Goal: Task Accomplishment & Management: Manage account settings

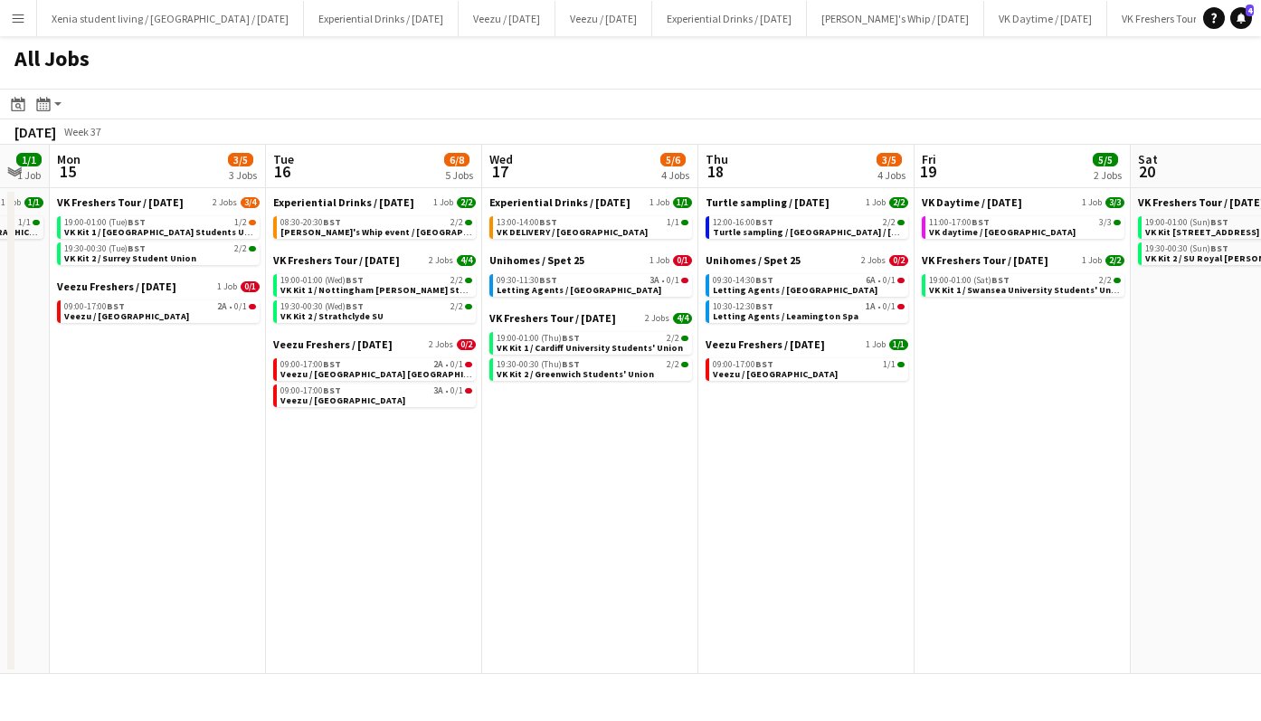
scroll to position [0, 601]
click at [585, 289] on span "Letting Agents / [GEOGRAPHIC_DATA]" at bounding box center [577, 290] width 165 height 12
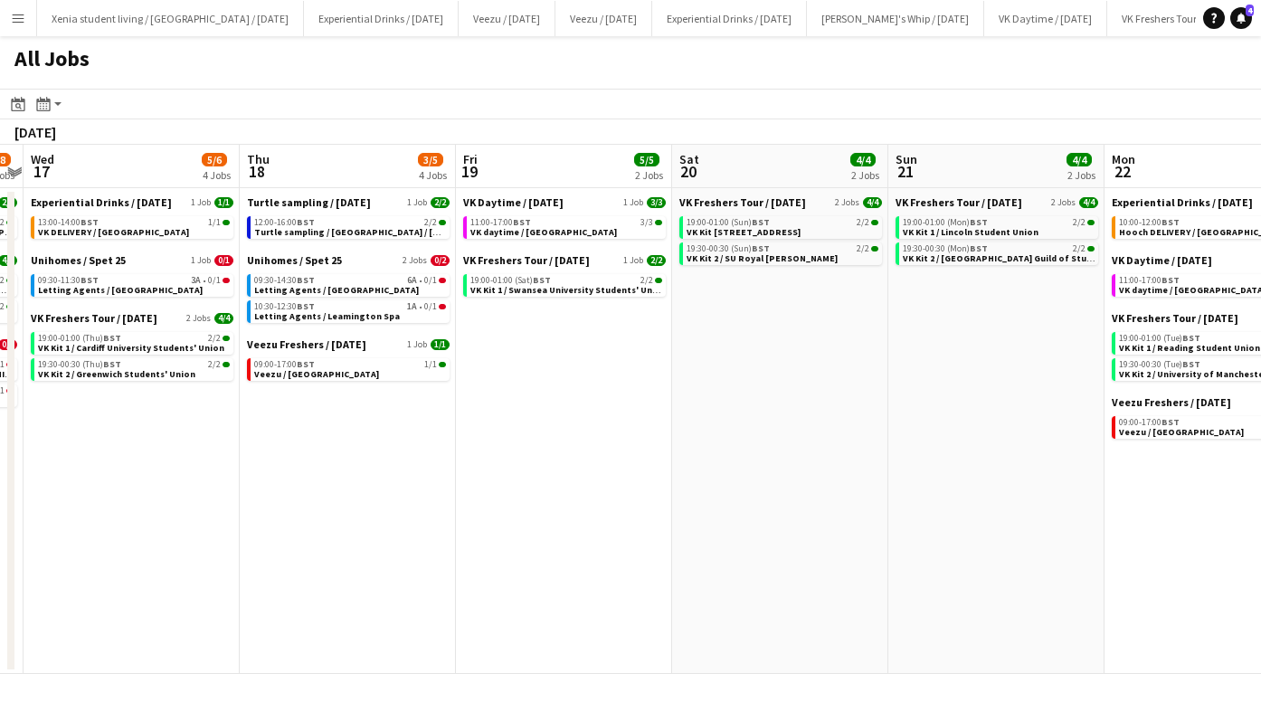
scroll to position [0, 567]
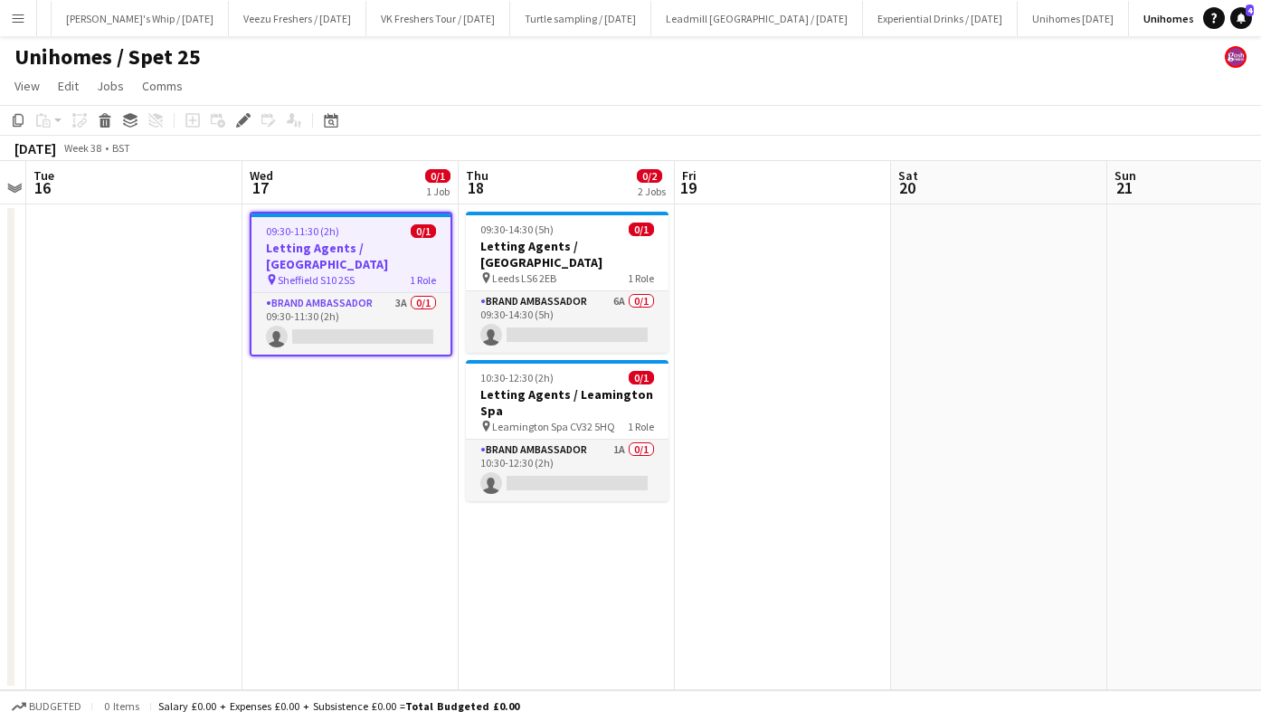
scroll to position [0, 471]
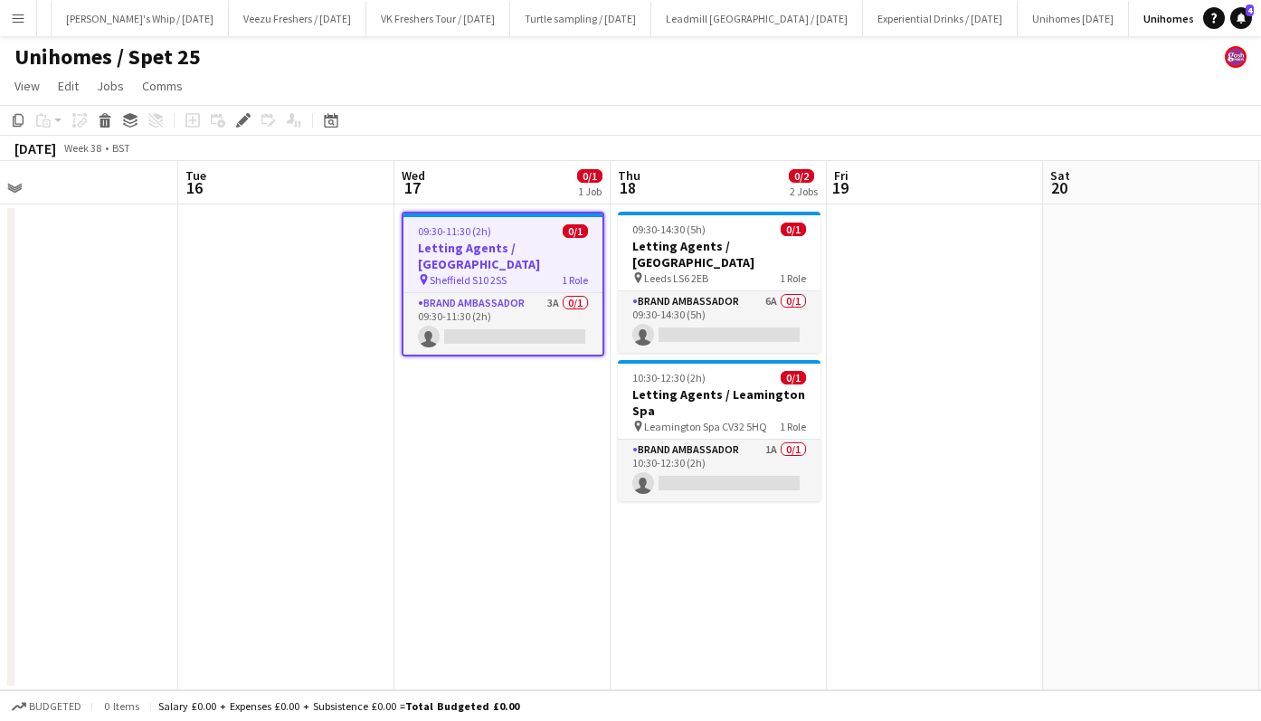
click at [478, 239] on app-job-card "09:30-11:30 (2h) 0/1 Letting Agents / Sheffield pin Sheffield S10 2SS 1 Role Br…" at bounding box center [503, 284] width 203 height 145
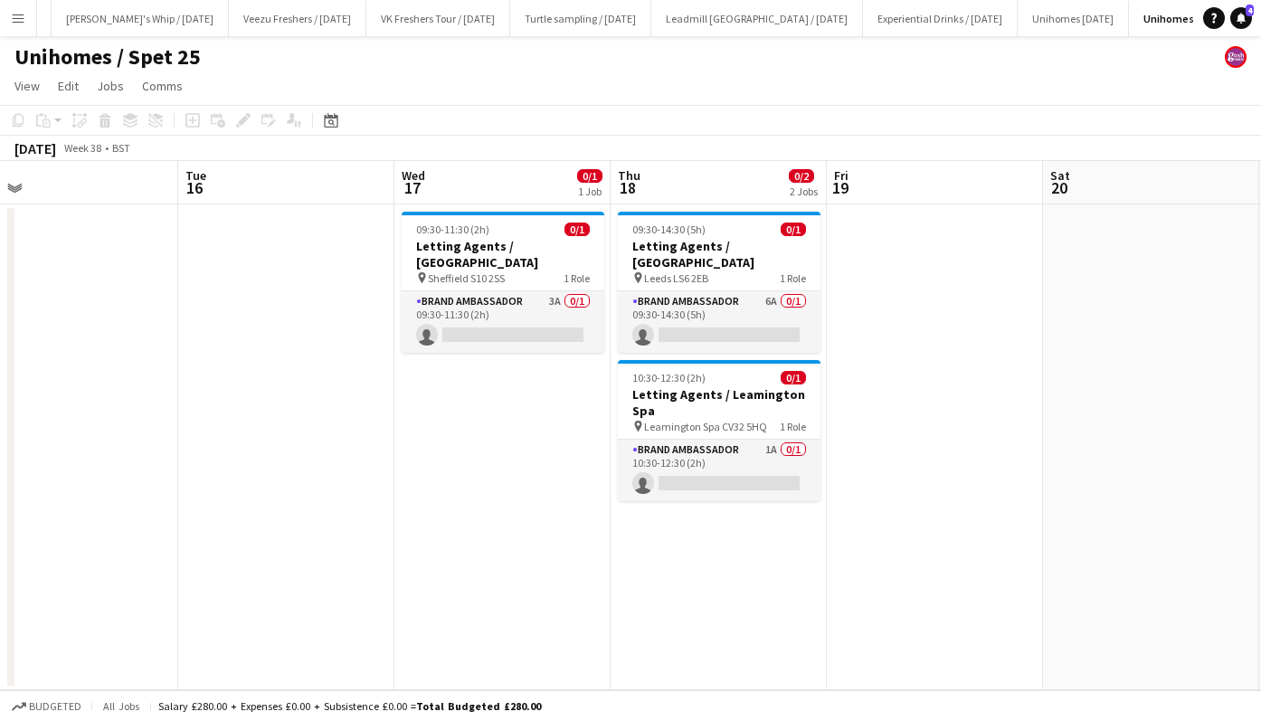
click at [478, 239] on h3 "Letting Agents / [GEOGRAPHIC_DATA]" at bounding box center [503, 254] width 203 height 33
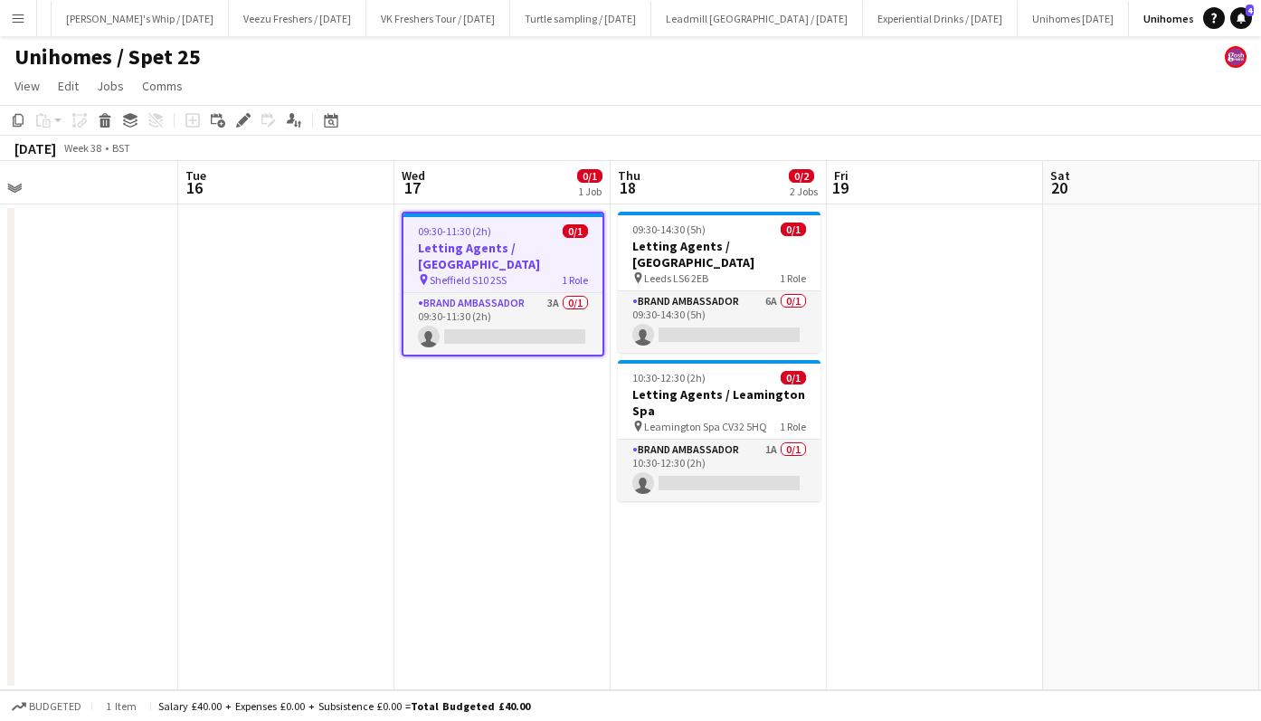
click at [109, 118] on icon at bounding box center [105, 115] width 12 height 5
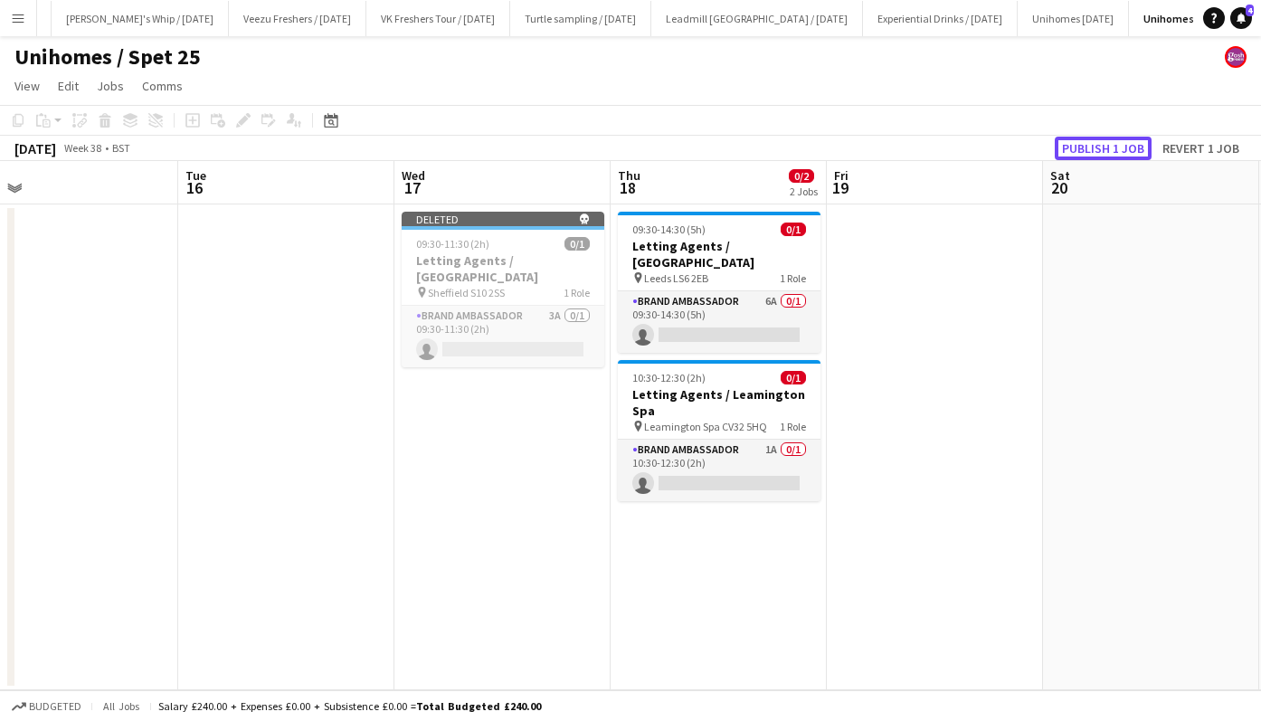
click at [1101, 140] on button "Publish 1 job" at bounding box center [1103, 149] width 97 height 24
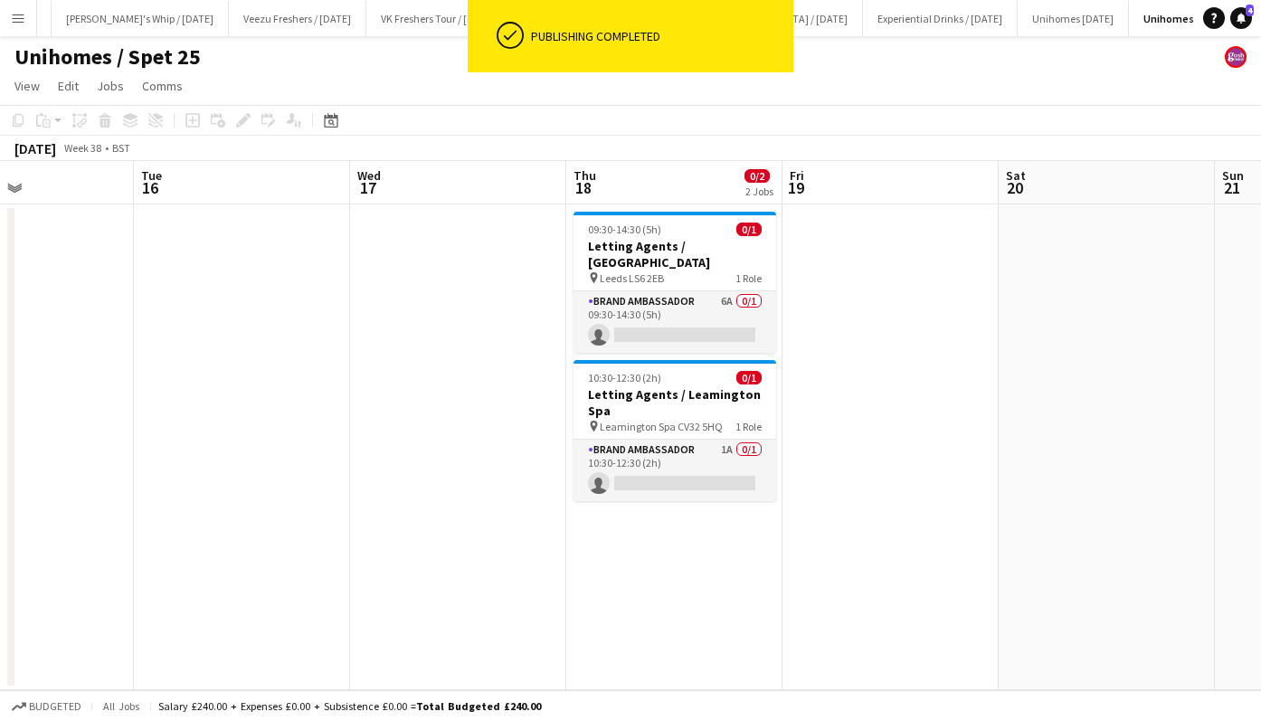
scroll to position [0, 516]
click at [699, 309] on app-card-role "Brand Ambassador 6A 0/1 09:30-14:30 (5h) single-neutral-actions" at bounding box center [674, 322] width 203 height 62
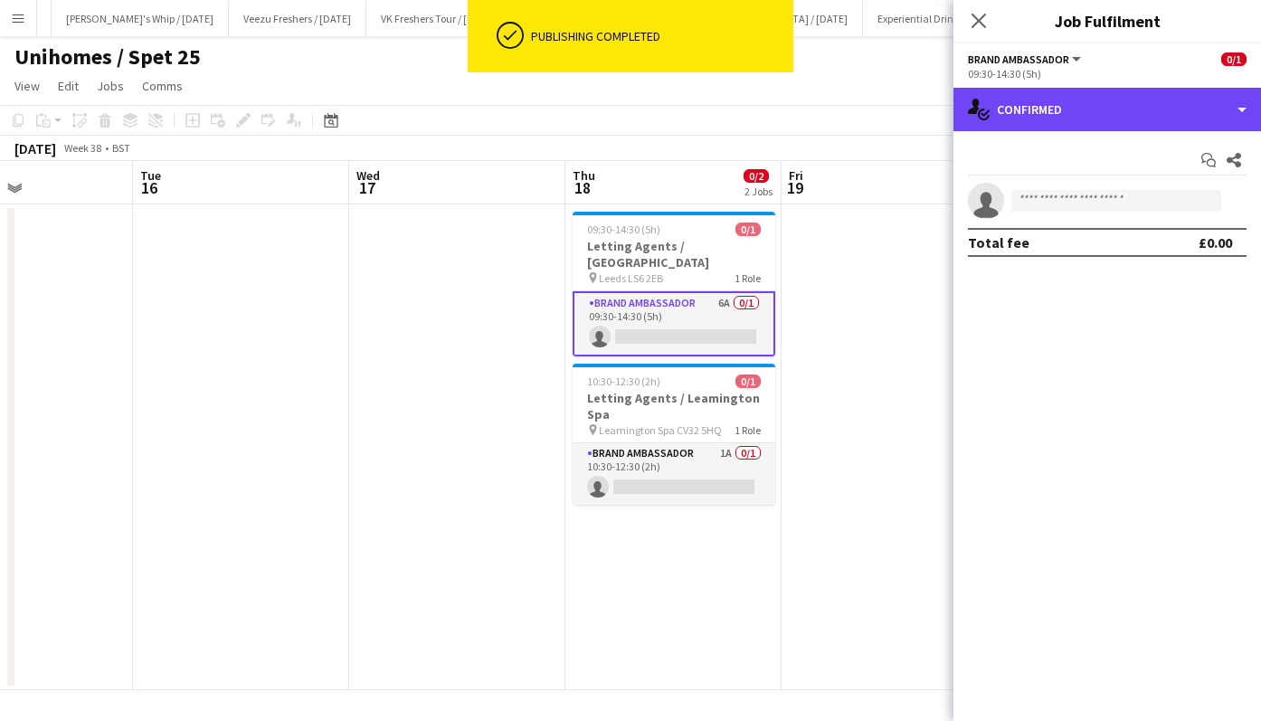
click at [1073, 103] on div "single-neutral-actions-check-2 Confirmed" at bounding box center [1108, 109] width 308 height 43
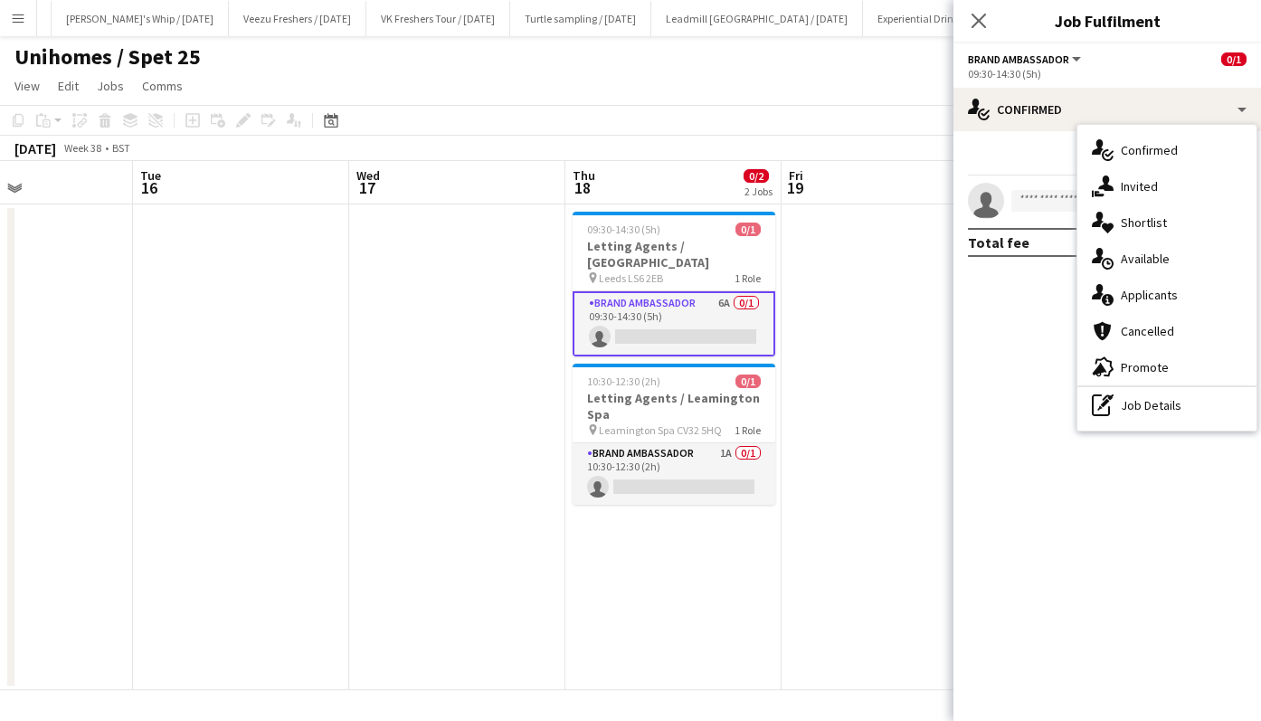
click at [1155, 291] on span "Applicants" at bounding box center [1149, 295] width 57 height 16
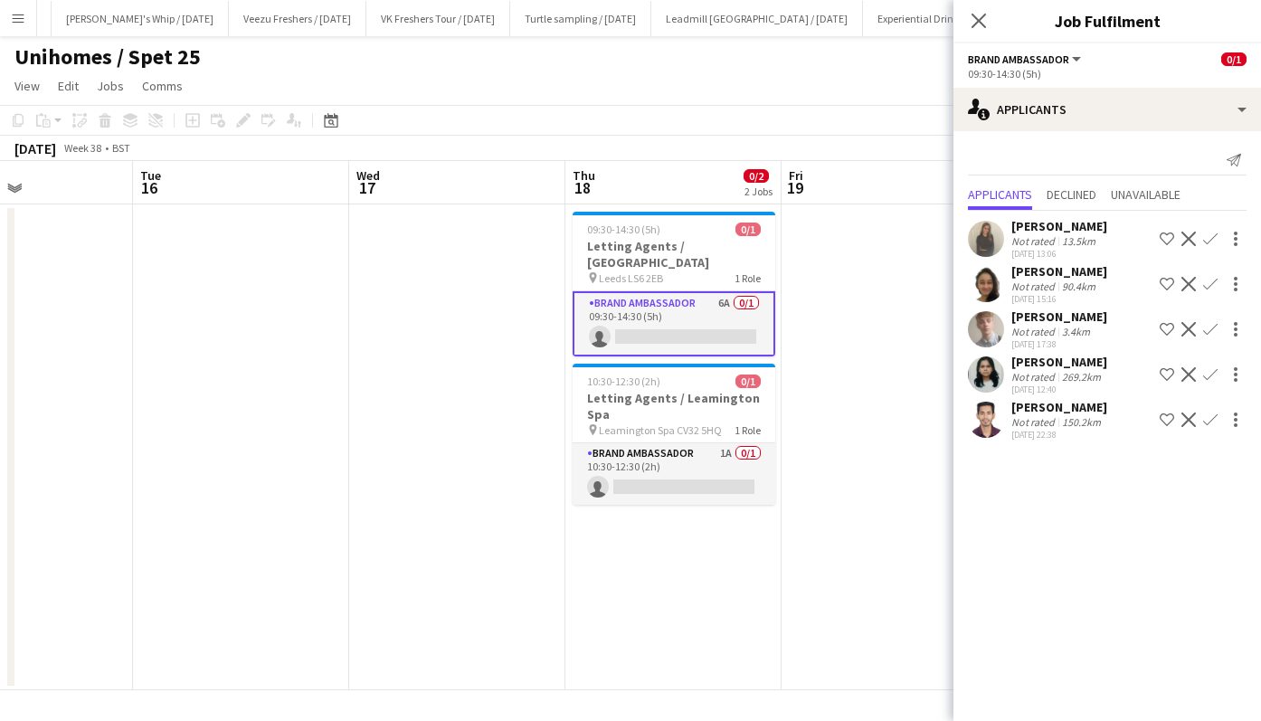
click at [981, 23] on icon at bounding box center [979, 21] width 14 height 14
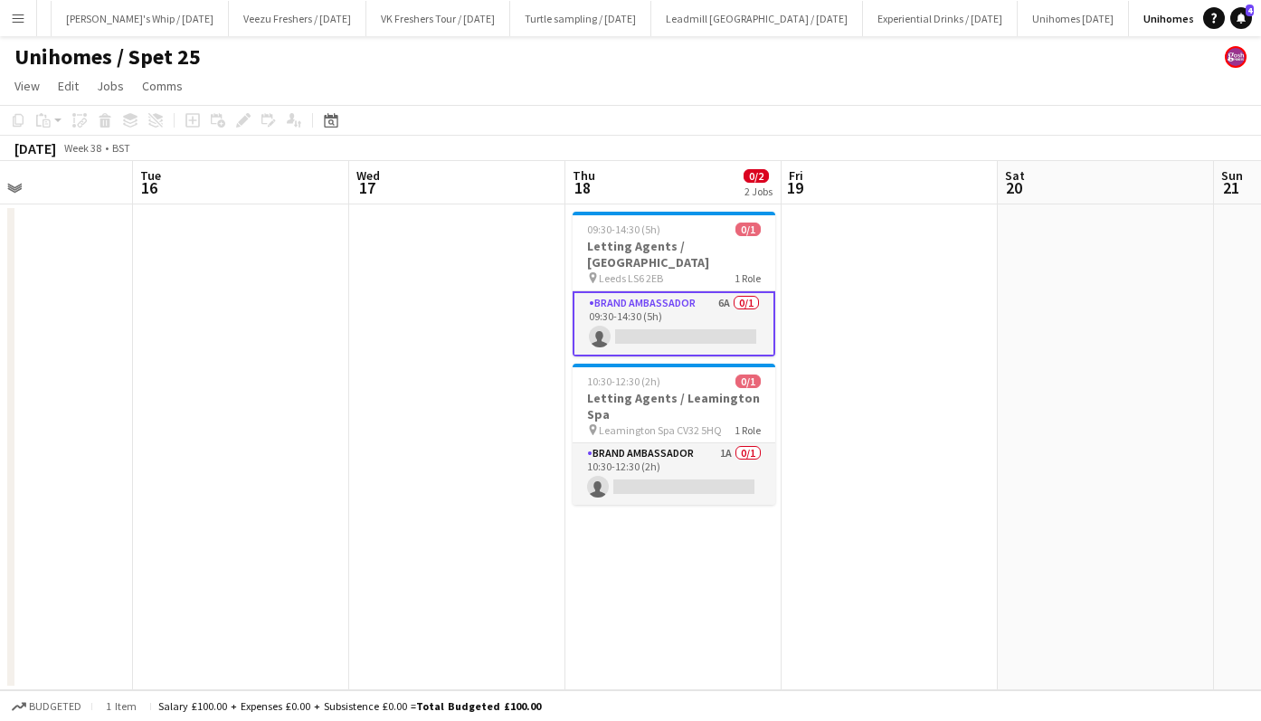
click at [699, 461] on app-card-role "Brand Ambassador 1A 0/1 10:30-12:30 (2h) single-neutral-actions" at bounding box center [674, 474] width 203 height 62
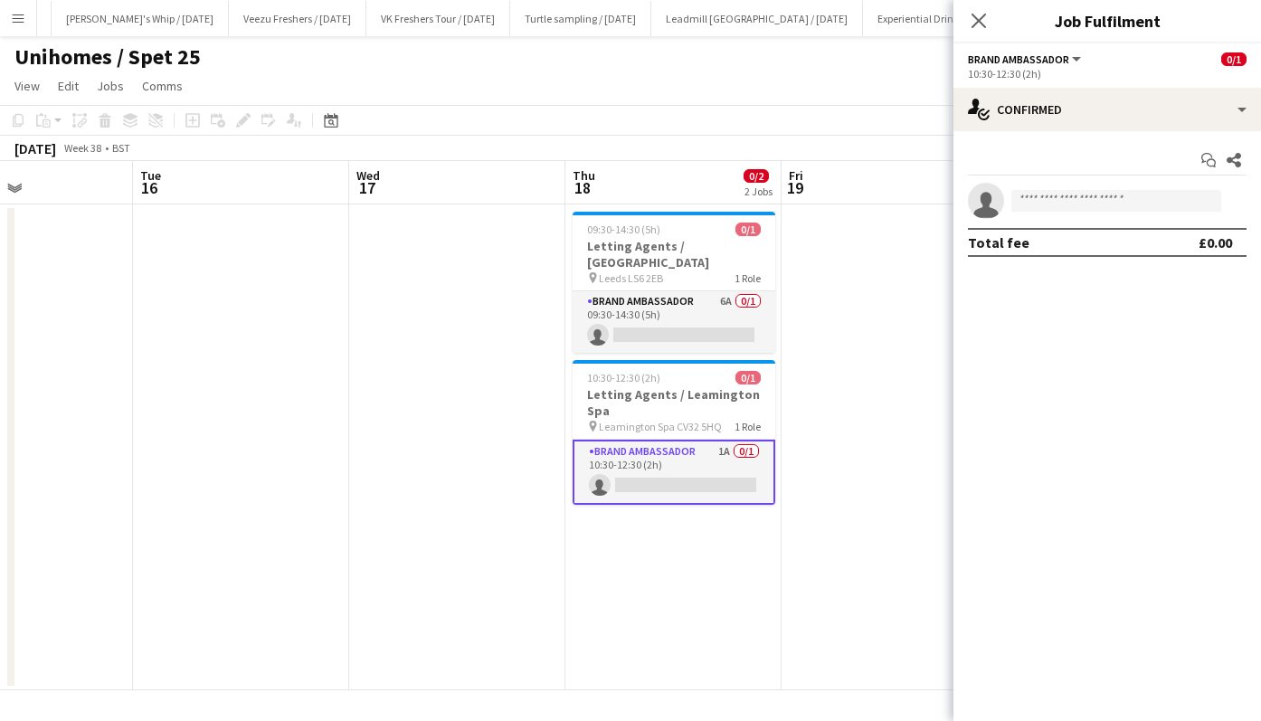
click at [699, 461] on app-card-role "Brand Ambassador 1A 0/1 10:30-12:30 (2h) single-neutral-actions" at bounding box center [674, 472] width 203 height 65
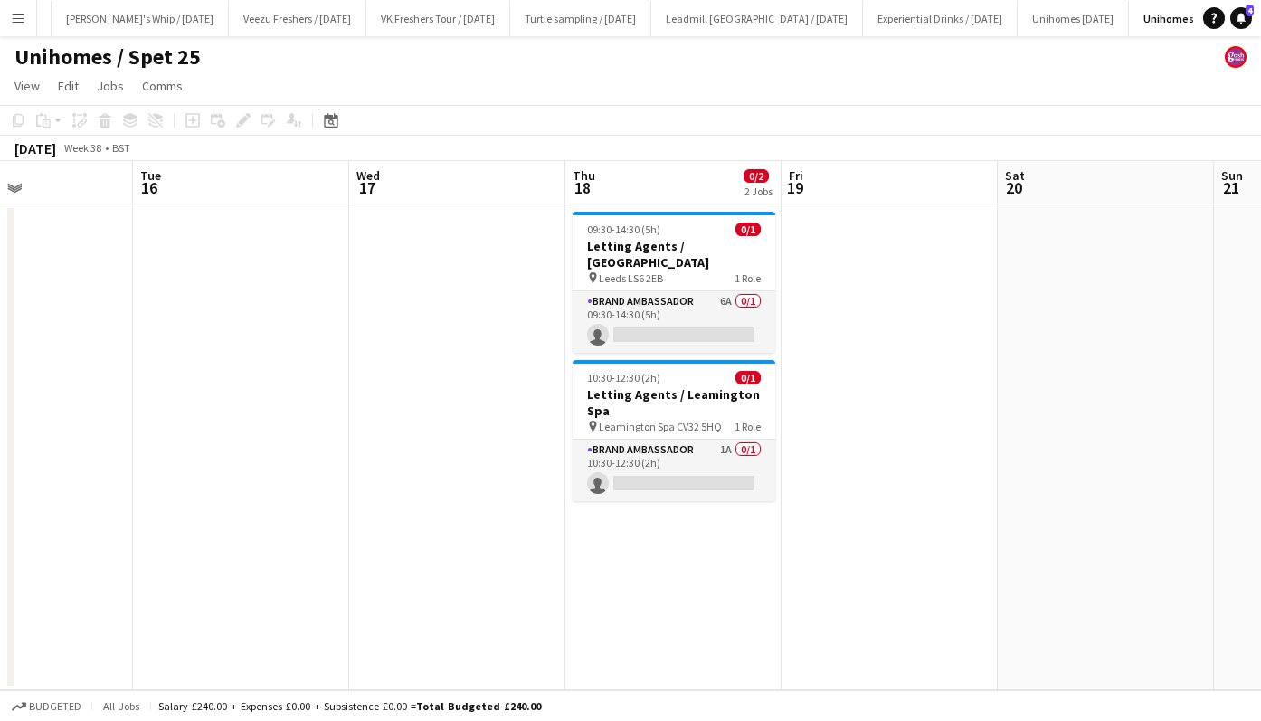
click at [699, 461] on app-card-role "Brand Ambassador 1A 0/1 10:30-12:30 (2h) single-neutral-actions" at bounding box center [674, 471] width 203 height 62
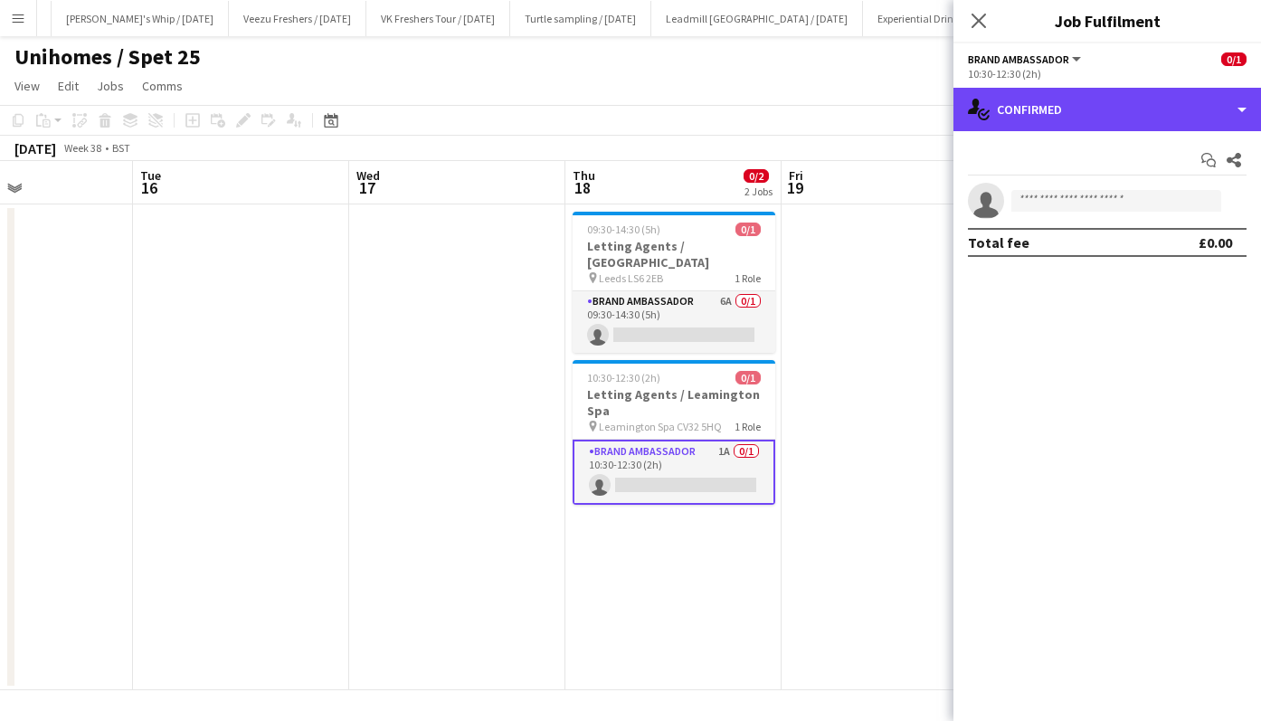
click at [1041, 114] on div "single-neutral-actions-check-2 Confirmed" at bounding box center [1108, 109] width 308 height 43
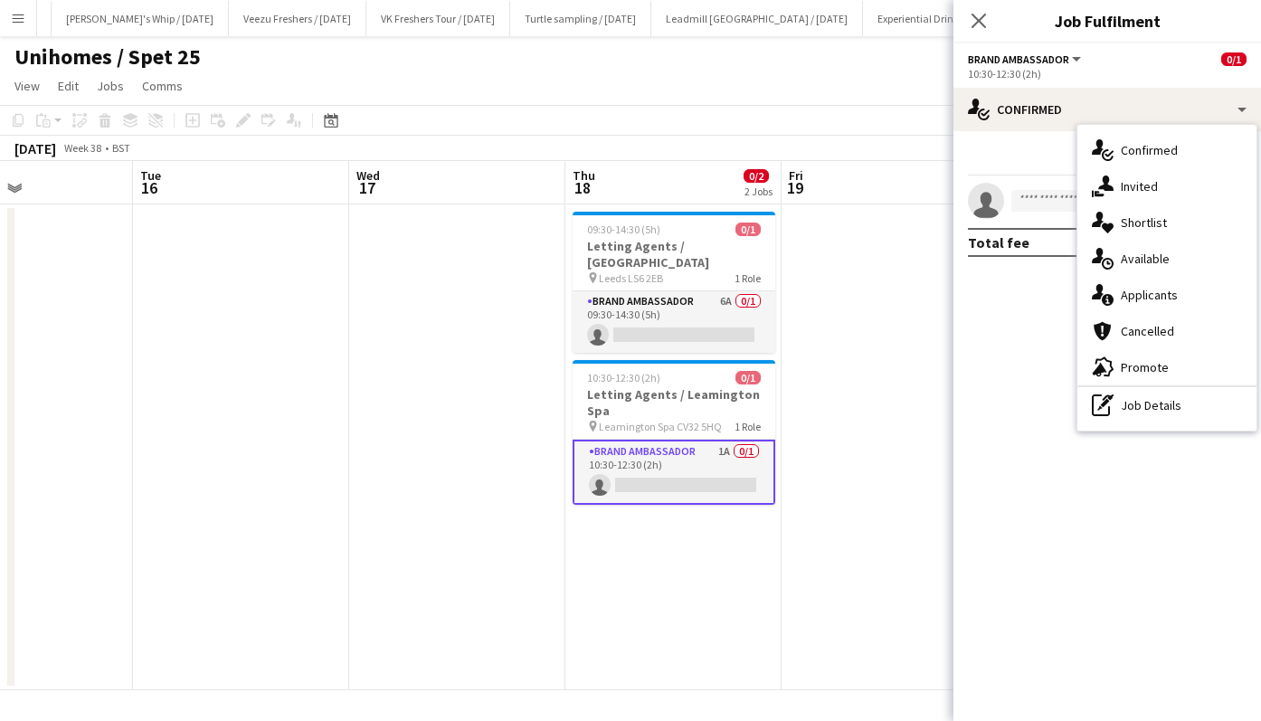
click at [1149, 288] on span "Applicants" at bounding box center [1149, 295] width 57 height 16
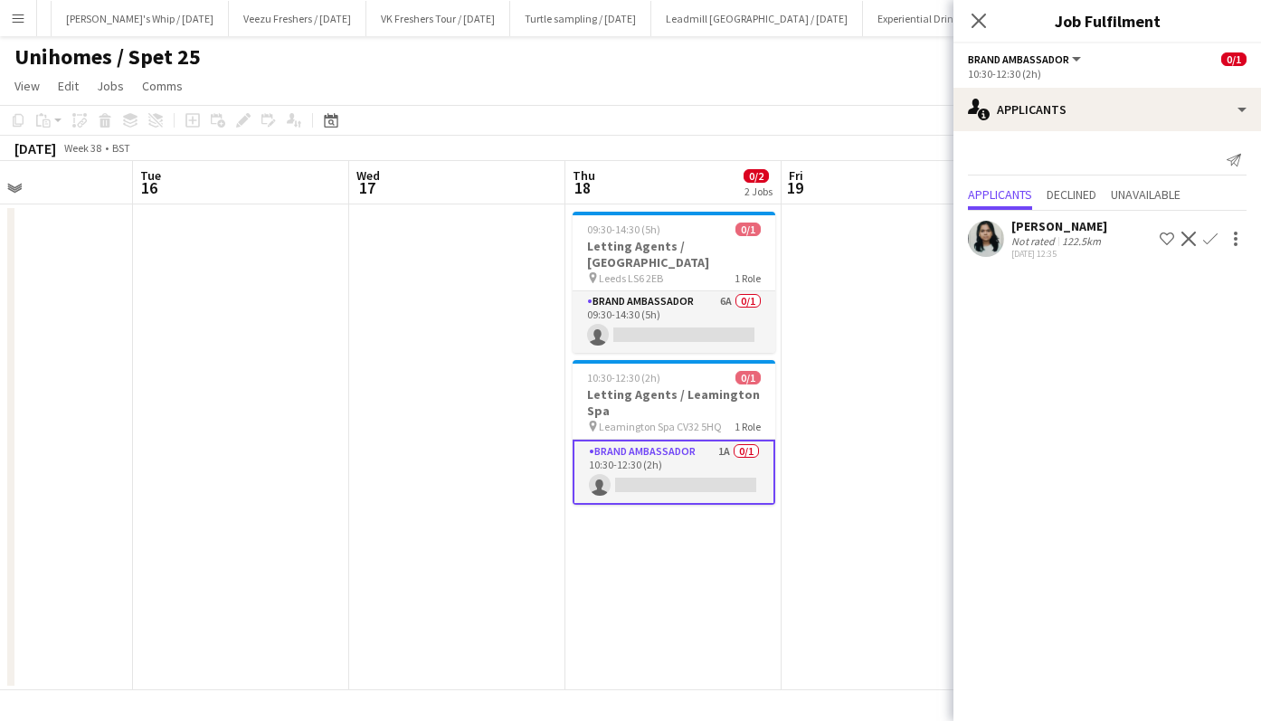
click at [981, 19] on icon at bounding box center [979, 21] width 14 height 14
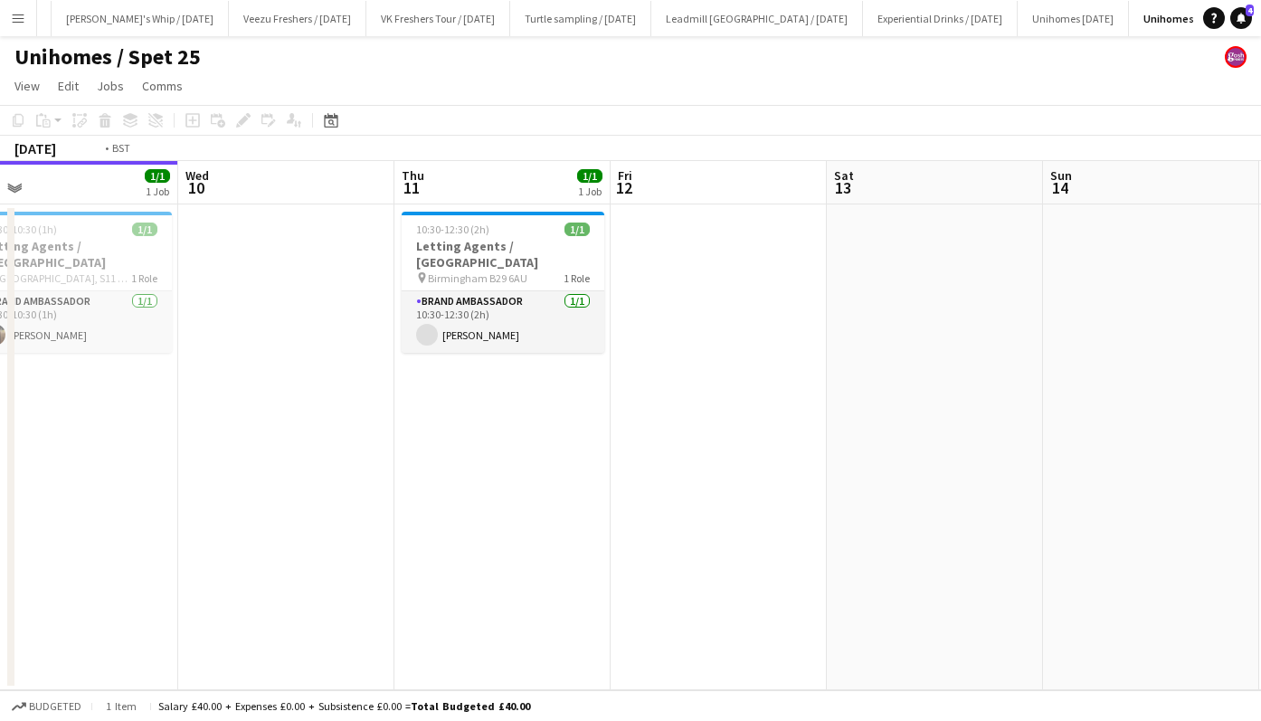
scroll to position [0, 541]
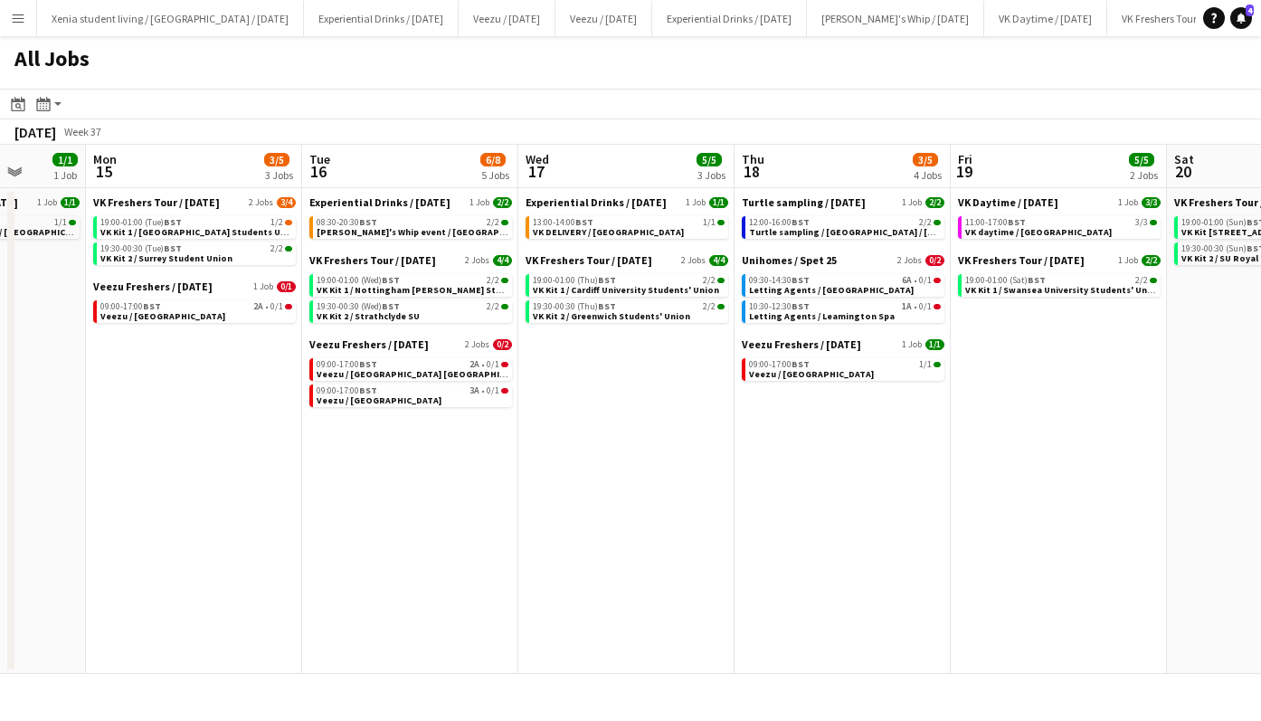
scroll to position [0, 545]
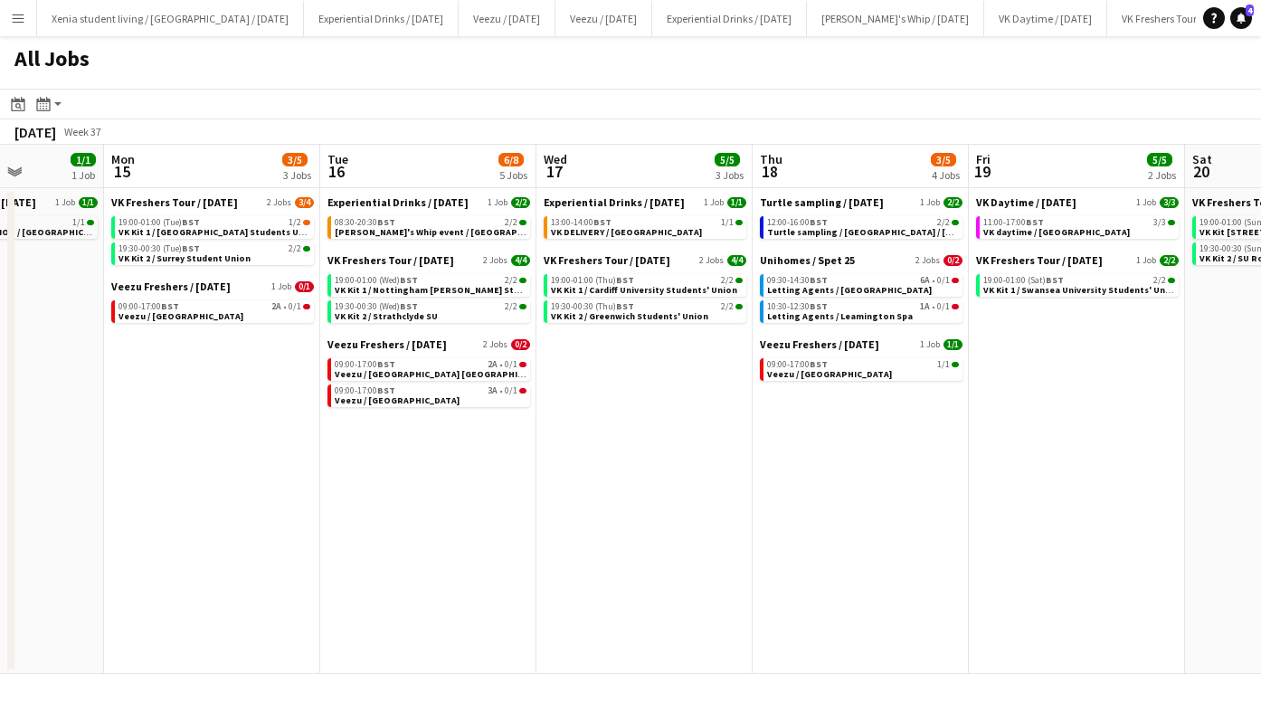
click at [677, 319] on span "VK Kit 2 / Greenwich Students' Union" at bounding box center [629, 316] width 157 height 12
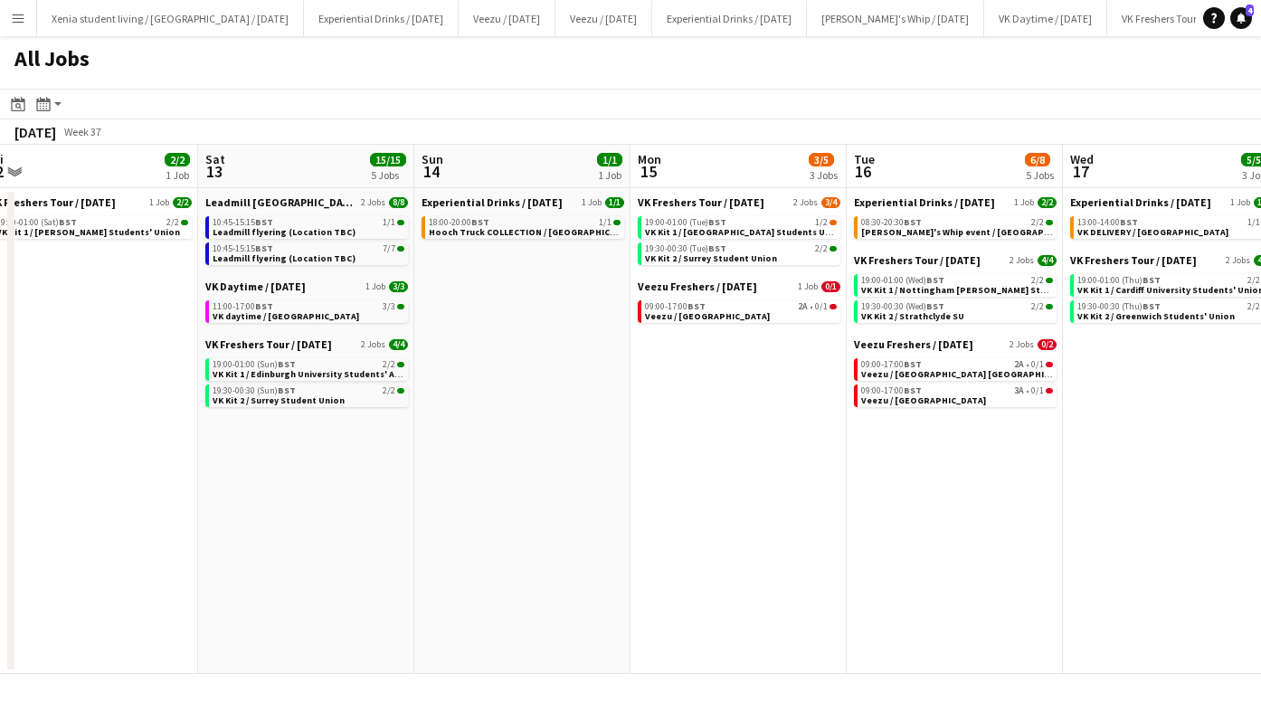
scroll to position [0, 699]
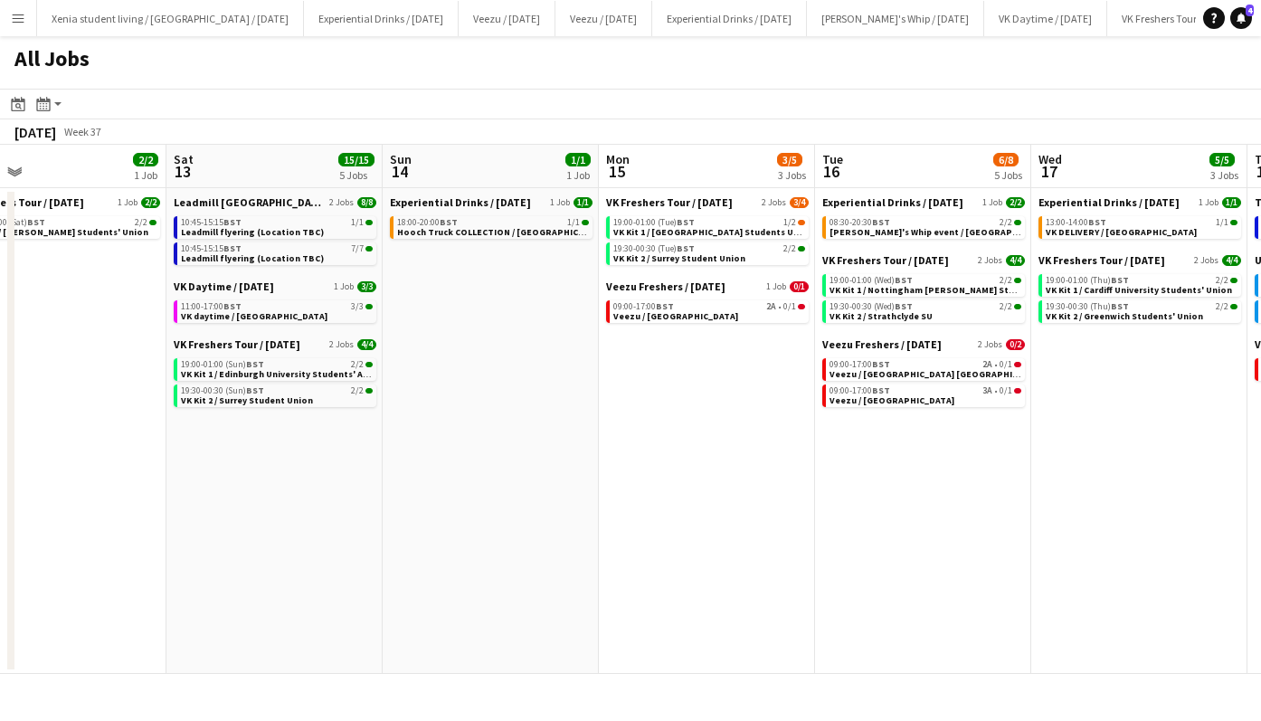
click at [731, 317] on span "Veezu / [GEOGRAPHIC_DATA]" at bounding box center [675, 316] width 125 height 12
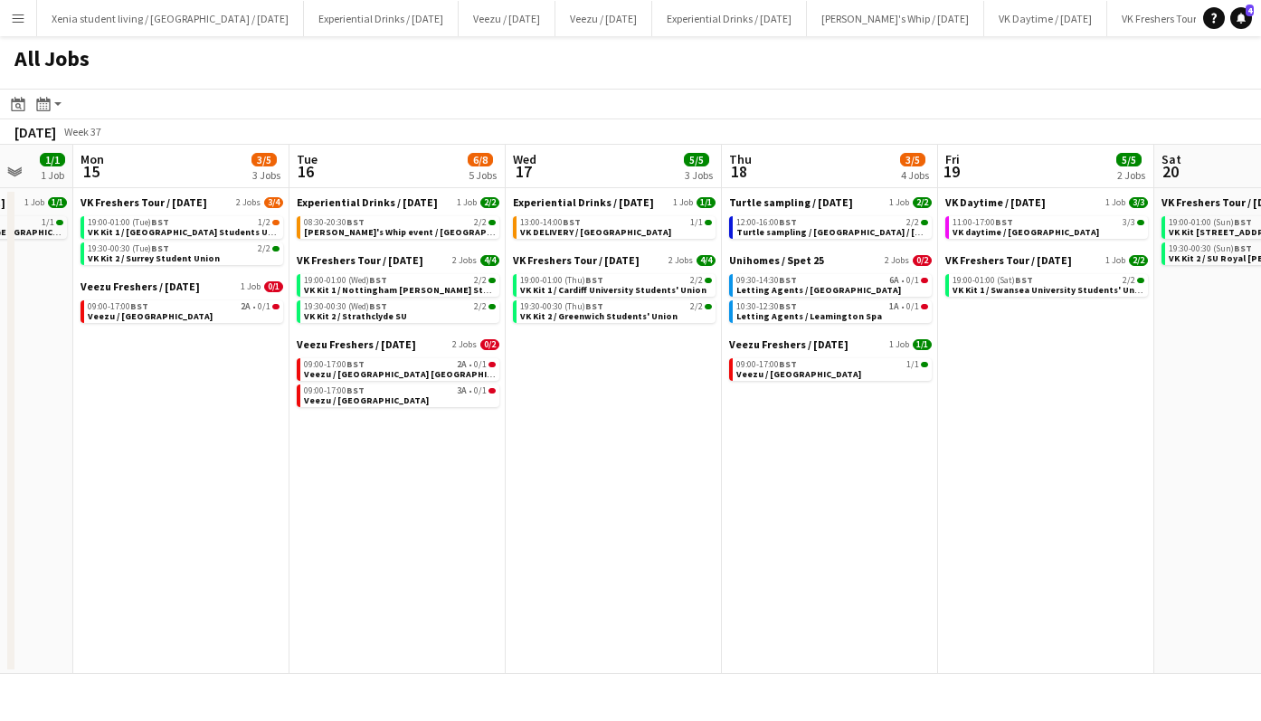
scroll to position [0, 576]
click at [409, 230] on span "Shanky's Whip event / Leicester" at bounding box center [416, 232] width 227 height 12
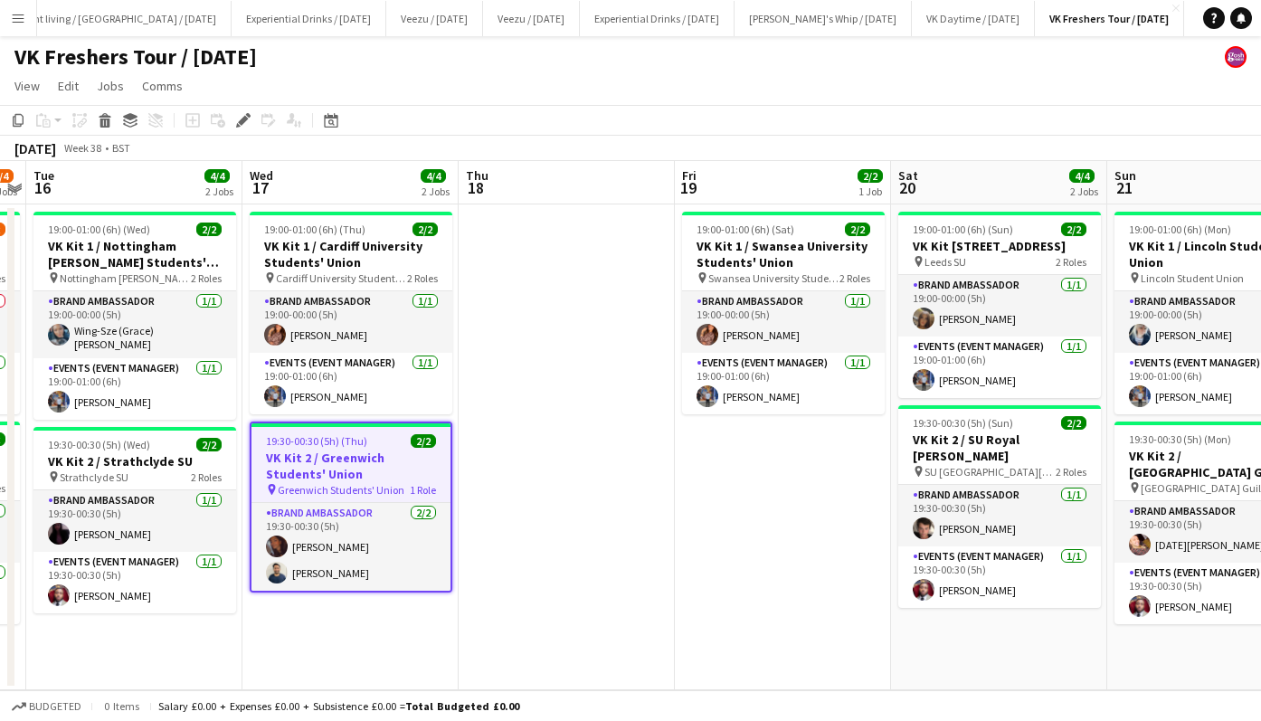
scroll to position [0, 560]
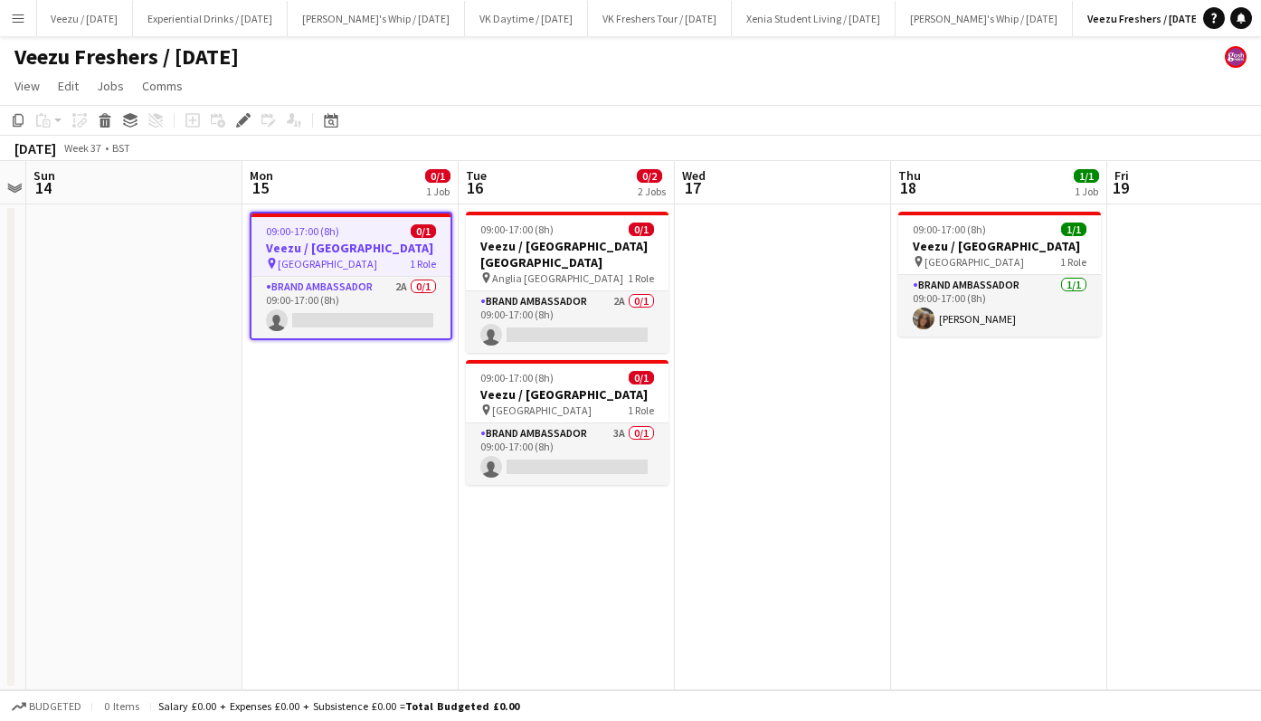
scroll to position [0, 520]
click at [380, 230] on div "09:00-17:00 (8h) 0/1" at bounding box center [351, 231] width 199 height 14
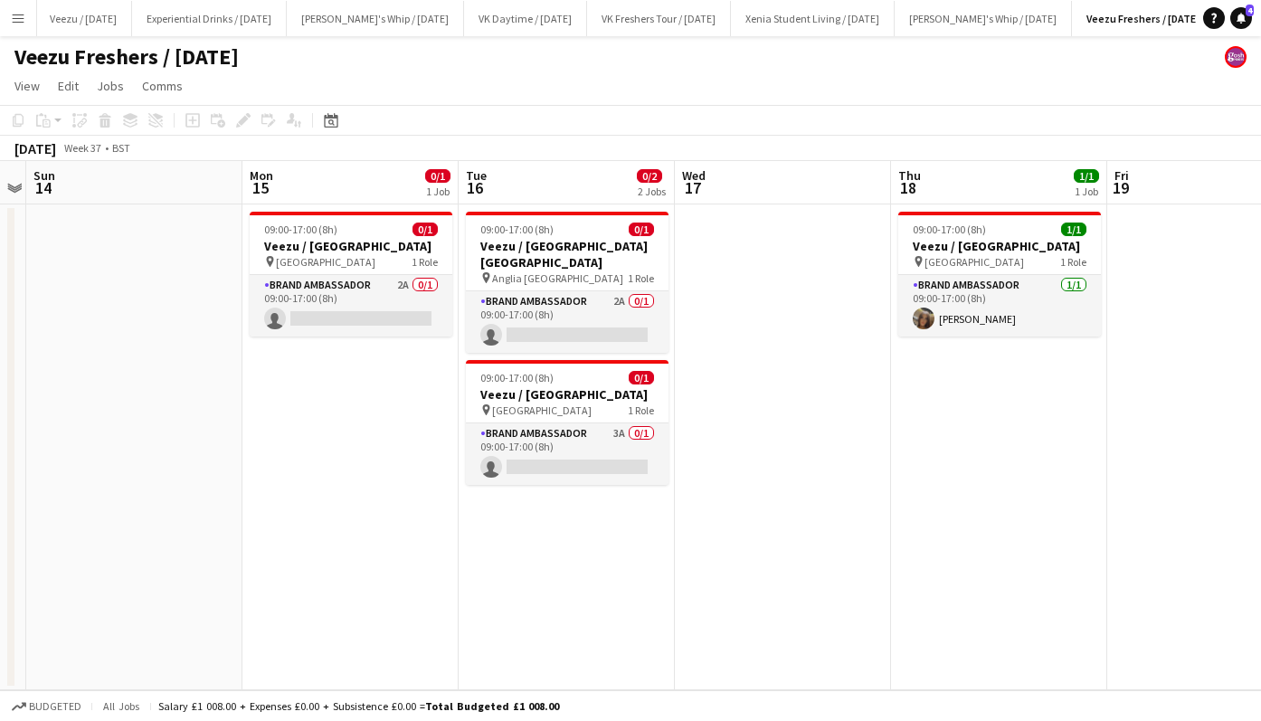
click at [380, 230] on div "09:00-17:00 (8h) 0/1" at bounding box center [351, 230] width 203 height 14
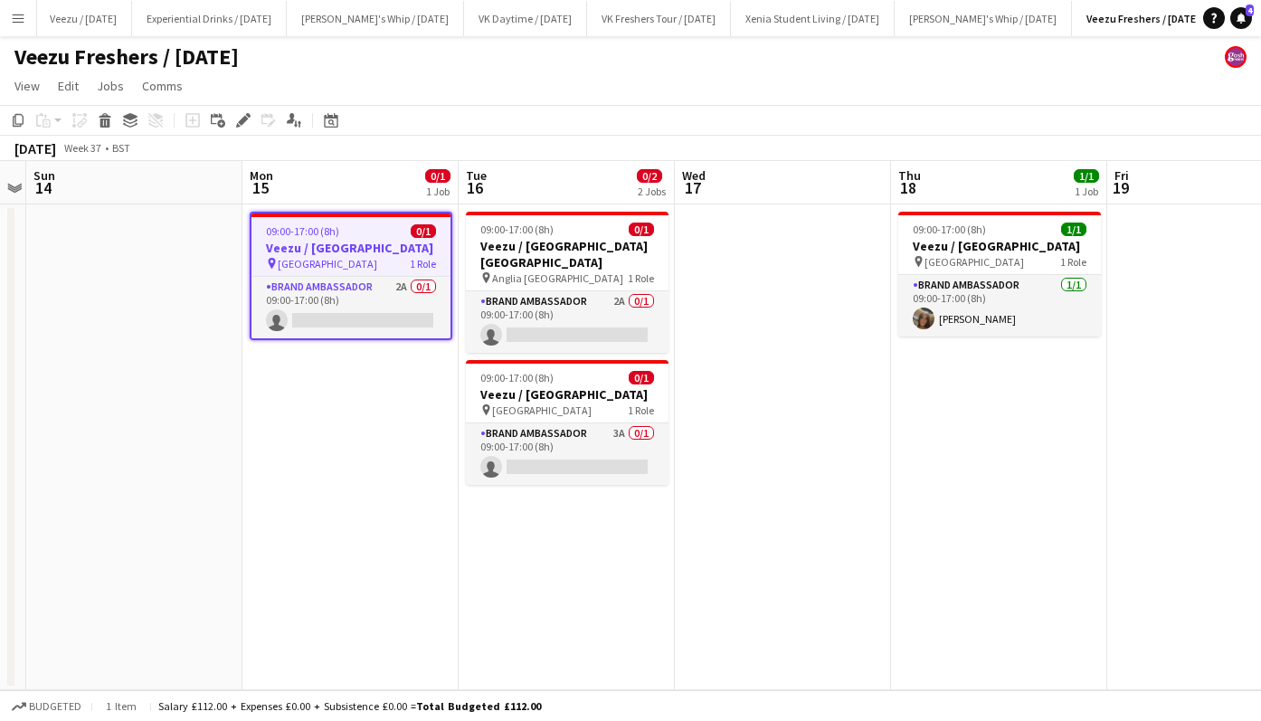
click at [251, 126] on div "Edit" at bounding box center [244, 120] width 22 height 22
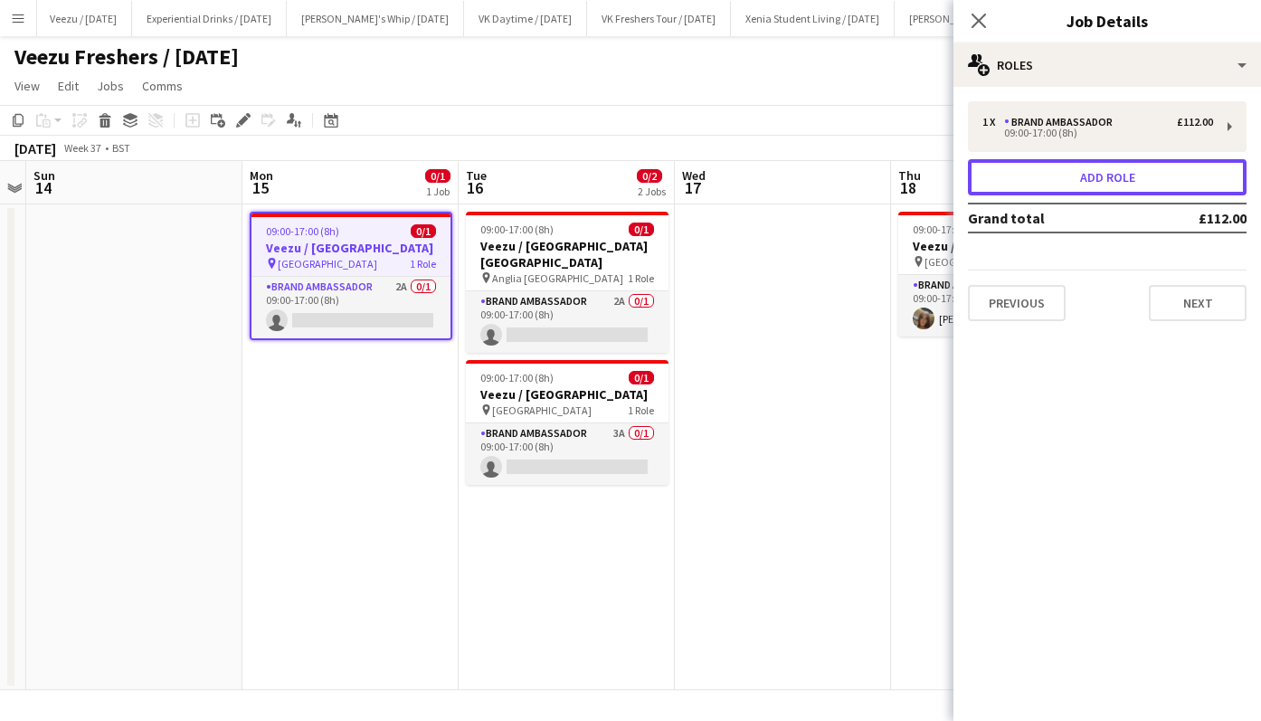
click at [1021, 181] on button "Add role" at bounding box center [1107, 177] width 279 height 36
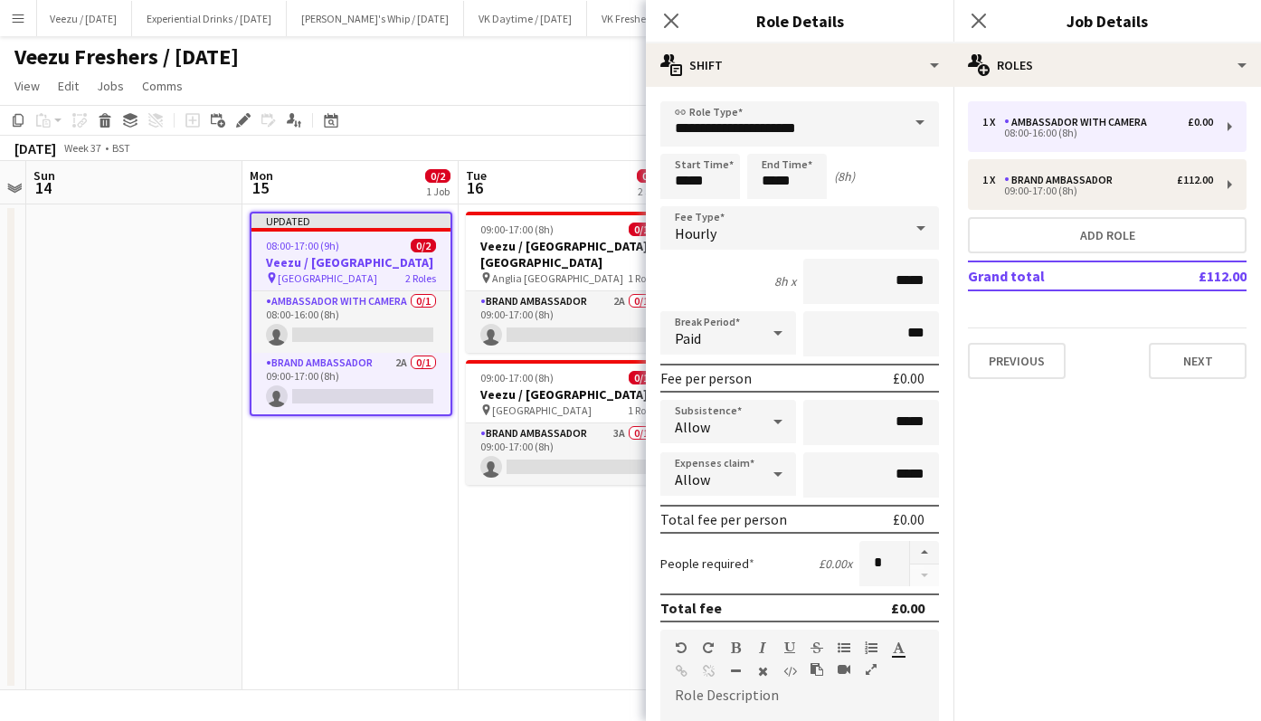
click at [905, 132] on span at bounding box center [920, 122] width 38 height 43
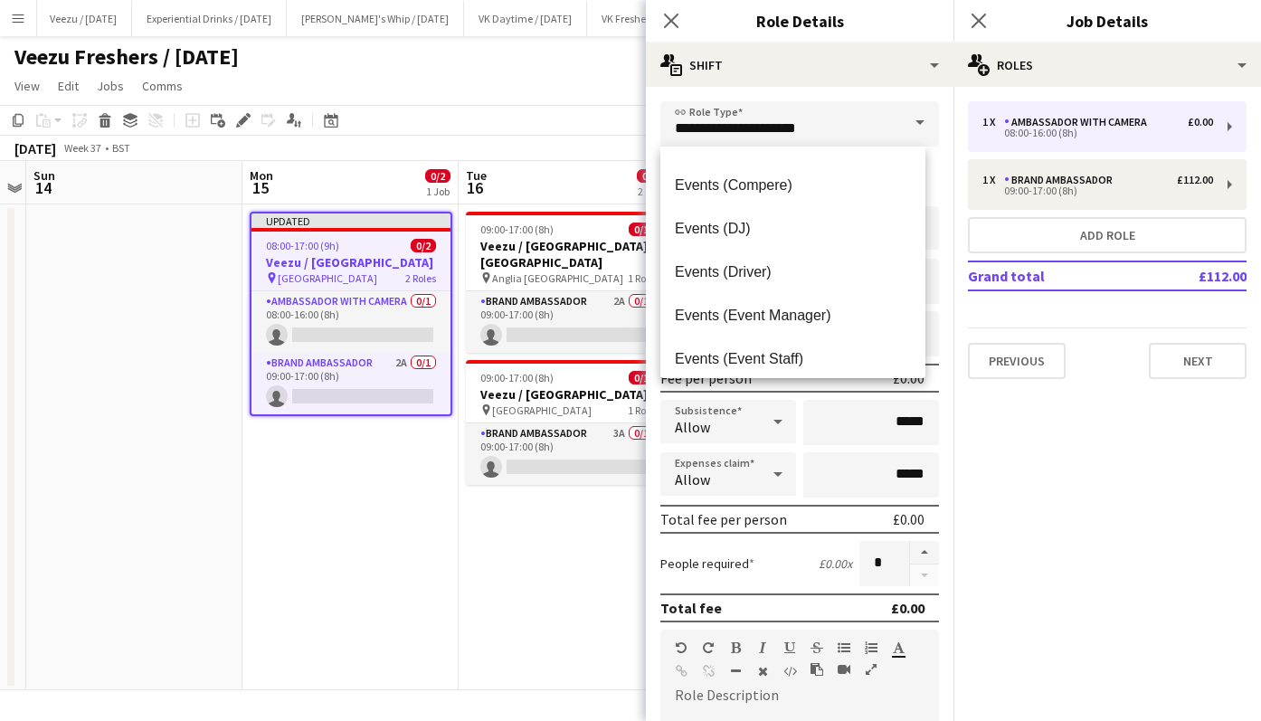
scroll to position [338, 0]
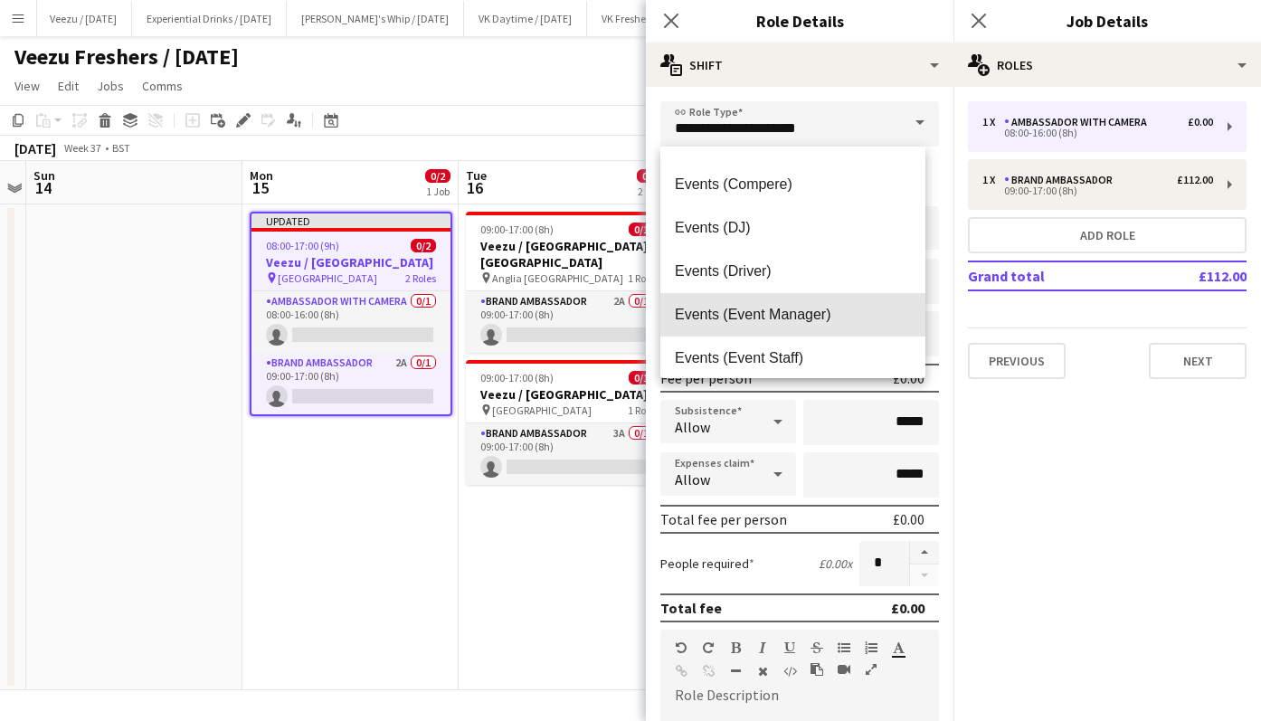
click at [809, 306] on span "Events (Event Manager)" at bounding box center [793, 314] width 236 height 17
type input "**********"
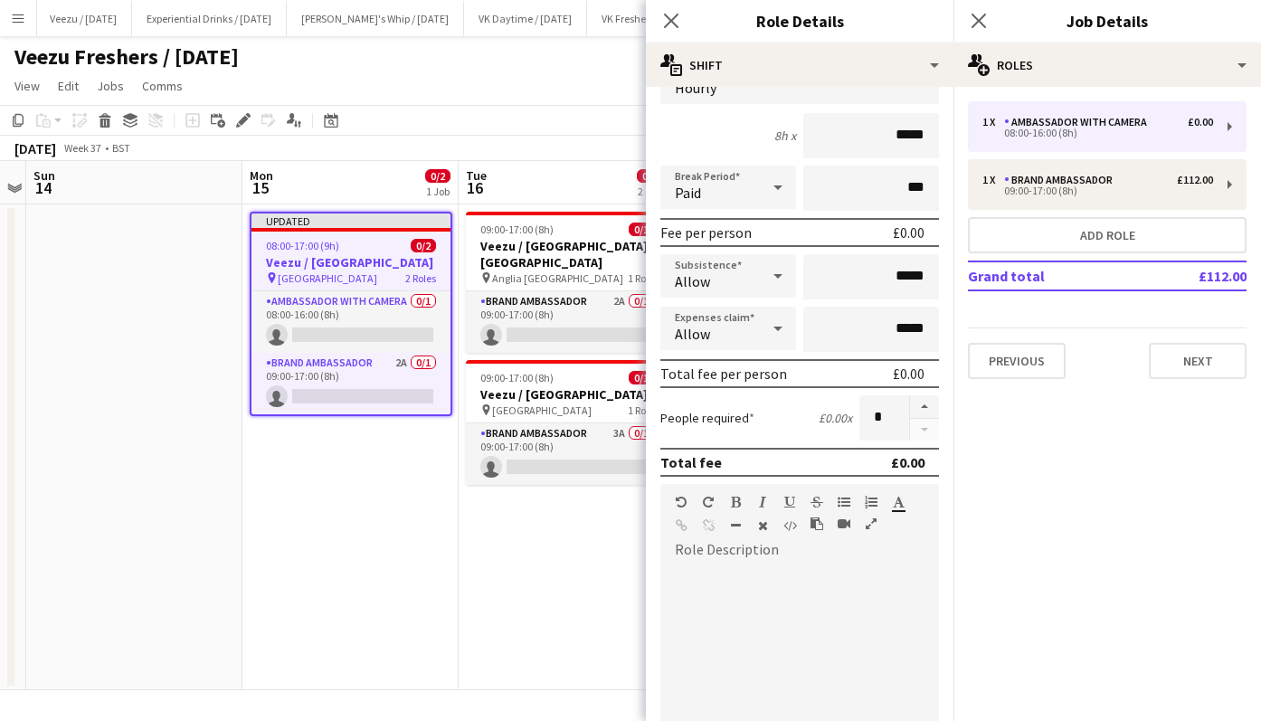
scroll to position [147, 0]
click at [763, 561] on div at bounding box center [800, 666] width 279 height 230
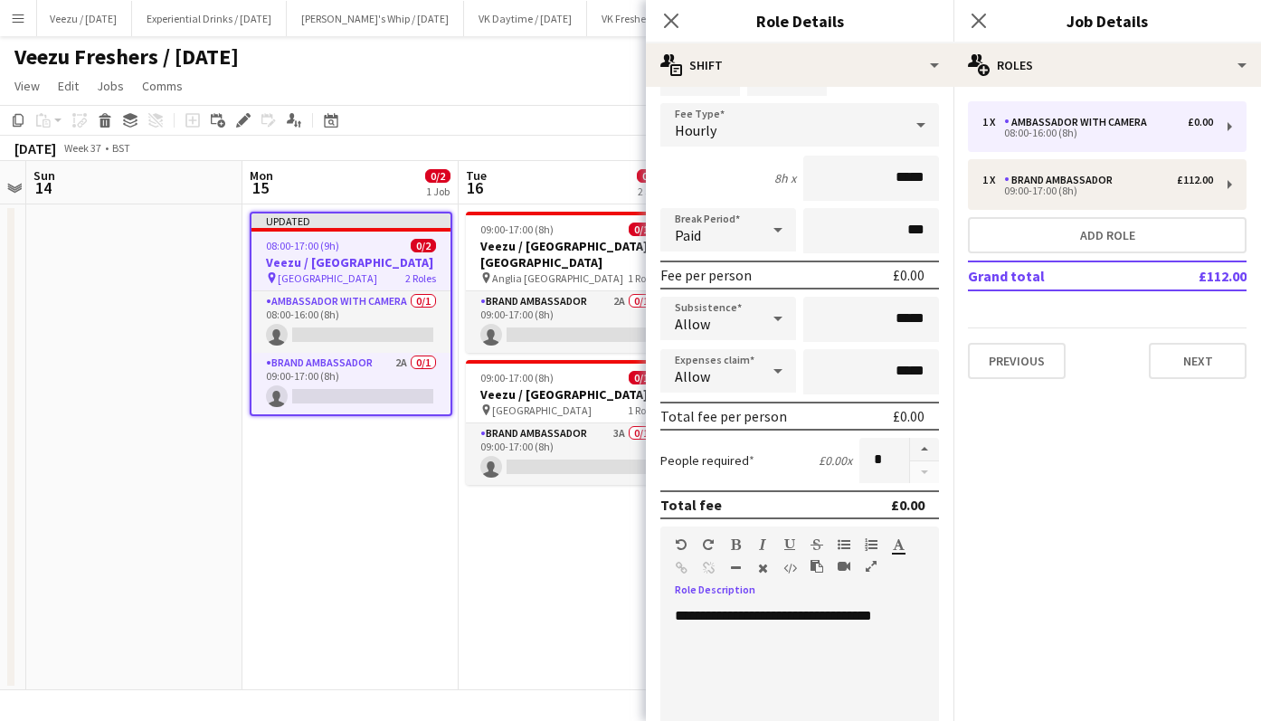
scroll to position [0, 0]
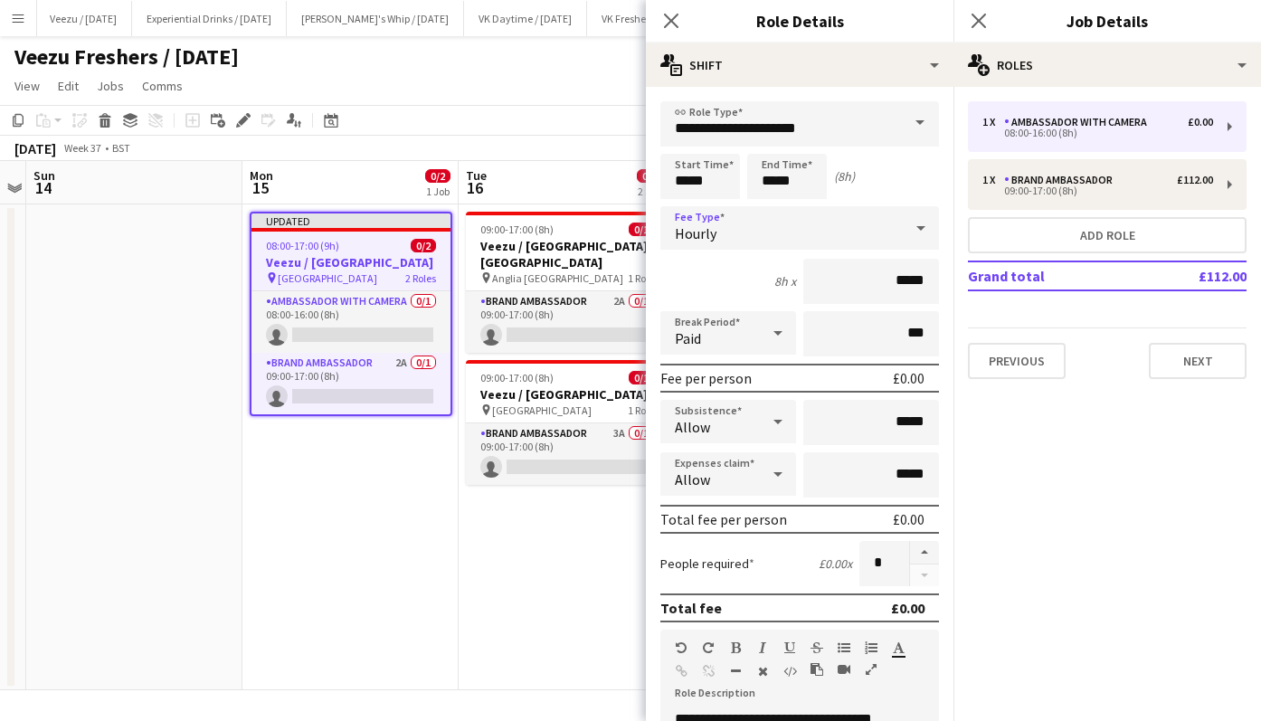
click at [911, 229] on icon at bounding box center [921, 228] width 22 height 36
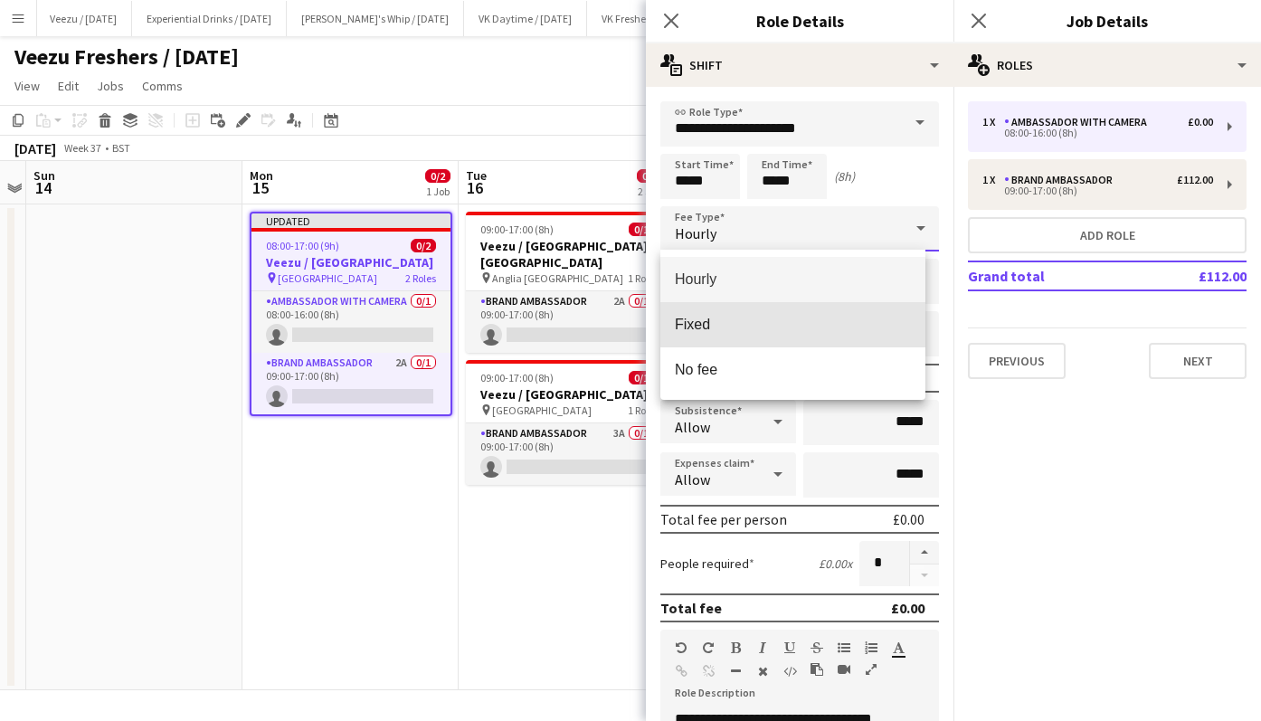
click at [820, 314] on mat-option "Fixed" at bounding box center [793, 324] width 265 height 45
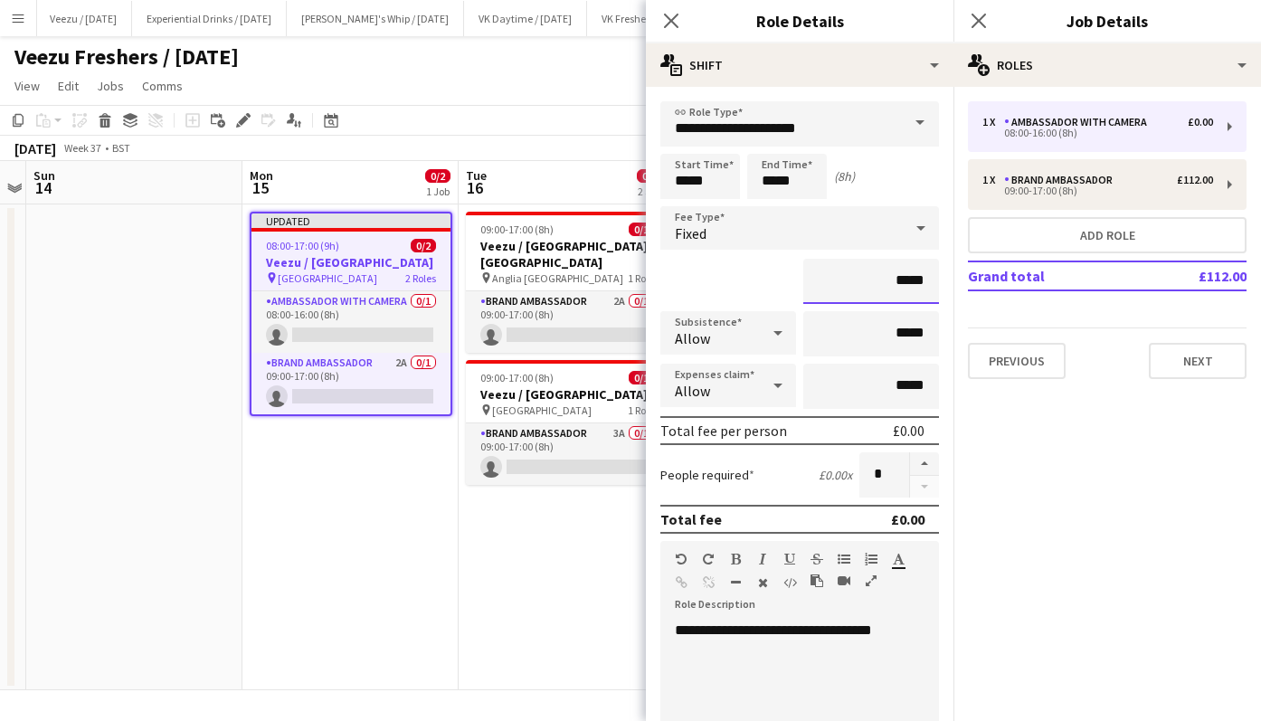
click at [890, 283] on input "*****" at bounding box center [872, 281] width 136 height 45
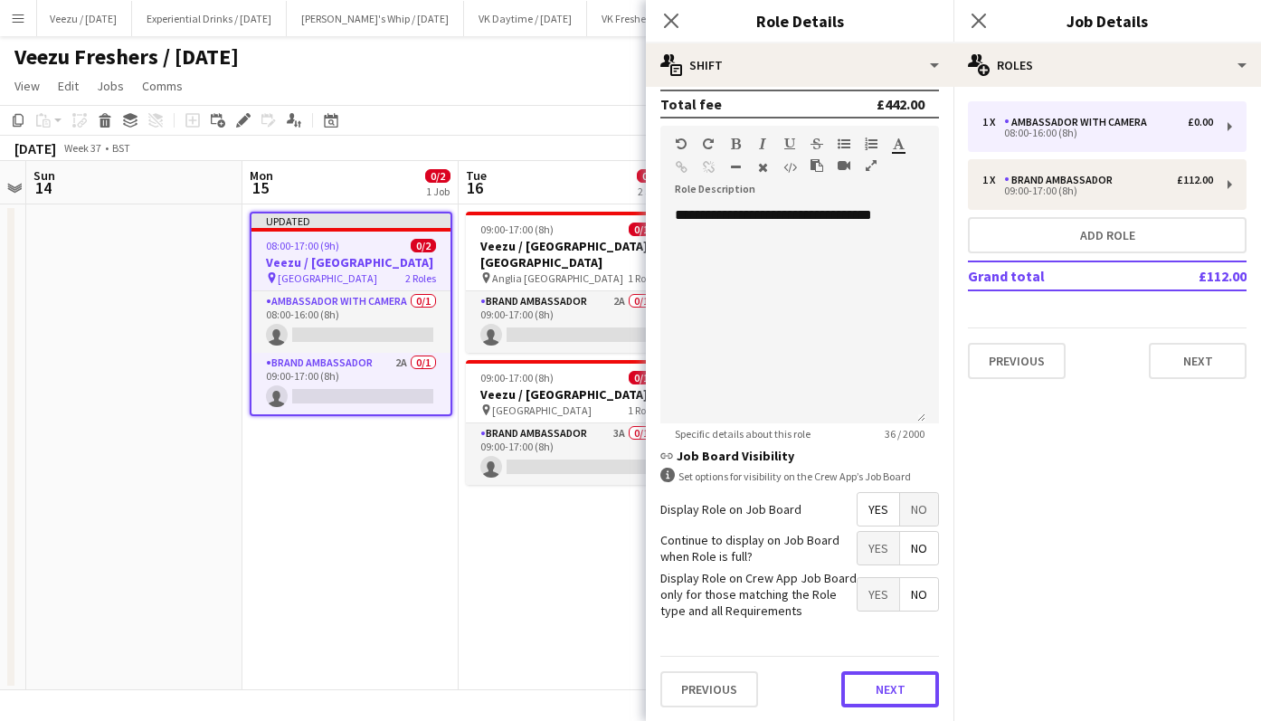
click at [874, 684] on button "Next" at bounding box center [891, 689] width 98 height 36
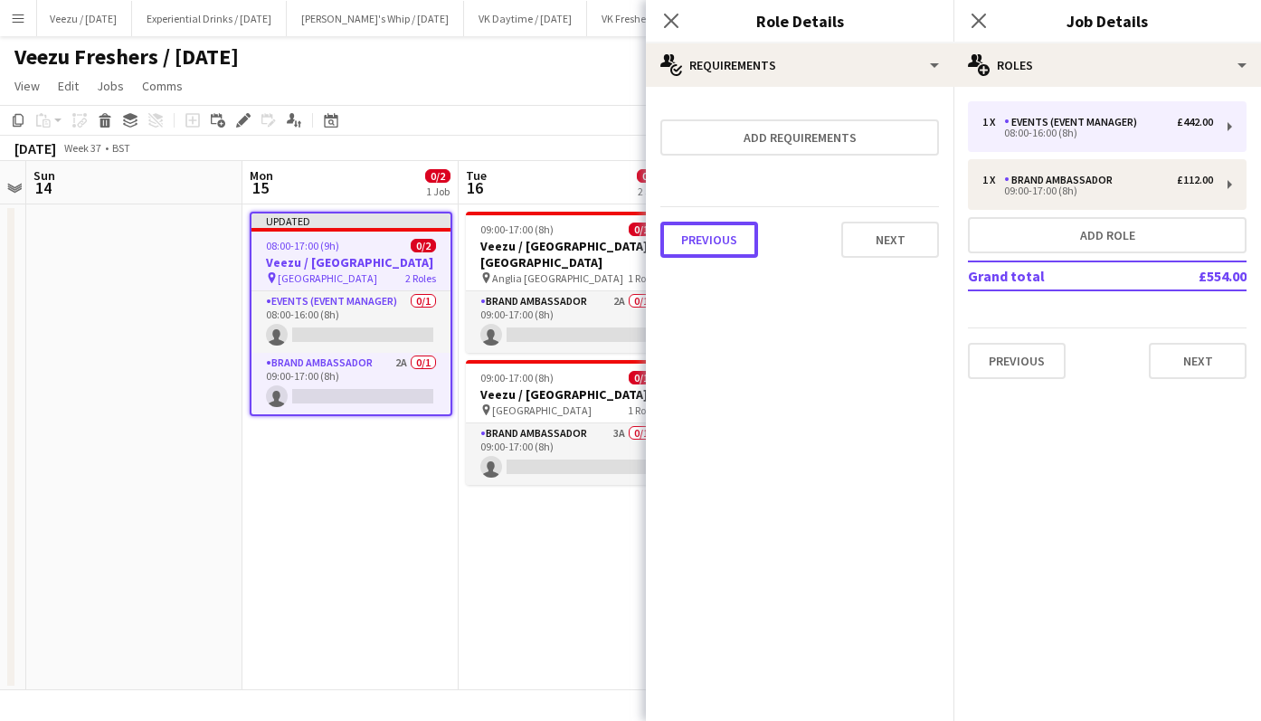
click at [723, 246] on button "Previous" at bounding box center [710, 240] width 98 height 36
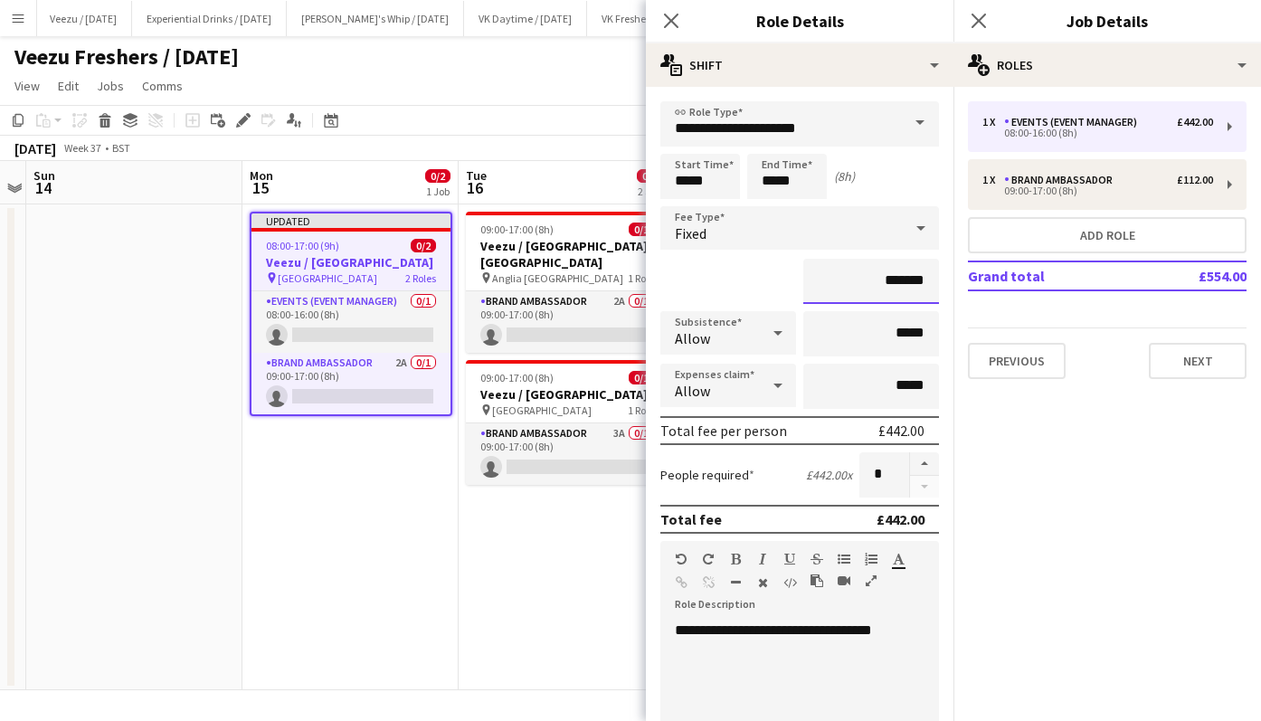
click at [889, 282] on input "*******" at bounding box center [872, 281] width 136 height 45
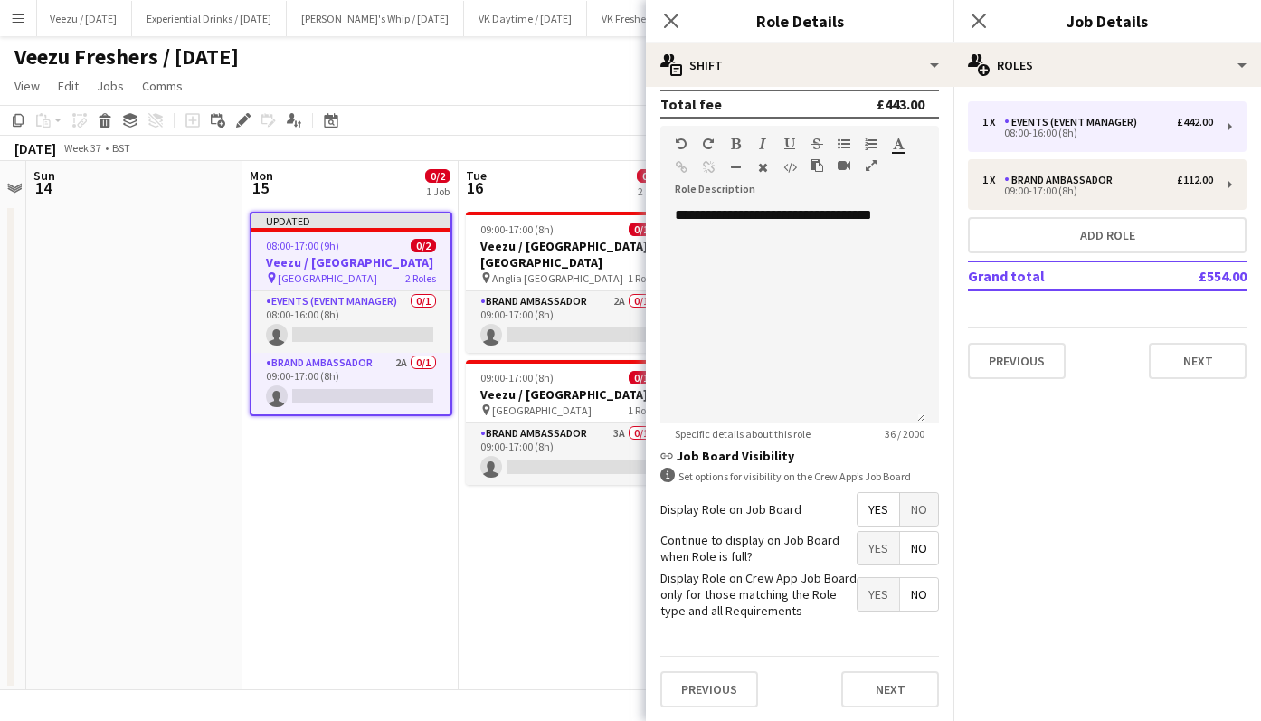
type input "*******"
click at [898, 680] on button "Next" at bounding box center [891, 689] width 98 height 36
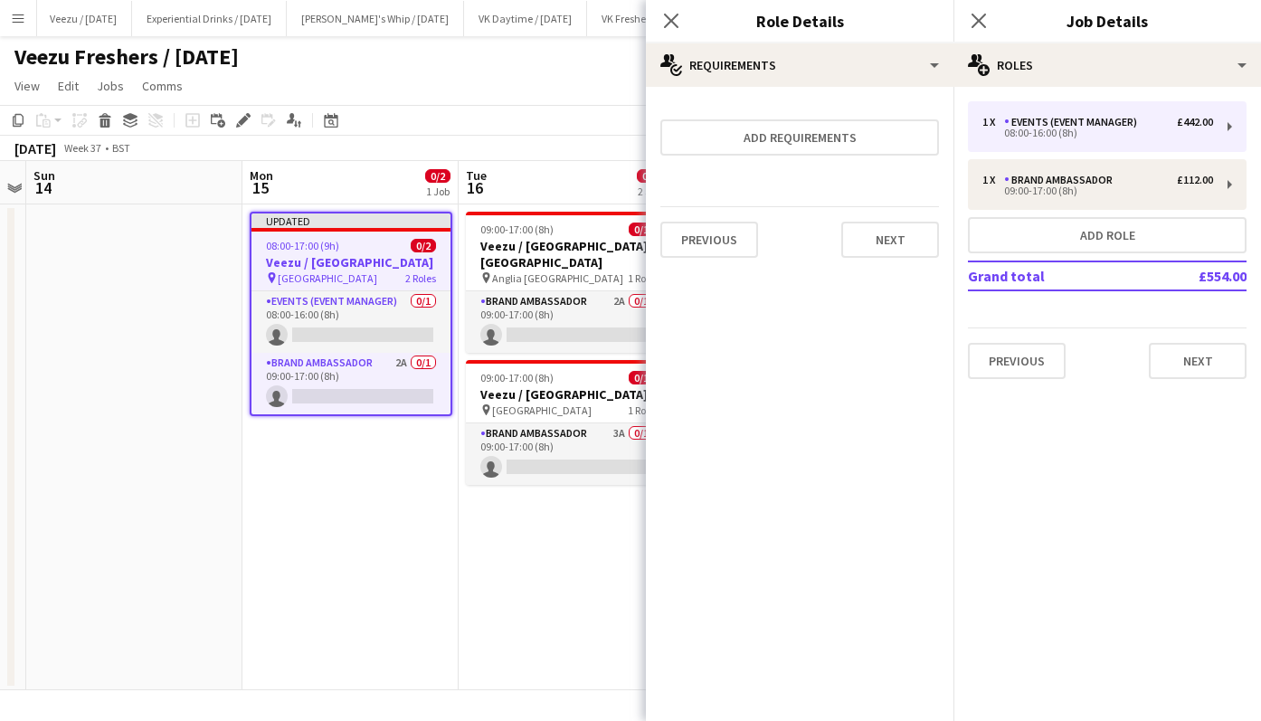
scroll to position [0, 0]
click at [894, 236] on button "Next" at bounding box center [891, 240] width 98 height 36
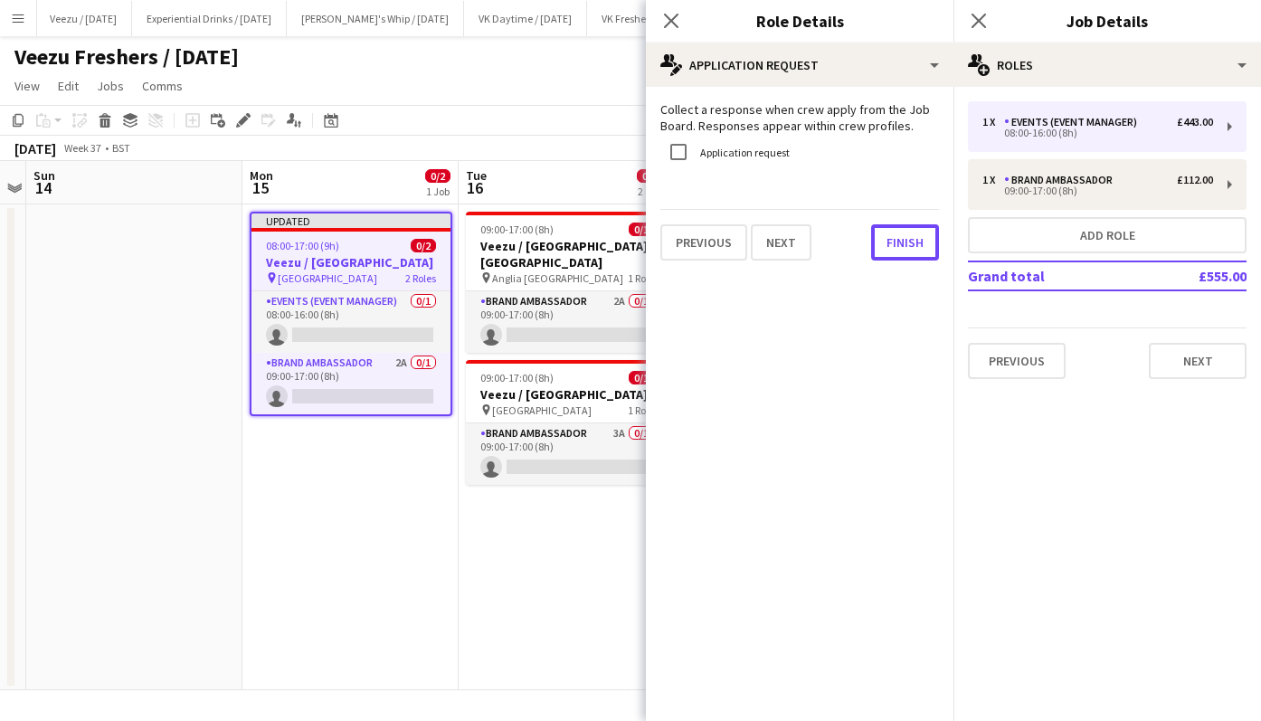
click at [894, 236] on button "Finish" at bounding box center [905, 242] width 68 height 36
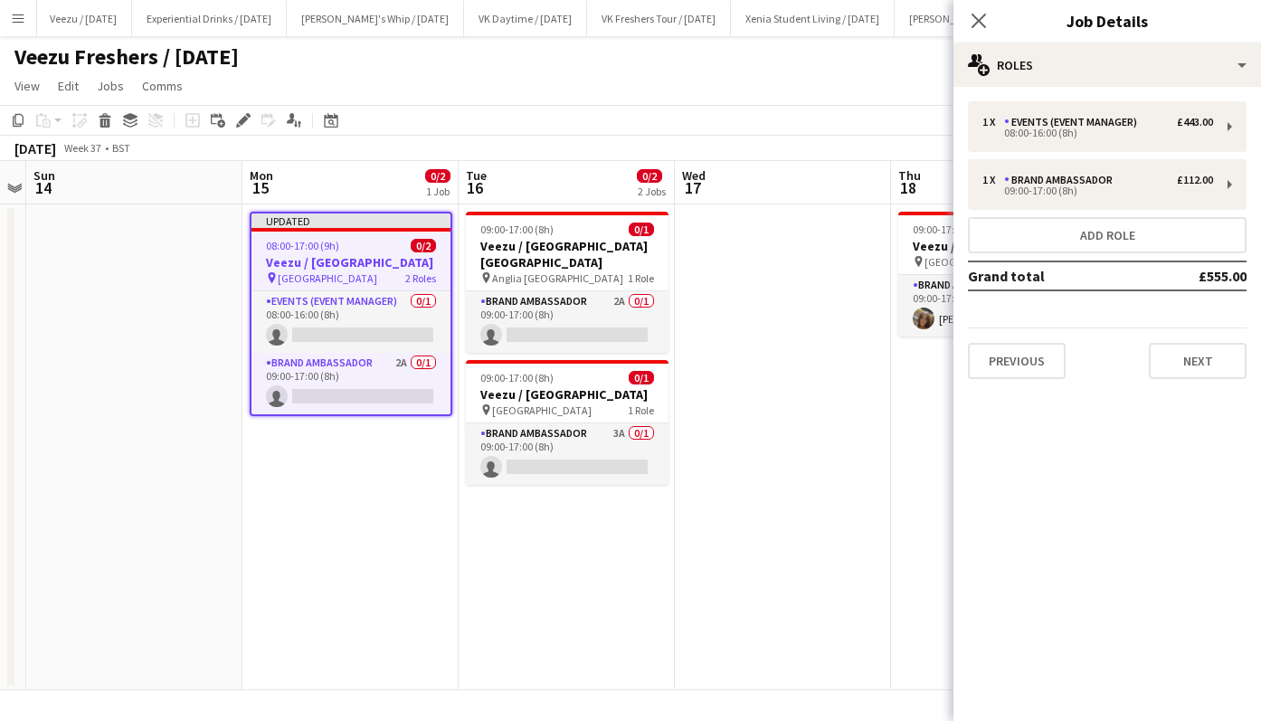
click at [374, 353] on app-card-role "Events (Event Manager) 0/1 08:00-16:00 (8h) single-neutral-actions" at bounding box center [351, 322] width 199 height 62
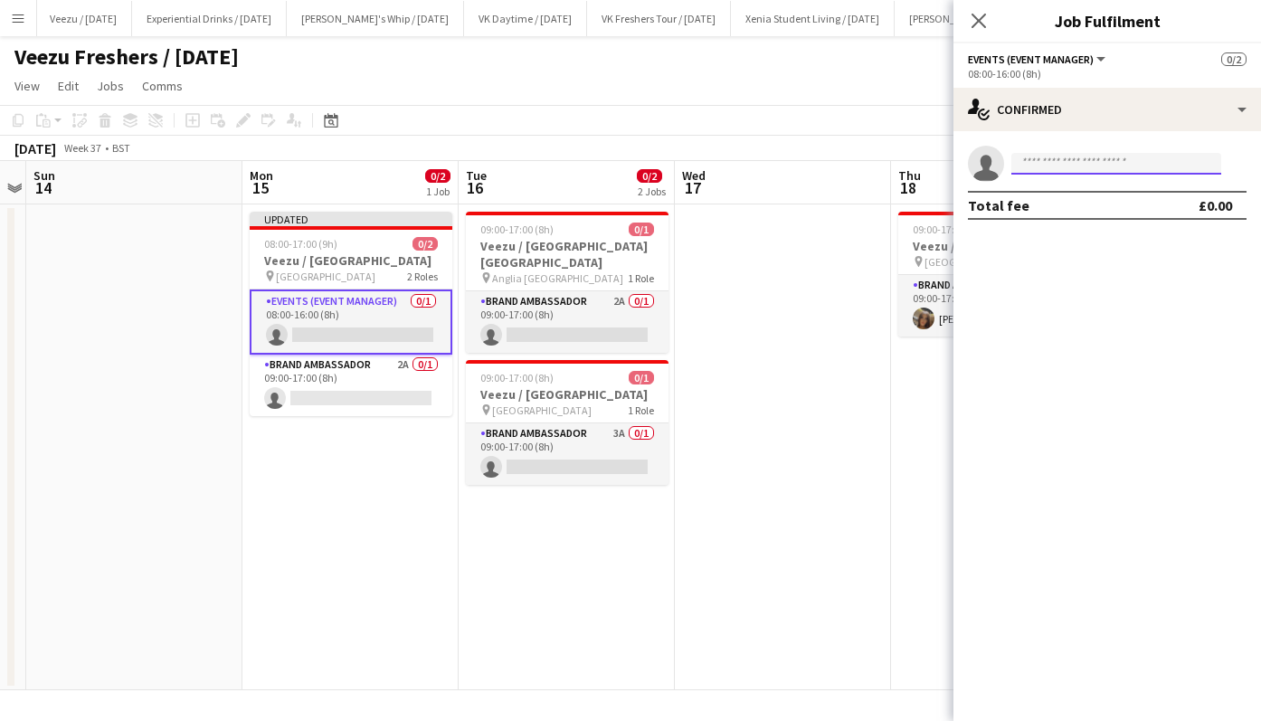
click at [1099, 158] on input at bounding box center [1117, 164] width 210 height 22
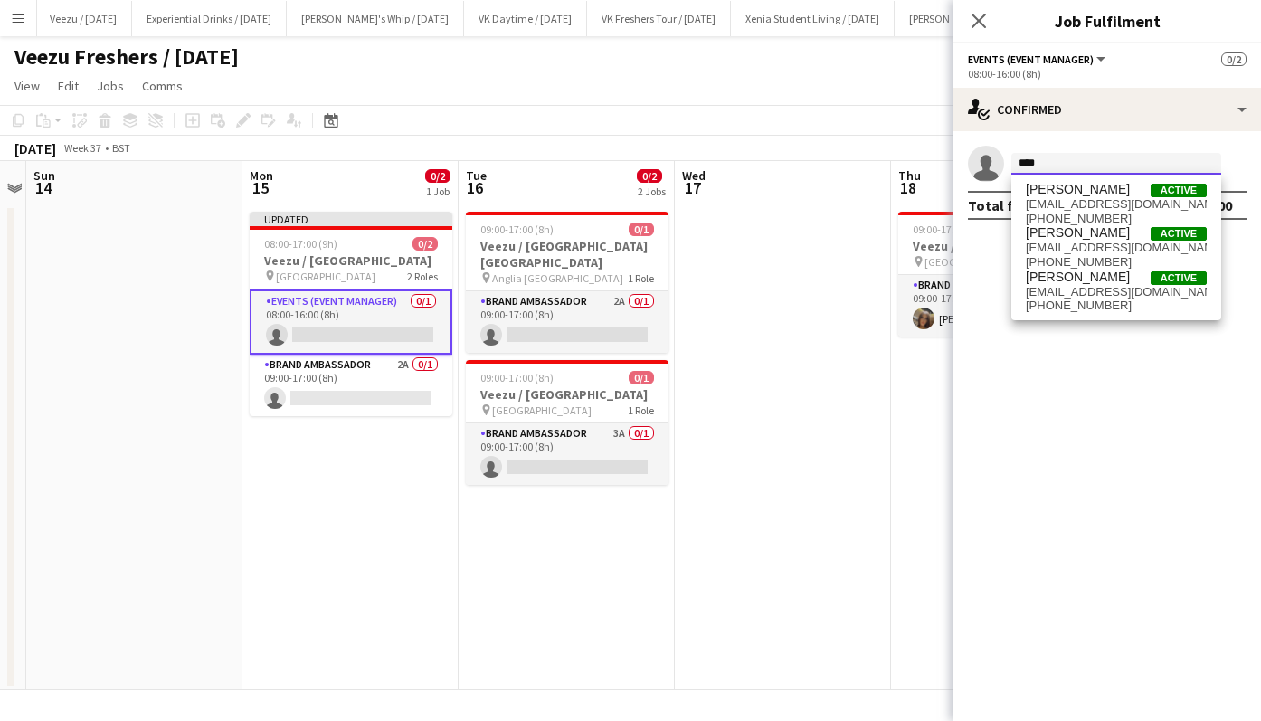
type input "****"
click at [1130, 291] on span "dnsworldtour@hotmail.com" at bounding box center [1116, 292] width 181 height 14
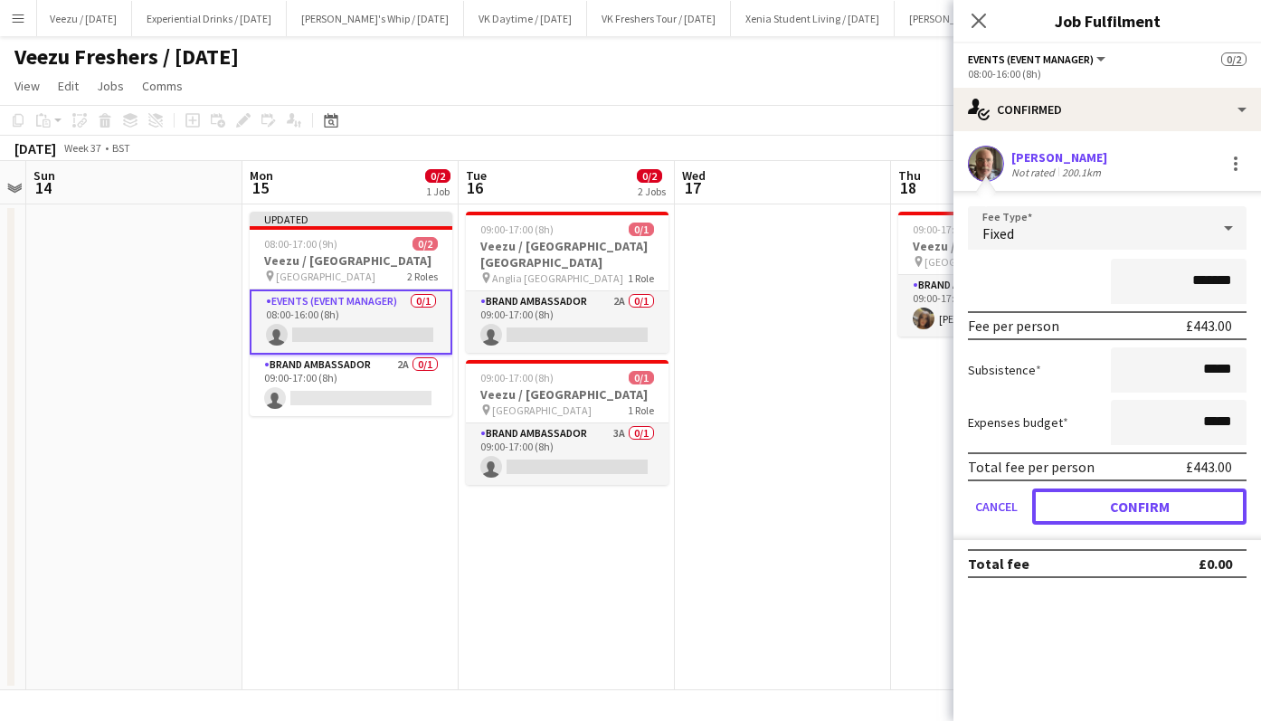
click at [1178, 502] on button "Confirm" at bounding box center [1139, 507] width 214 height 36
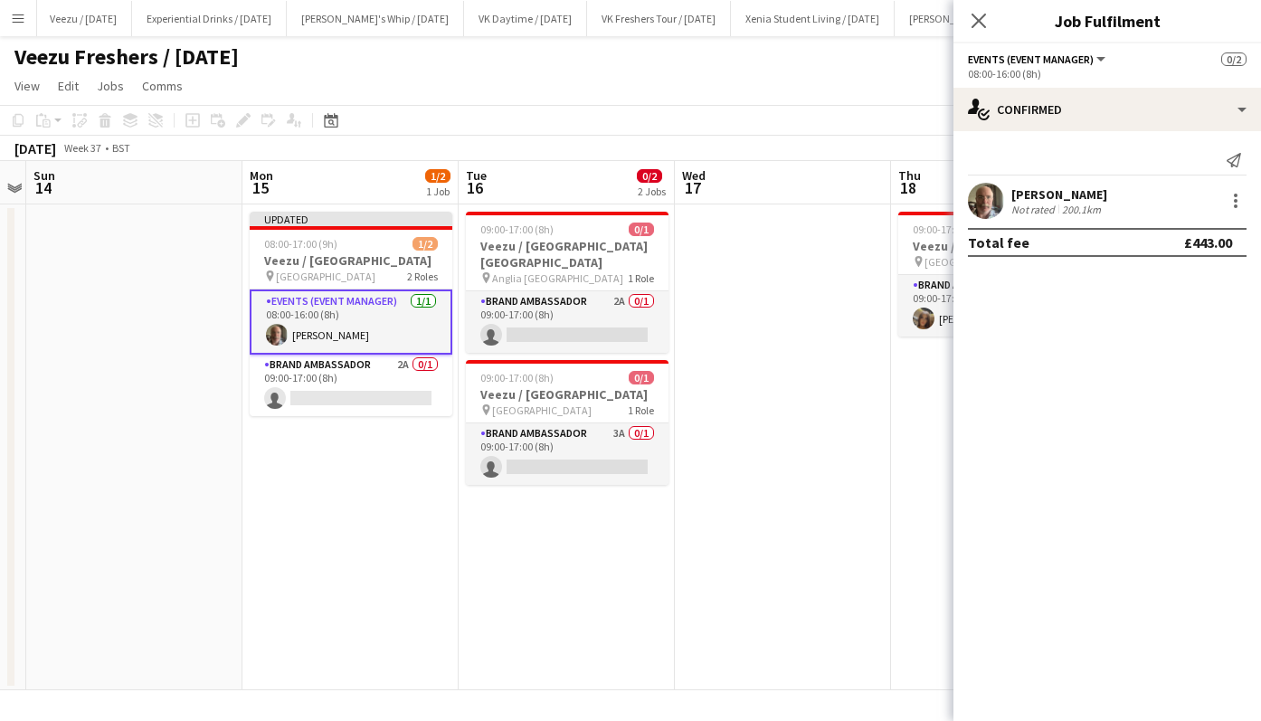
click at [582, 240] on h3 "Veezu / [GEOGRAPHIC_DATA] [GEOGRAPHIC_DATA]" at bounding box center [567, 254] width 203 height 33
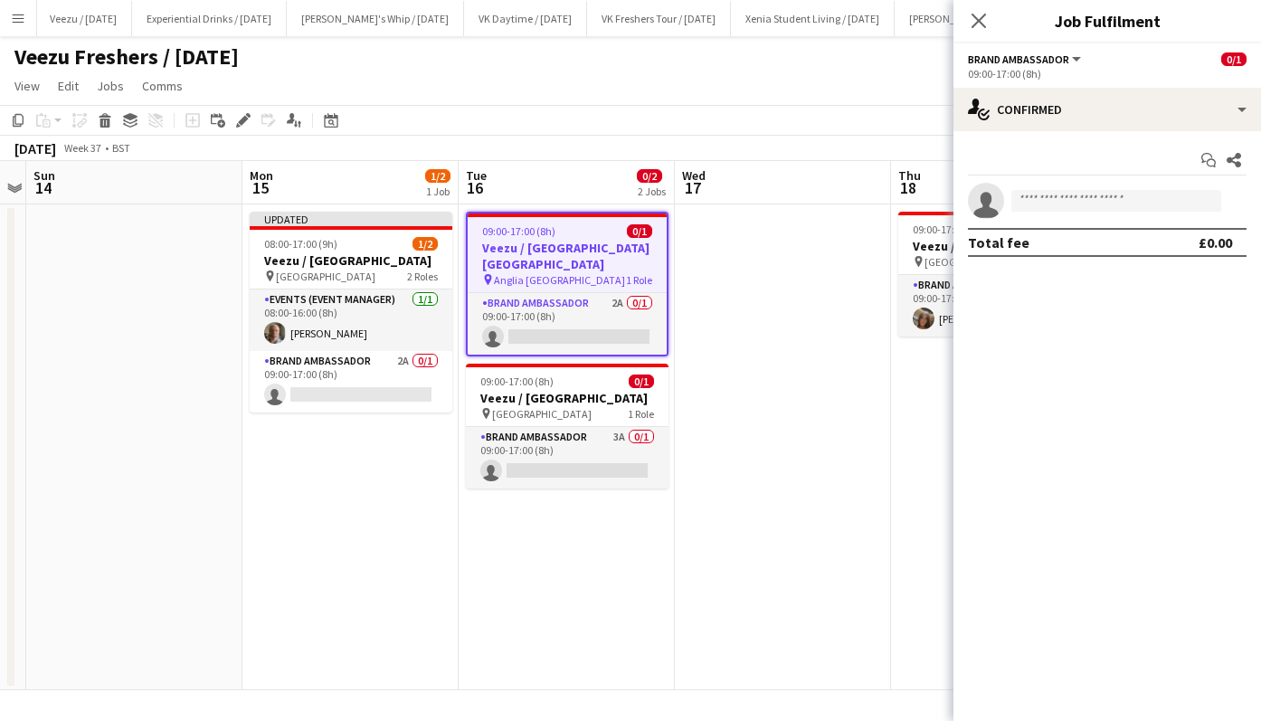
click at [247, 117] on icon "Edit" at bounding box center [243, 120] width 14 height 14
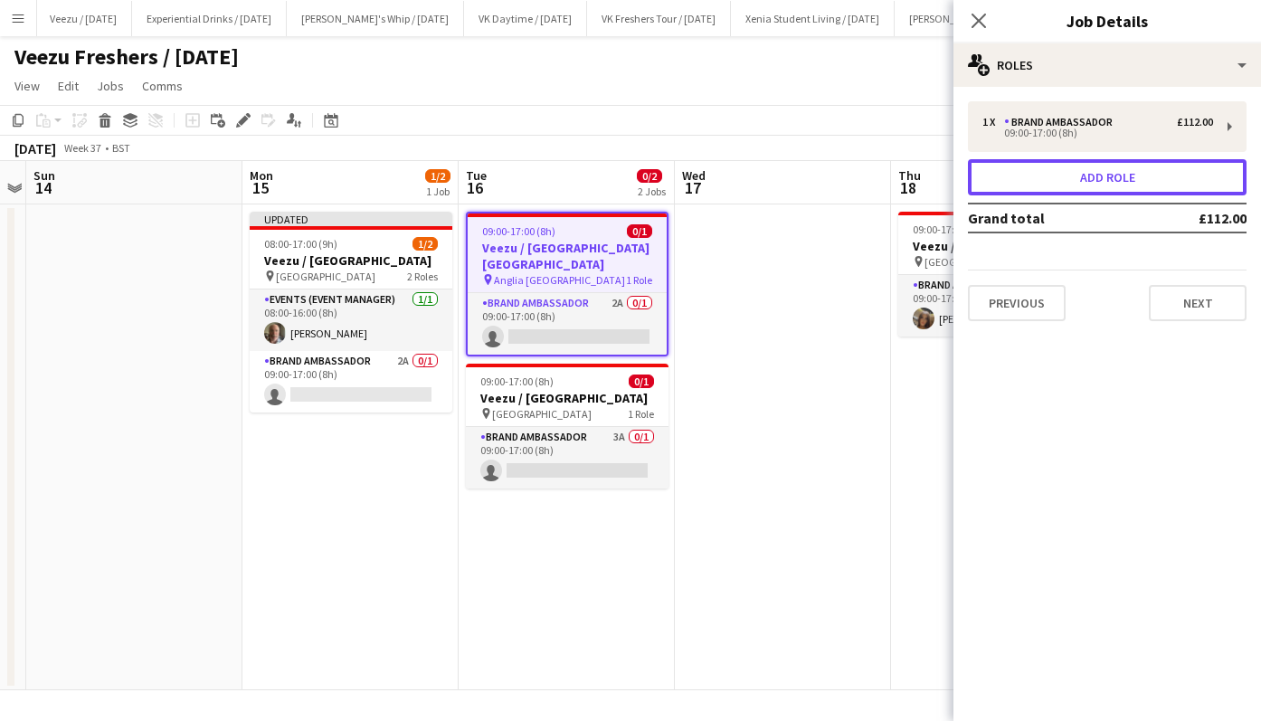
click at [1084, 177] on button "Add role" at bounding box center [1107, 177] width 279 height 36
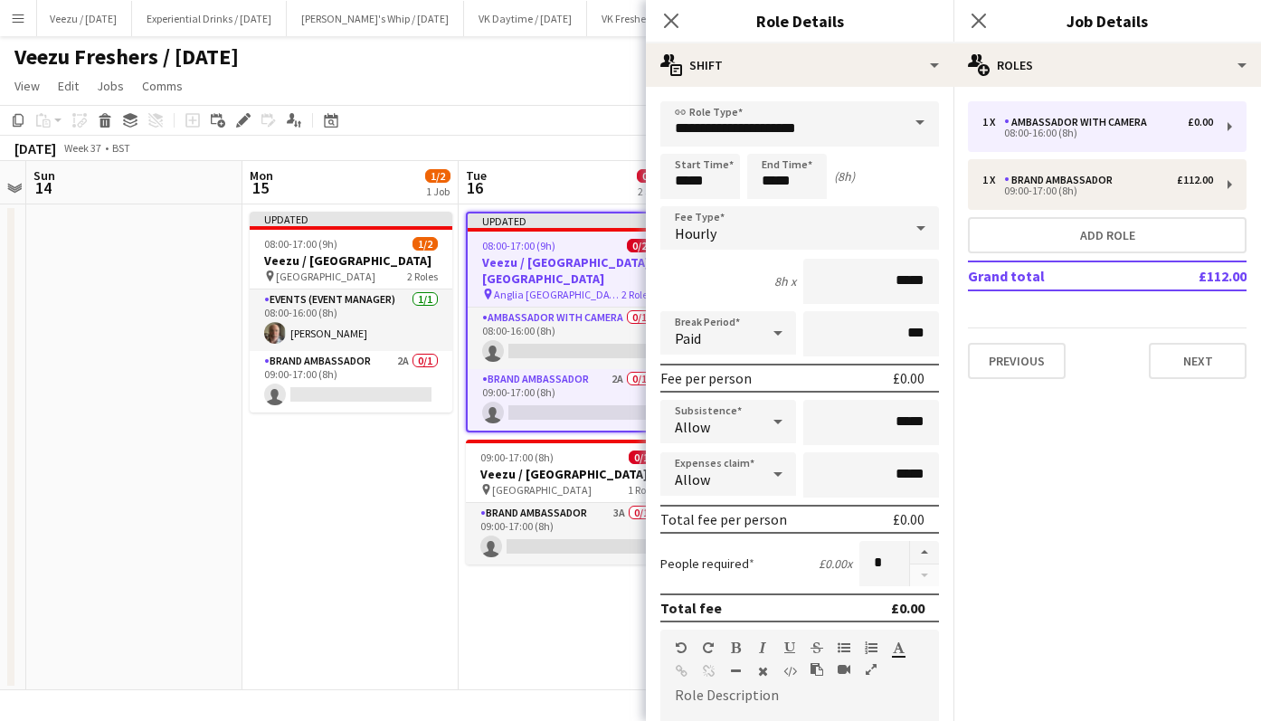
click at [917, 133] on span at bounding box center [920, 122] width 38 height 43
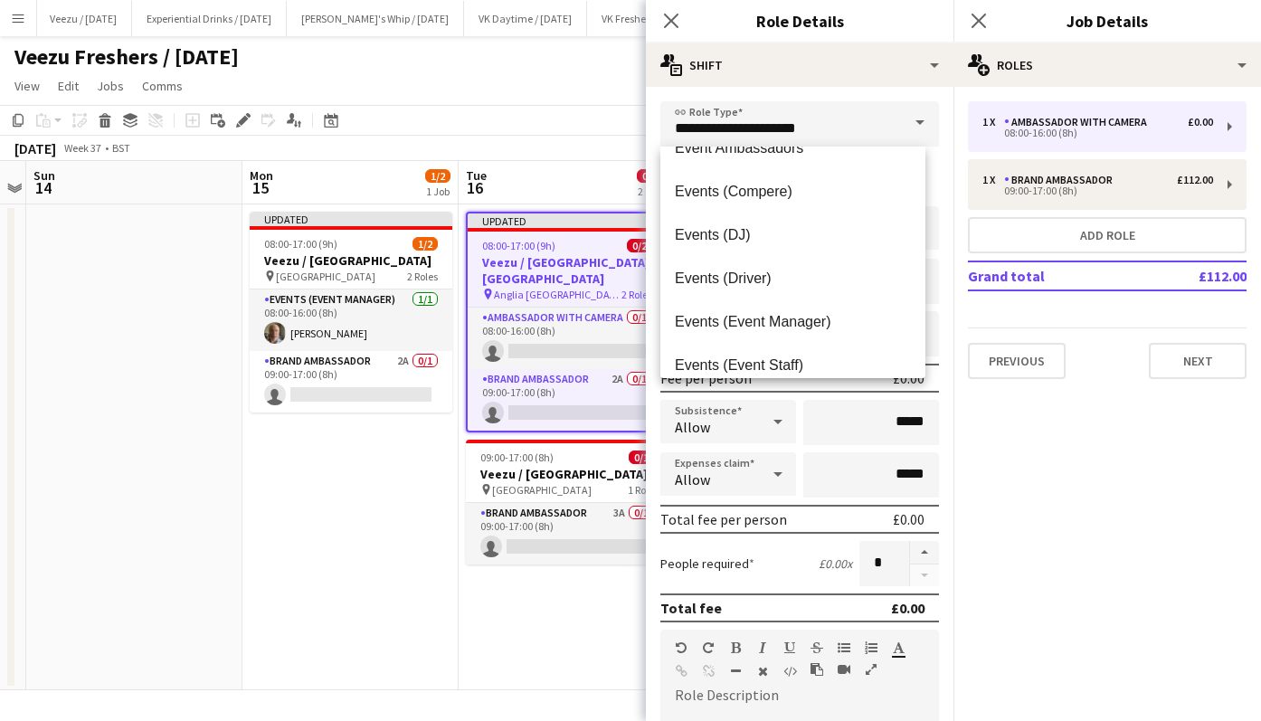
scroll to position [341, 0]
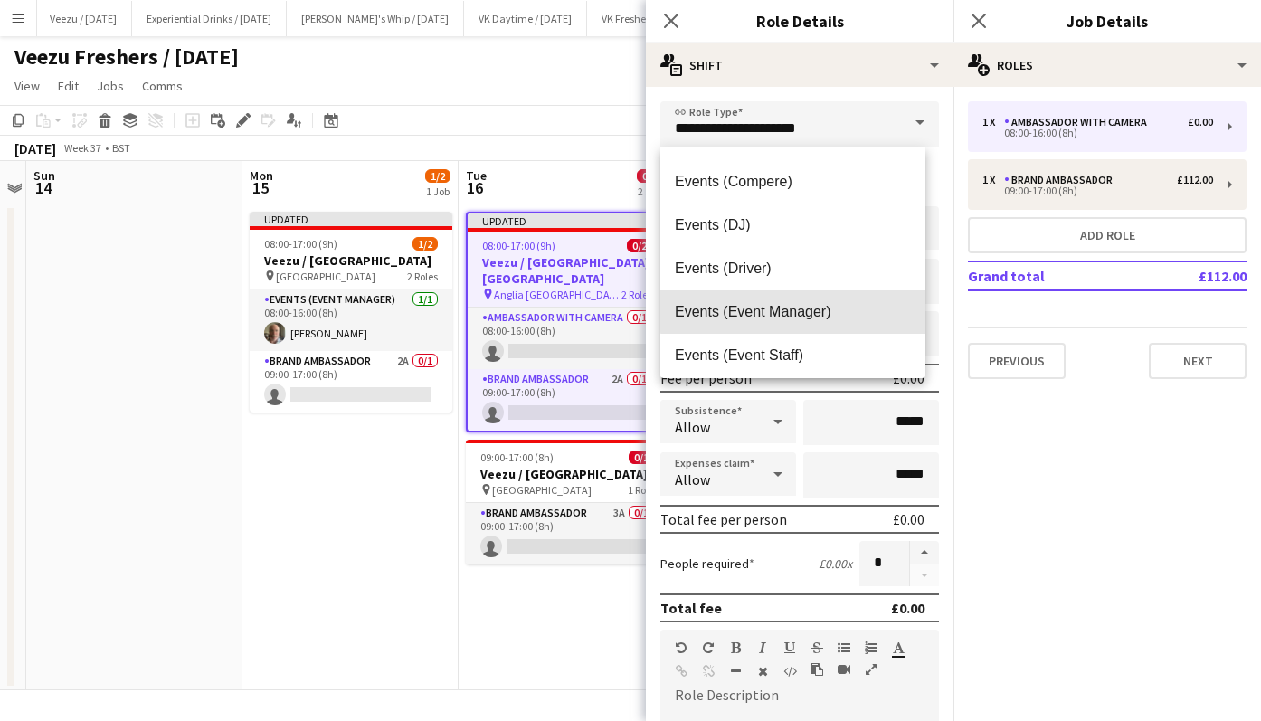
click at [832, 308] on span "Events (Event Manager)" at bounding box center [793, 311] width 236 height 17
type input "**********"
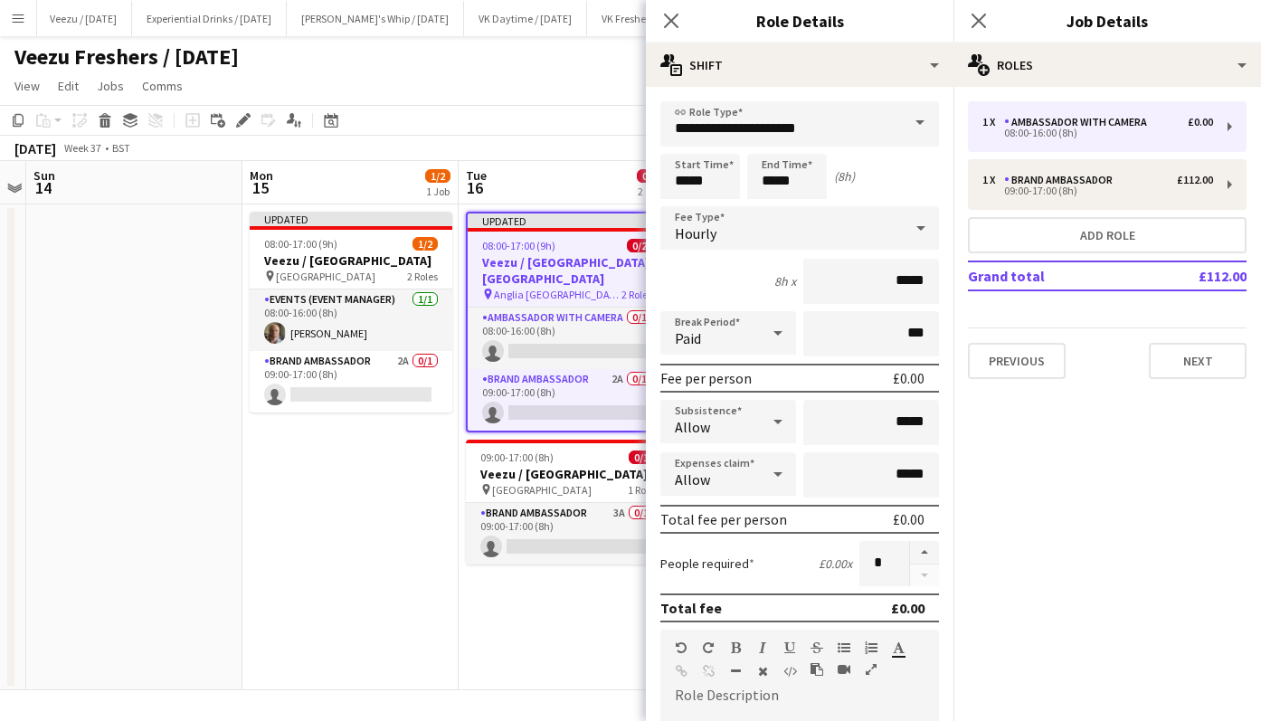
click at [362, 256] on h3 "Veezu / [GEOGRAPHIC_DATA]" at bounding box center [351, 260] width 203 height 16
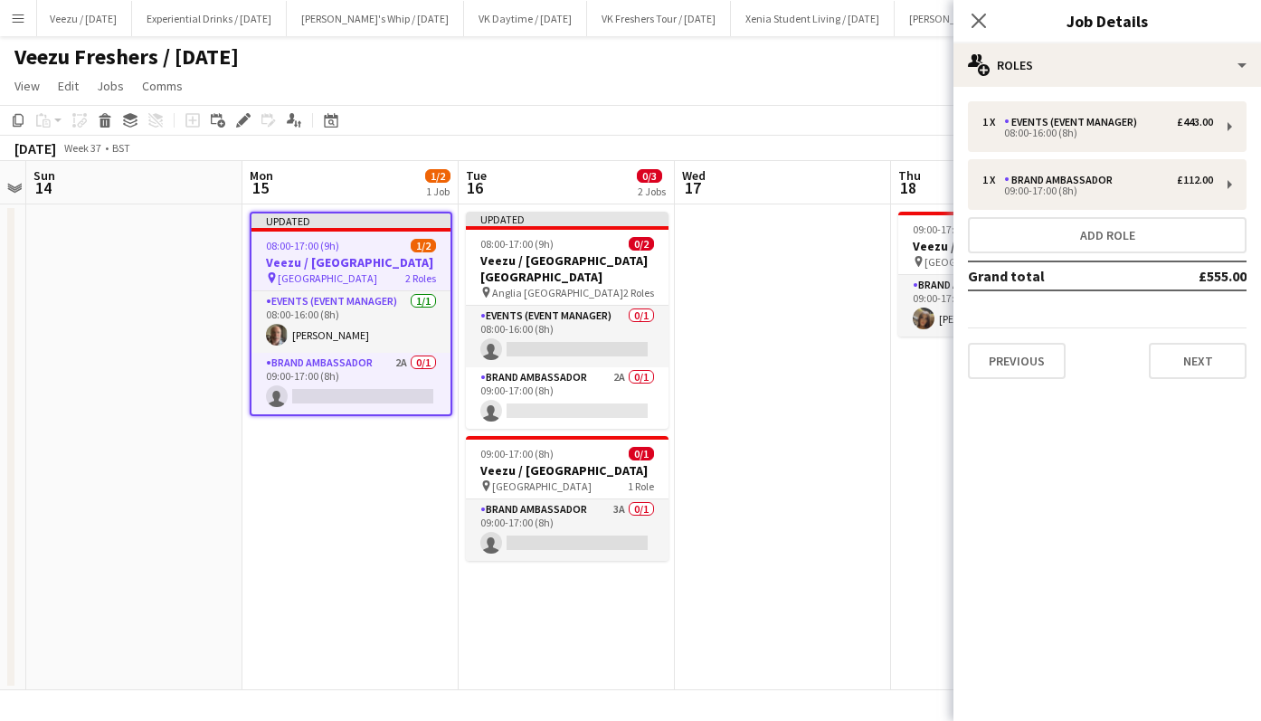
click at [239, 122] on icon at bounding box center [243, 121] width 10 height 10
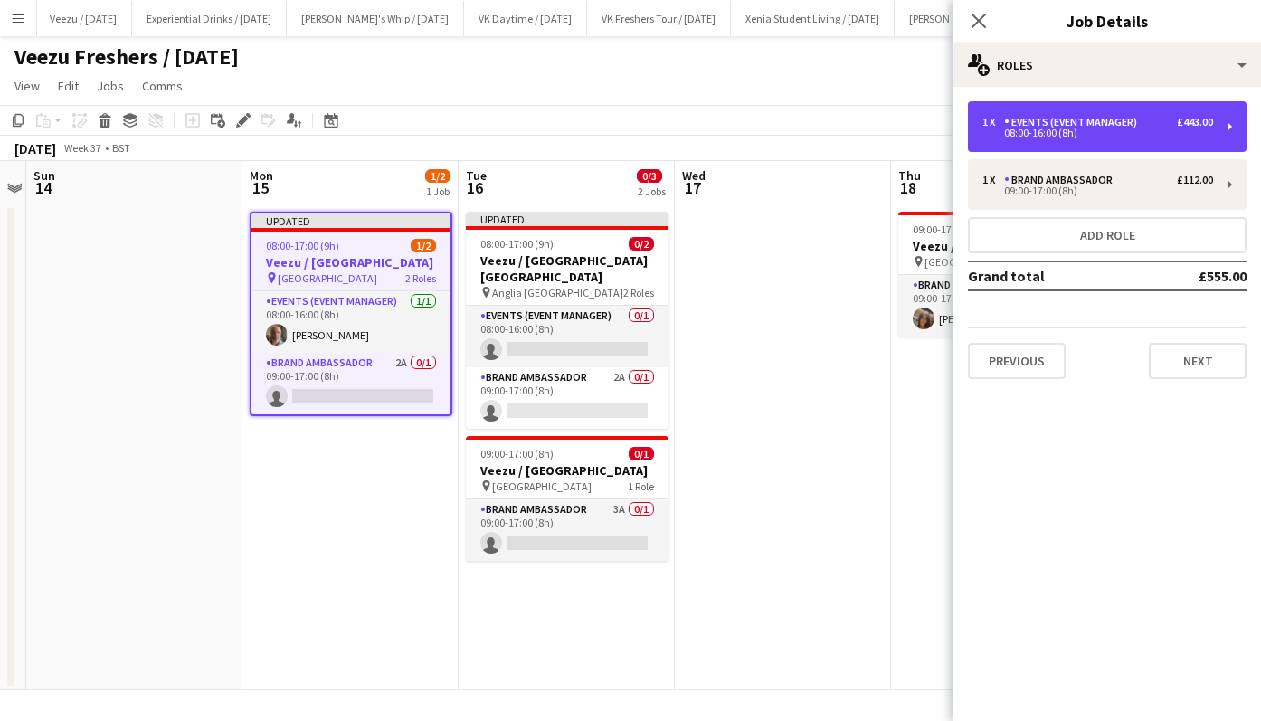
click at [1039, 124] on div "Events (Event Manager)" at bounding box center [1074, 122] width 140 height 13
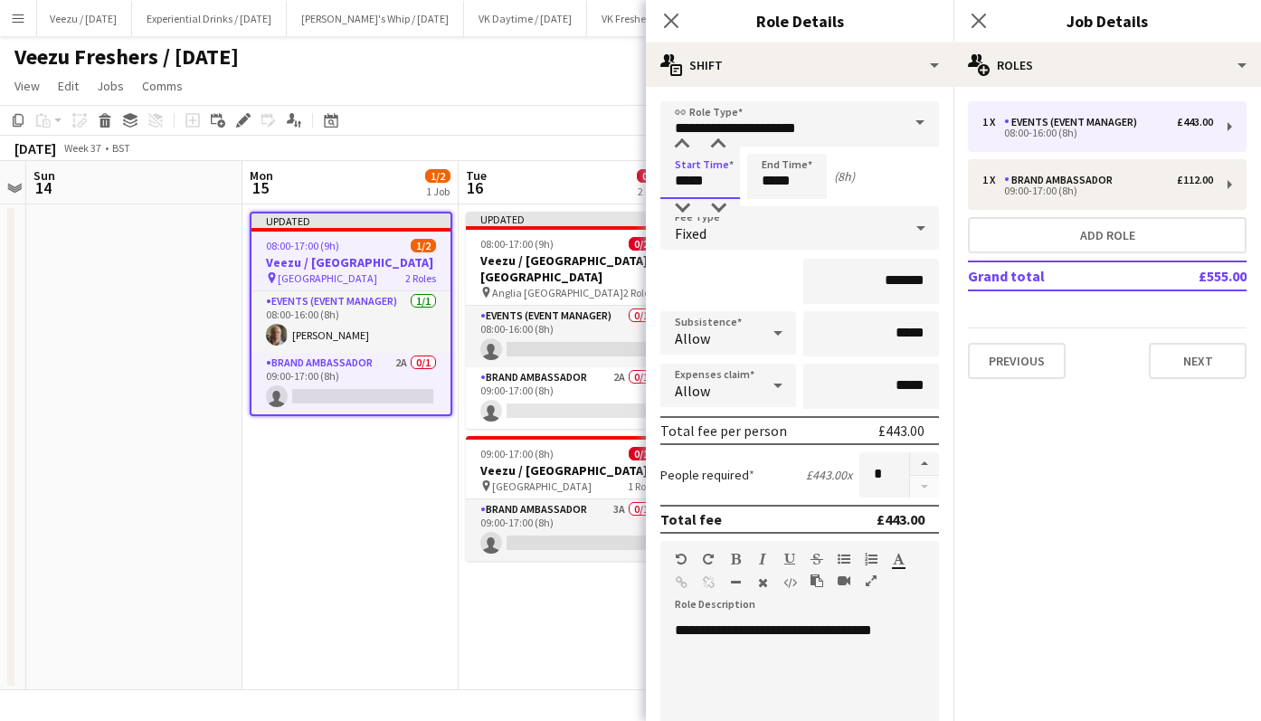
click at [704, 176] on input "*****" at bounding box center [701, 176] width 80 height 45
type input "*****"
click at [680, 137] on div at bounding box center [682, 145] width 36 height 18
click at [772, 177] on input "*****" at bounding box center [787, 176] width 80 height 45
type input "*****"
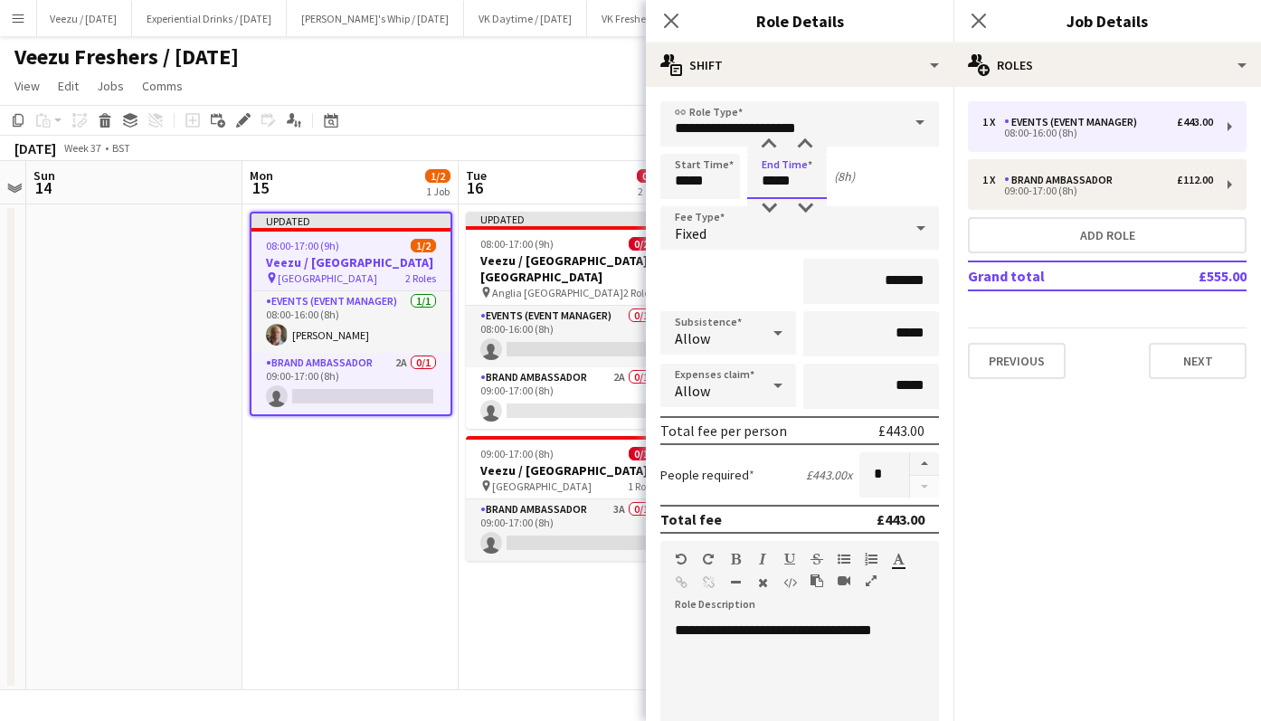
click at [771, 142] on div at bounding box center [769, 145] width 36 height 18
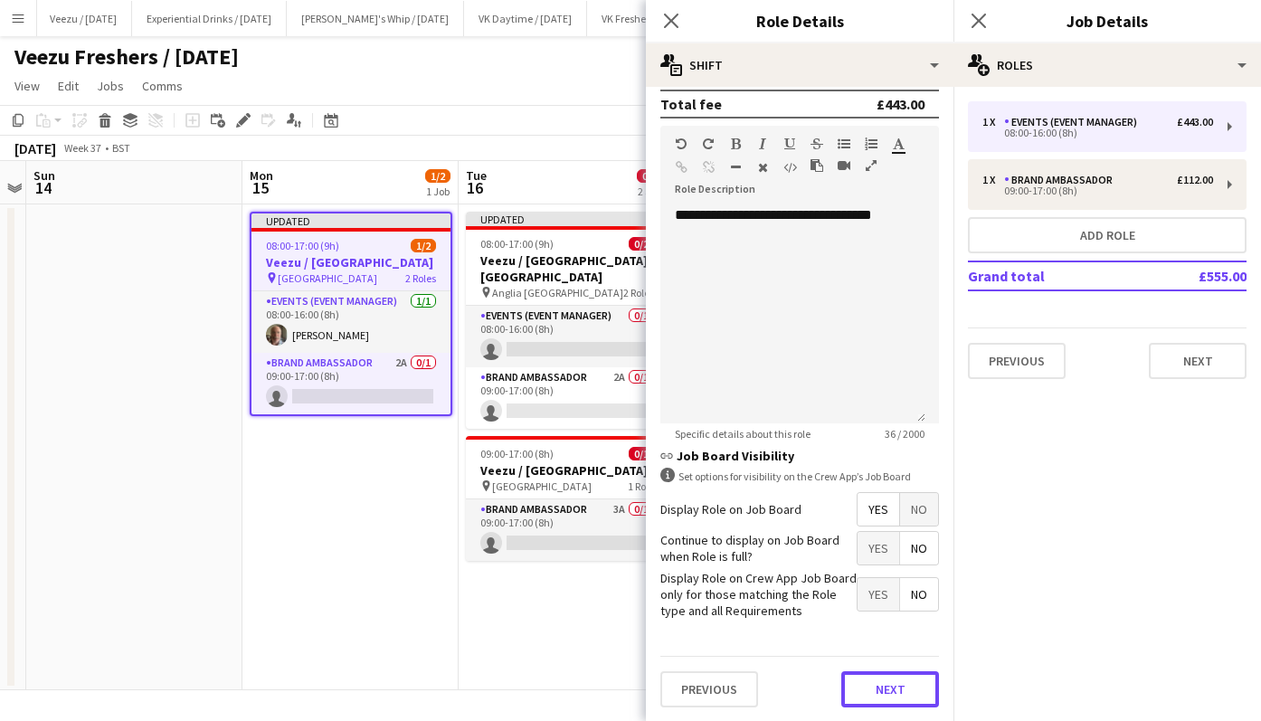
click at [863, 676] on button "Next" at bounding box center [891, 689] width 98 height 36
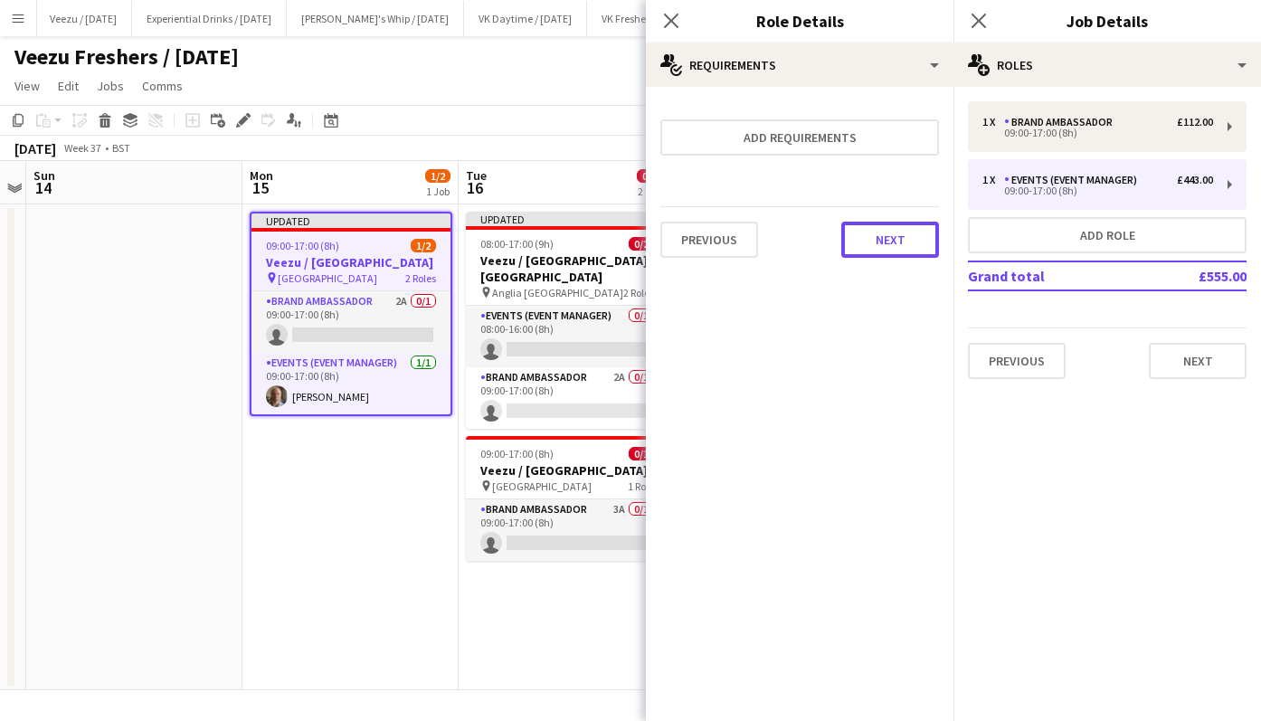
click at [901, 235] on button "Next" at bounding box center [891, 240] width 98 height 36
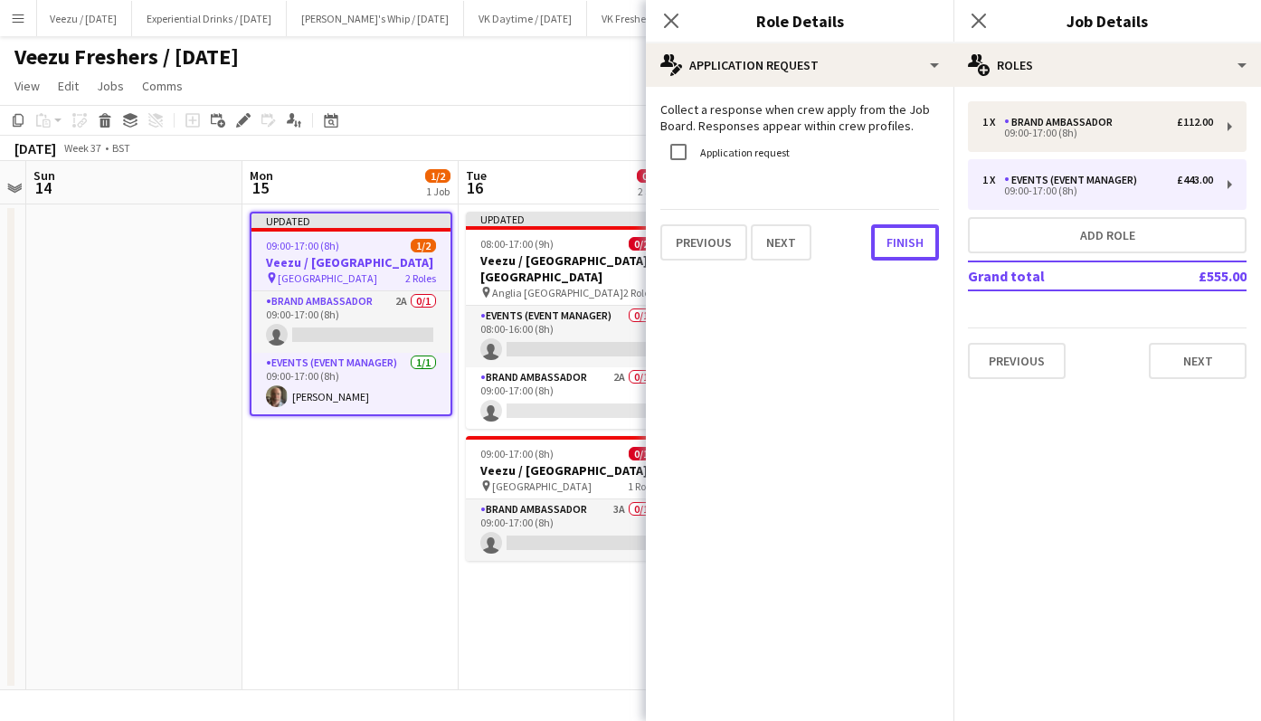
click at [901, 235] on button "Finish" at bounding box center [905, 242] width 68 height 36
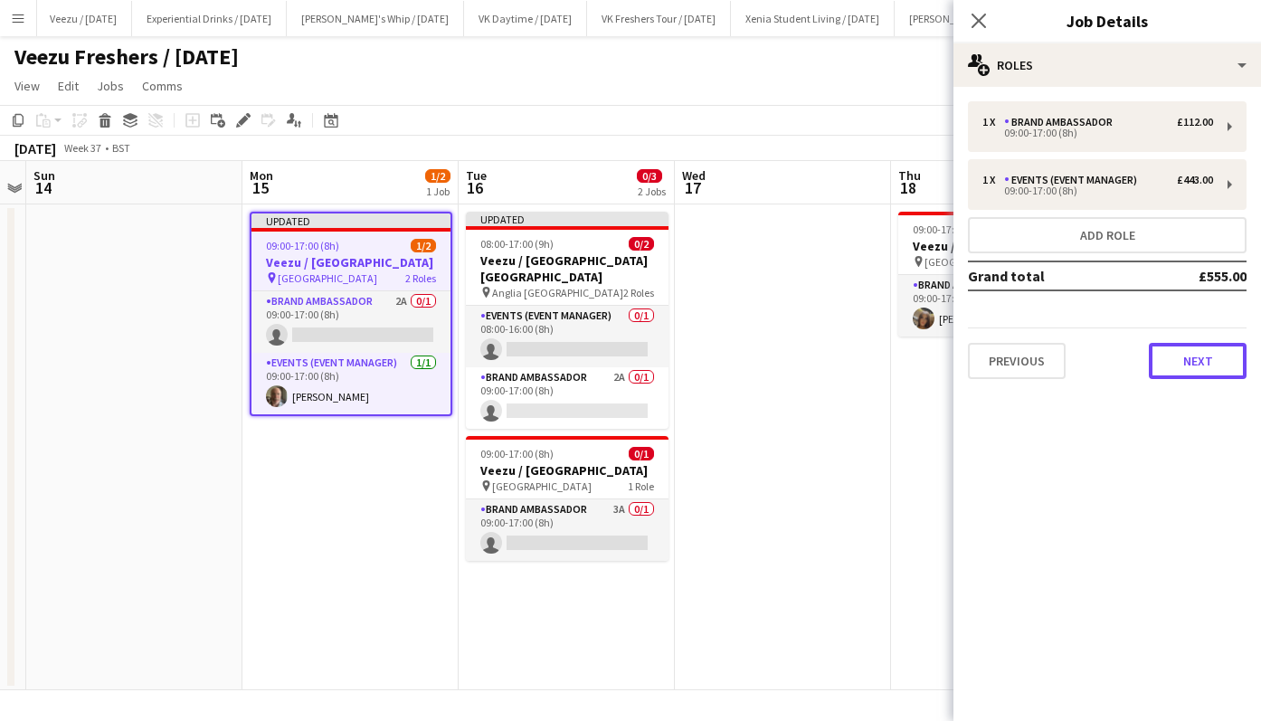
click at [1193, 348] on button "Next" at bounding box center [1198, 361] width 98 height 36
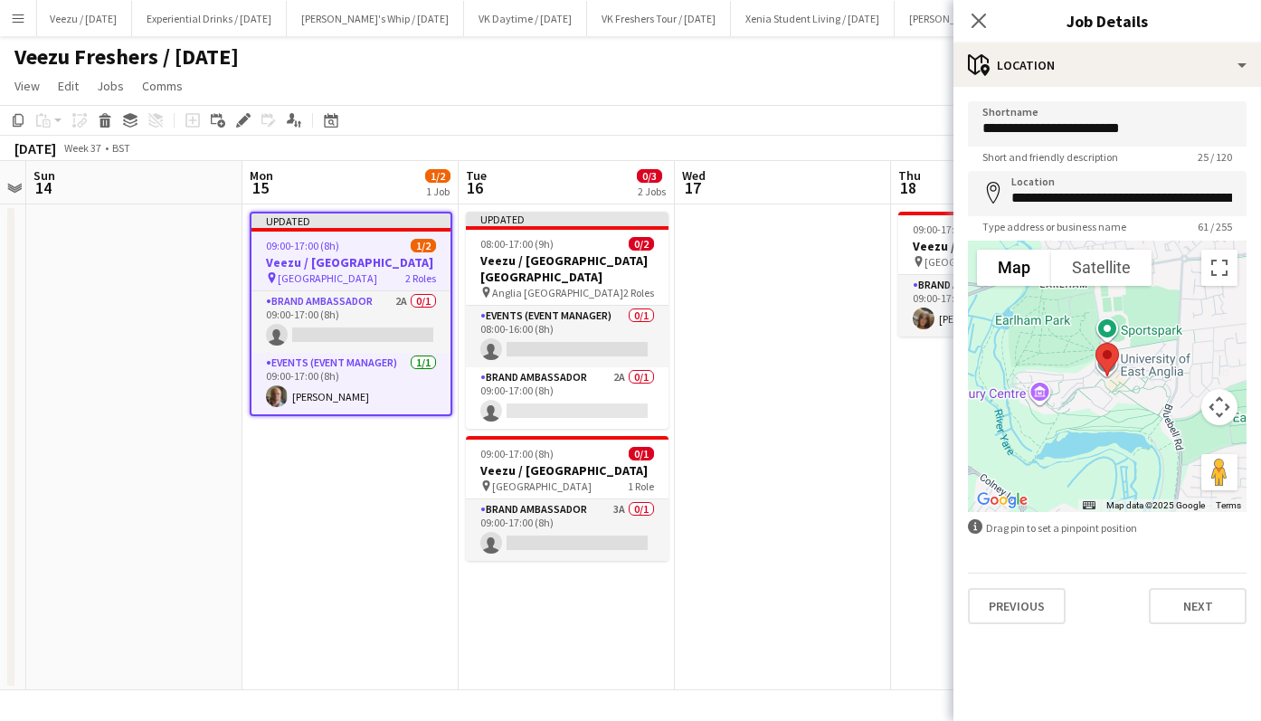
click at [981, 24] on icon "Close pop-in" at bounding box center [979, 21] width 14 height 14
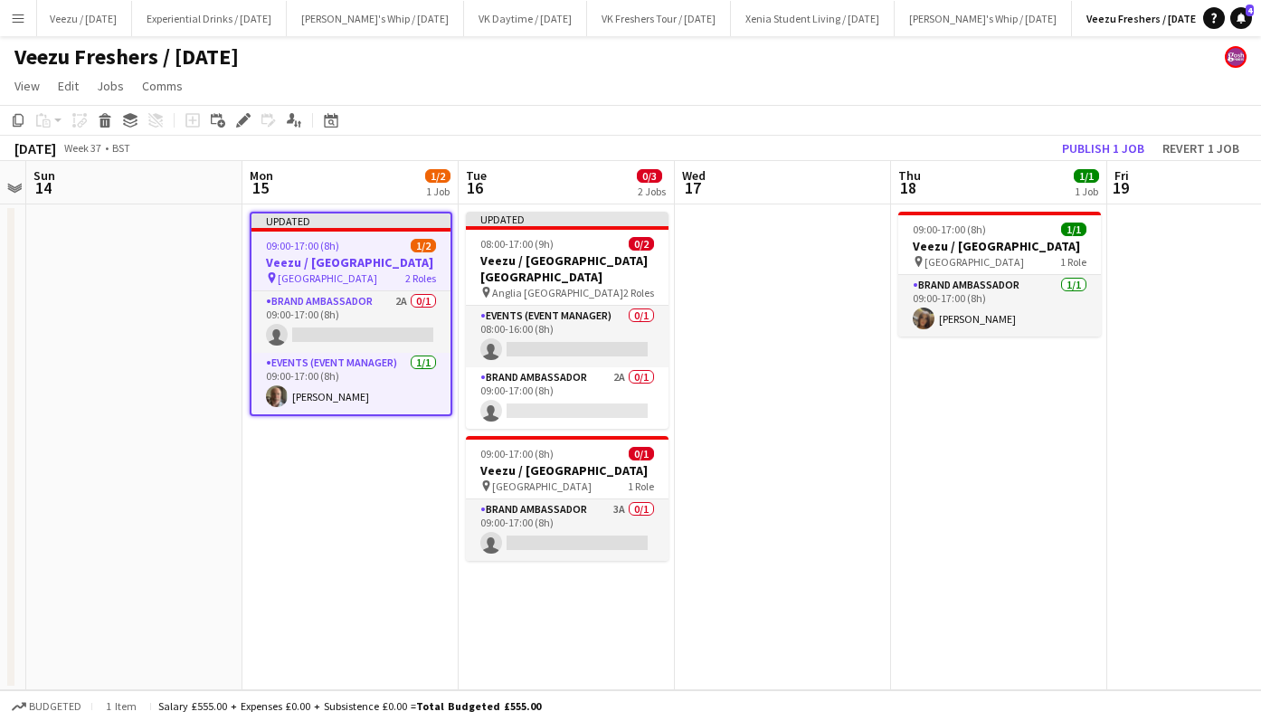
click at [558, 265] on h3 "Veezu / [GEOGRAPHIC_DATA] [GEOGRAPHIC_DATA]" at bounding box center [567, 268] width 203 height 33
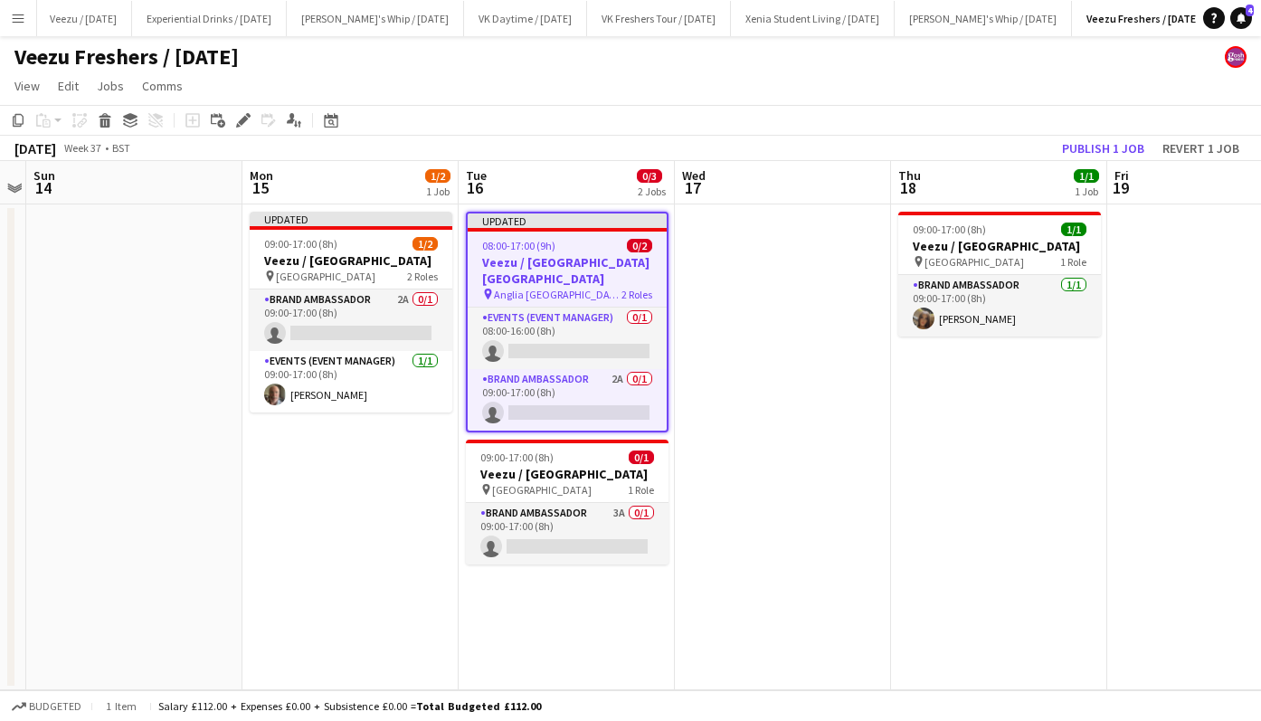
click at [233, 113] on div "Edit" at bounding box center [244, 120] width 22 height 22
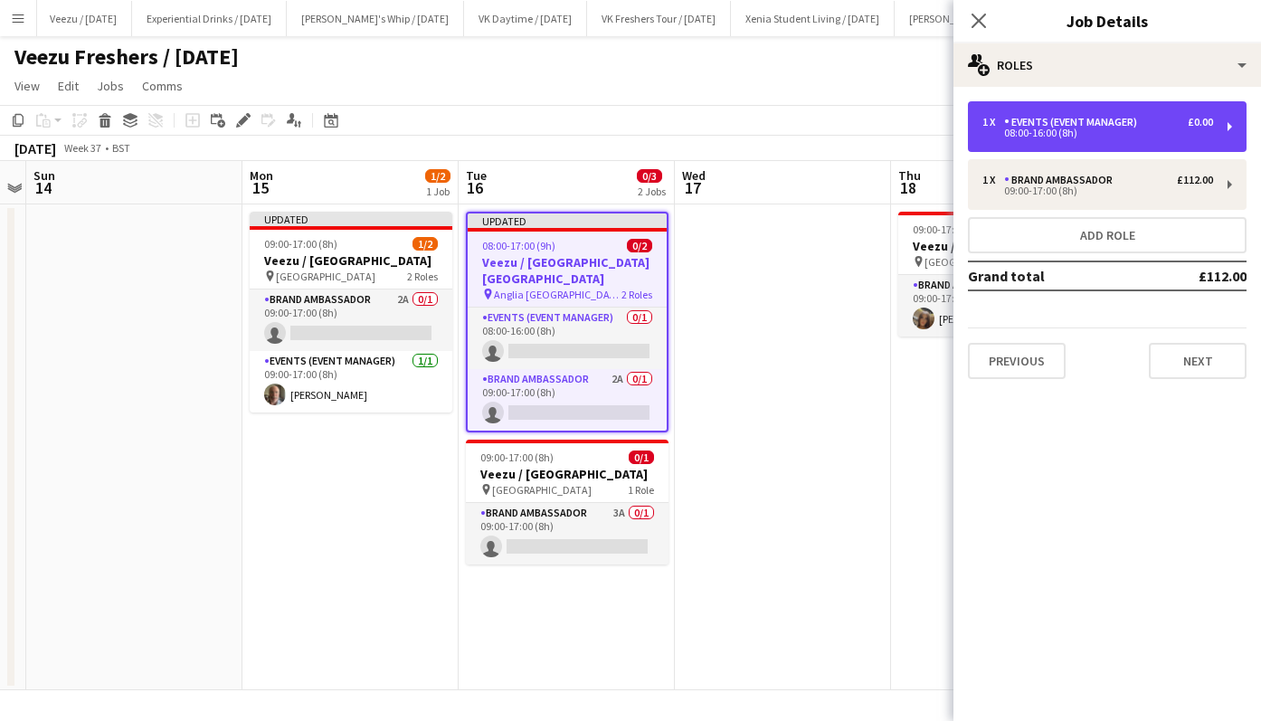
click at [1099, 123] on div "Events (Event Manager)" at bounding box center [1074, 122] width 140 height 13
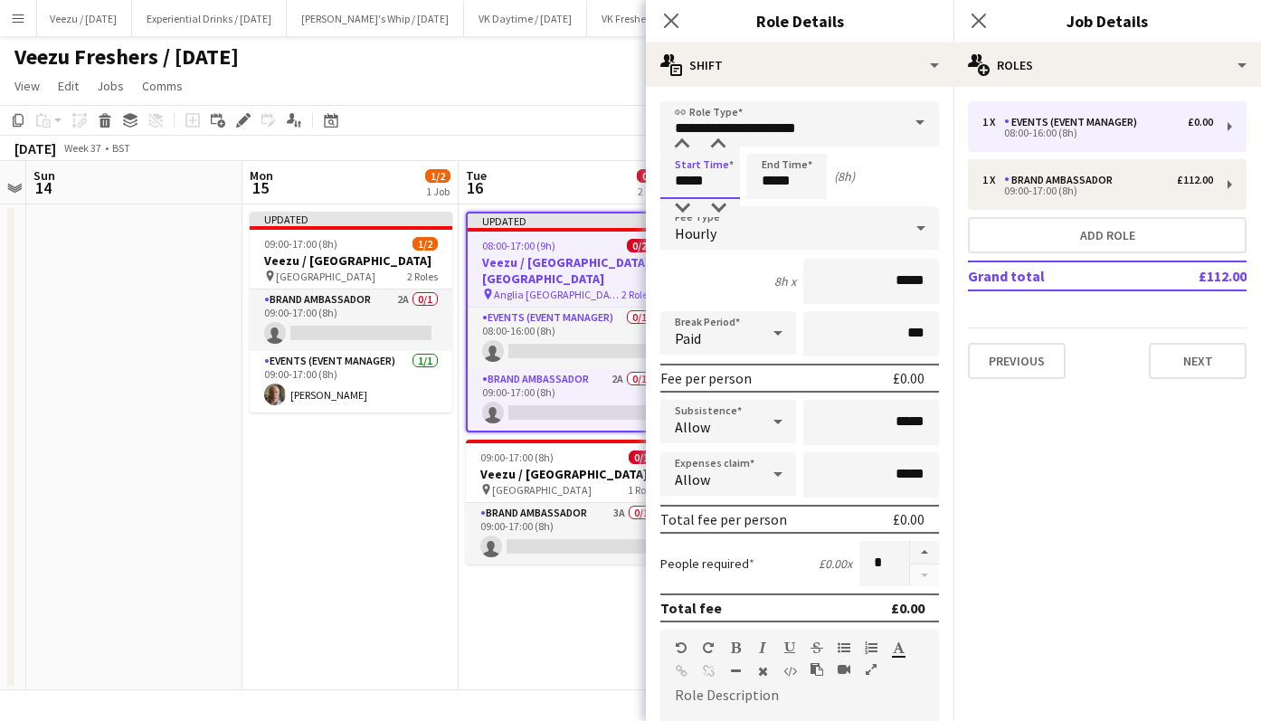
drag, startPoint x: 686, startPoint y: 176, endPoint x: 680, endPoint y: 140, distance: 35.7
click at [680, 174] on app-time-picker "*****" at bounding box center [701, 181] width 80 height 14
type input "*****"
click at [680, 140] on div at bounding box center [682, 145] width 36 height 18
click at [769, 181] on input "*****" at bounding box center [787, 176] width 80 height 45
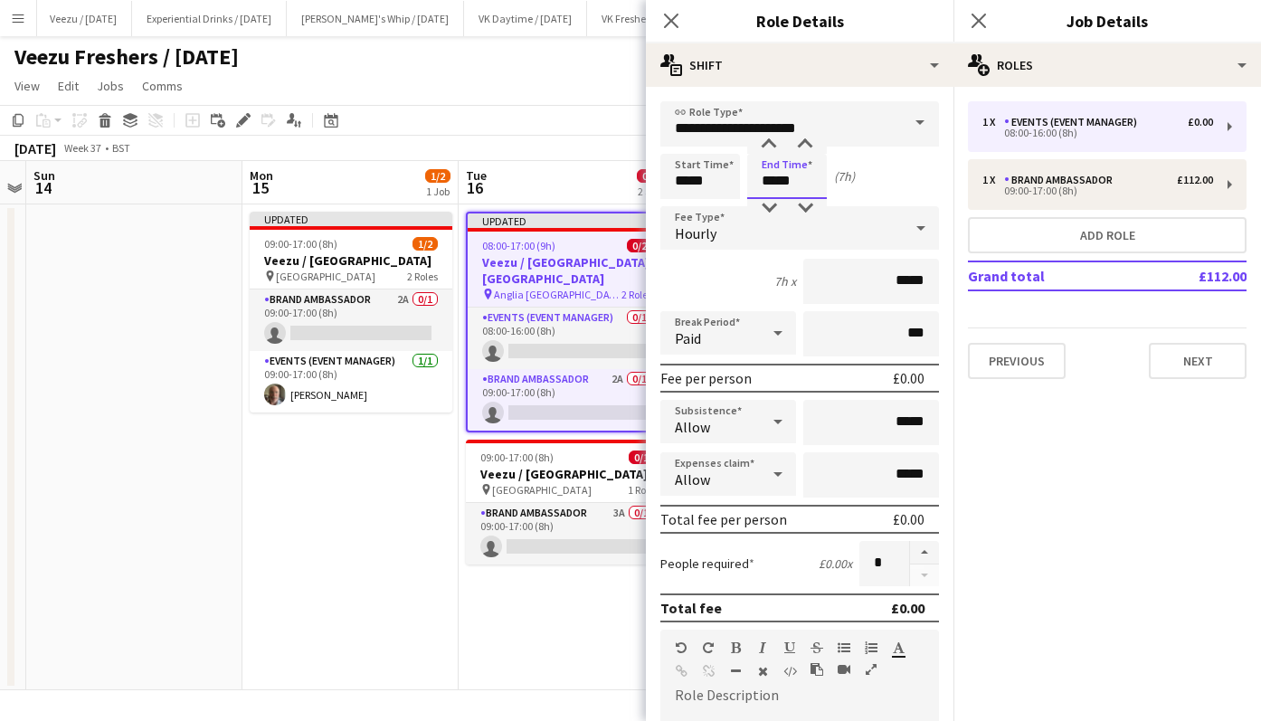
type input "*****"
click at [771, 145] on div at bounding box center [769, 145] width 36 height 18
click at [876, 231] on div "Hourly" at bounding box center [782, 227] width 242 height 43
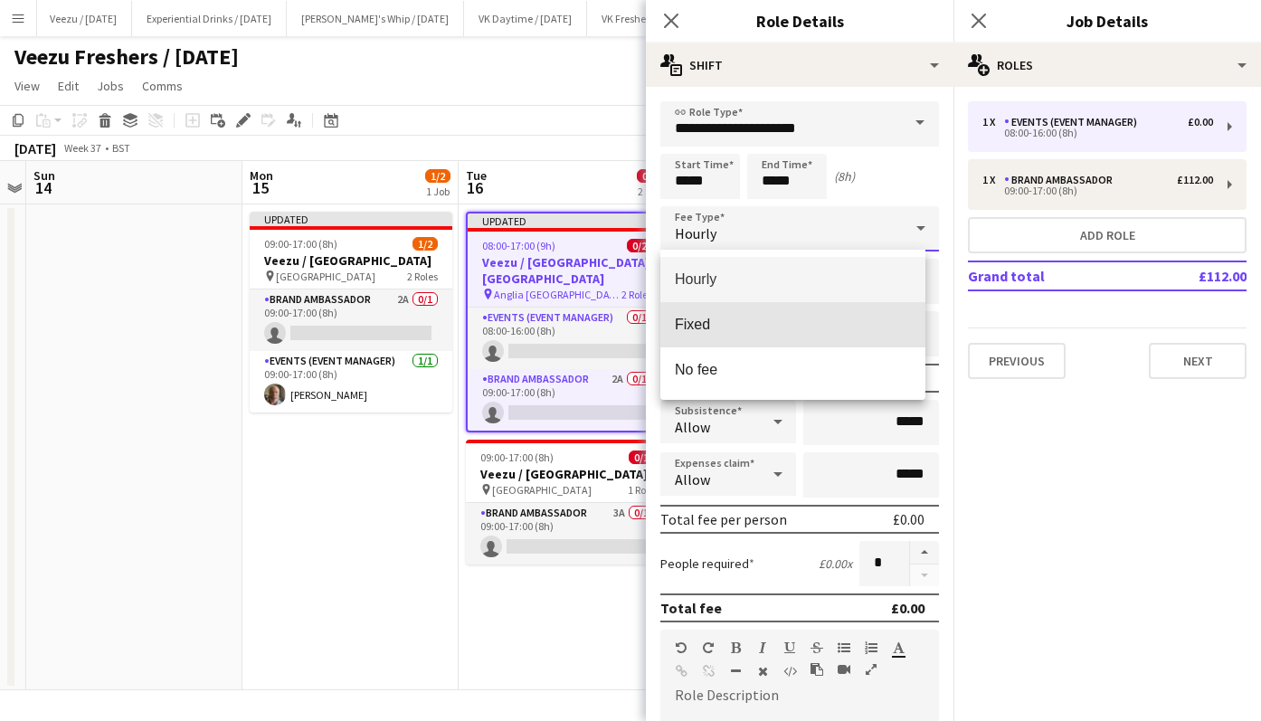
click at [843, 315] on mat-option "Fixed" at bounding box center [793, 324] width 265 height 45
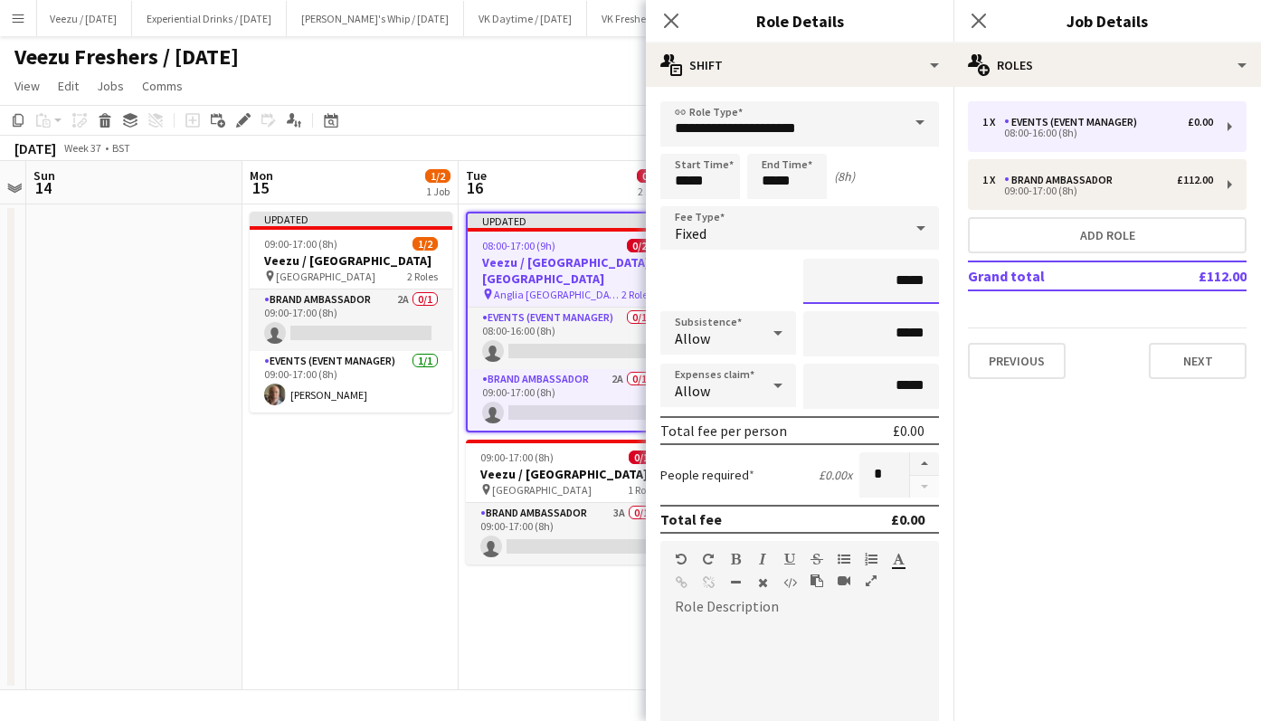
click at [893, 285] on input "*****" at bounding box center [872, 281] width 136 height 45
type input "*******"
click at [752, 649] on div at bounding box center [800, 730] width 279 height 217
copy div "**********"
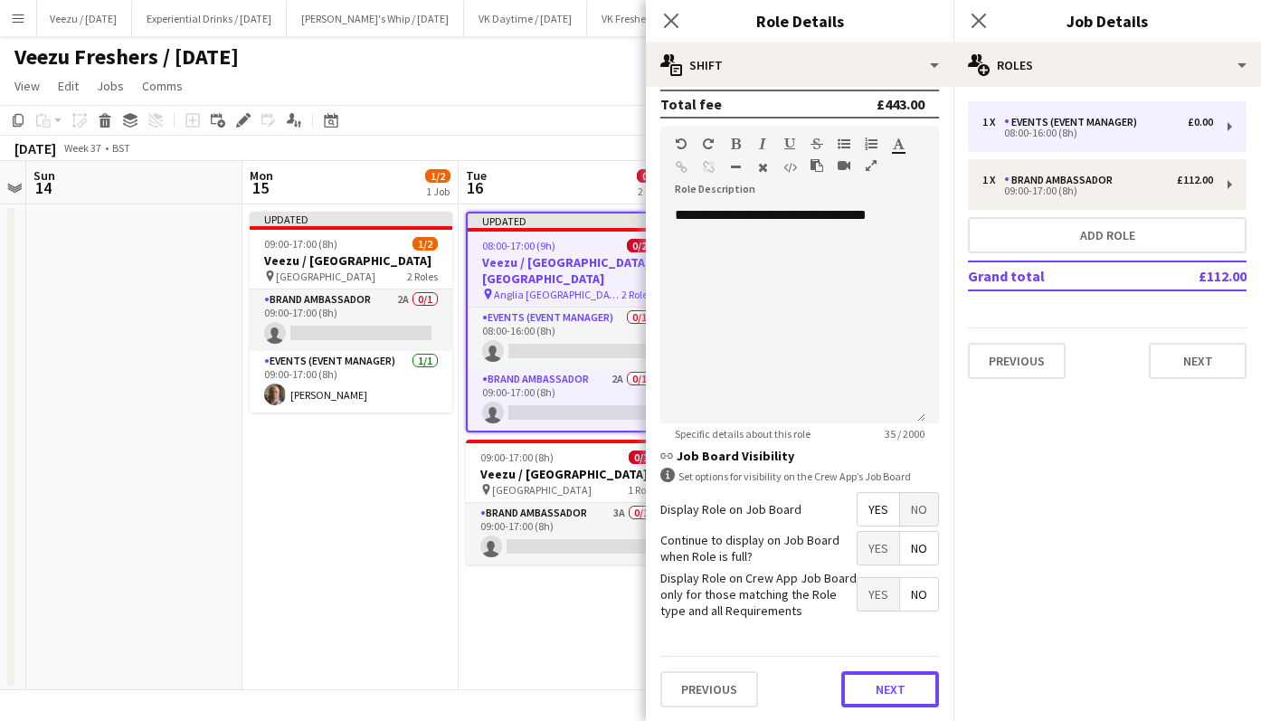
click at [863, 684] on button "Next" at bounding box center [891, 689] width 98 height 36
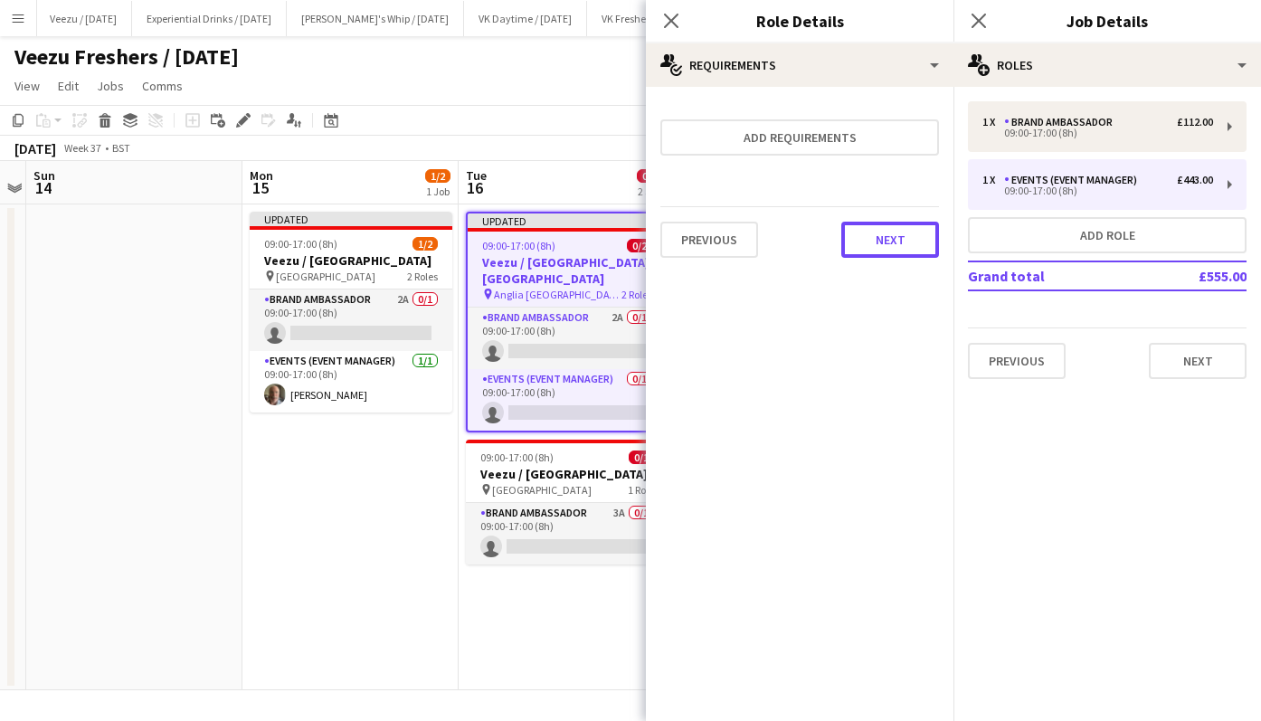
click at [908, 234] on button "Next" at bounding box center [891, 240] width 98 height 36
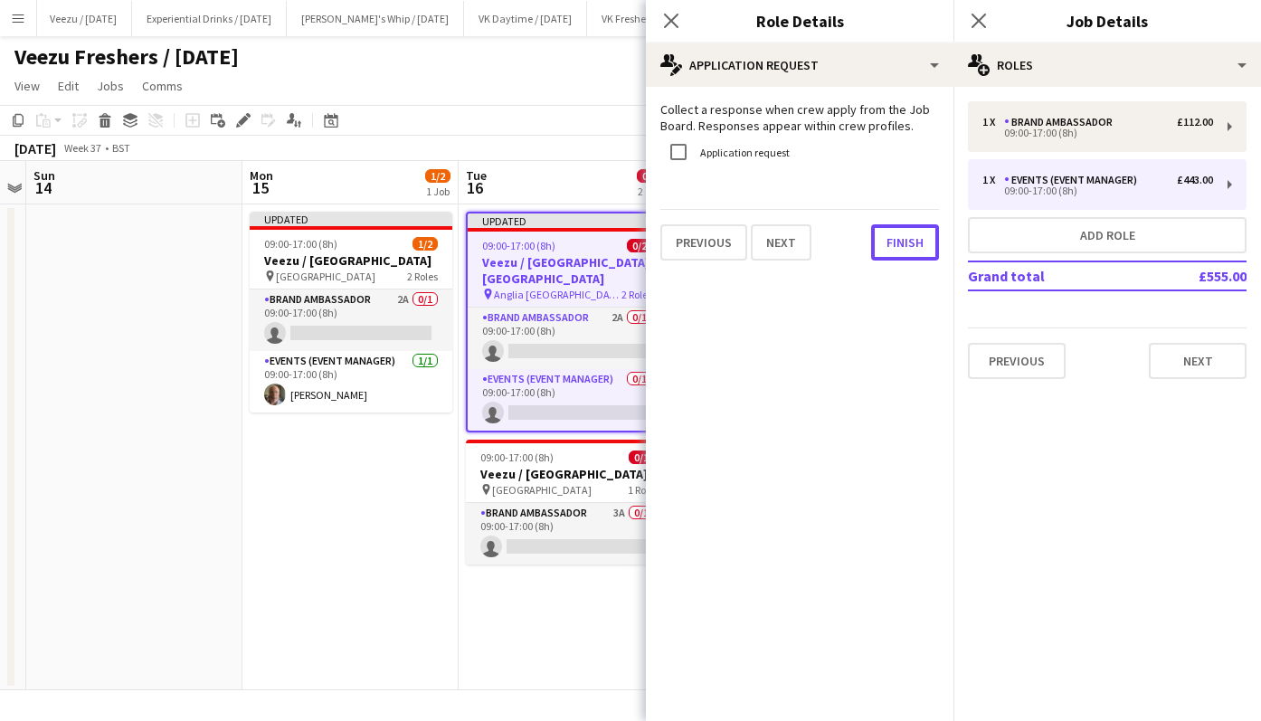
click at [908, 234] on button "Finish" at bounding box center [905, 242] width 68 height 36
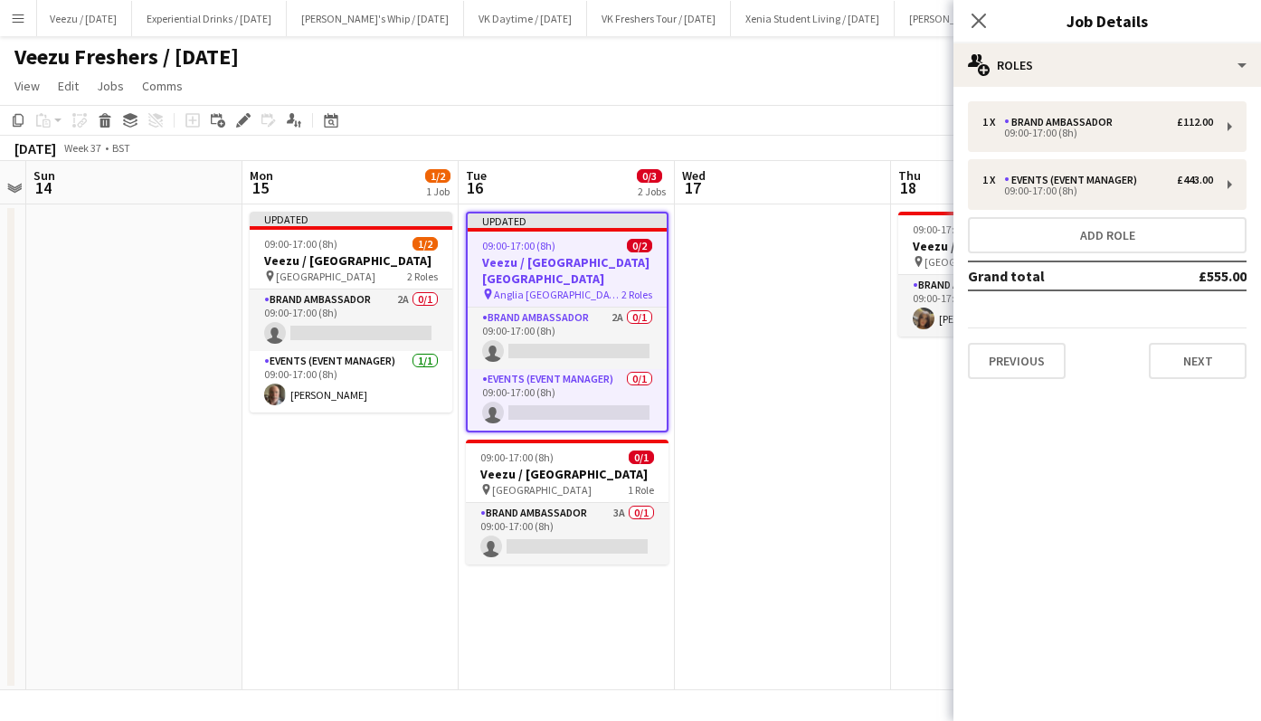
click at [579, 409] on app-card-role "Events (Event Manager) 0/1 09:00-17:00 (8h) single-neutral-actions" at bounding box center [567, 400] width 199 height 62
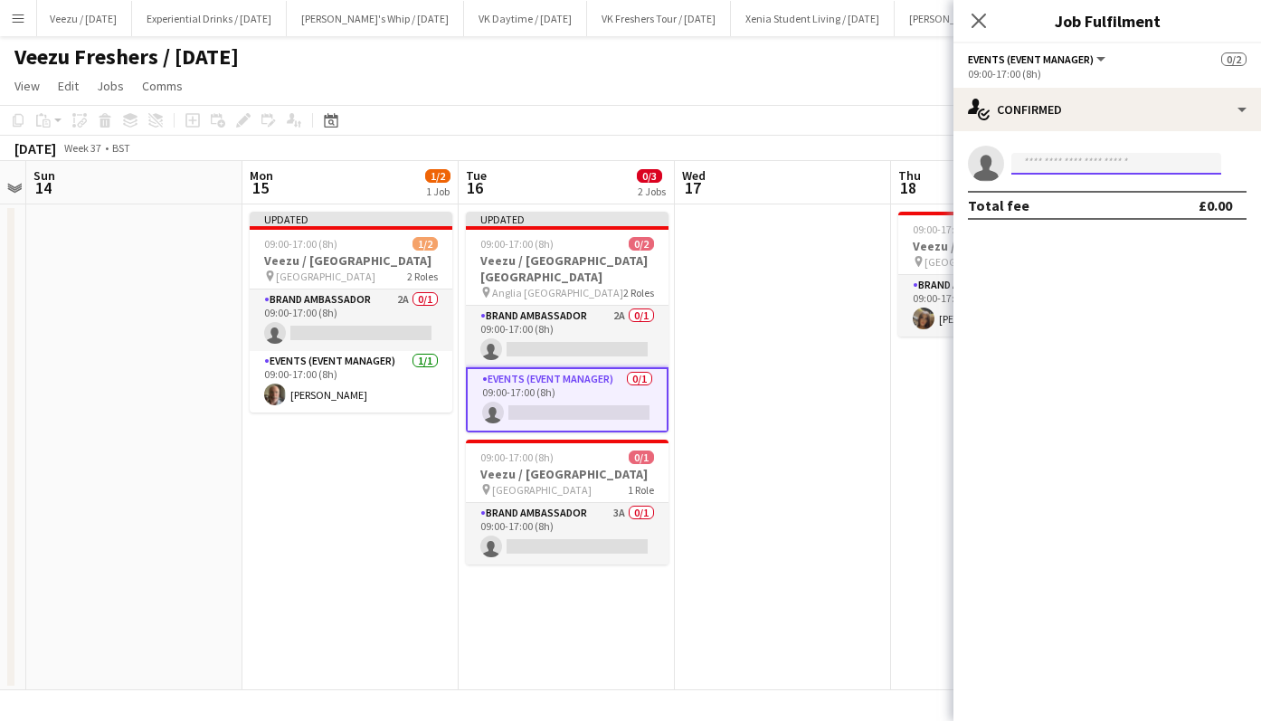
click at [1045, 169] on input at bounding box center [1117, 164] width 210 height 22
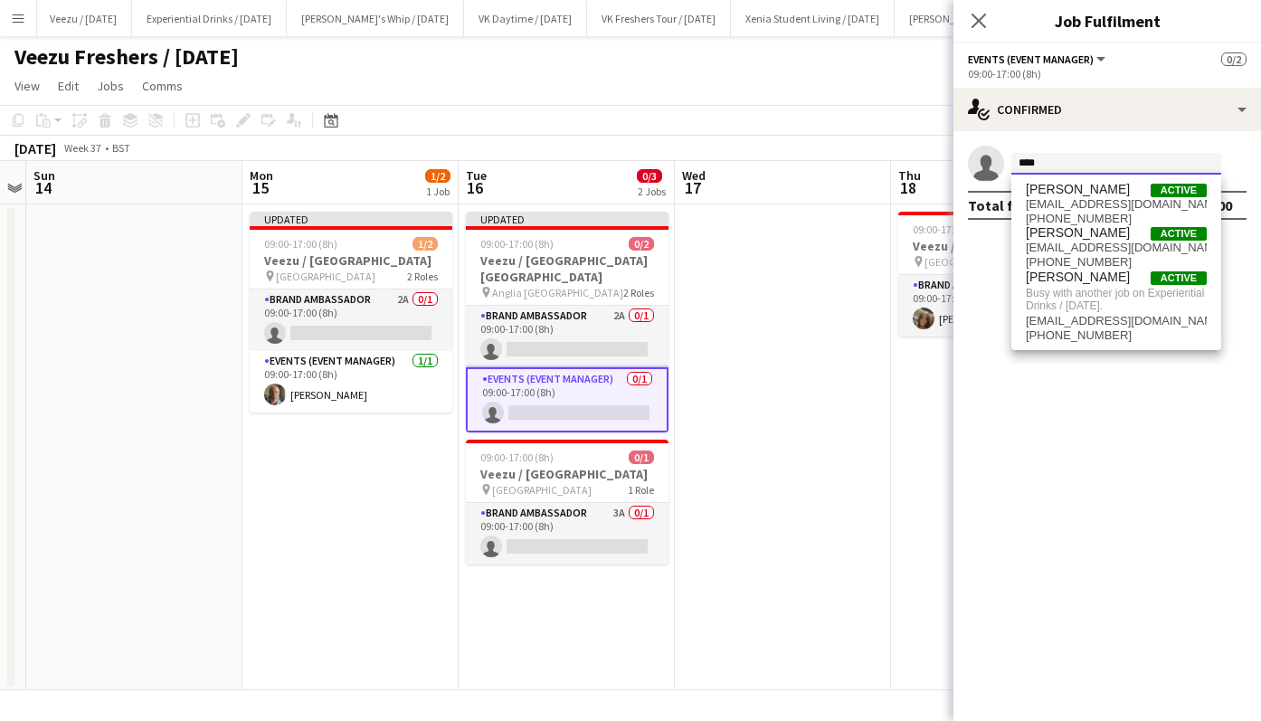
type input "****"
click at [979, 20] on icon at bounding box center [979, 21] width 14 height 14
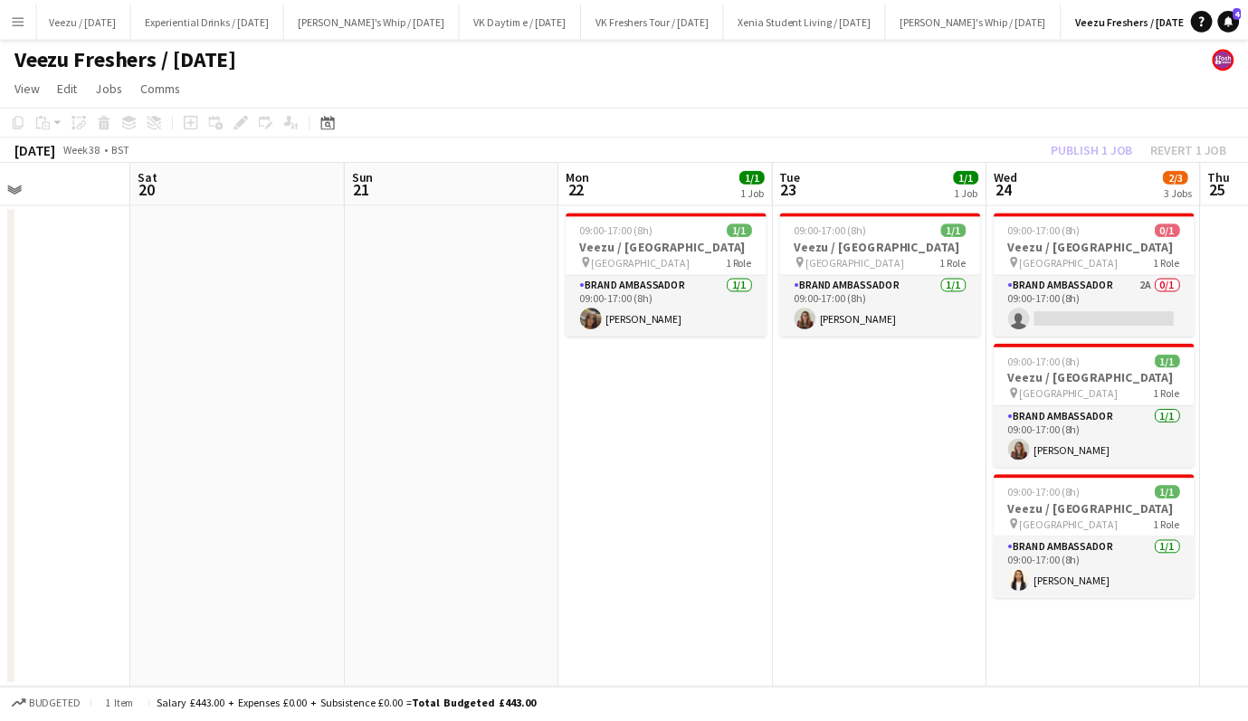
scroll to position [0, 610]
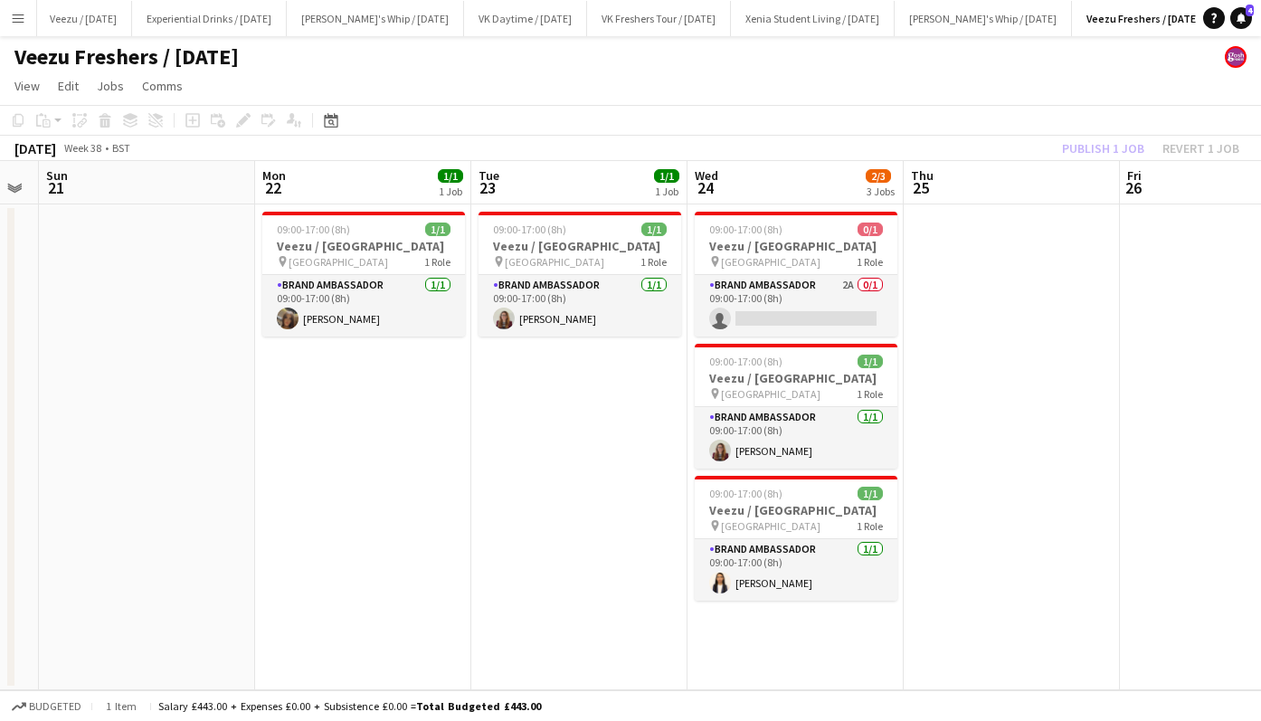
click at [767, 368] on app-job-card "09:00-17:00 (8h) 1/1 Veezu / University of Portsmouth pin University of Portsmo…" at bounding box center [796, 406] width 203 height 125
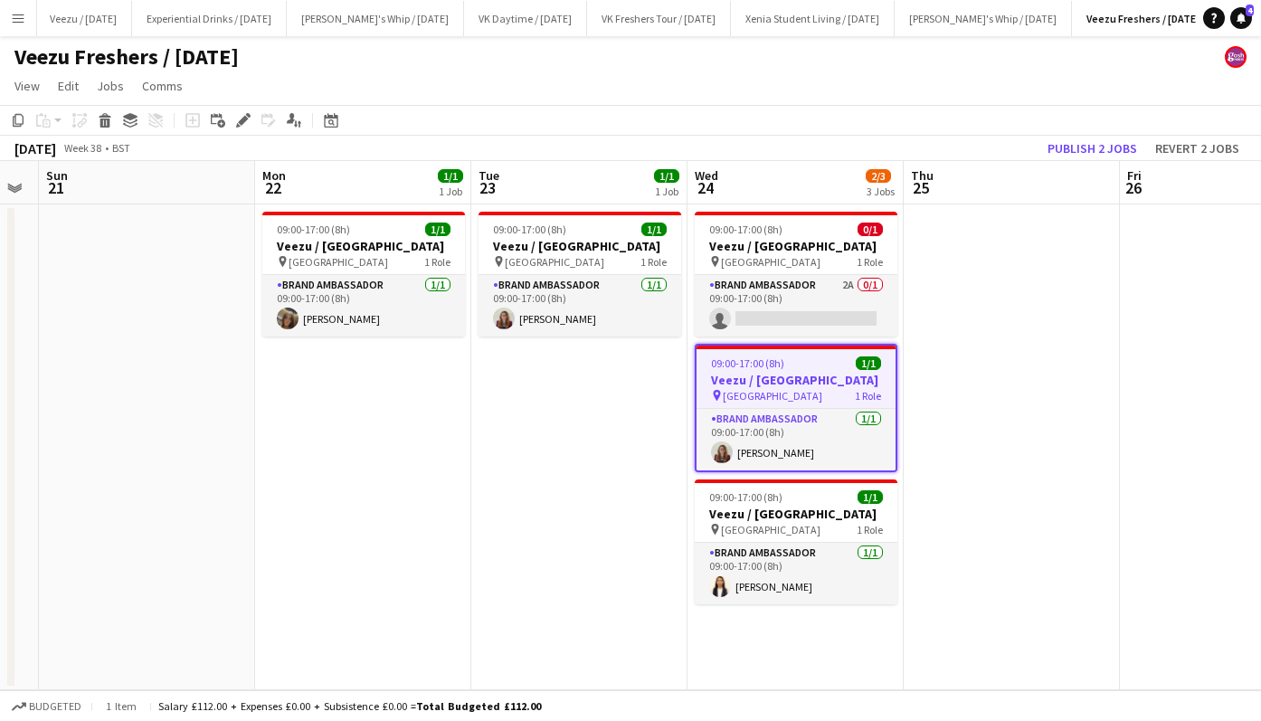
click at [240, 114] on icon "Edit" at bounding box center [243, 120] width 14 height 14
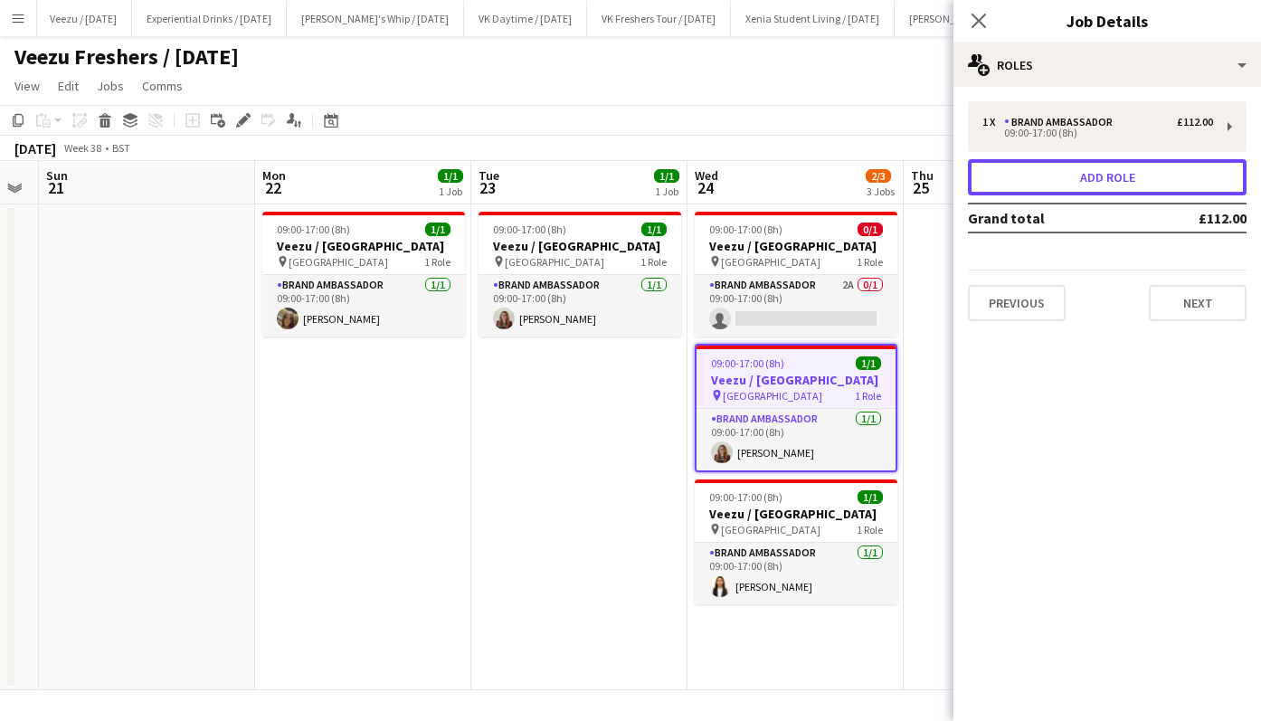
click at [1092, 172] on button "Add role" at bounding box center [1107, 177] width 279 height 36
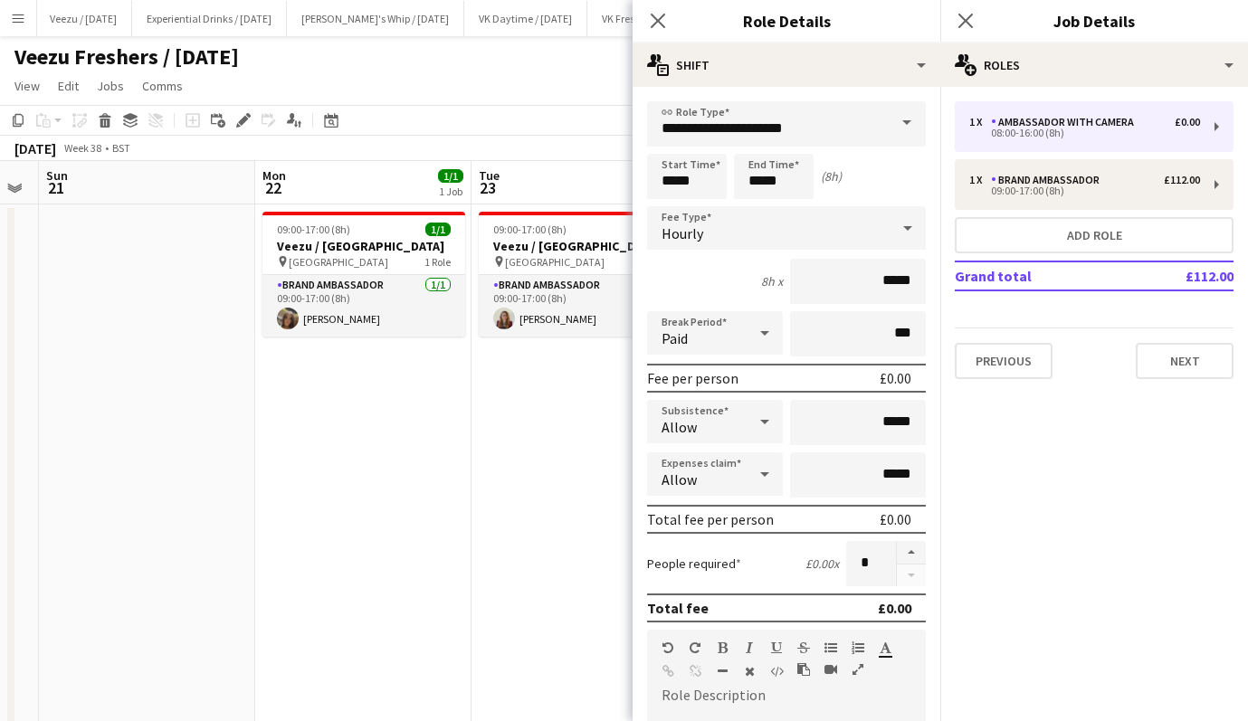
click at [888, 135] on span at bounding box center [907, 122] width 38 height 43
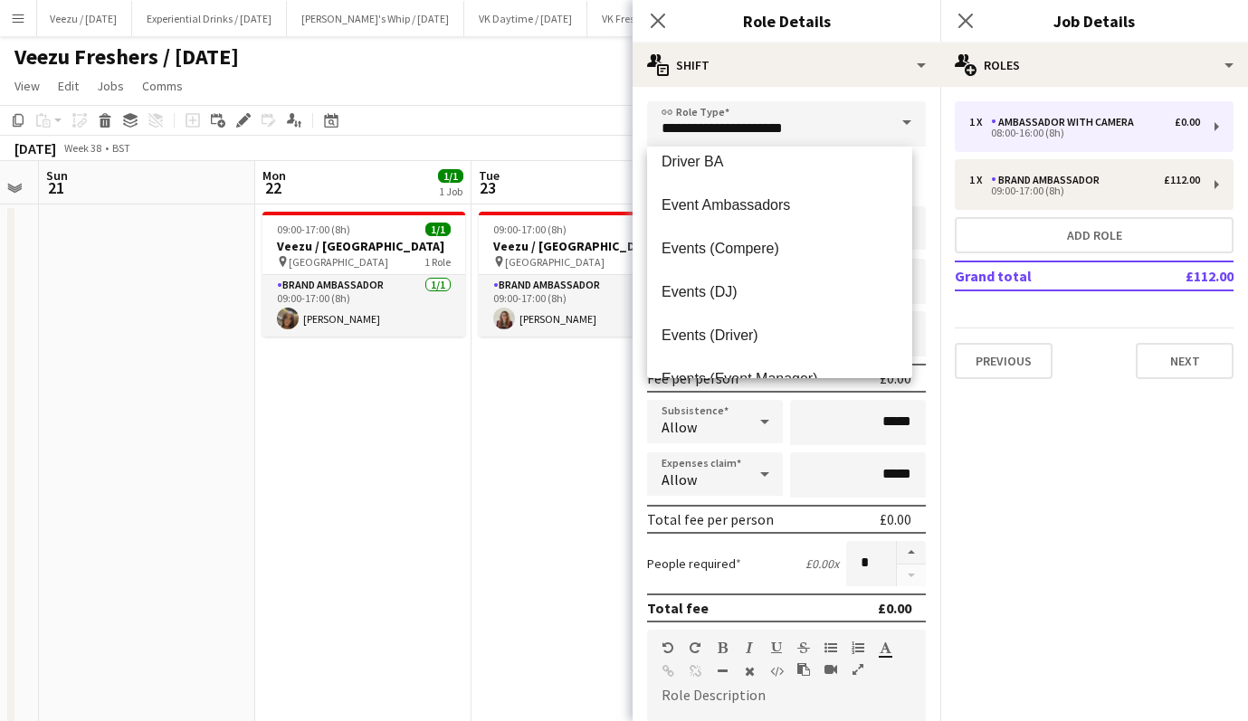
scroll to position [354, 0]
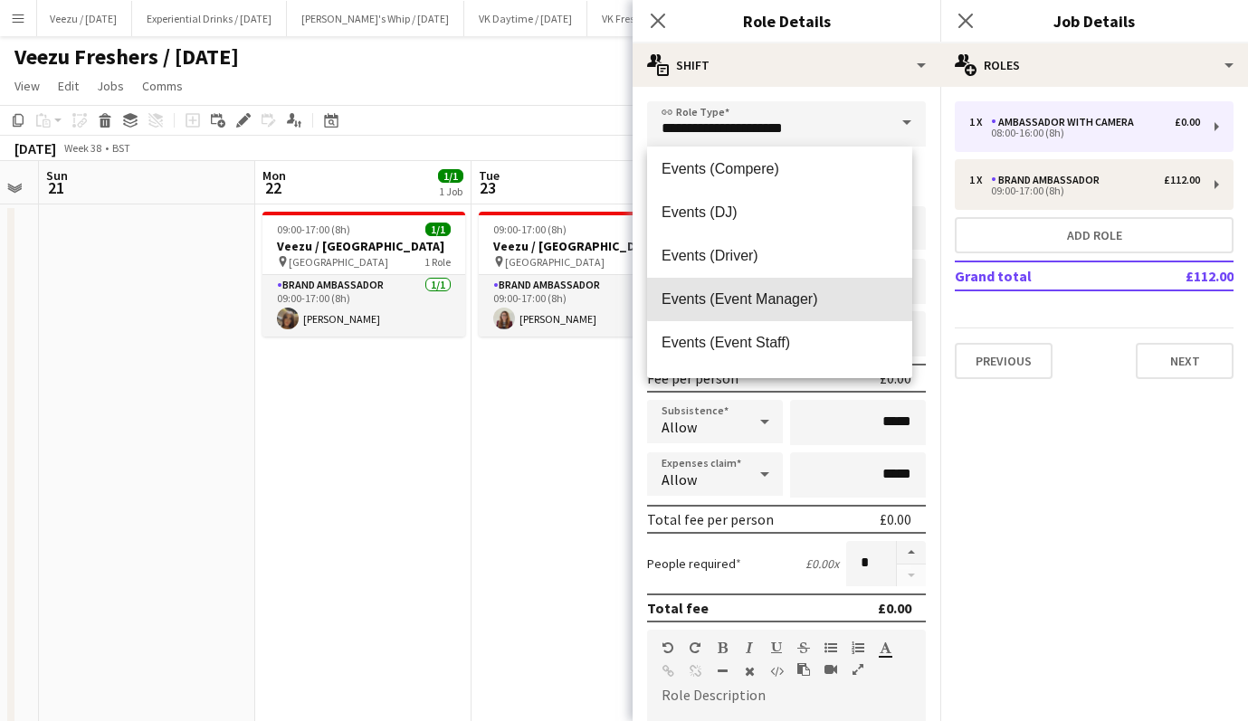
click at [797, 287] on mat-option "Events (Event Manager)" at bounding box center [779, 299] width 265 height 43
type input "**********"
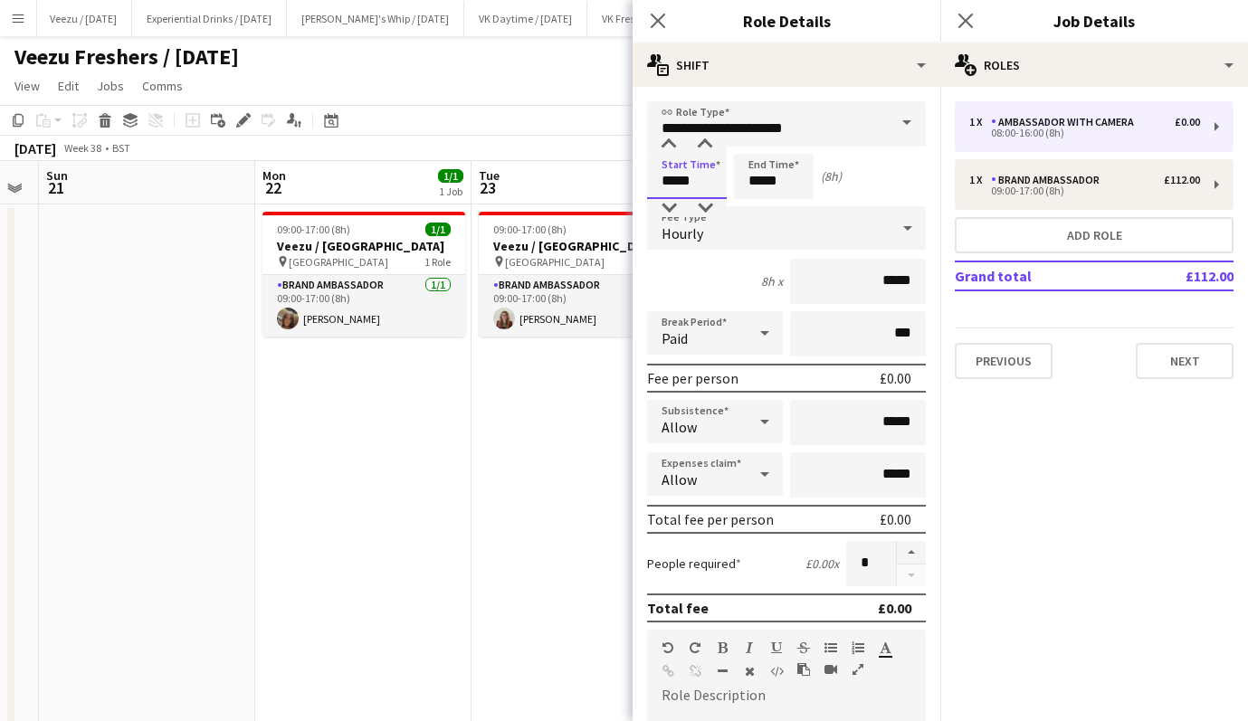
click at [696, 181] on input "*****" at bounding box center [687, 176] width 80 height 45
type input "*****"
click at [666, 140] on div at bounding box center [669, 145] width 36 height 18
click at [776, 178] on input "*****" at bounding box center [774, 176] width 80 height 45
type input "*****"
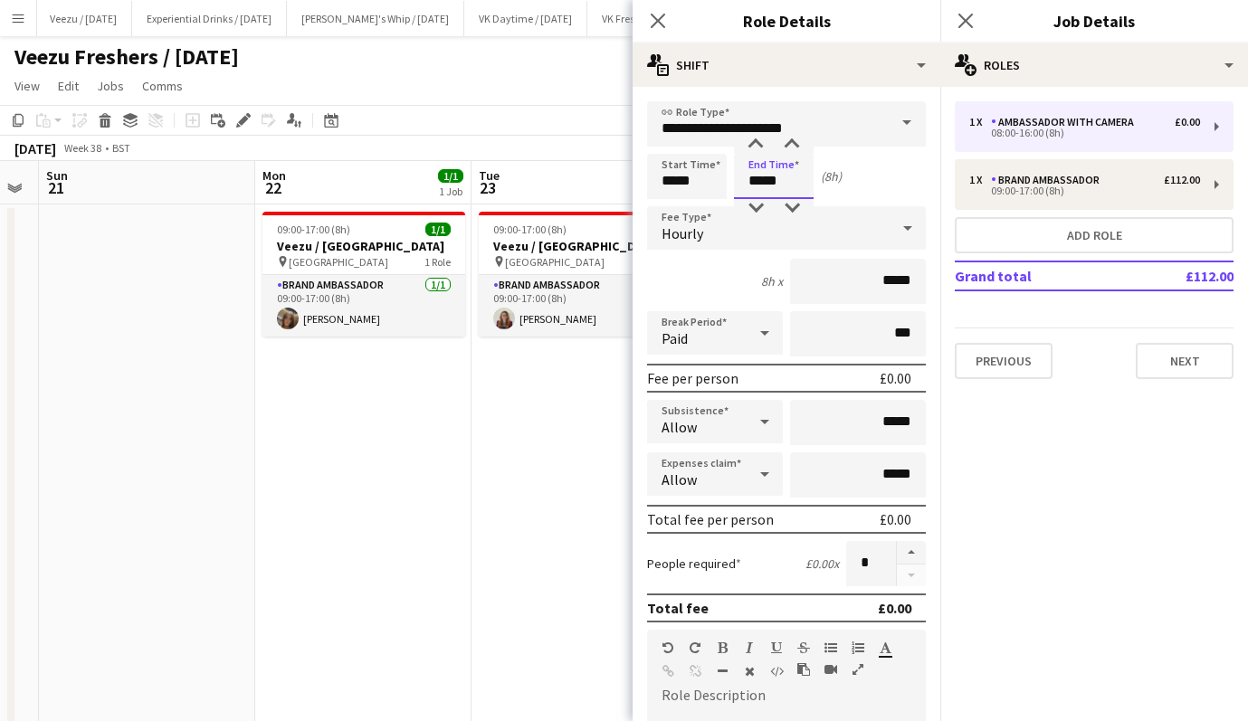
click at [754, 144] on div at bounding box center [755, 145] width 36 height 18
click at [889, 230] on div at bounding box center [907, 228] width 36 height 36
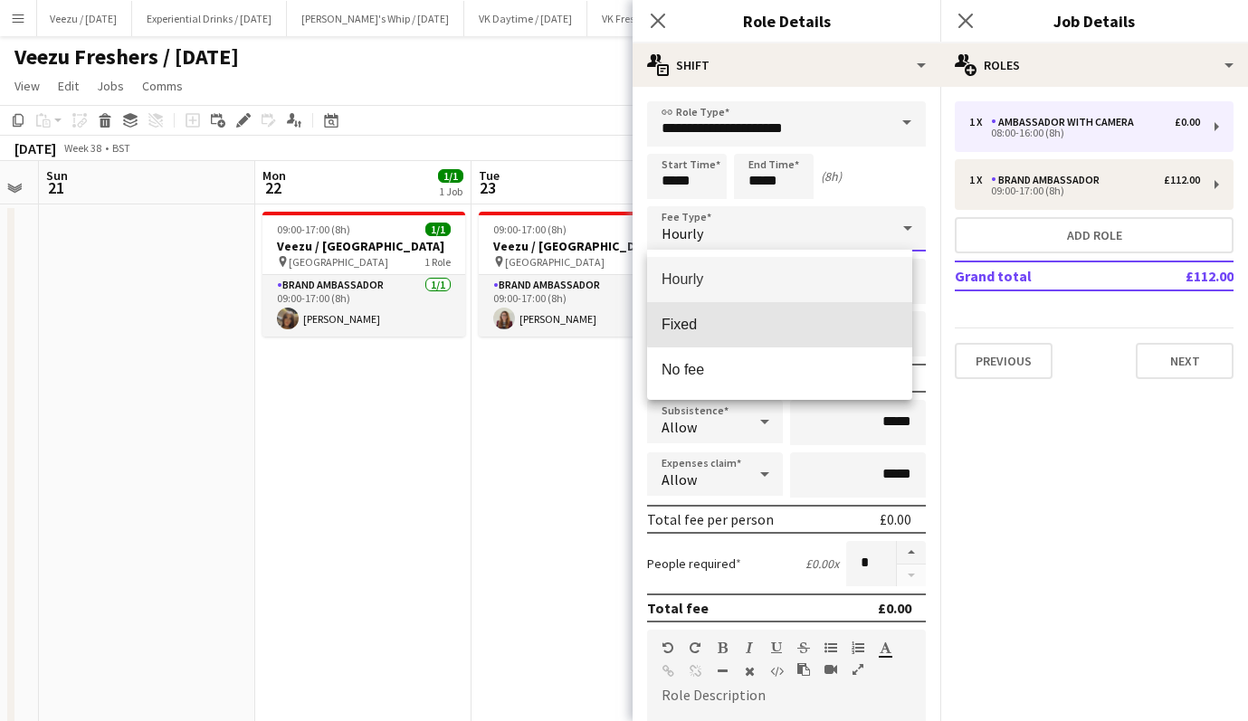
click at [827, 309] on mat-option "Fixed" at bounding box center [779, 324] width 265 height 45
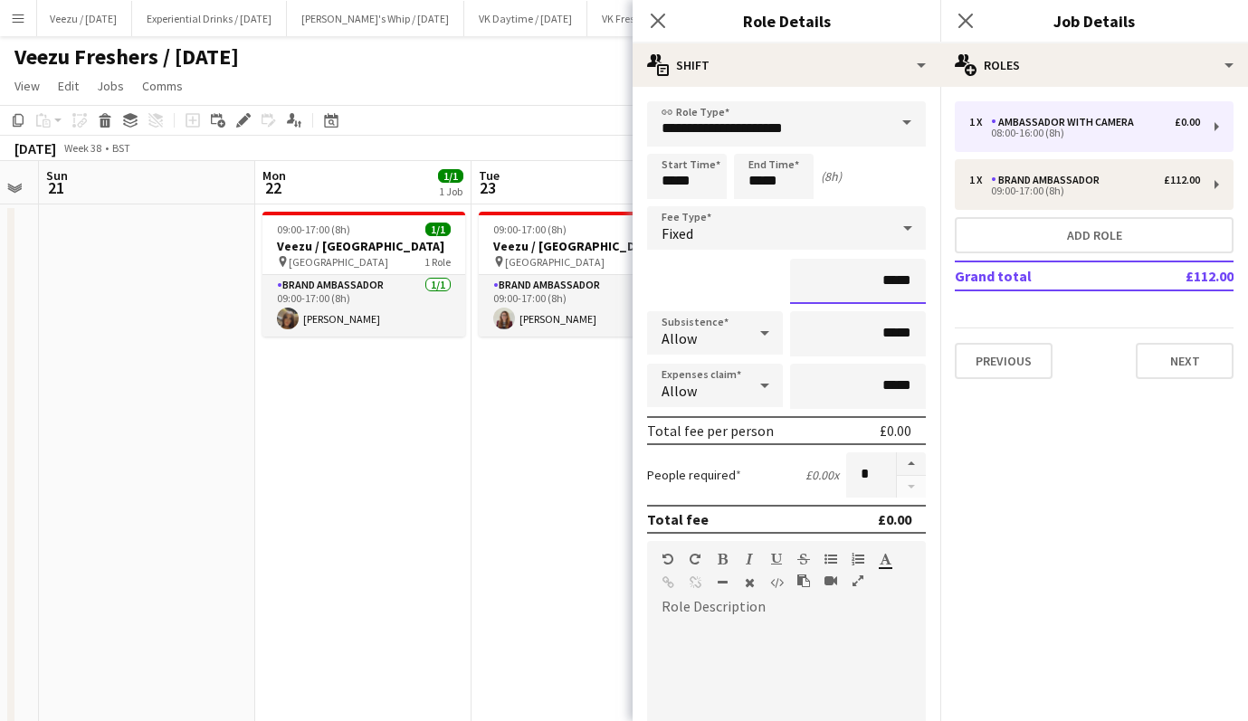
click at [873, 277] on input "*****" at bounding box center [858, 281] width 136 height 45
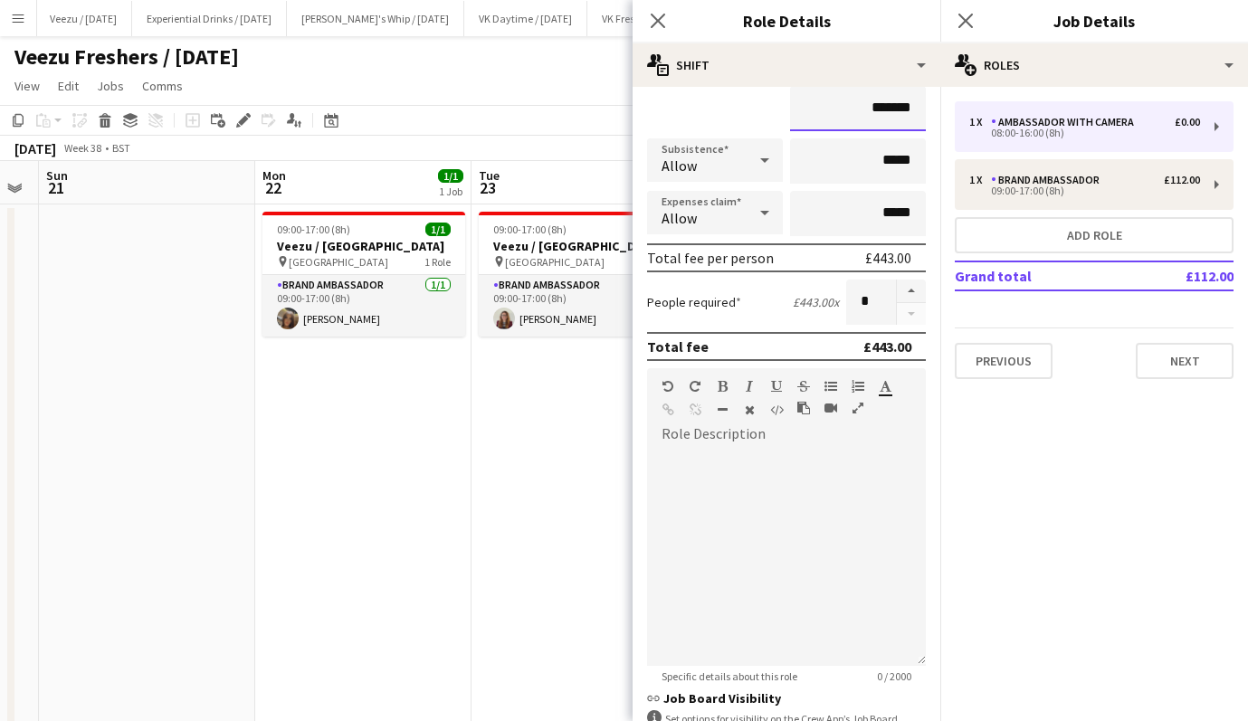
type input "*******"
click at [754, 446] on div at bounding box center [786, 551] width 279 height 230
paste div
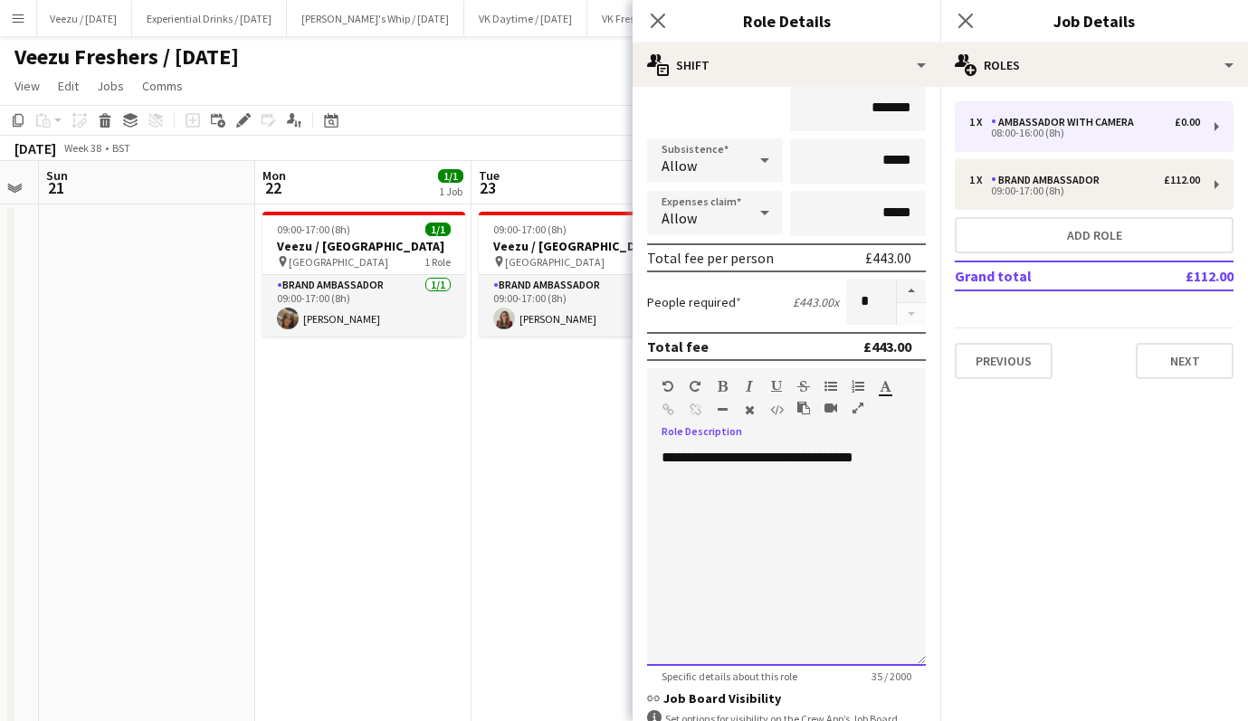
scroll to position [415, 0]
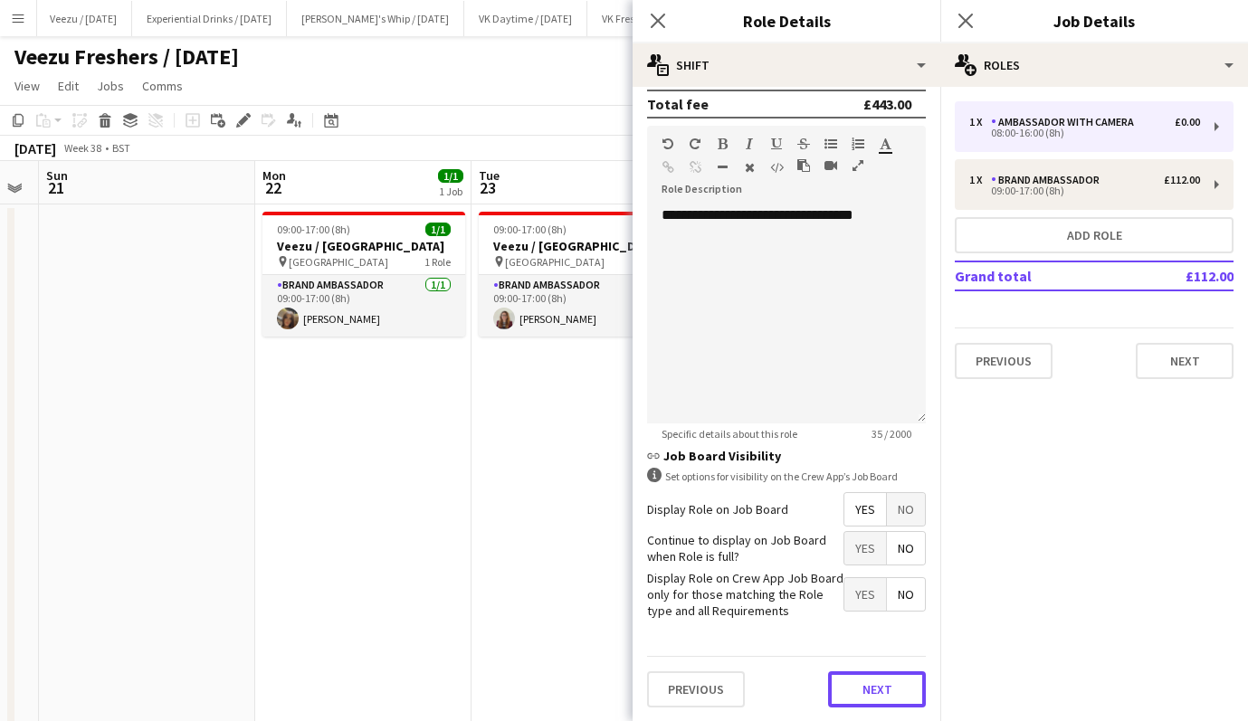
click at [865, 671] on button "Next" at bounding box center [877, 689] width 98 height 36
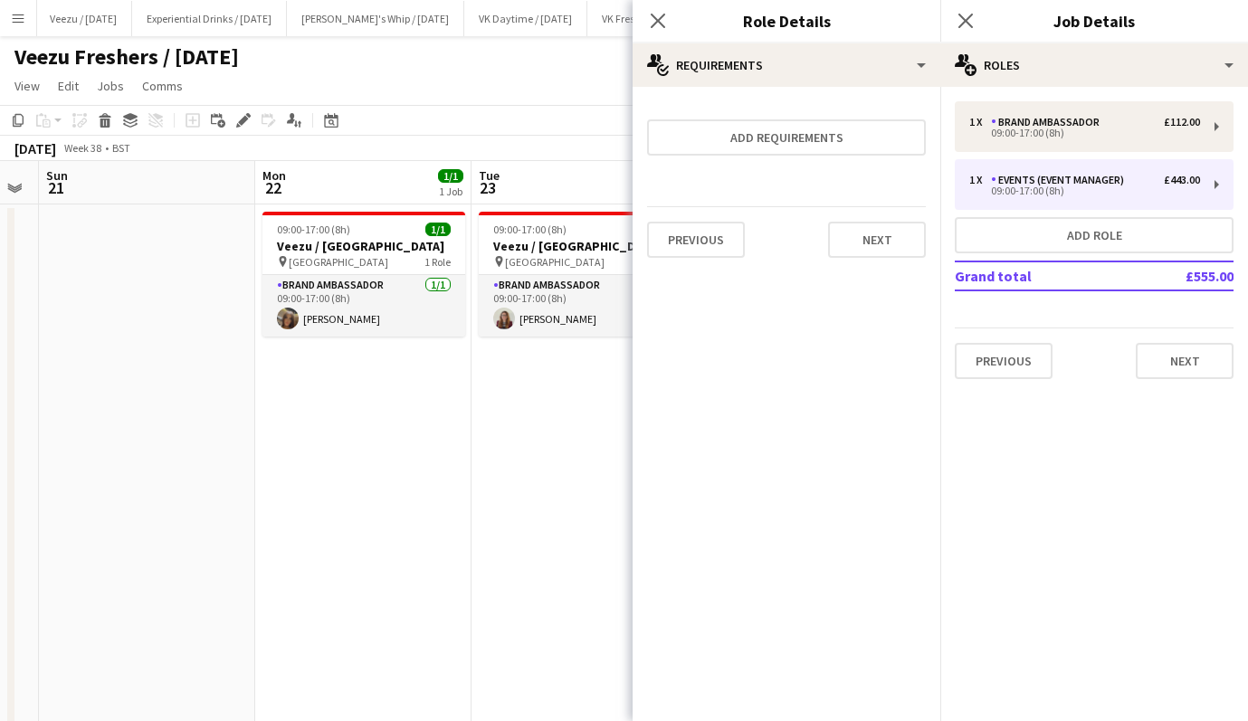
scroll to position [0, 0]
click at [882, 250] on button "Next" at bounding box center [877, 240] width 98 height 36
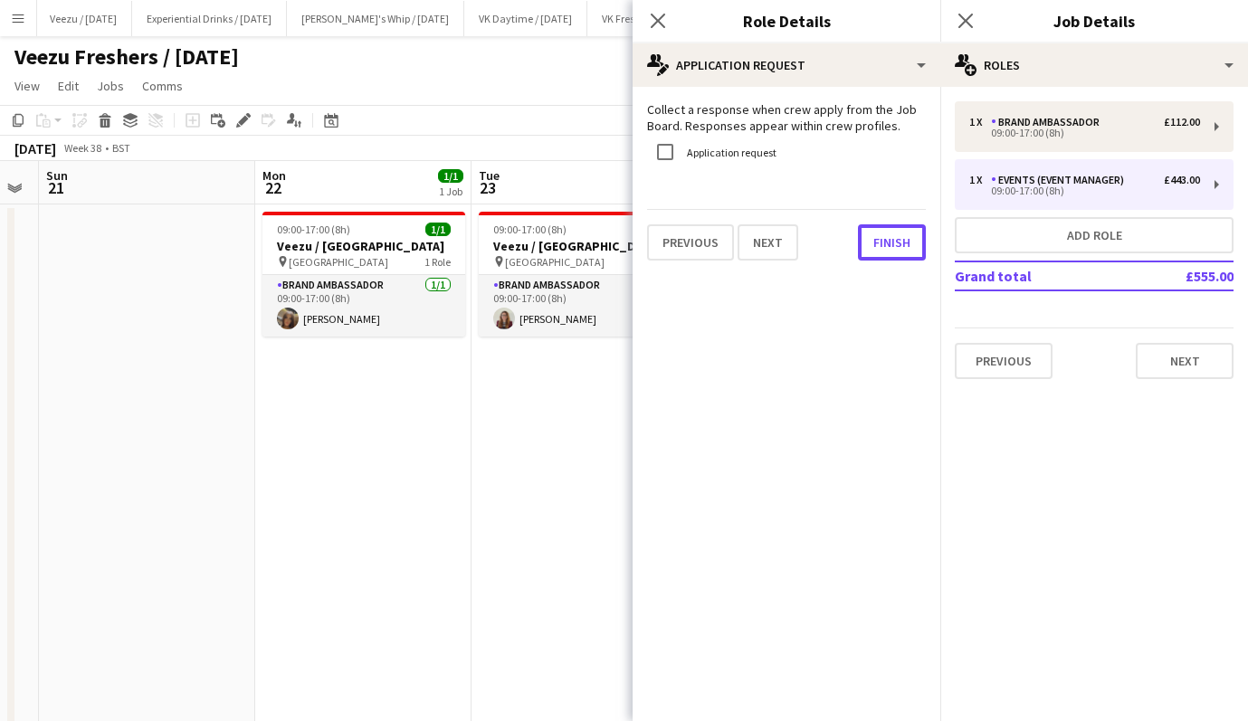
click at [882, 250] on button "Finish" at bounding box center [892, 242] width 68 height 36
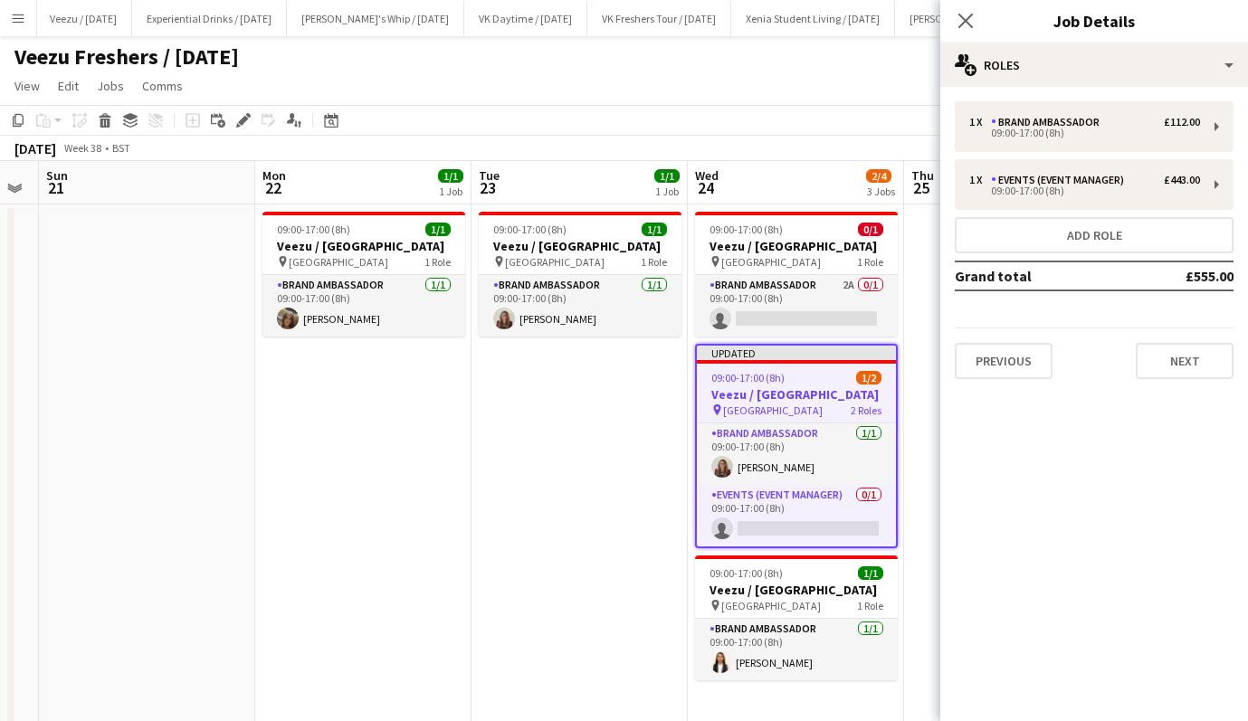
click at [796, 543] on app-card-role "Events (Event Manager) 0/1 09:00-17:00 (8h) single-neutral-actions" at bounding box center [796, 516] width 199 height 62
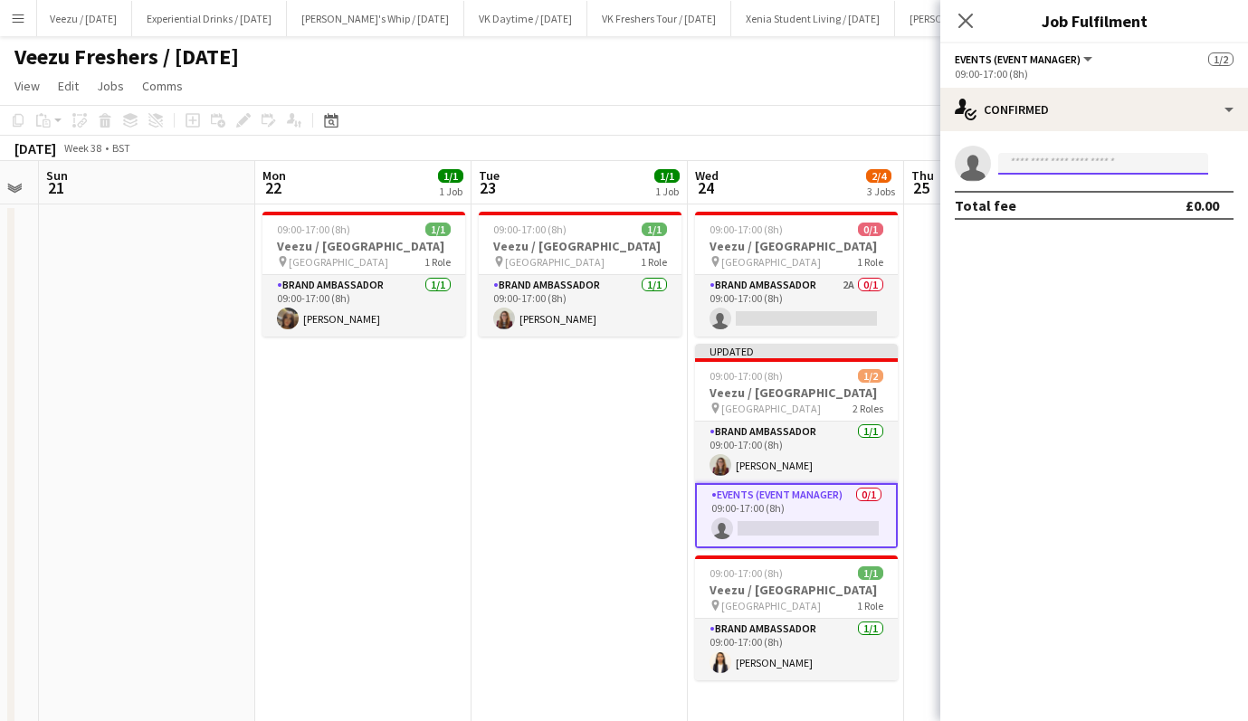
click at [1098, 161] on input at bounding box center [1103, 164] width 210 height 22
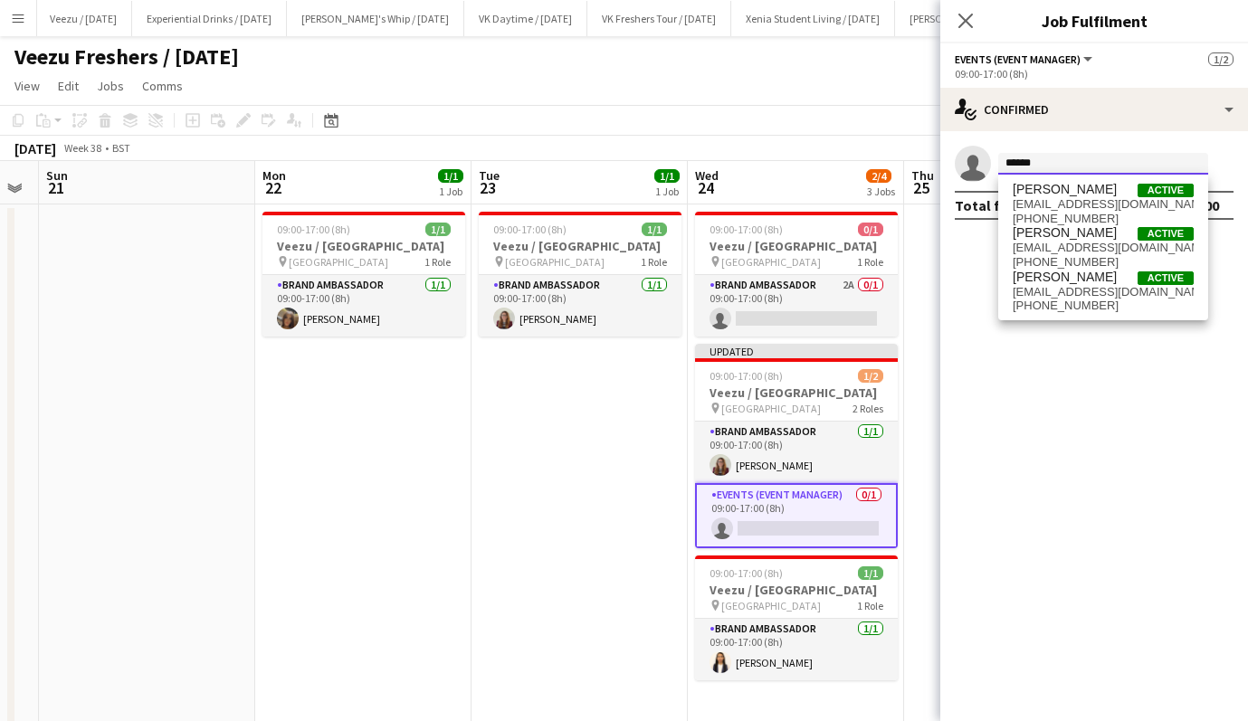
type input "******"
click at [1112, 281] on span "Duncan Strafford Active" at bounding box center [1103, 277] width 181 height 15
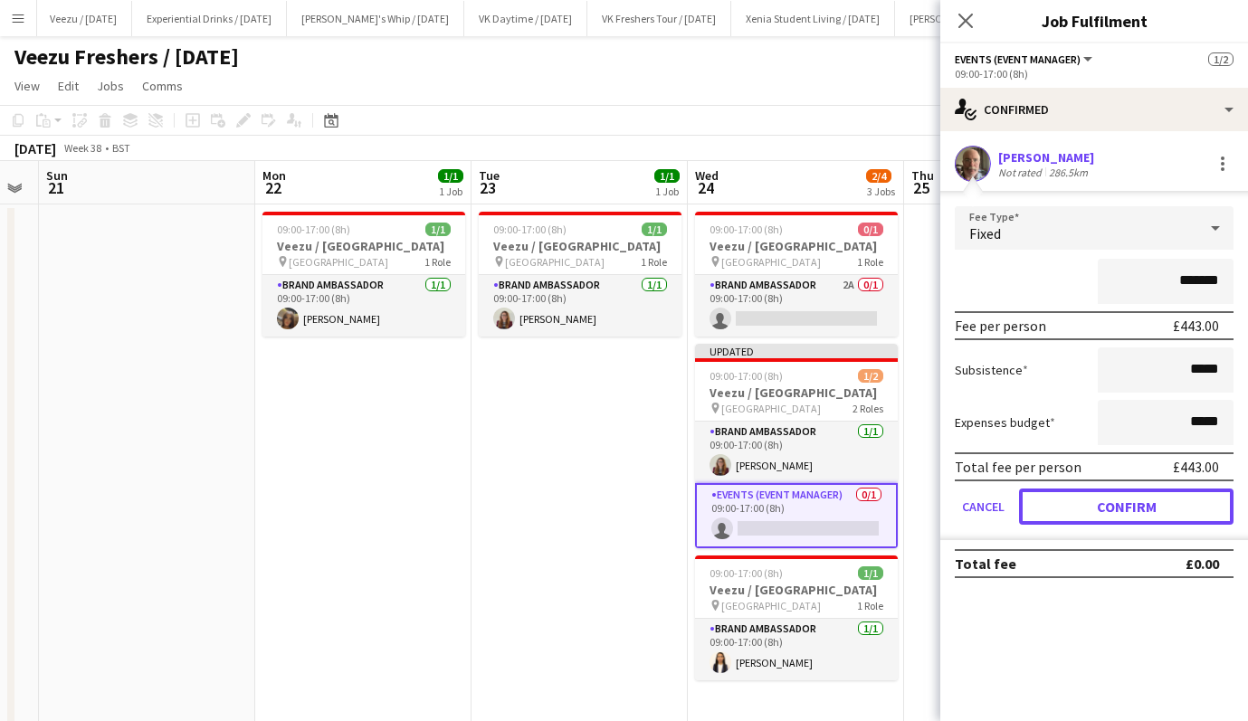
click at [1139, 503] on button "Confirm" at bounding box center [1126, 507] width 214 height 36
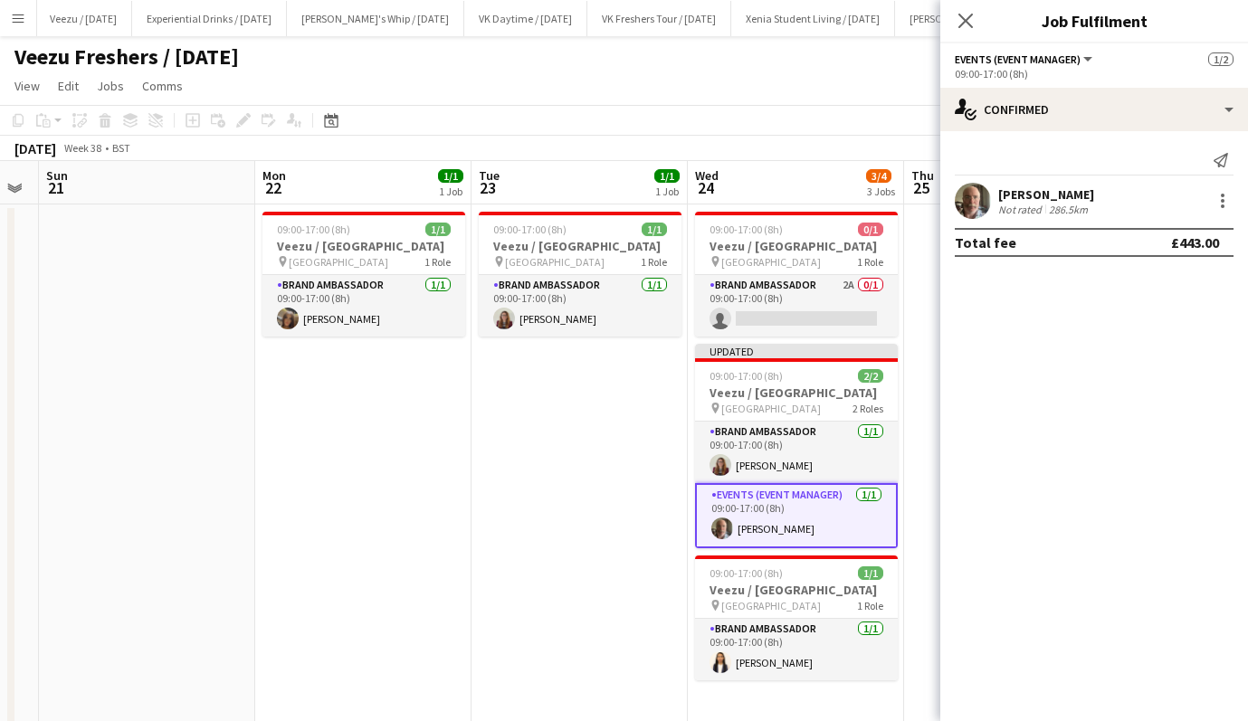
click at [965, 24] on icon "Close pop-in" at bounding box center [965, 21] width 14 height 14
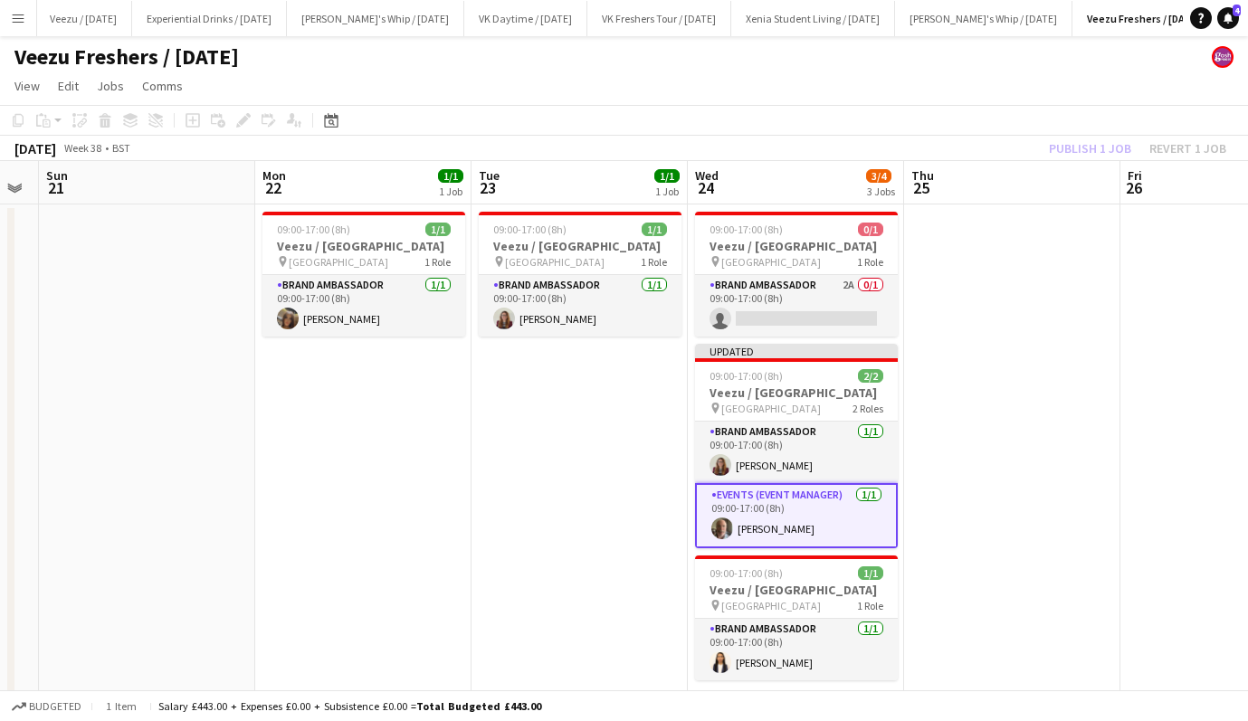
click at [1068, 290] on app-date-cell at bounding box center [1012, 485] width 216 height 562
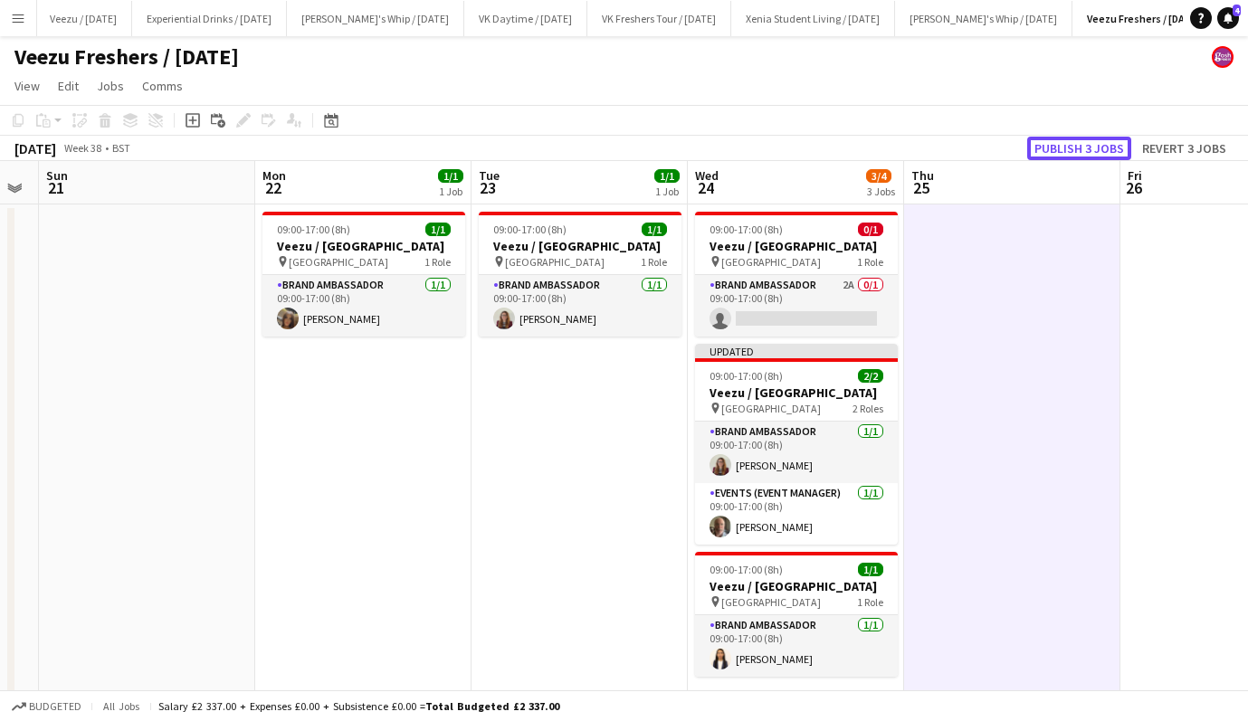
click at [1101, 143] on button "Publish 3 jobs" at bounding box center [1079, 149] width 104 height 24
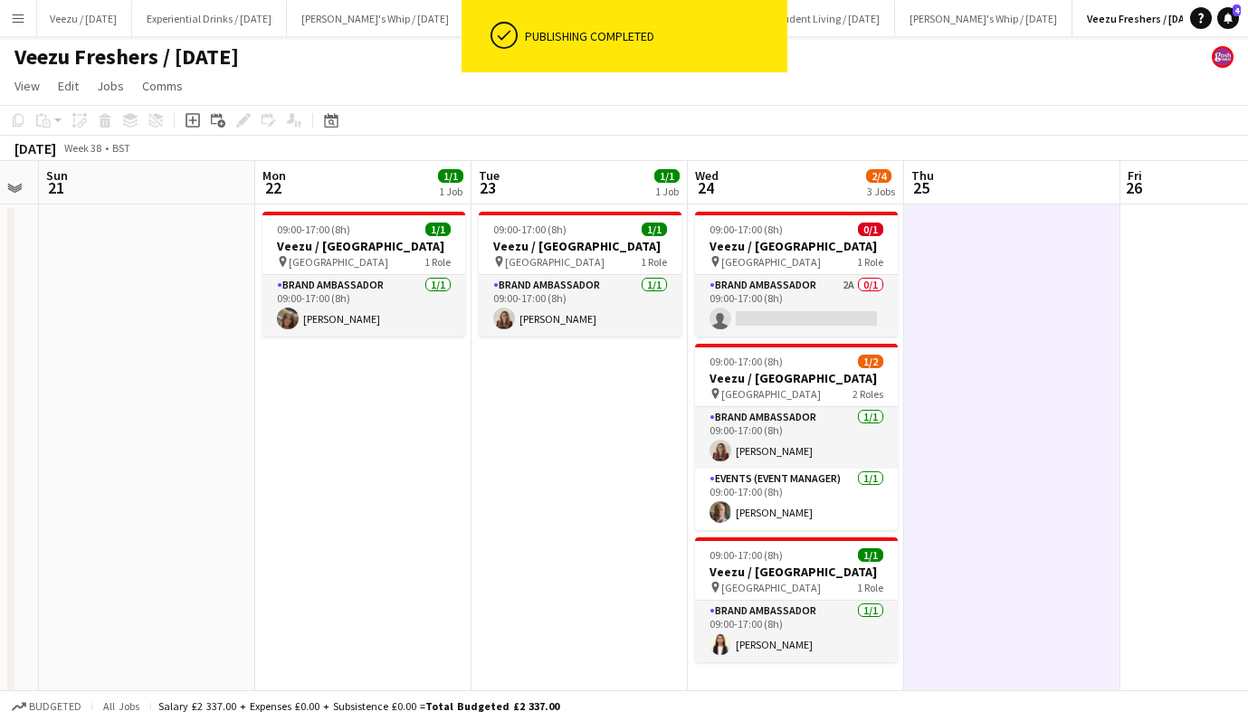
click at [575, 251] on h3 "Veezu / University of Portsmouth" at bounding box center [580, 246] width 203 height 16
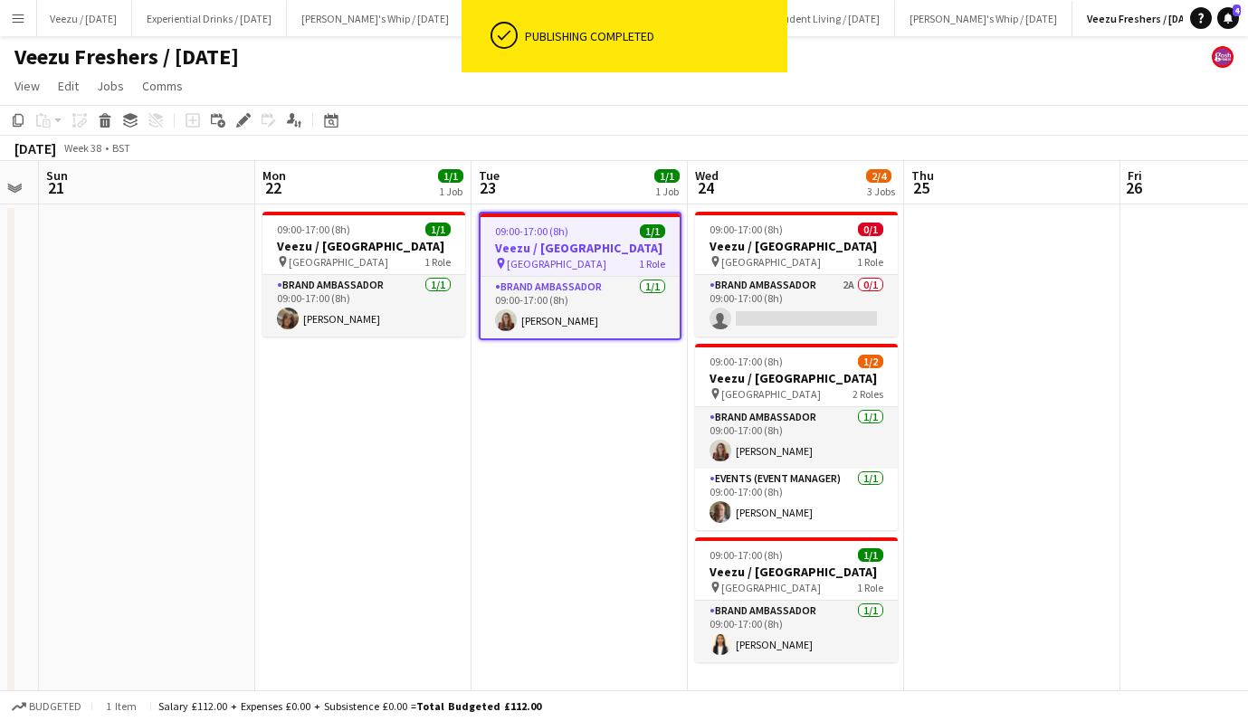
click at [109, 121] on icon at bounding box center [105, 123] width 10 height 9
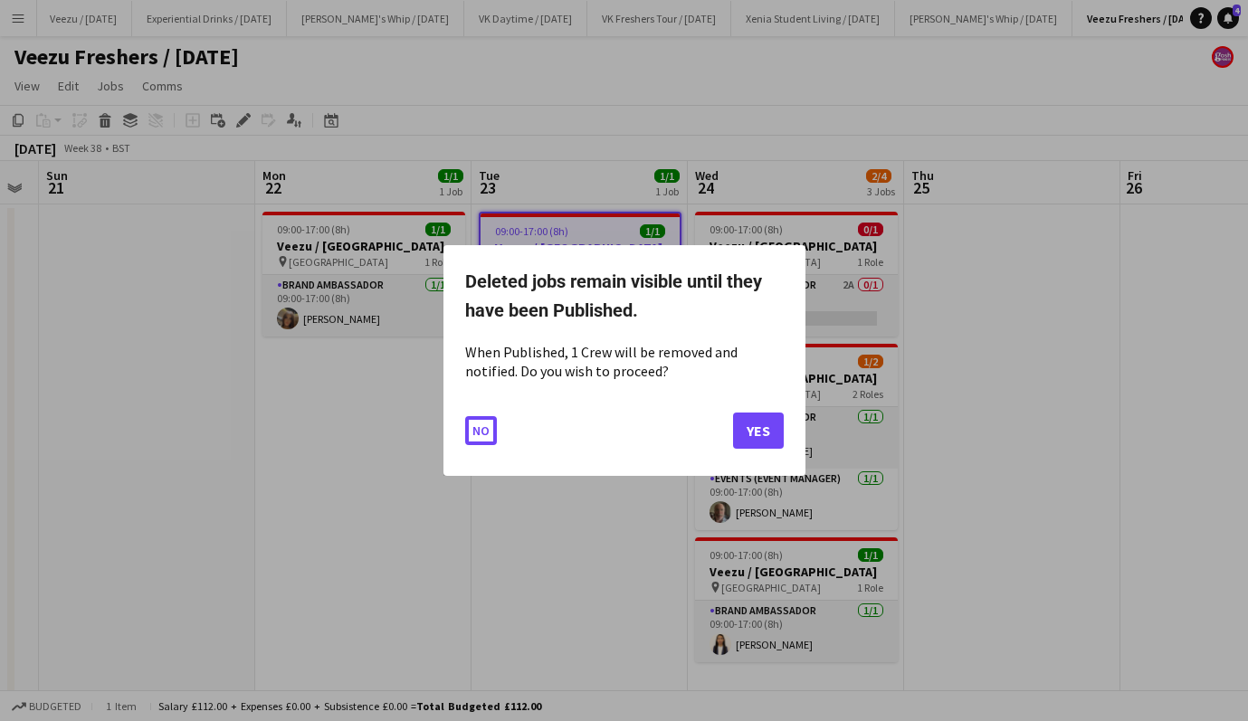
click at [469, 432] on button "No" at bounding box center [481, 430] width 32 height 29
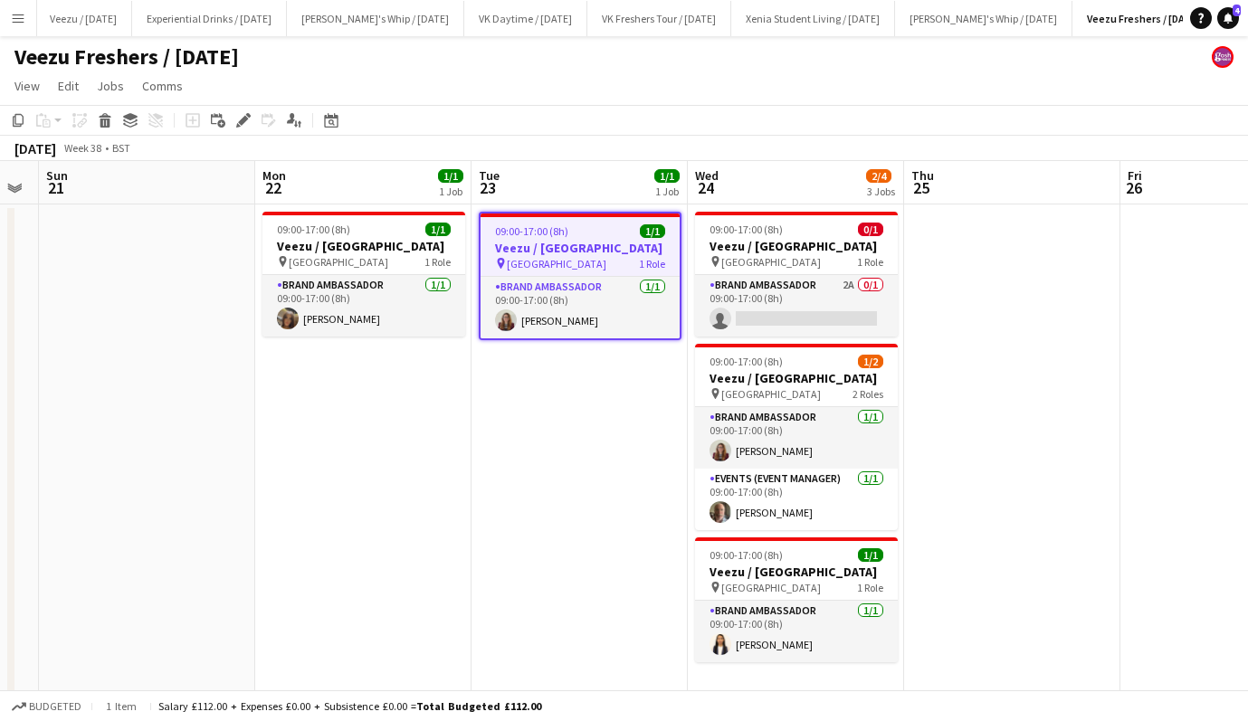
click at [553, 337] on app-card-role "Brand Ambassador 1/1 09:00-17:00 (8h) Linzi Agnew" at bounding box center [579, 308] width 199 height 62
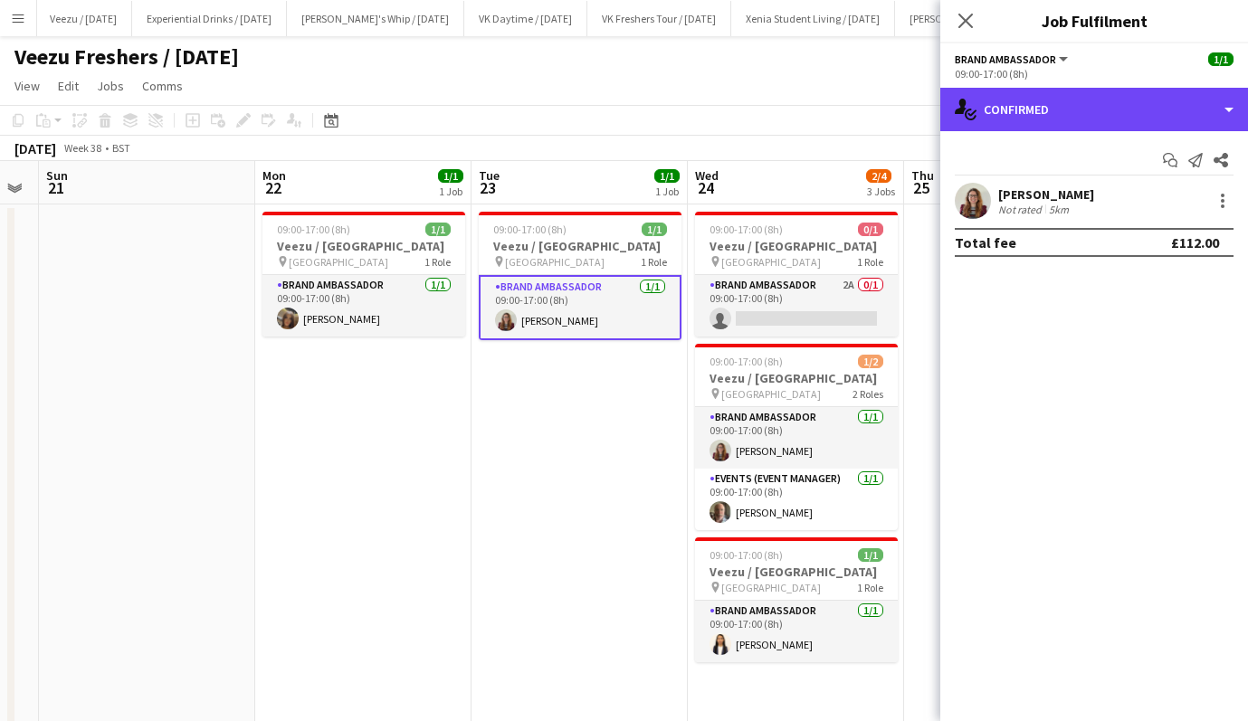
click at [1071, 118] on div "single-neutral-actions-check-2 Confirmed" at bounding box center [1094, 109] width 308 height 43
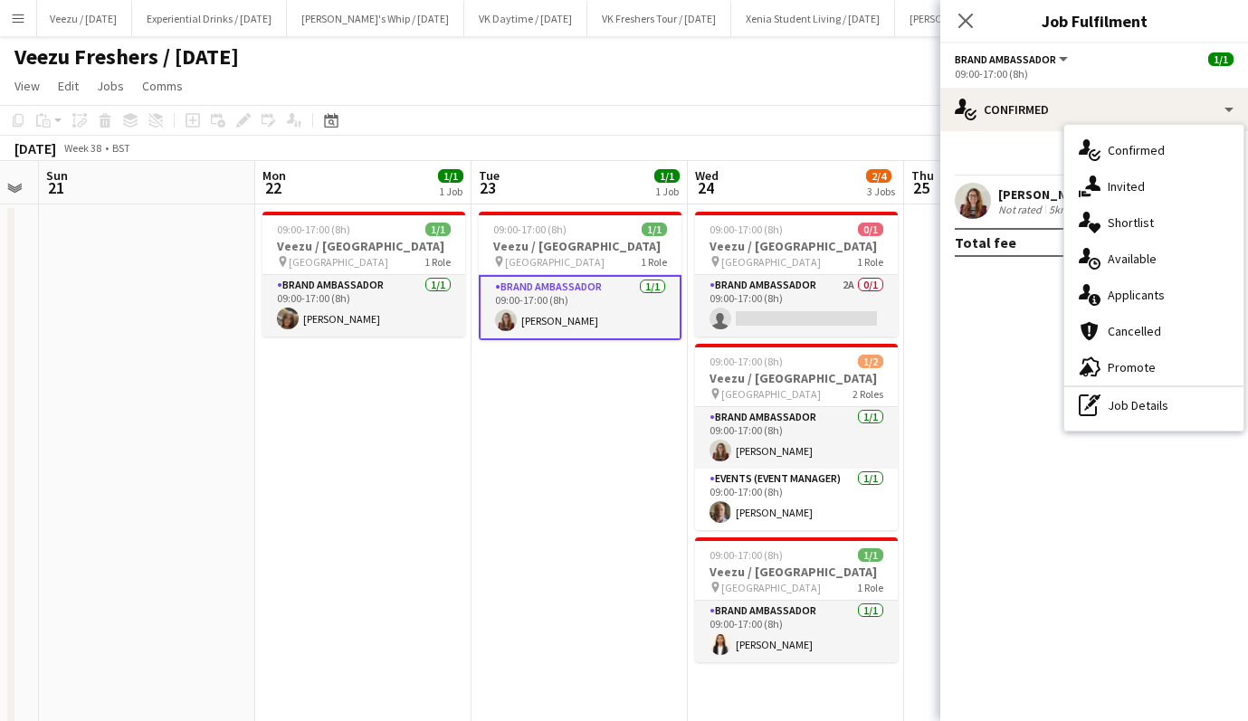
click at [585, 243] on h3 "Veezu / University of Portsmouth" at bounding box center [580, 246] width 203 height 16
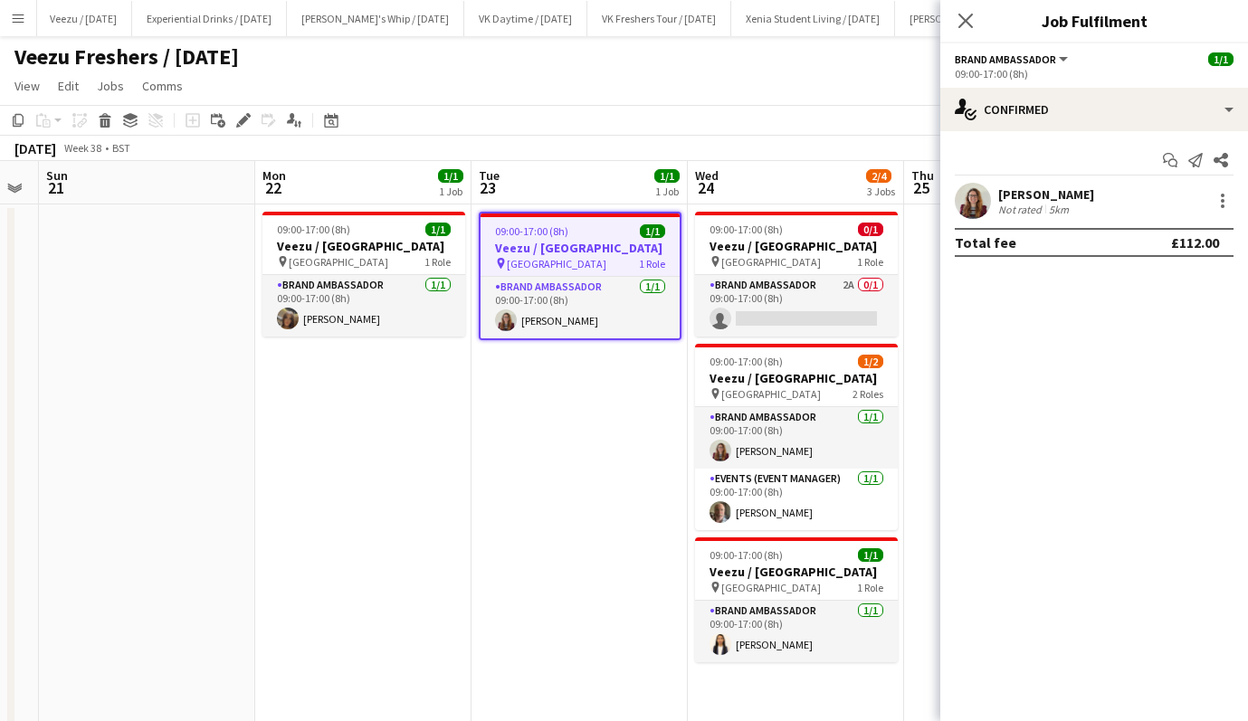
click at [585, 243] on h3 "Veezu / University of Portsmouth" at bounding box center [579, 248] width 199 height 16
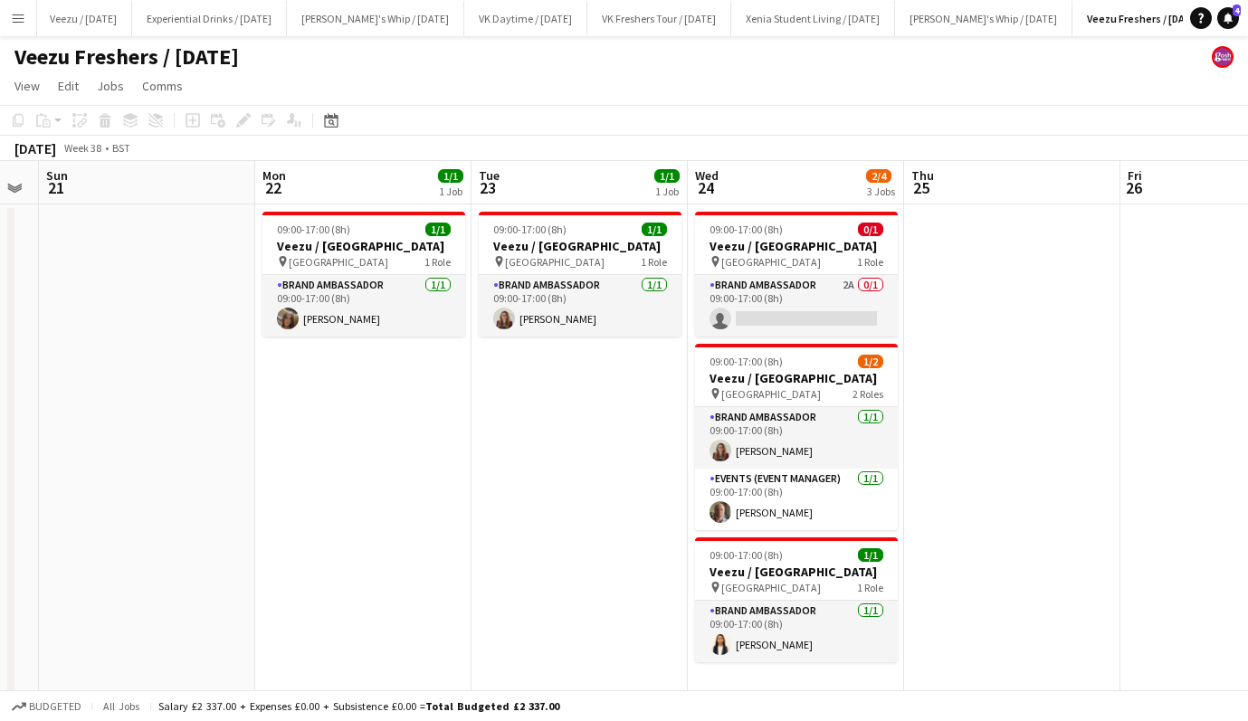
click at [585, 243] on h3 "Veezu / University of Portsmouth" at bounding box center [580, 246] width 203 height 16
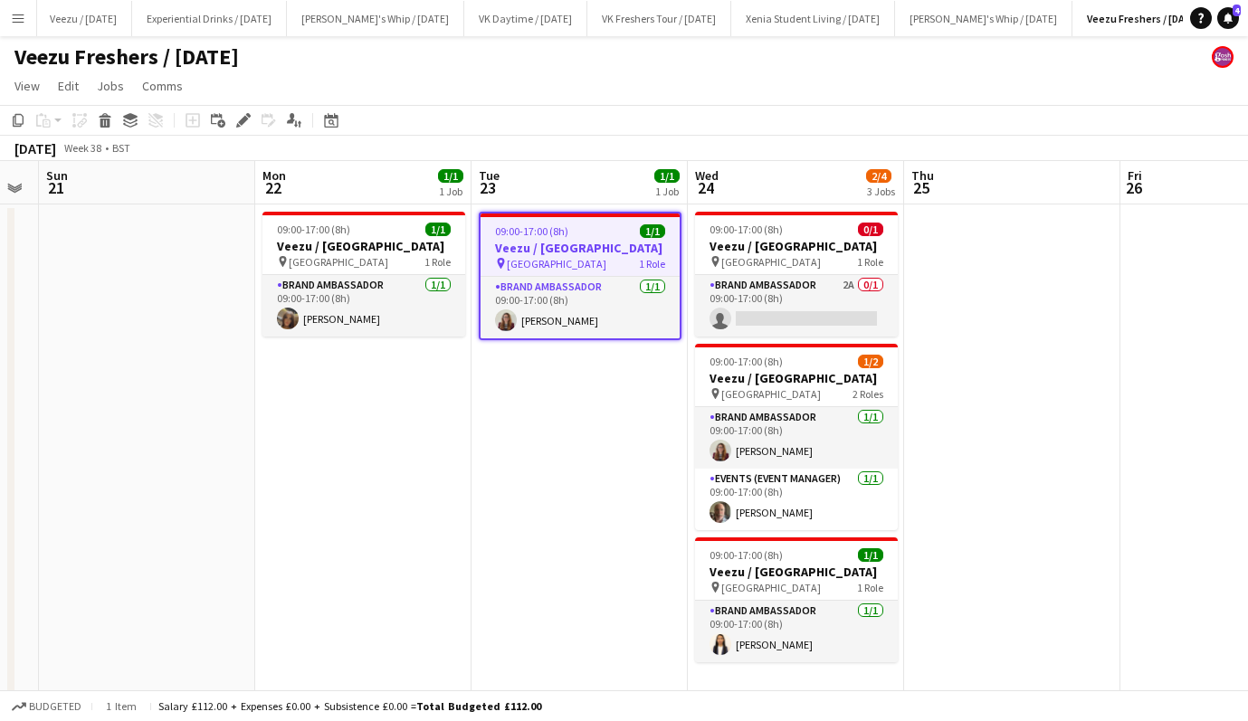
click at [163, 79] on span "Comms" at bounding box center [162, 86] width 41 height 16
click at [190, 113] on link "Notify confirmed crew" at bounding box center [209, 125] width 150 height 38
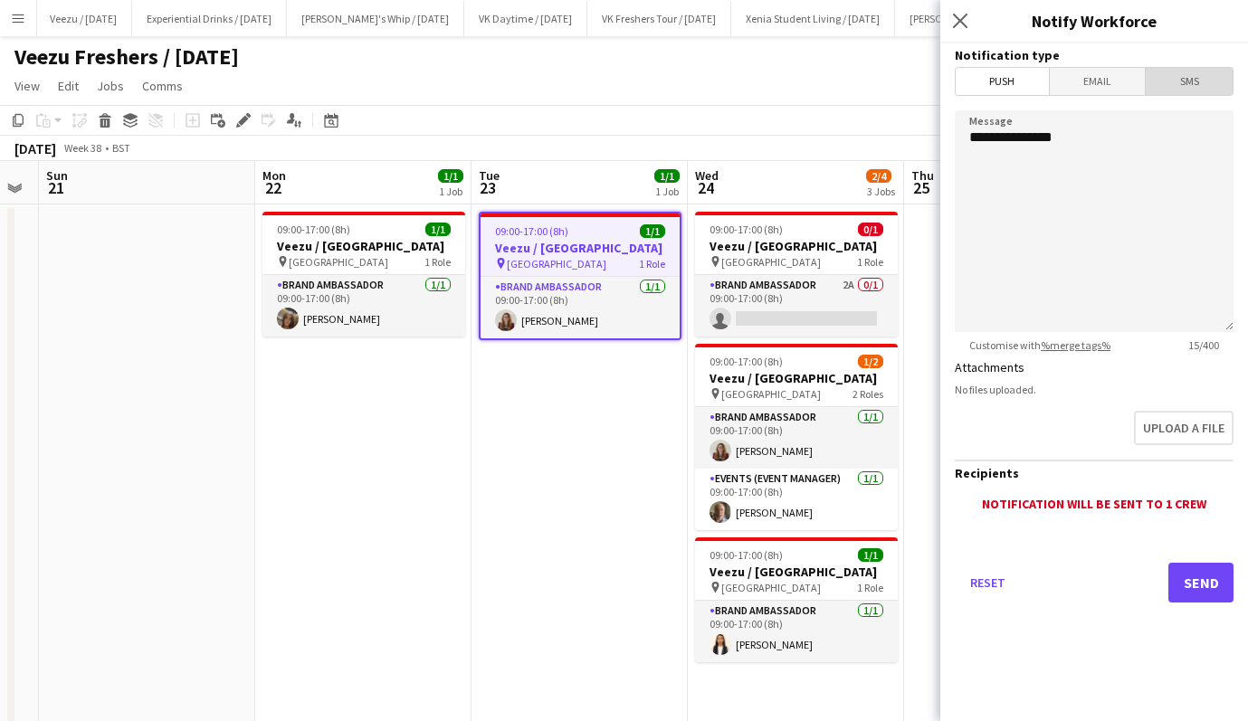
click at [1184, 85] on span "SMS" at bounding box center [1189, 81] width 87 height 27
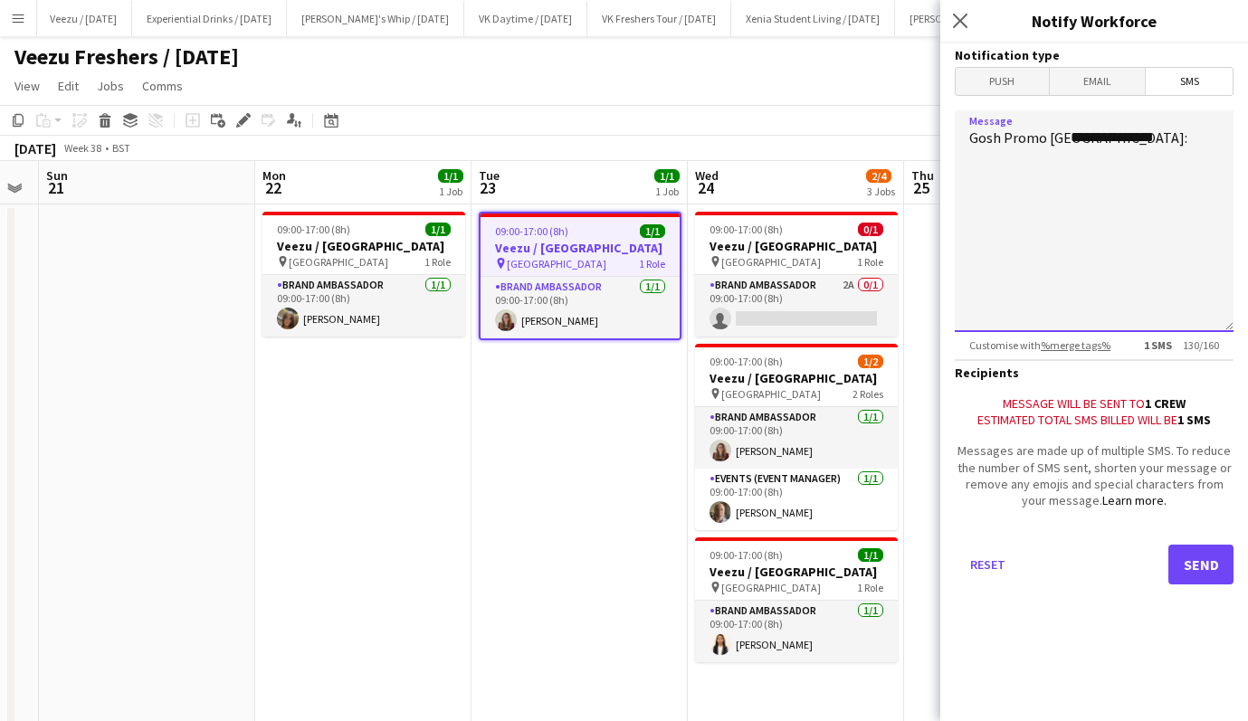
click at [1070, 140] on textarea "**********" at bounding box center [1094, 221] width 279 height 222
type textarea "**********"
click at [1102, 81] on span "Email" at bounding box center [1098, 81] width 96 height 27
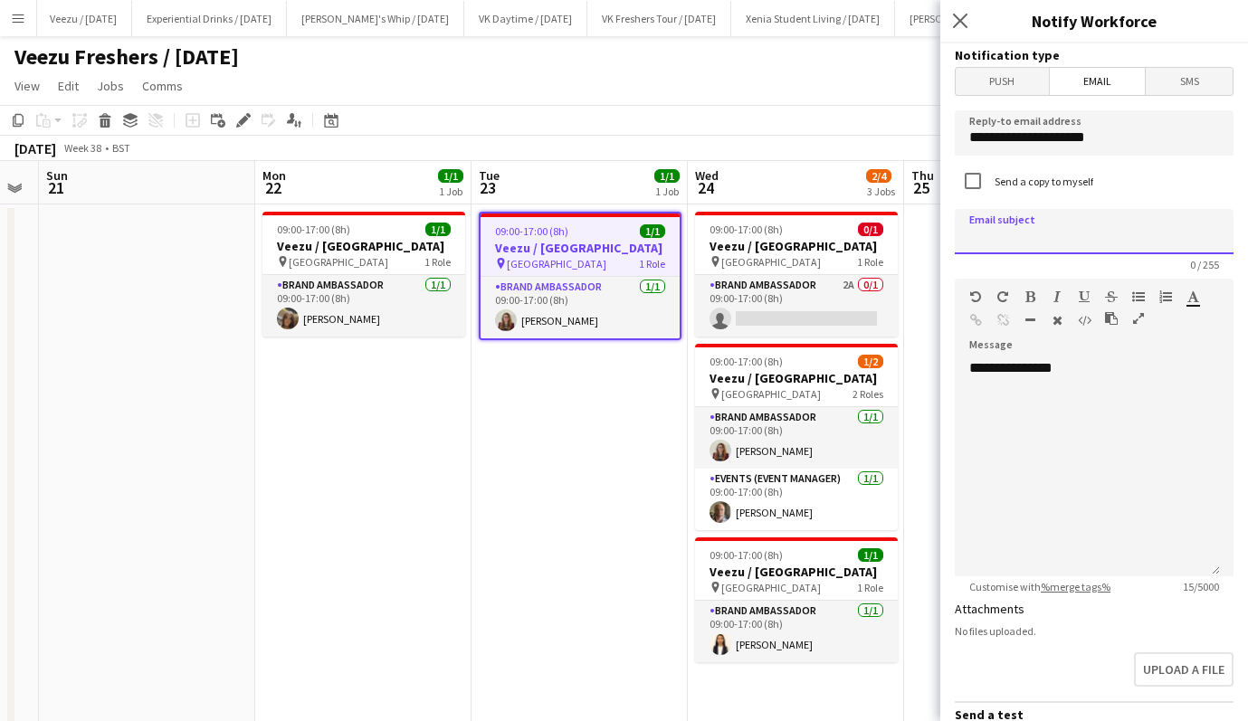
click at [1079, 225] on input at bounding box center [1094, 231] width 279 height 45
type input "**********"
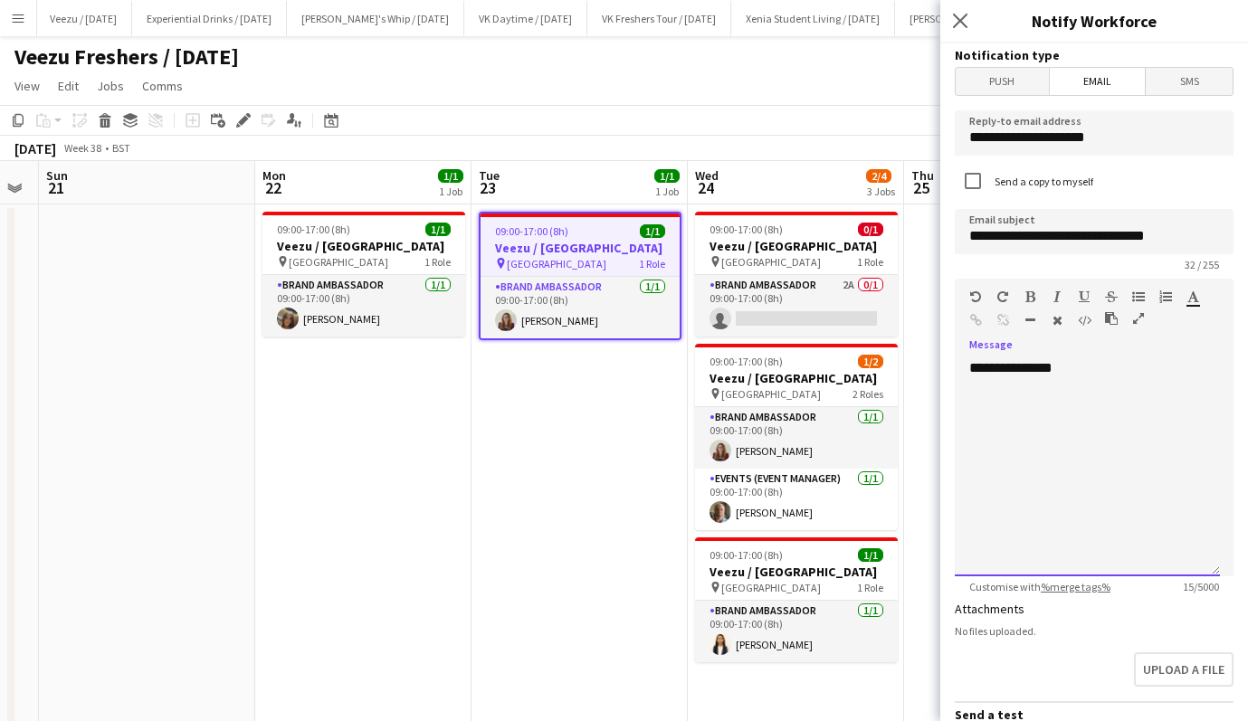
click at [1101, 372] on div "**********" at bounding box center [1087, 467] width 265 height 217
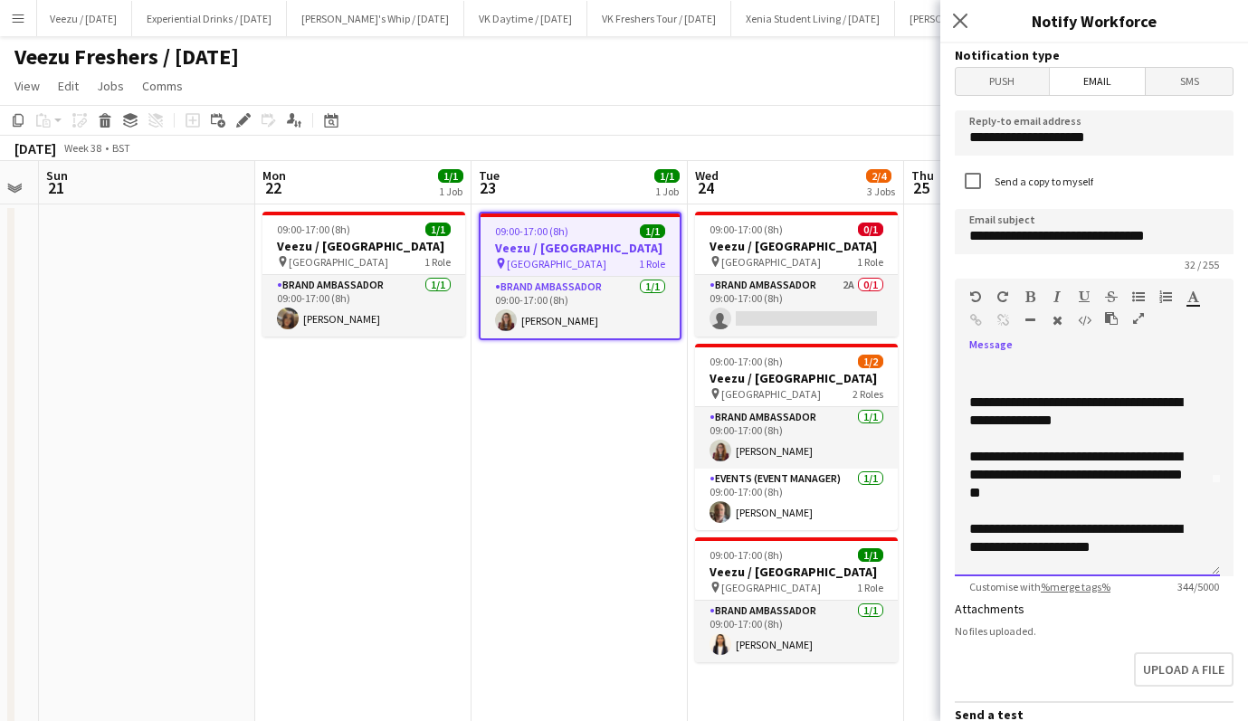
scroll to position [110, 0]
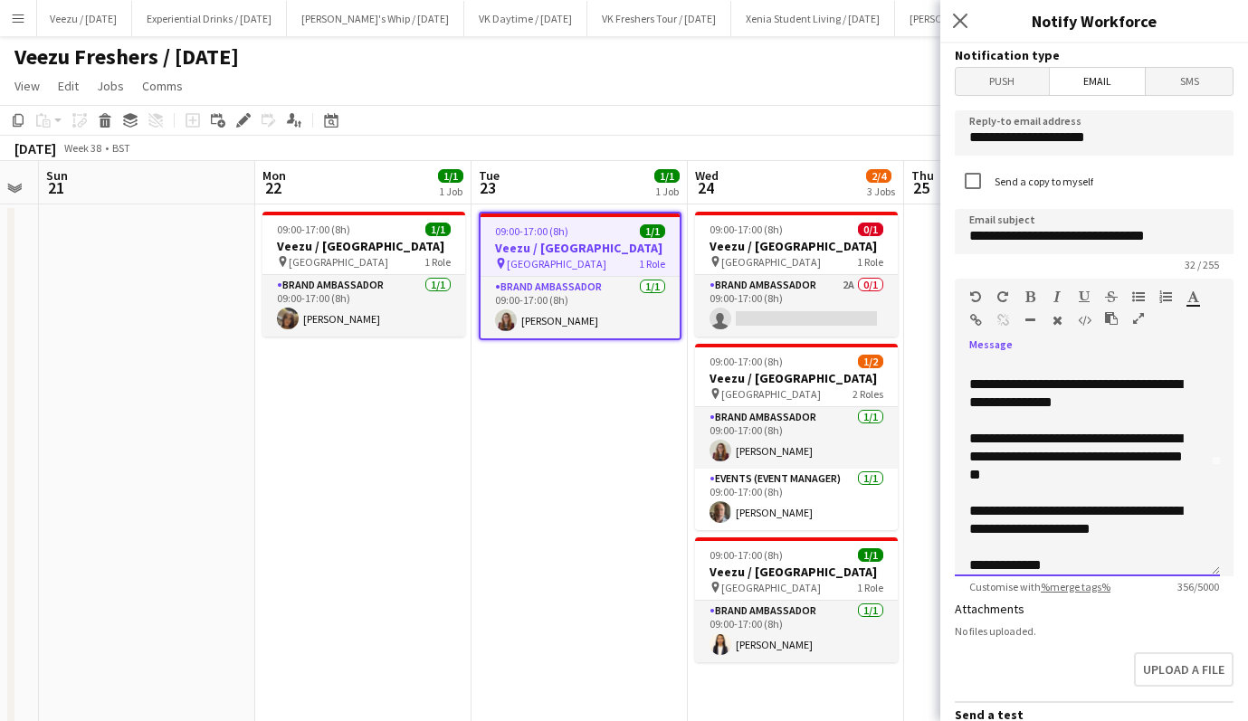
click at [1125, 535] on div "**********" at bounding box center [1080, 520] width 223 height 36
click at [1098, 477] on div "**********" at bounding box center [1080, 457] width 223 height 54
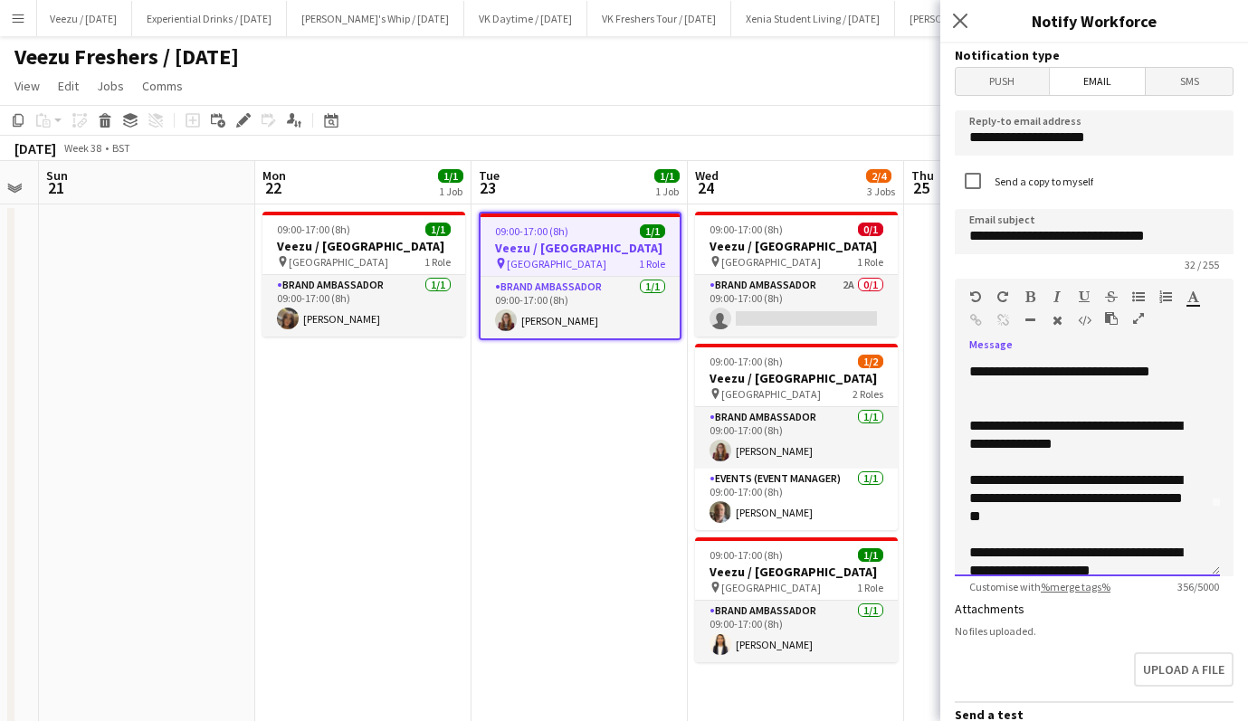
scroll to position [108, 0]
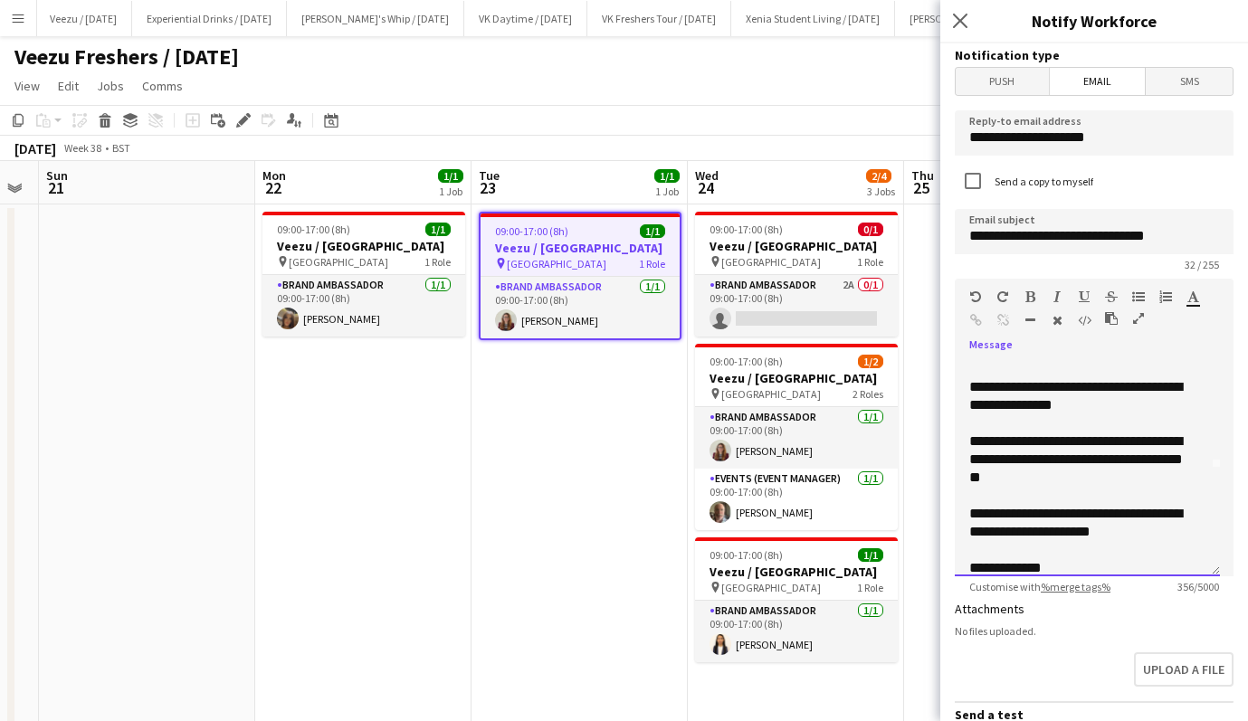
click at [1000, 442] on div "**********" at bounding box center [1080, 460] width 223 height 54
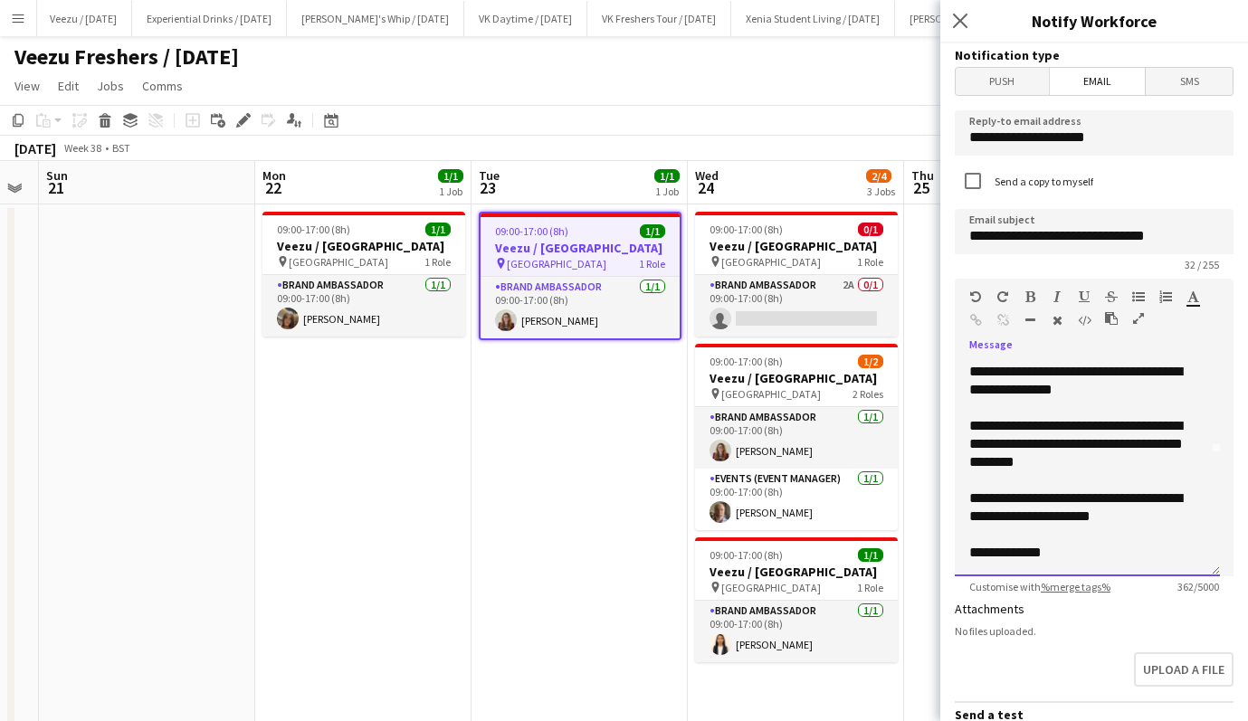
scroll to position [328, 0]
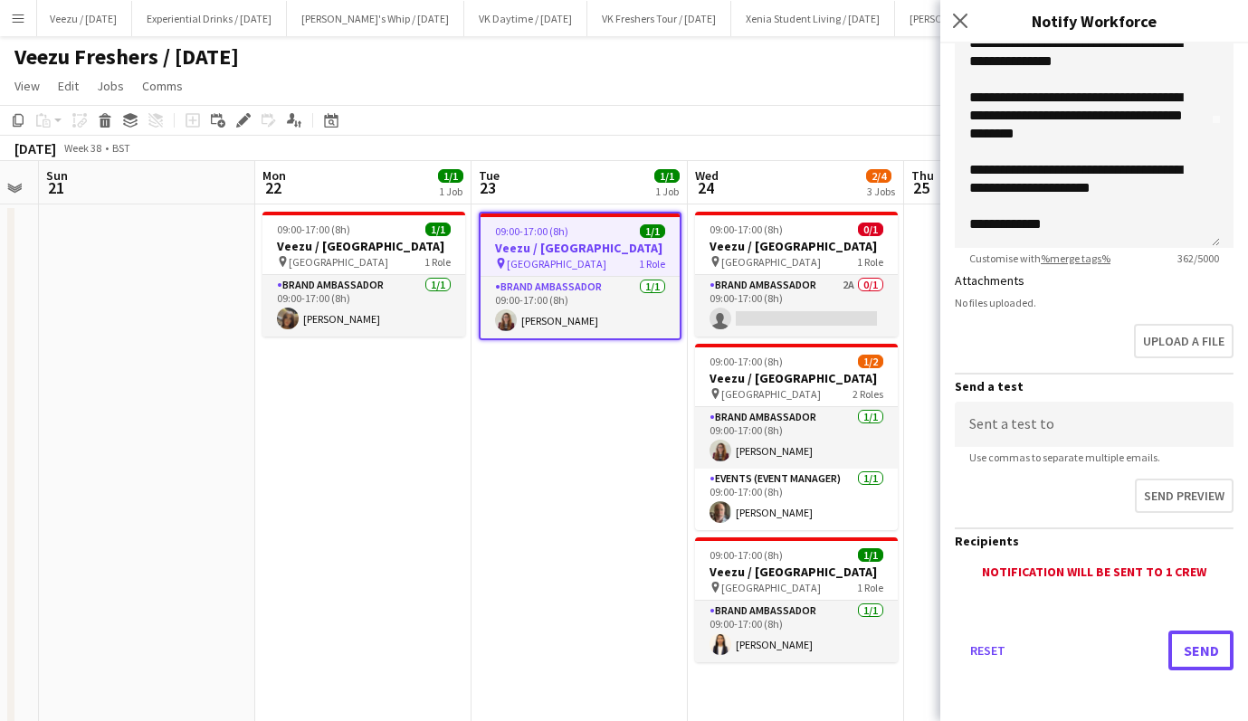
click at [1185, 637] on button "Send" at bounding box center [1200, 651] width 65 height 40
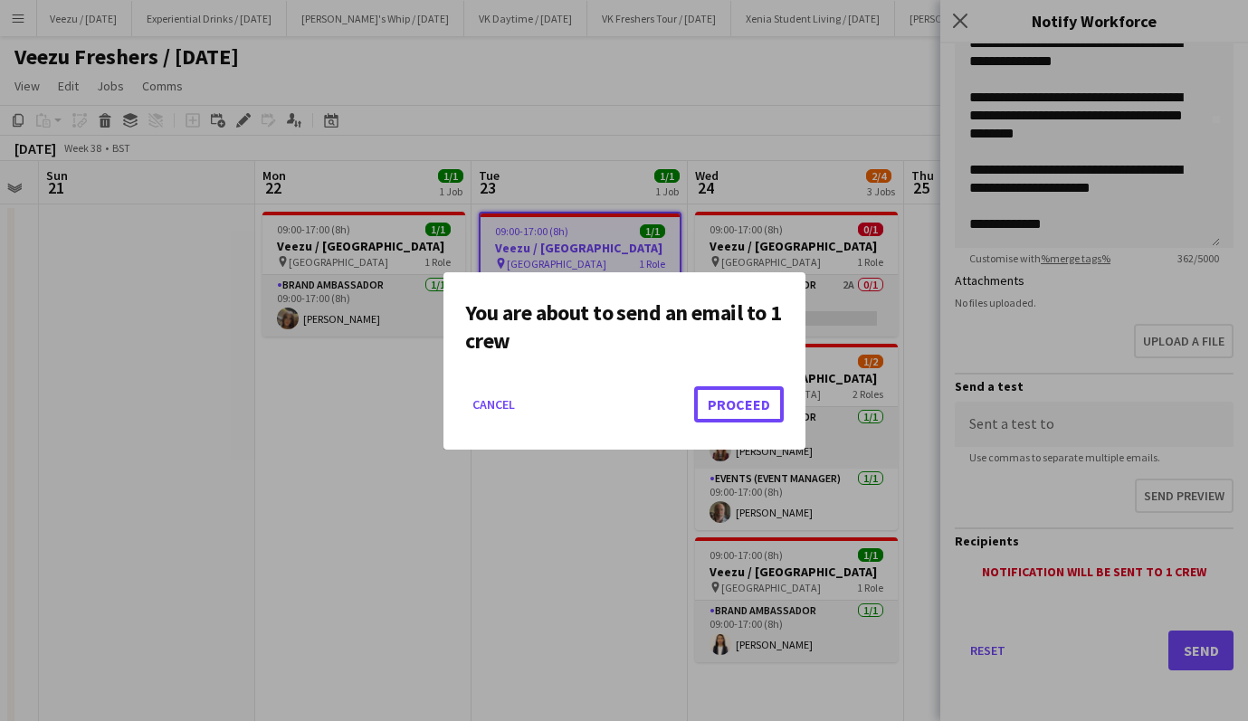
click at [762, 397] on button "Proceed" at bounding box center [739, 404] width 90 height 36
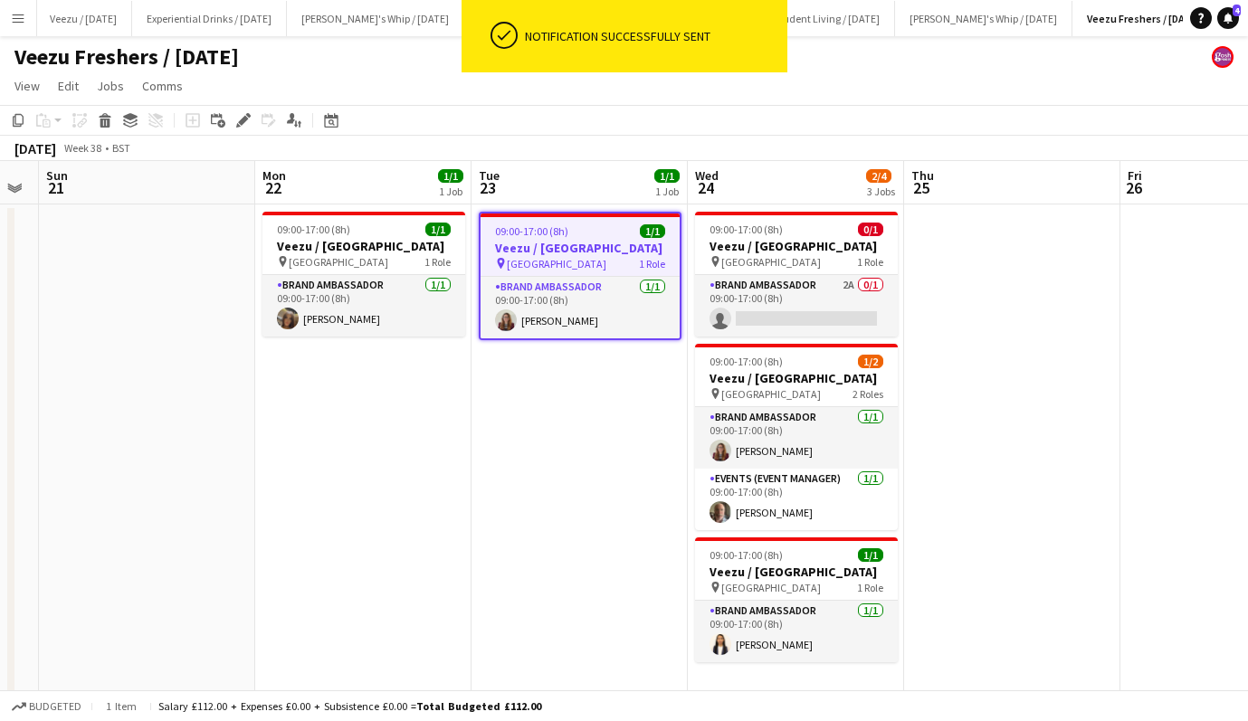
click at [565, 233] on span "09:00-17:00 (8h)" at bounding box center [531, 231] width 73 height 14
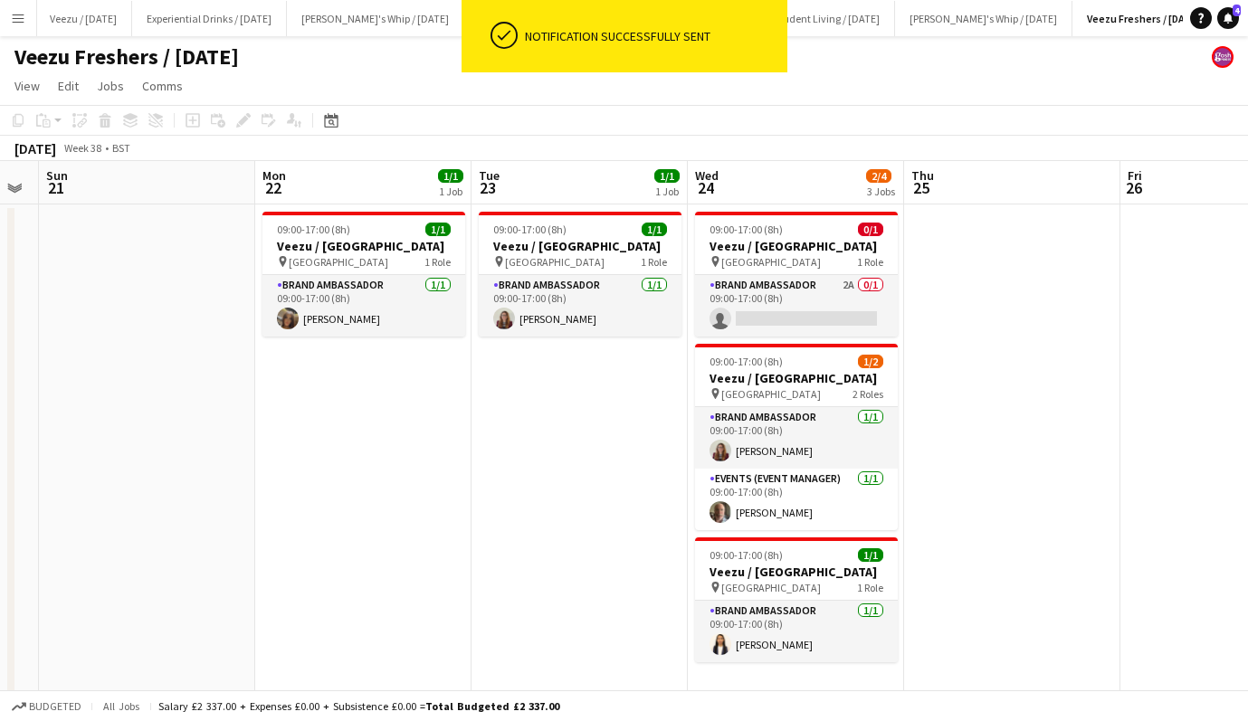
click at [565, 233] on span "09:00-17:00 (8h)" at bounding box center [529, 230] width 73 height 14
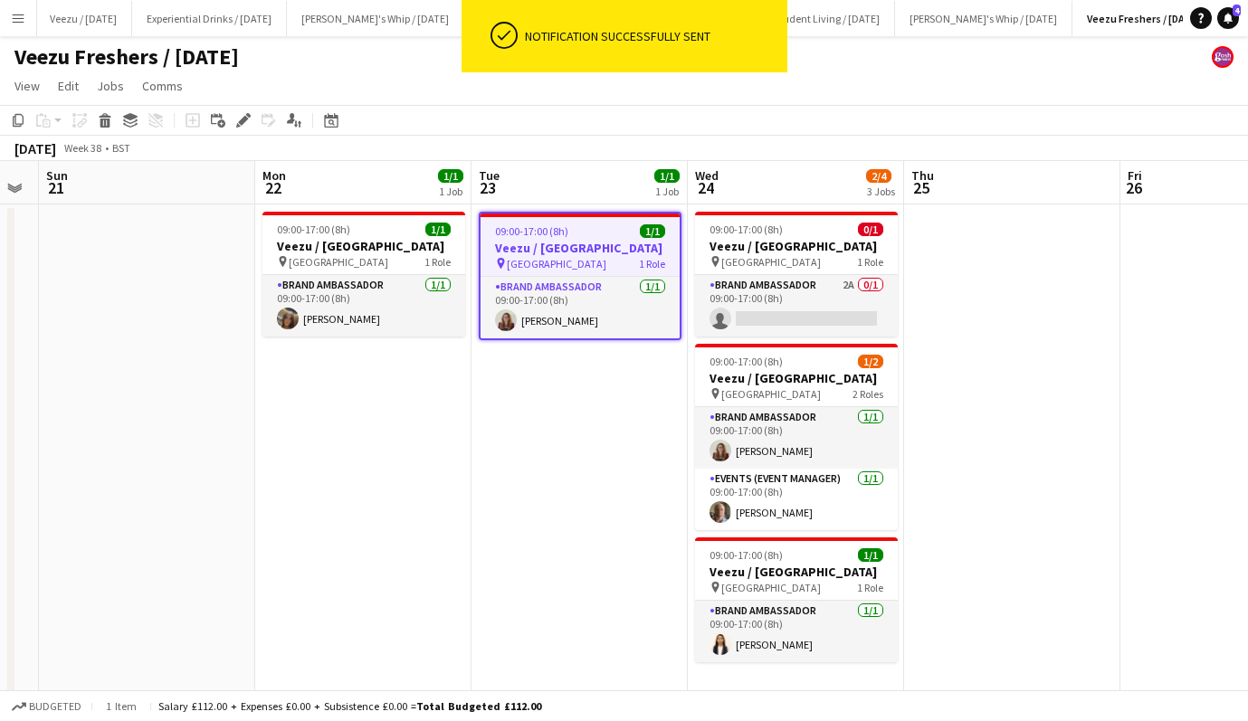
click at [110, 117] on icon at bounding box center [105, 115] width 12 height 5
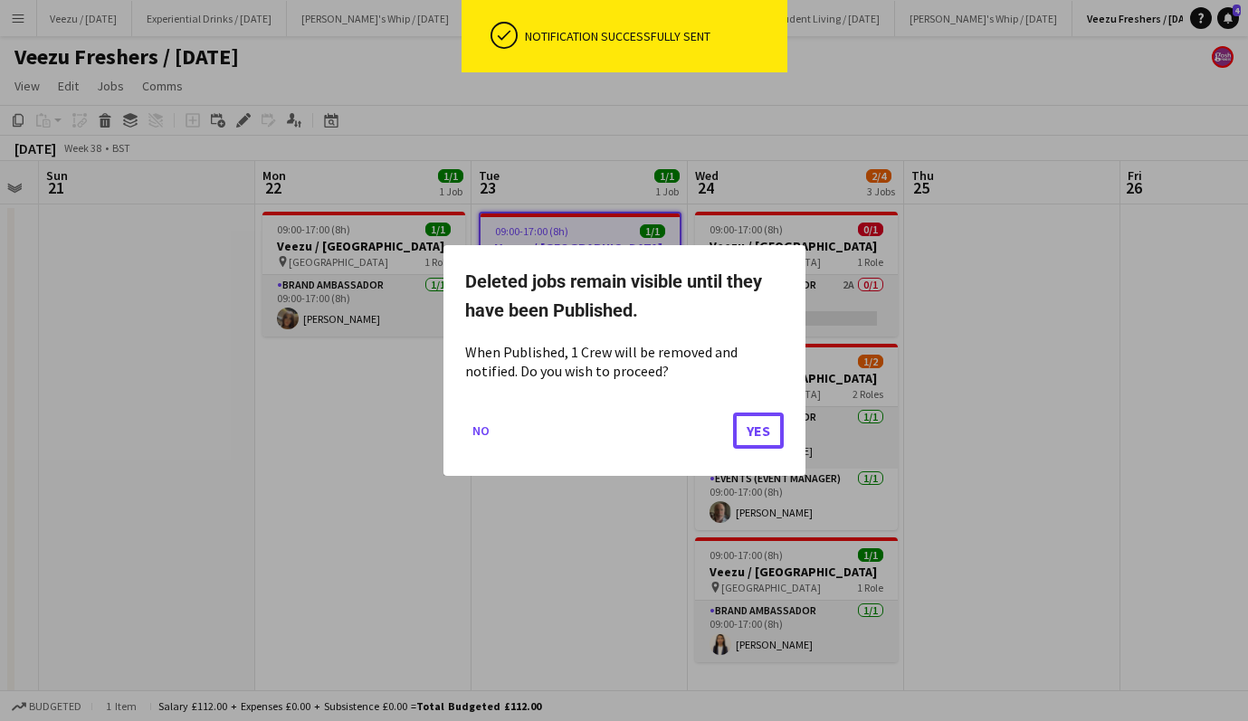
click at [768, 427] on button "Yes" at bounding box center [758, 431] width 51 height 36
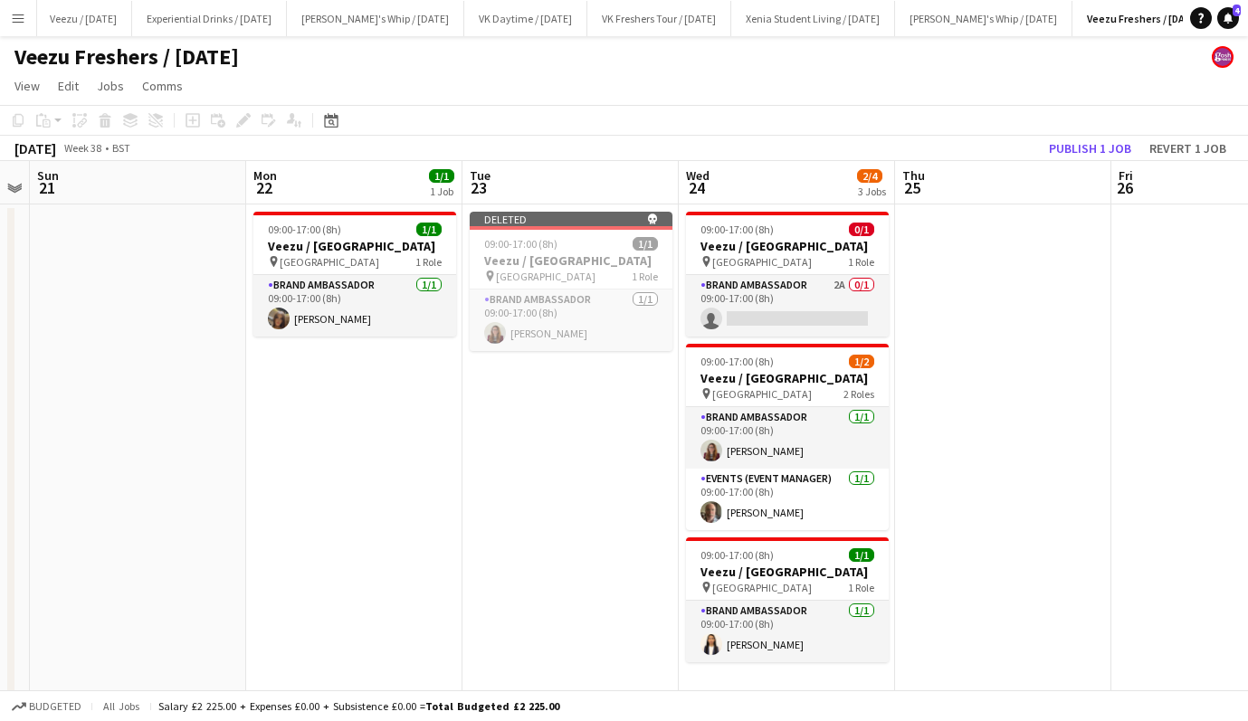
scroll to position [0, 527]
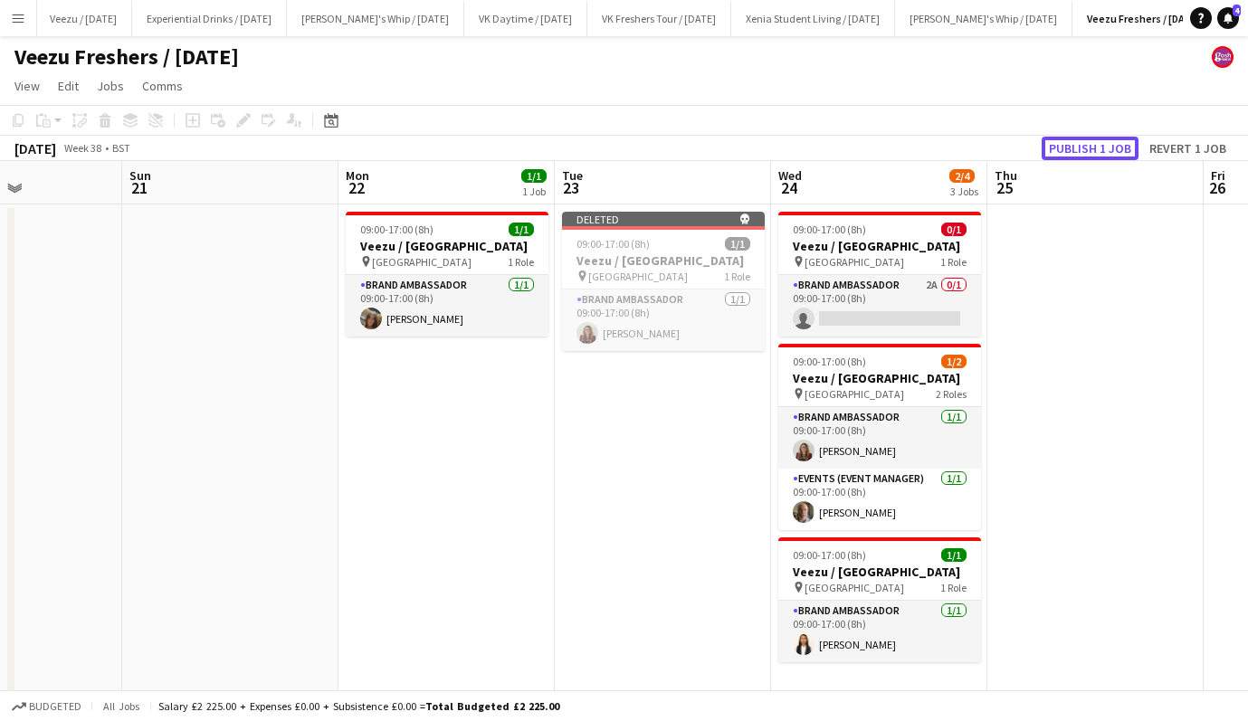
click at [1086, 145] on button "Publish 1 job" at bounding box center [1089, 149] width 97 height 24
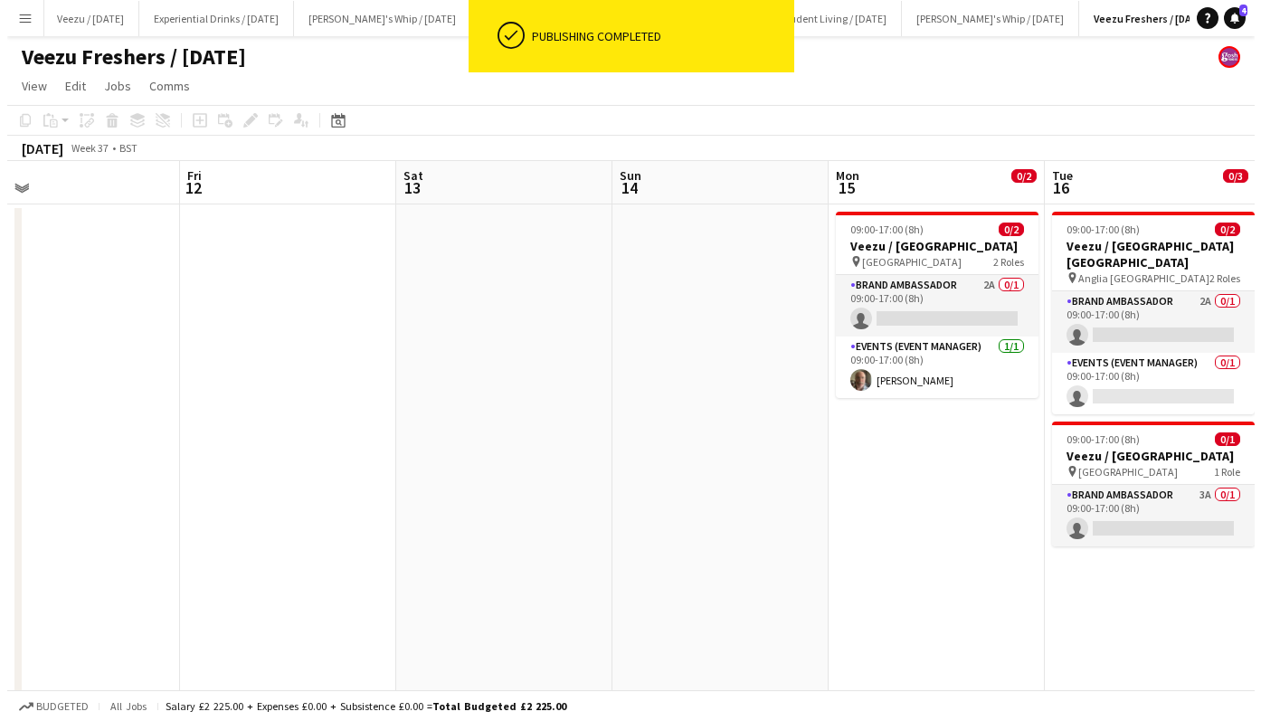
scroll to position [0, 736]
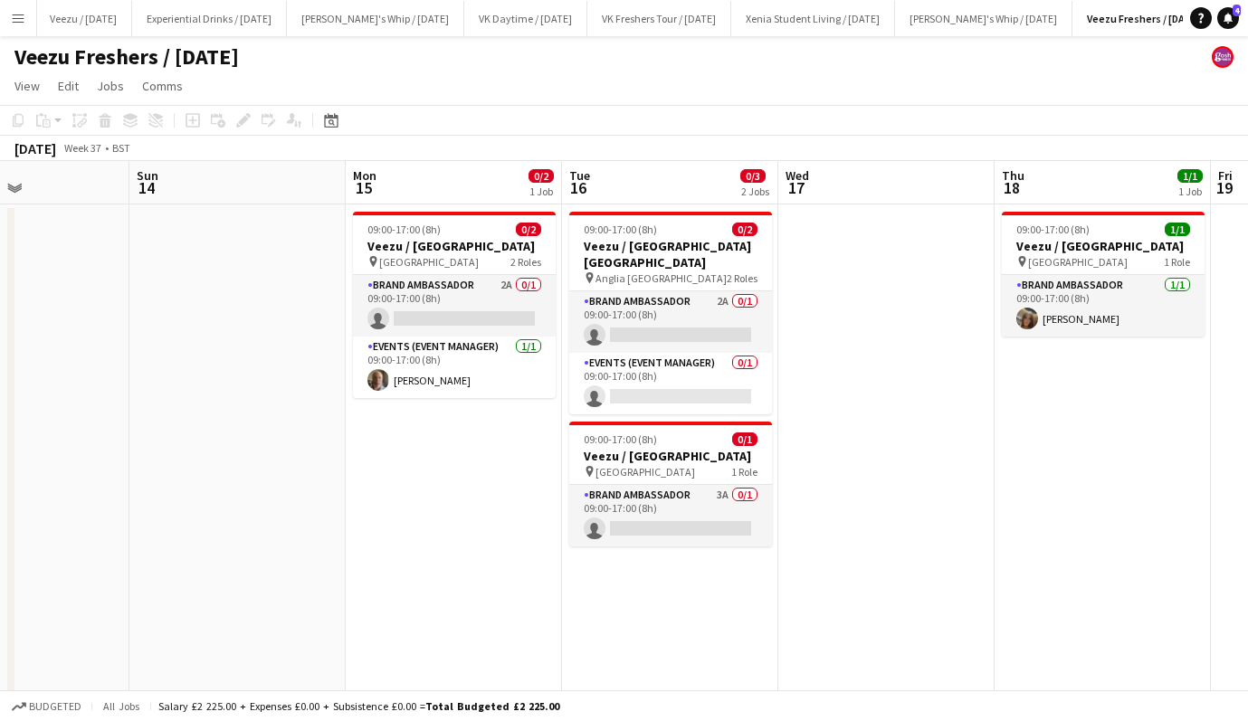
click at [470, 312] on app-card-role "Brand Ambassador 2A 0/1 09:00-17:00 (8h) single-neutral-actions" at bounding box center [454, 306] width 203 height 62
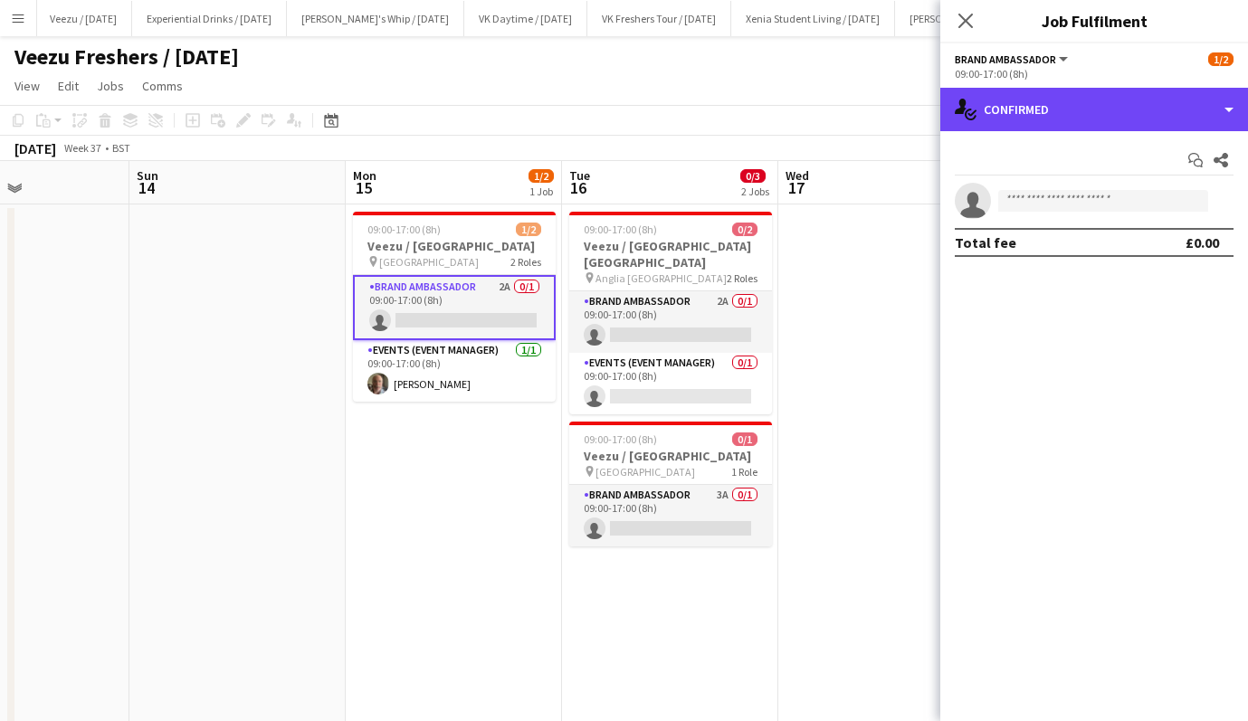
click at [1043, 100] on div "single-neutral-actions-check-2 Confirmed" at bounding box center [1094, 109] width 308 height 43
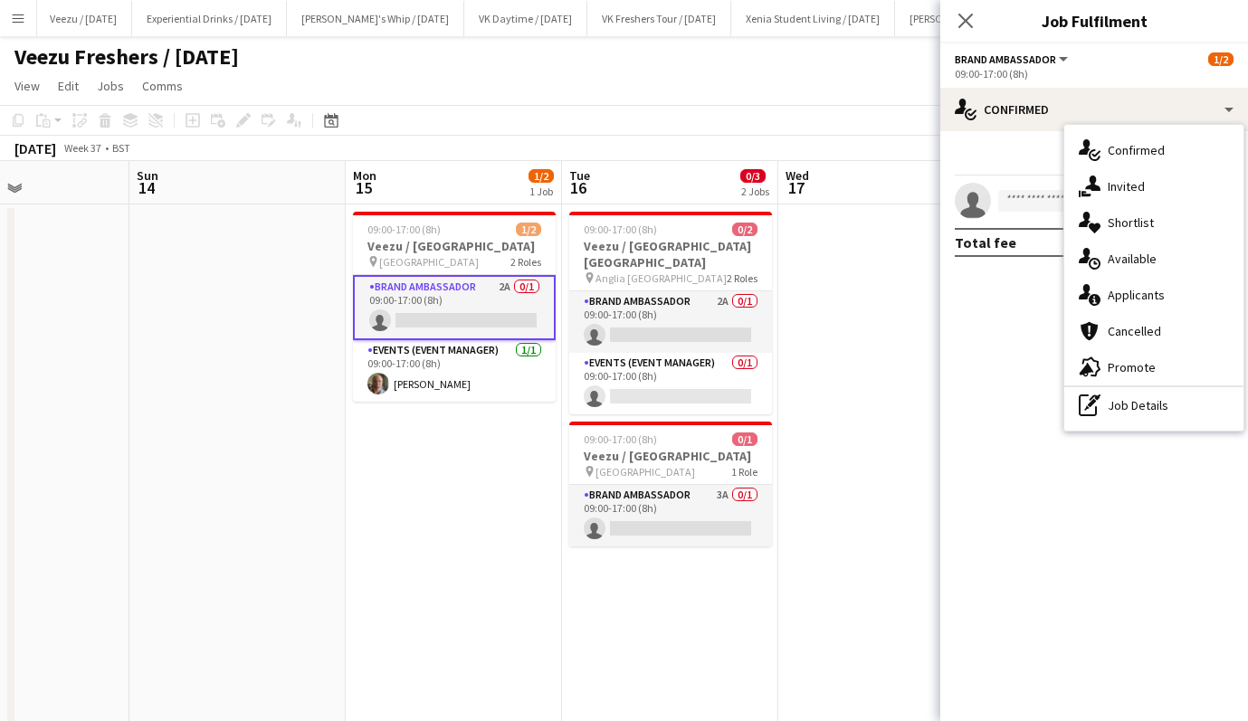
click at [1149, 307] on div "single-neutral-actions-information Applicants" at bounding box center [1153, 295] width 179 height 36
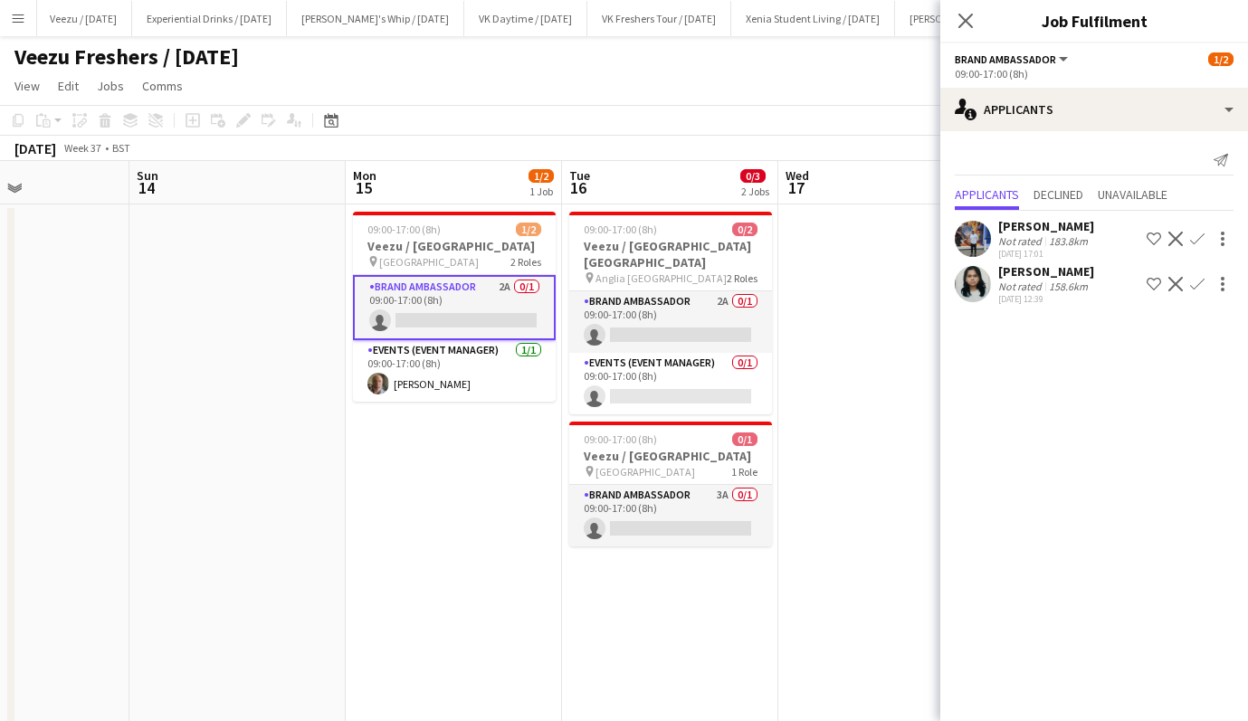
click at [704, 316] on app-card-role "Brand Ambassador 2A 0/1 09:00-17:00 (8h) single-neutral-actions" at bounding box center [670, 322] width 203 height 62
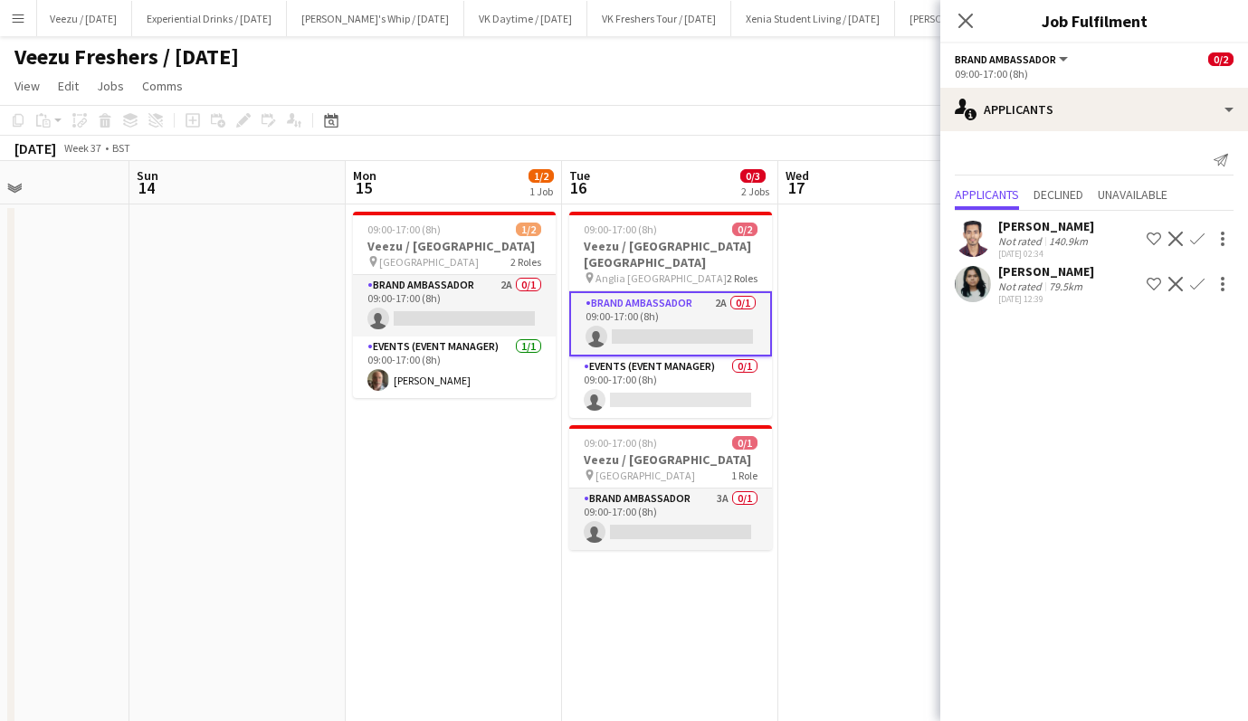
click at [971, 18] on icon "Close pop-in" at bounding box center [965, 21] width 14 height 14
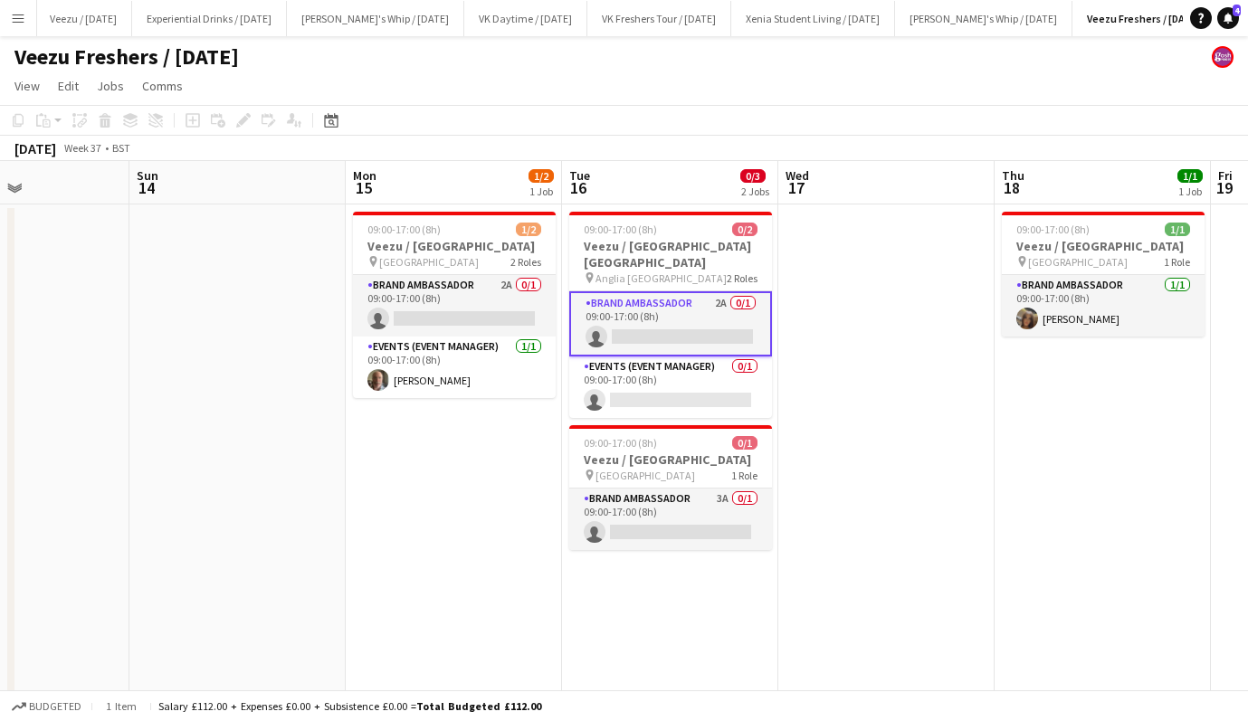
click at [10, 10] on button "Menu" at bounding box center [18, 18] width 36 height 36
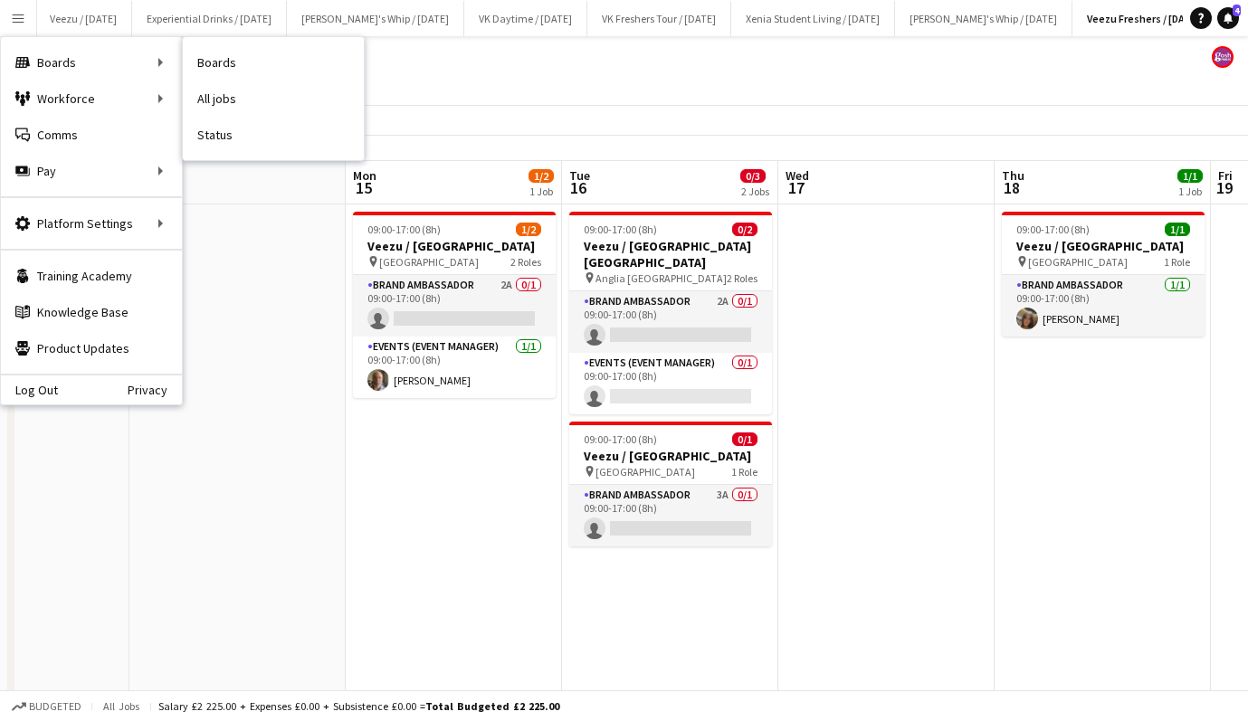
click at [255, 103] on link "All jobs" at bounding box center [273, 99] width 181 height 36
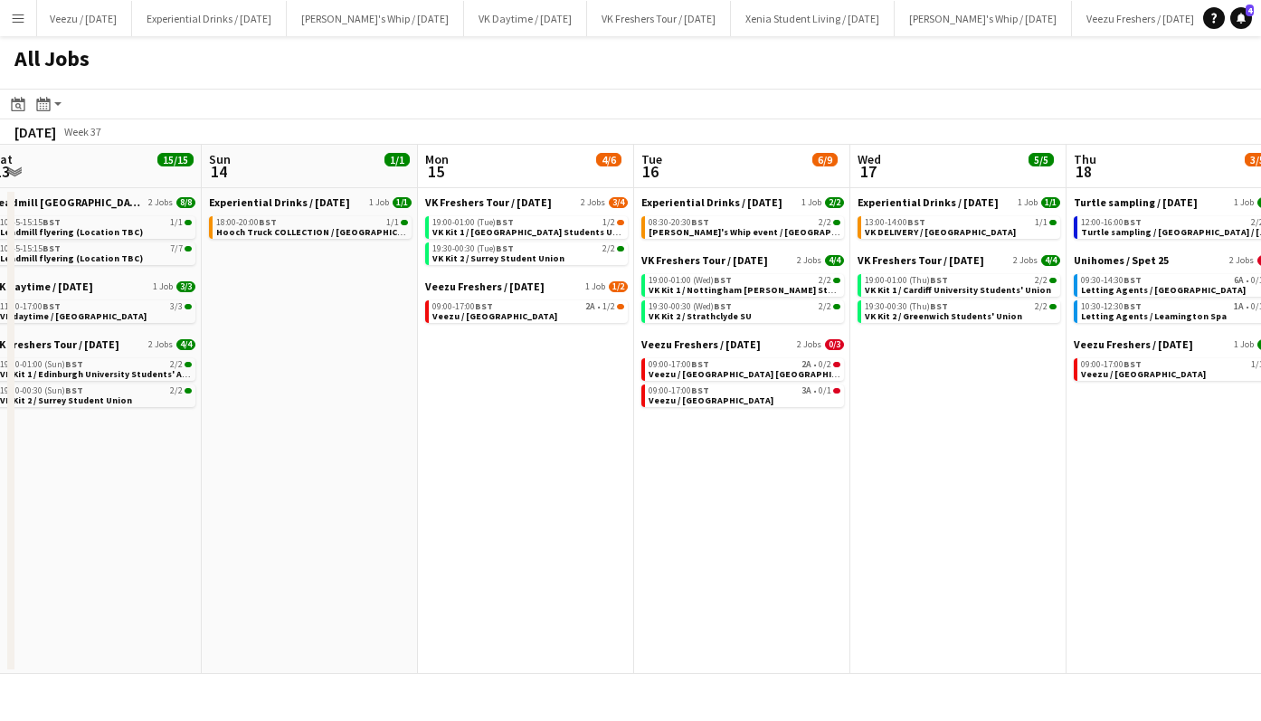
scroll to position [0, 665]
click at [743, 233] on span "[PERSON_NAME]'s Whip event / [GEOGRAPHIC_DATA]" at bounding box center [760, 232] width 227 height 12
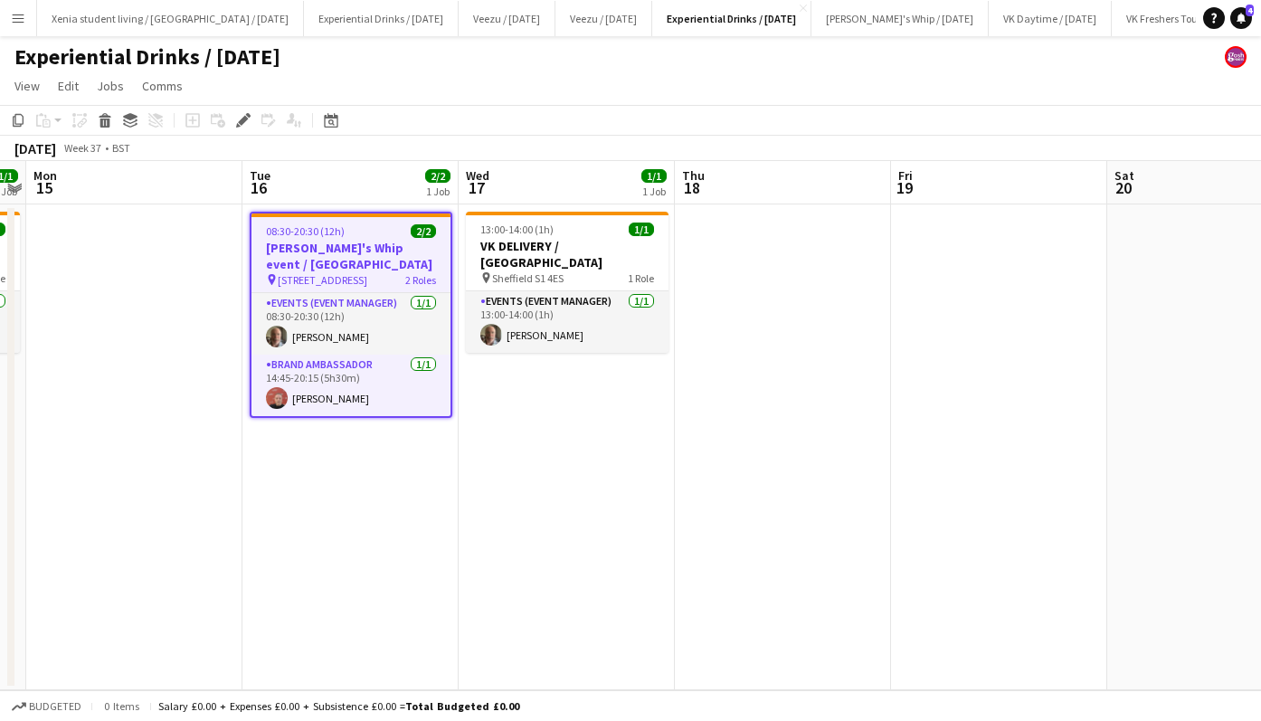
click at [349, 333] on app-card-role "Events (Event Manager) [DATE] 08:30-20:30 (12h) [PERSON_NAME]" at bounding box center [351, 324] width 199 height 62
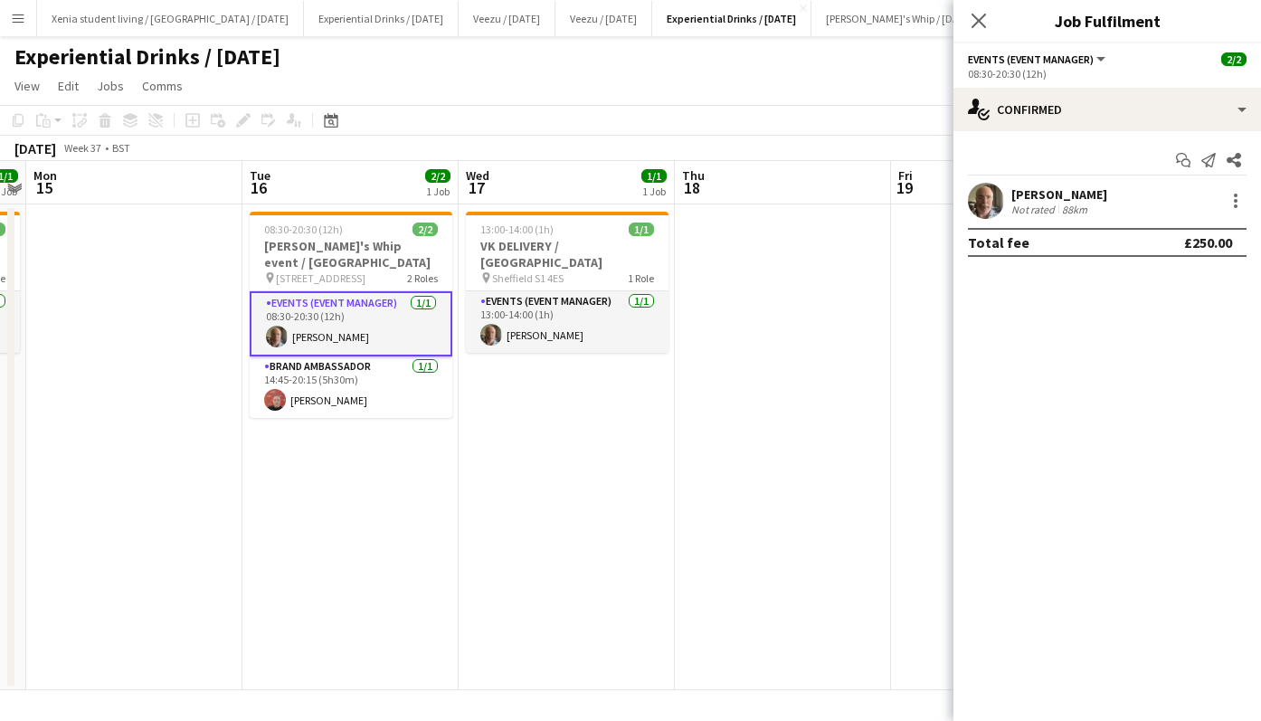
click at [1239, 206] on div at bounding box center [1236, 201] width 22 height 22
click at [900, 157] on div at bounding box center [630, 360] width 1261 height 721
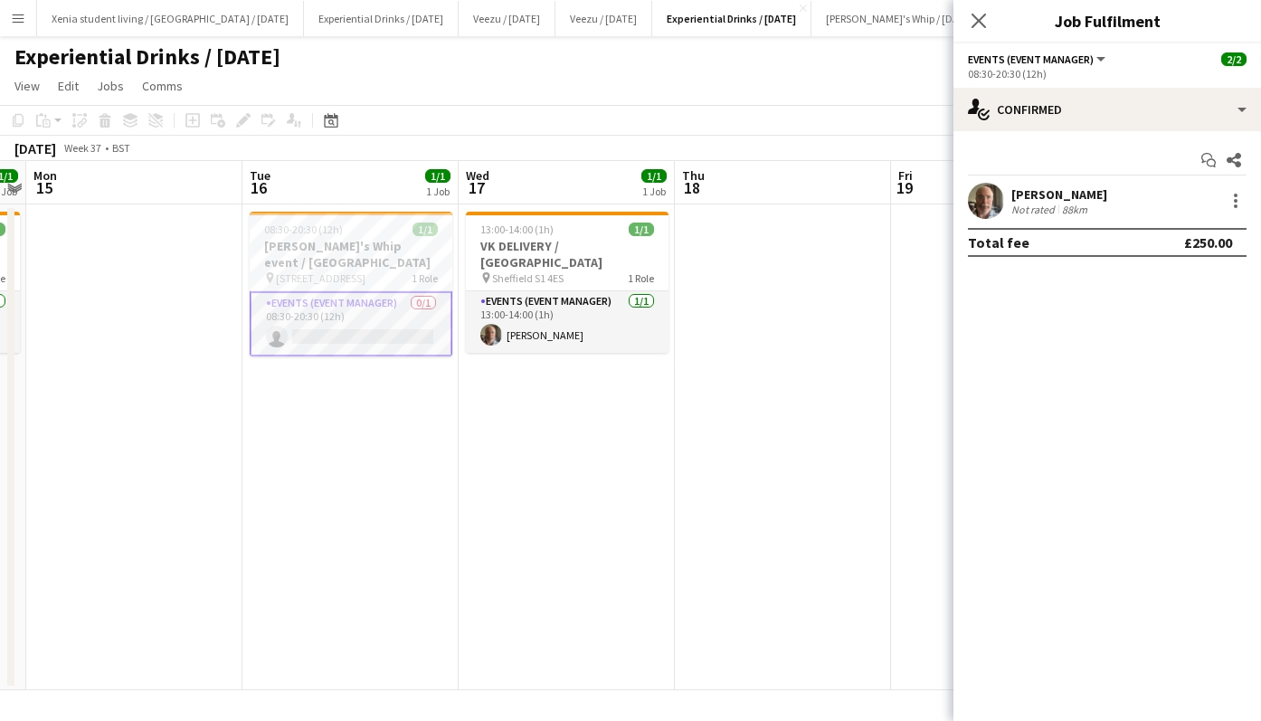
click at [983, 25] on icon at bounding box center [979, 21] width 14 height 14
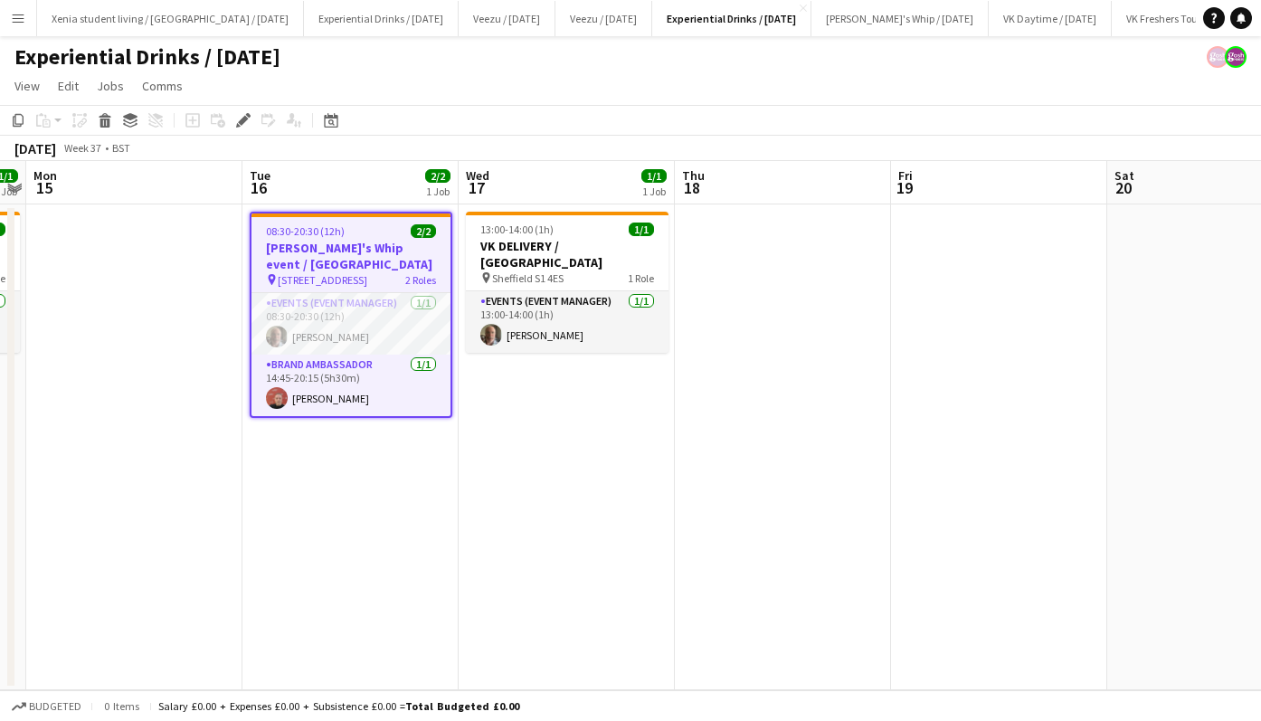
click at [309, 392] on app-card-role "Brand Ambassador [DATE] 14:45-20:15 (5h30m) [PERSON_NAME]" at bounding box center [351, 386] width 199 height 62
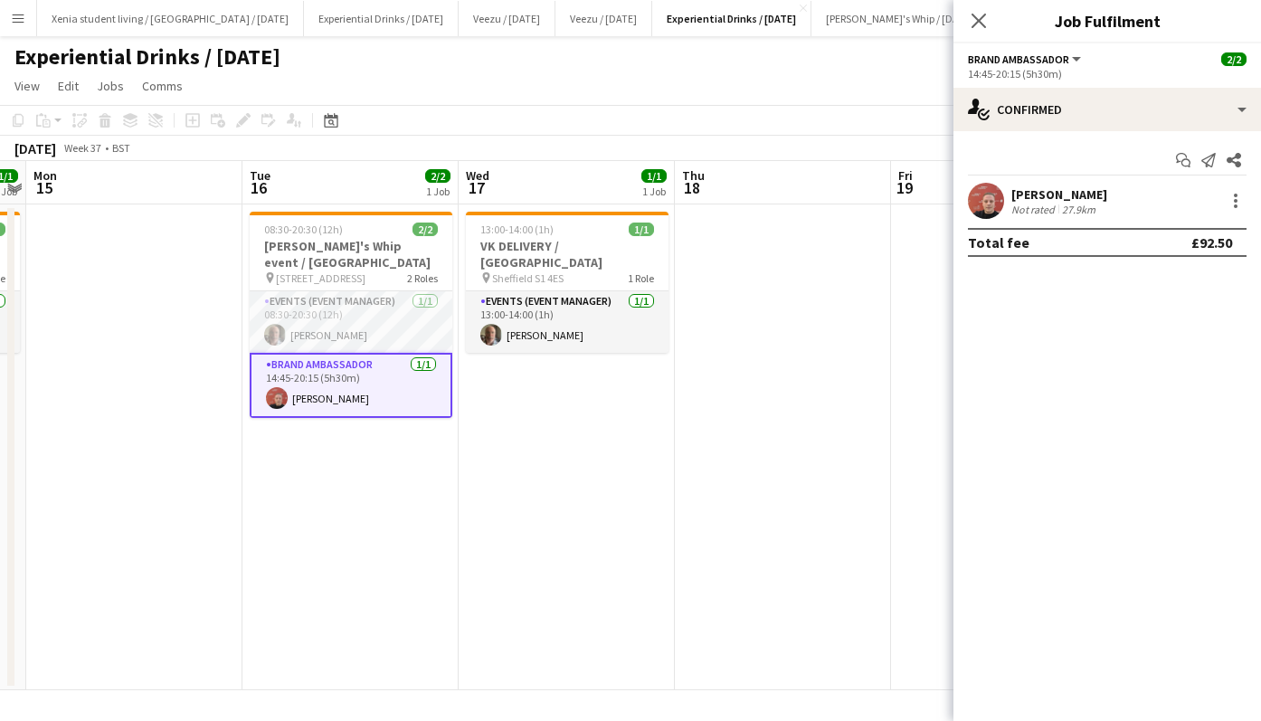
click at [332, 328] on app-card-role "Events (Event Manager) [DATE] 08:30-20:30 (12h) [PERSON_NAME]" at bounding box center [351, 322] width 203 height 62
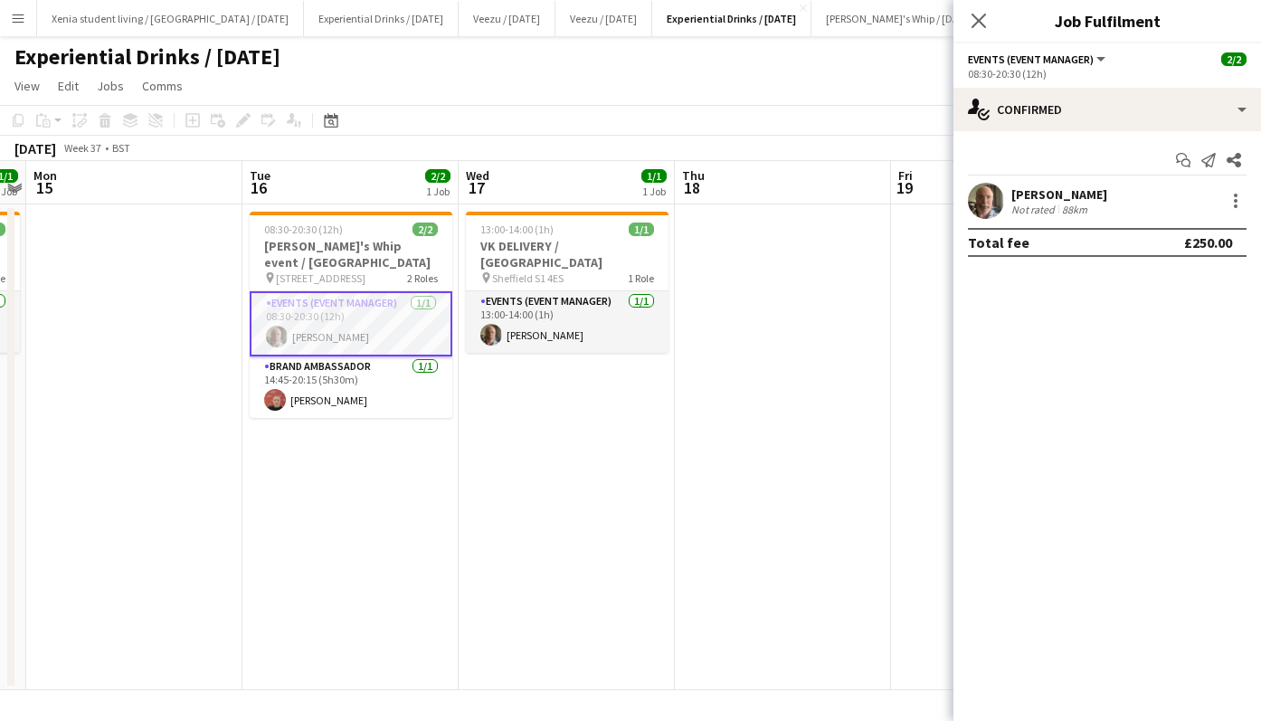
click at [1237, 210] on div at bounding box center [1236, 201] width 22 height 22
click at [1237, 210] on div at bounding box center [630, 360] width 1261 height 721
click at [1240, 204] on div at bounding box center [1236, 201] width 22 height 22
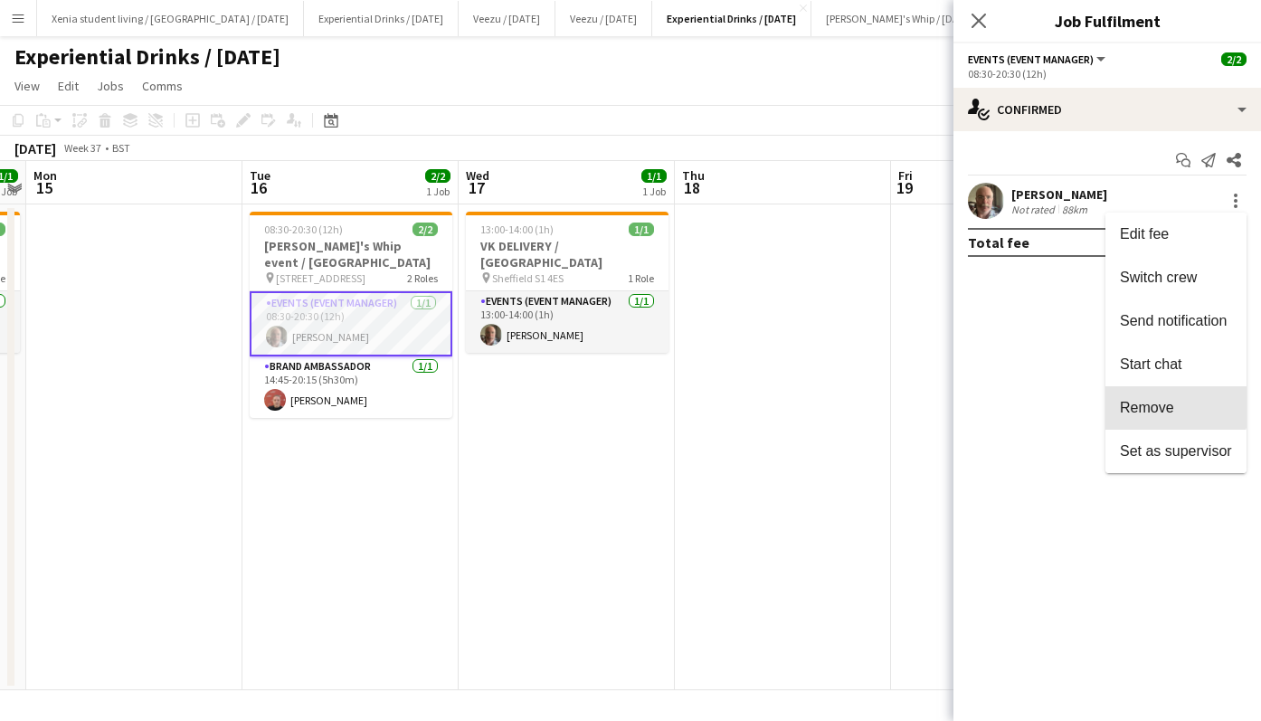
click at [1174, 405] on span "Remove" at bounding box center [1176, 408] width 112 height 16
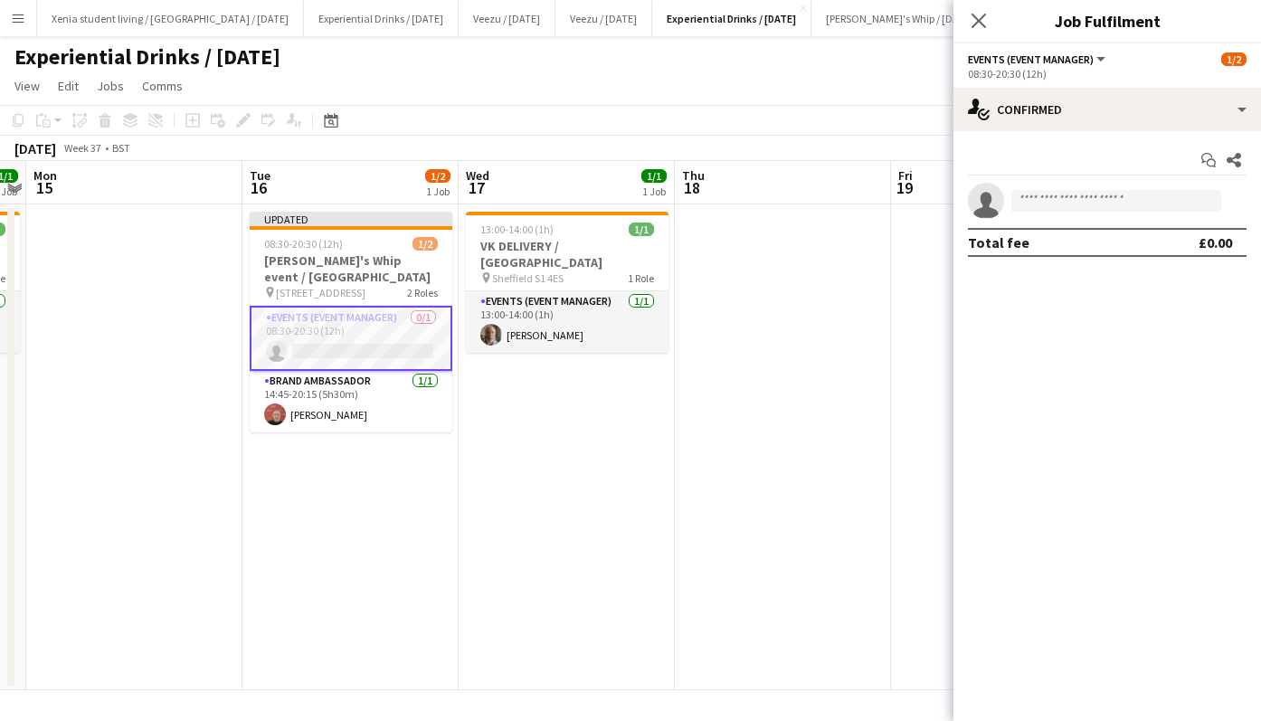
click at [978, 25] on icon "Close pop-in" at bounding box center [979, 21] width 14 height 14
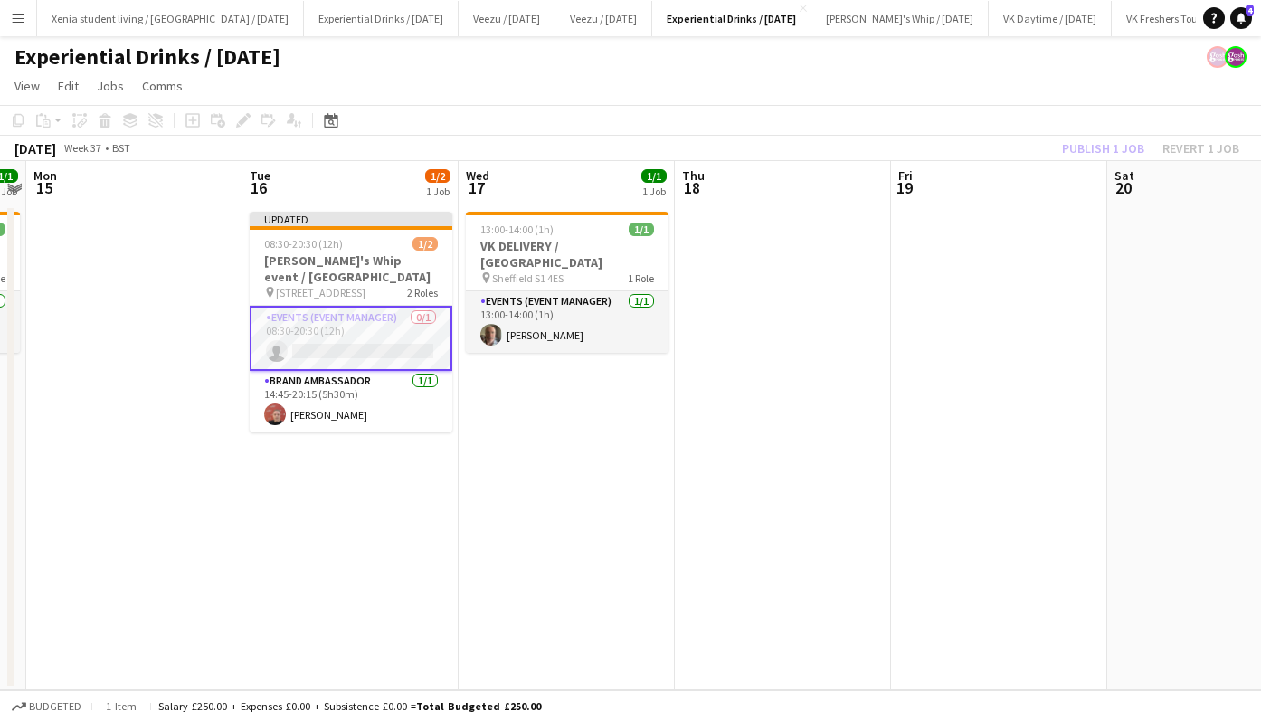
click at [347, 249] on div "08:30-20:30 (12h) 1/2" at bounding box center [351, 244] width 203 height 14
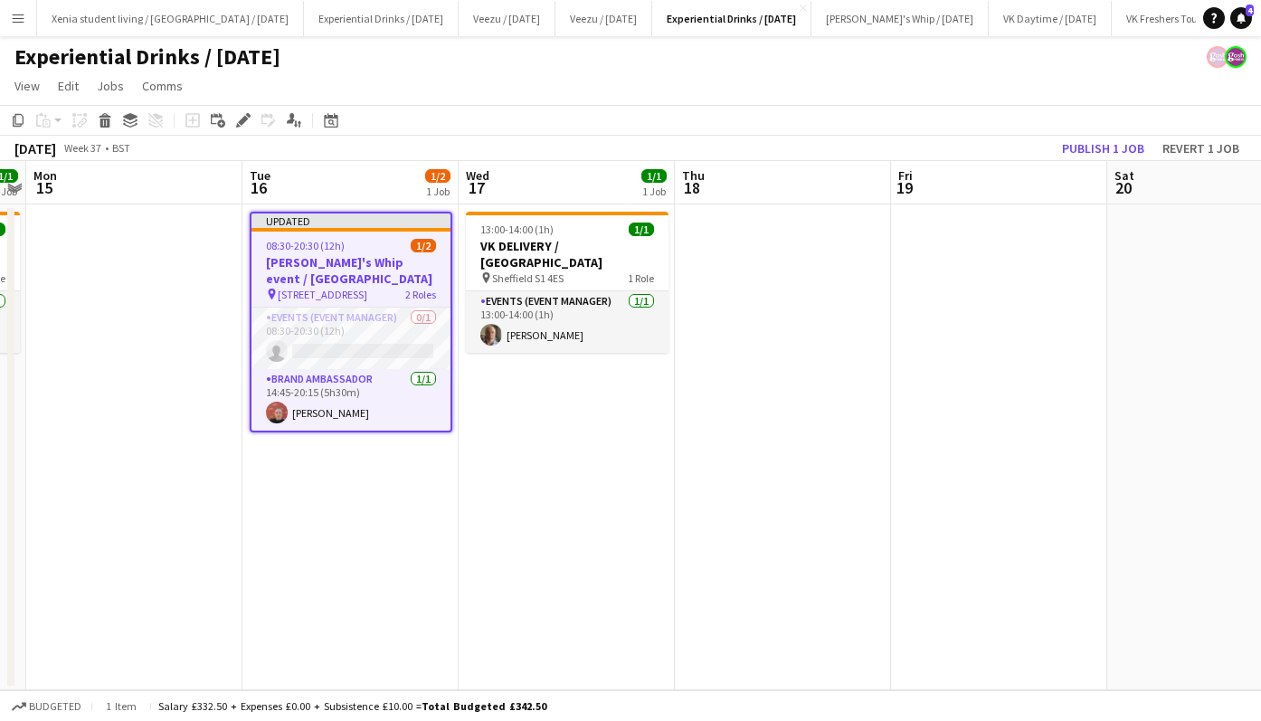
click at [244, 119] on icon at bounding box center [243, 121] width 10 height 10
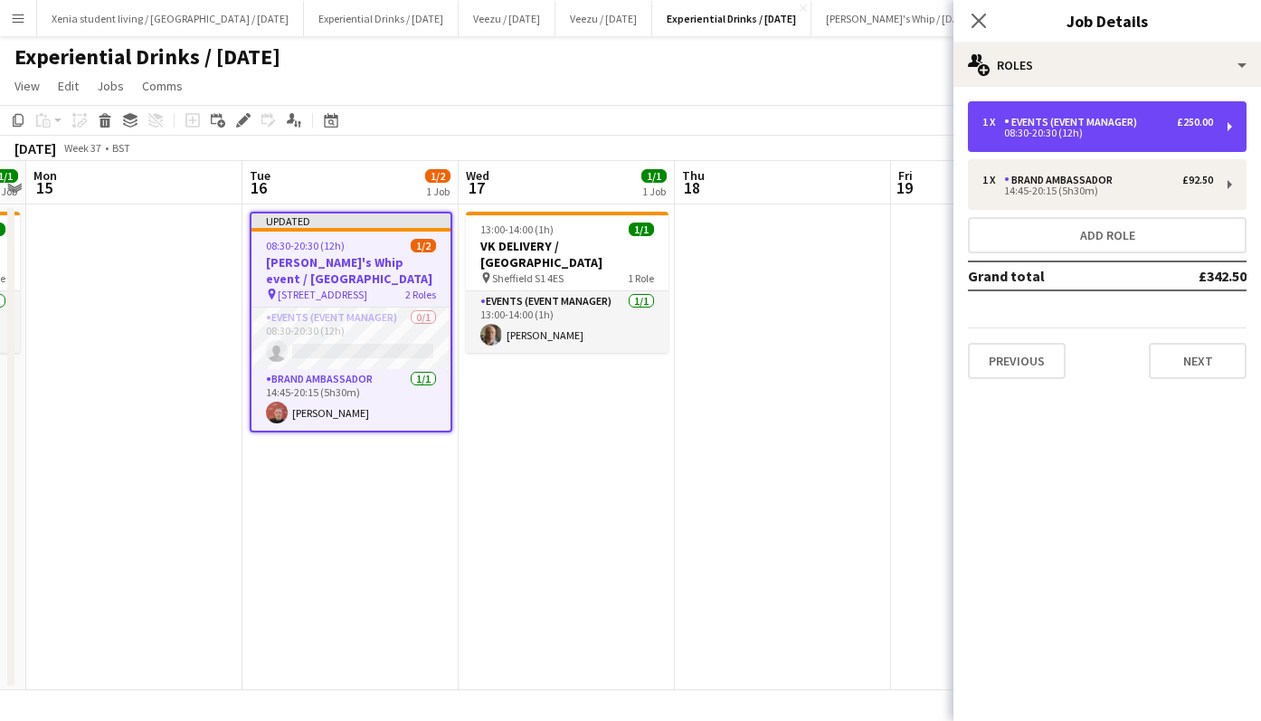
click at [1094, 117] on div "Events (Event Manager)" at bounding box center [1074, 122] width 140 height 13
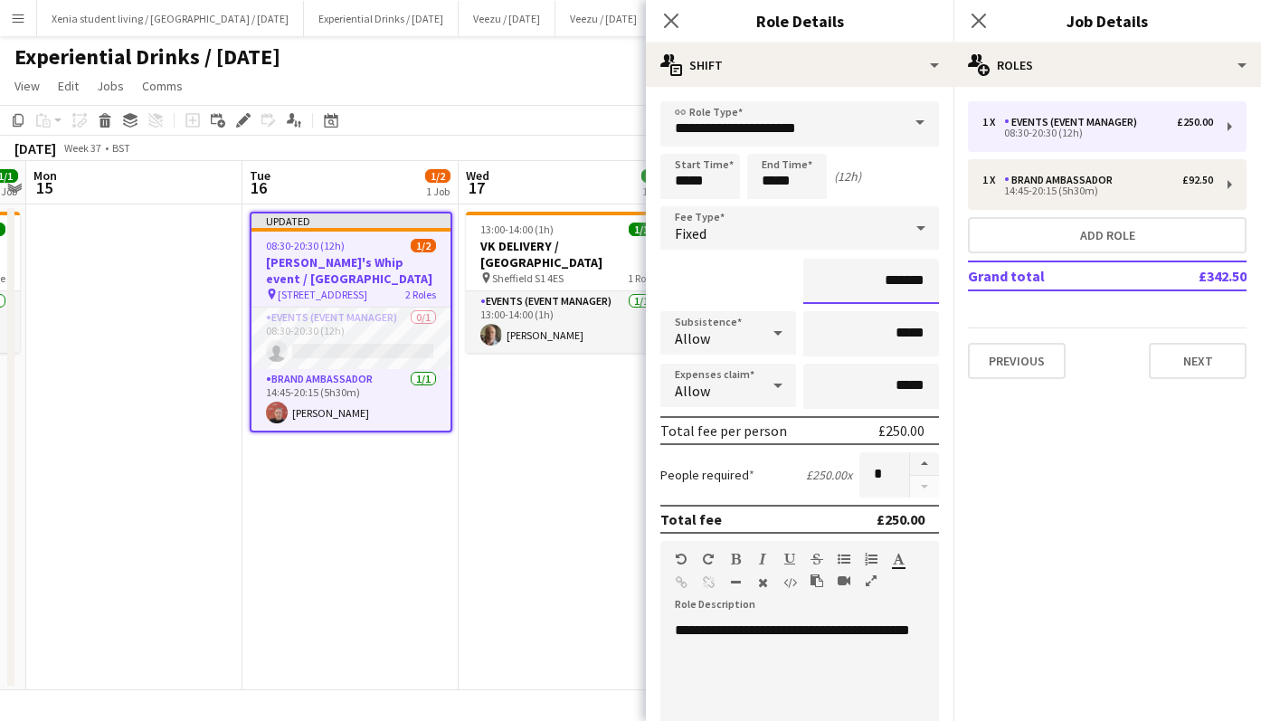
click at [899, 280] on input "*******" at bounding box center [872, 281] width 136 height 45
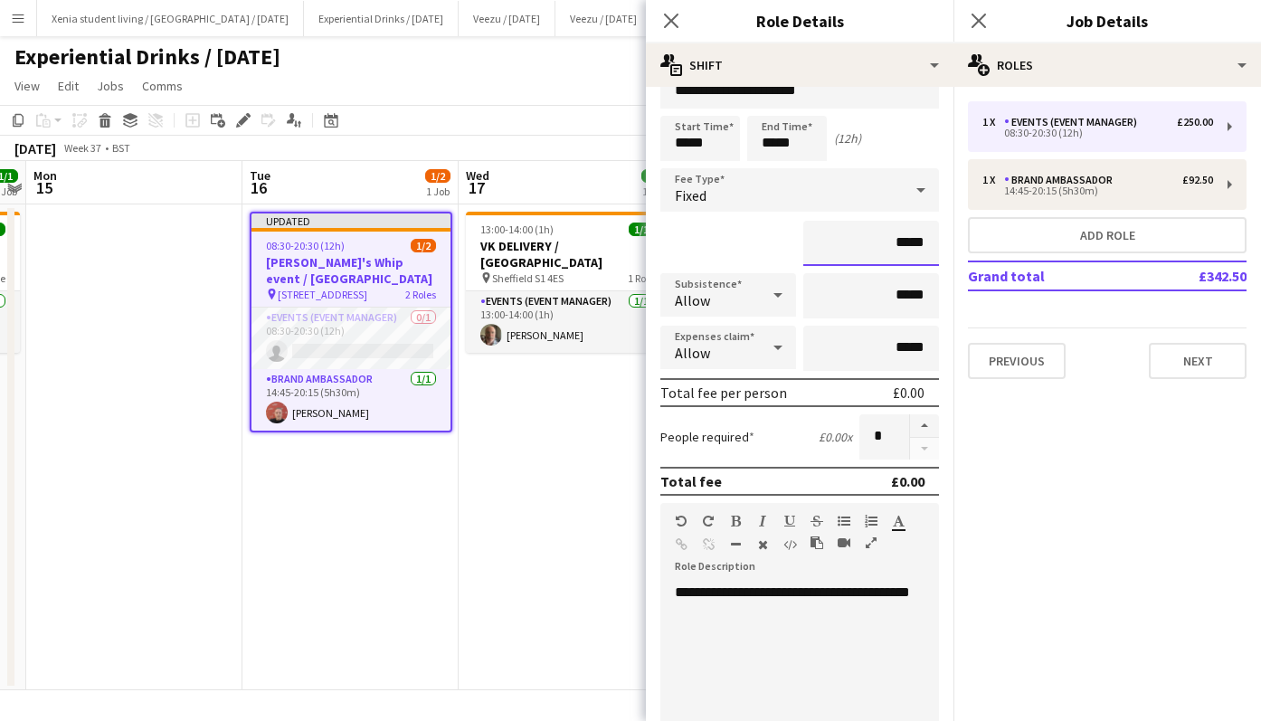
scroll to position [415, 0]
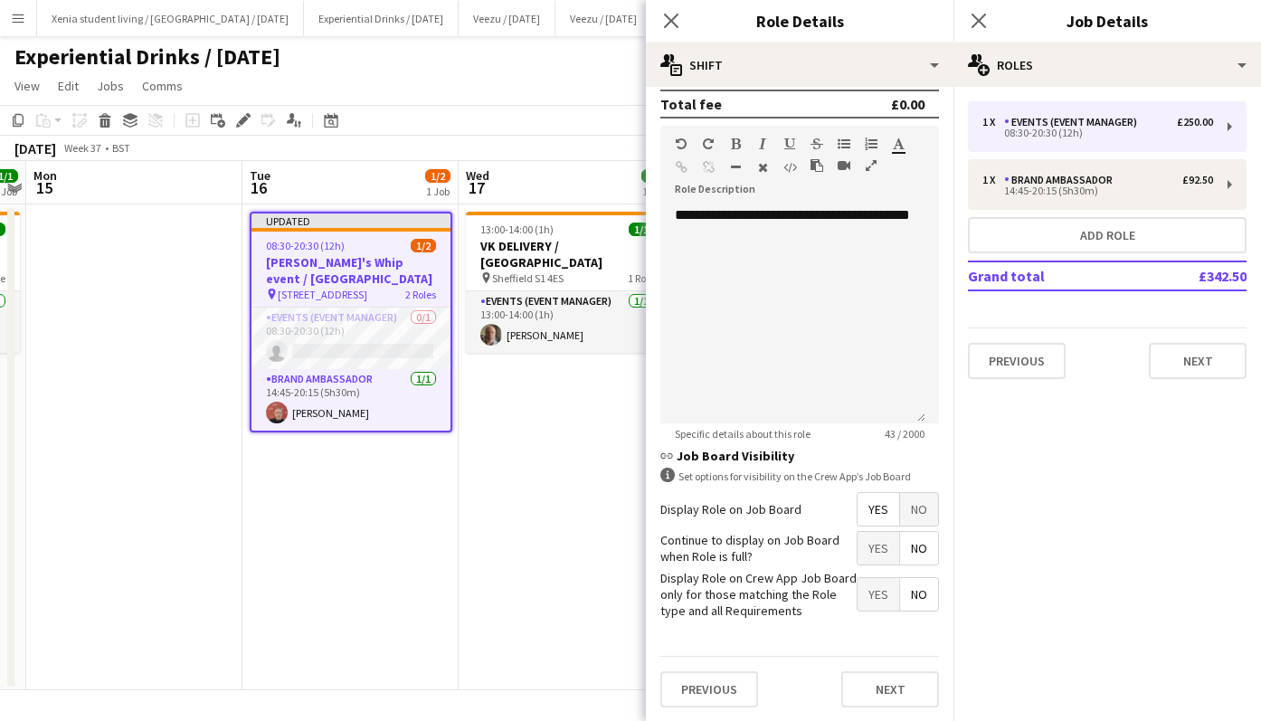
type input "*****"
click at [889, 690] on button "Next" at bounding box center [891, 689] width 98 height 36
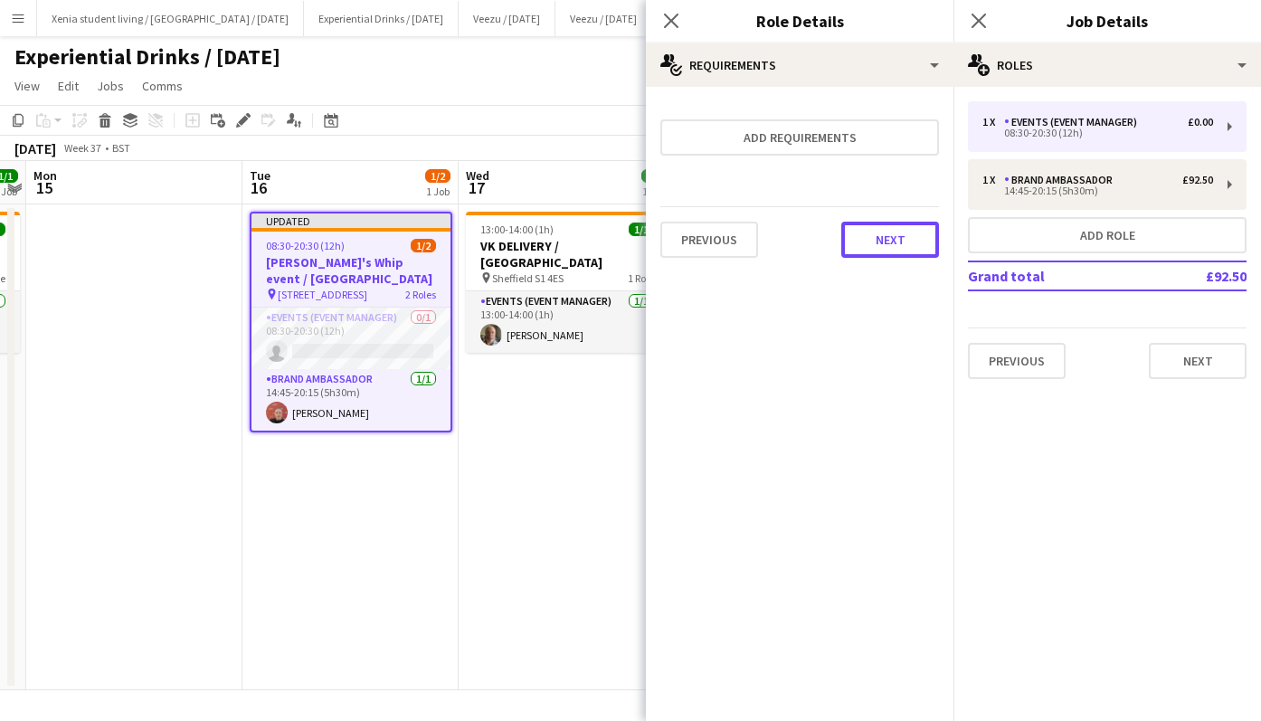
click at [895, 233] on button "Next" at bounding box center [891, 240] width 98 height 36
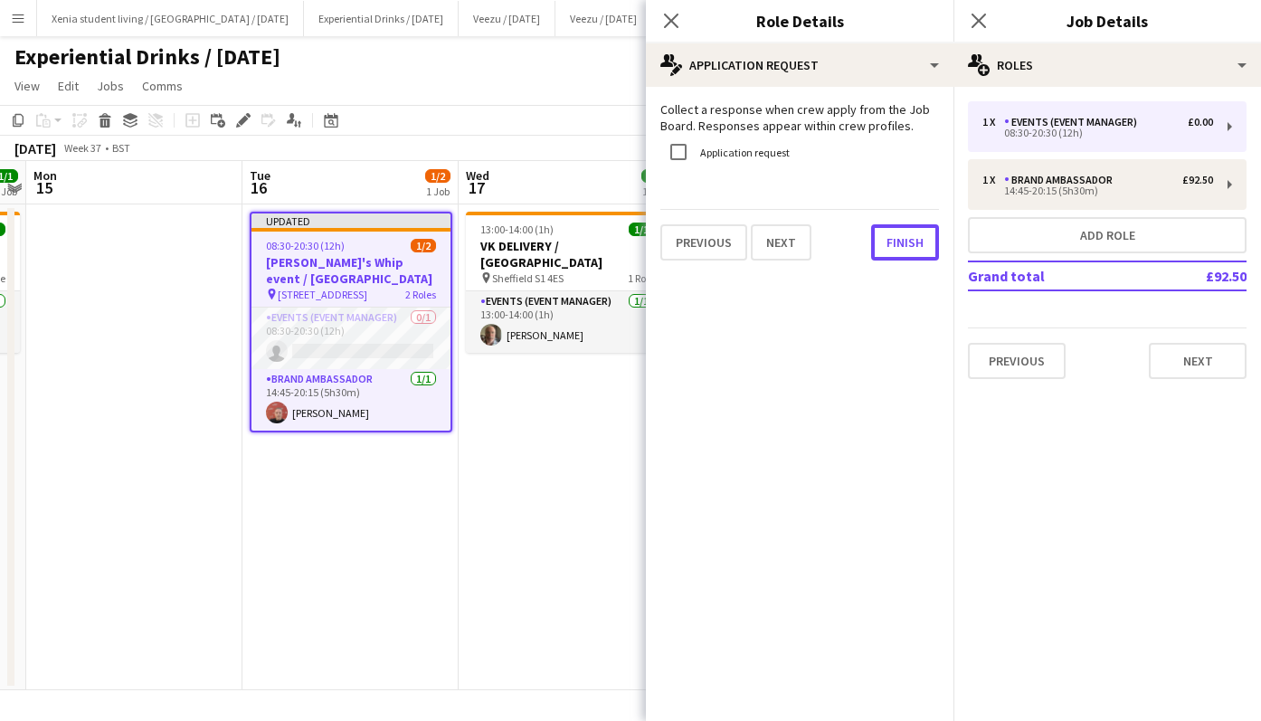
click at [895, 233] on button "Finish" at bounding box center [905, 242] width 68 height 36
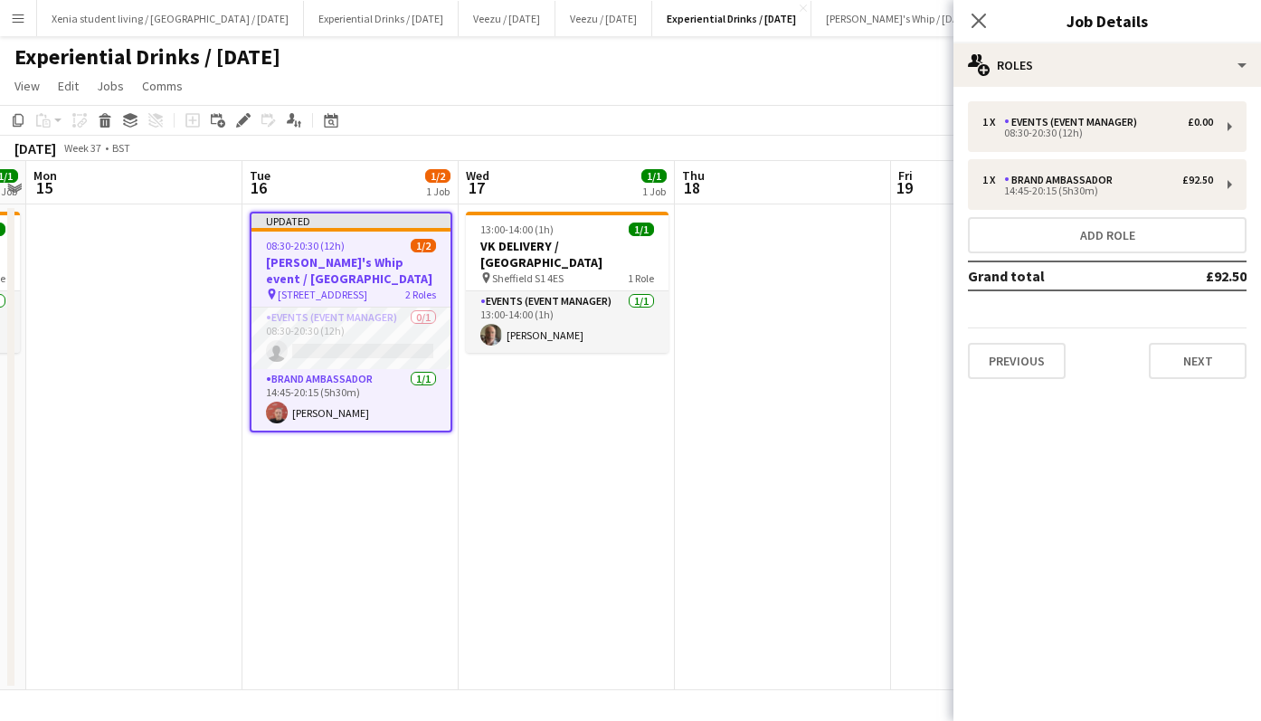
click at [986, 24] on icon "Close pop-in" at bounding box center [979, 21] width 14 height 14
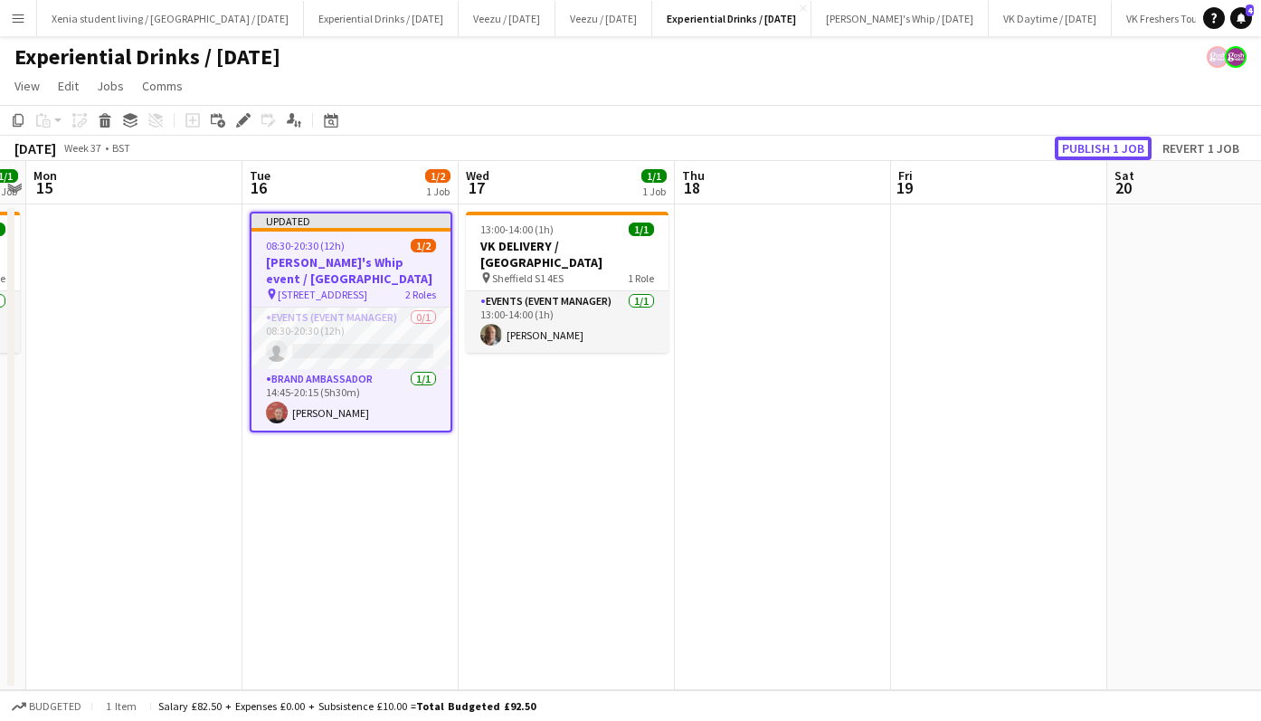
click at [1083, 148] on button "Publish 1 job" at bounding box center [1103, 149] width 97 height 24
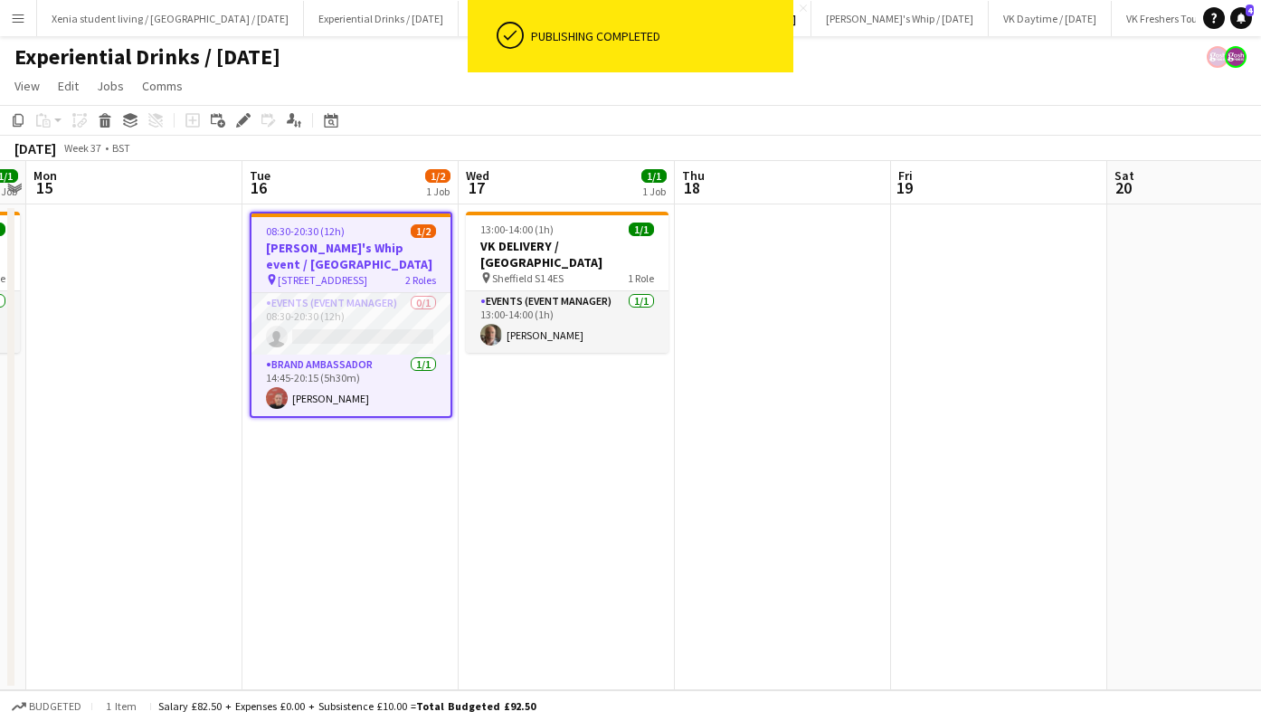
click at [319, 387] on app-card-role "Brand Ambassador 1/1 14:45-20:15 (5h30m) Ricky Aspley" at bounding box center [351, 386] width 199 height 62
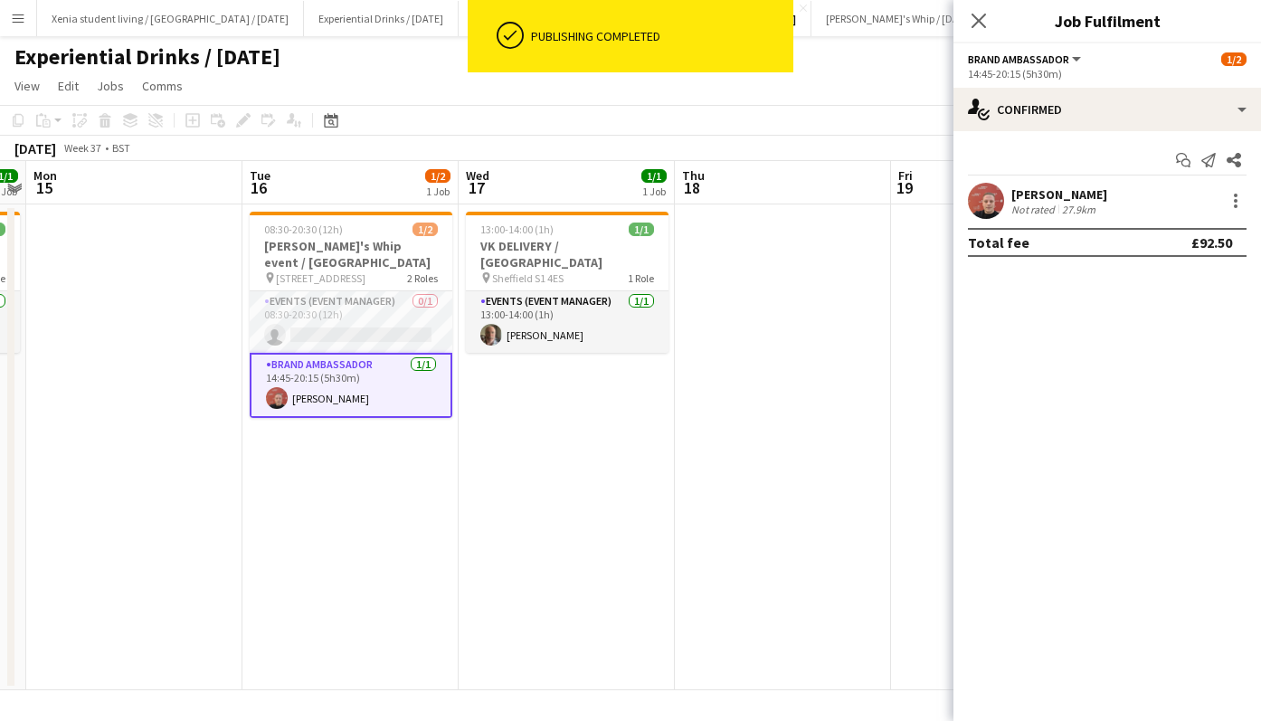
click at [308, 236] on app-job-card "08:30-20:30 (12h) 1/2 Shanky's Whip event / Leicester pin Leicester, LE2 4AL 2 …" at bounding box center [351, 315] width 203 height 206
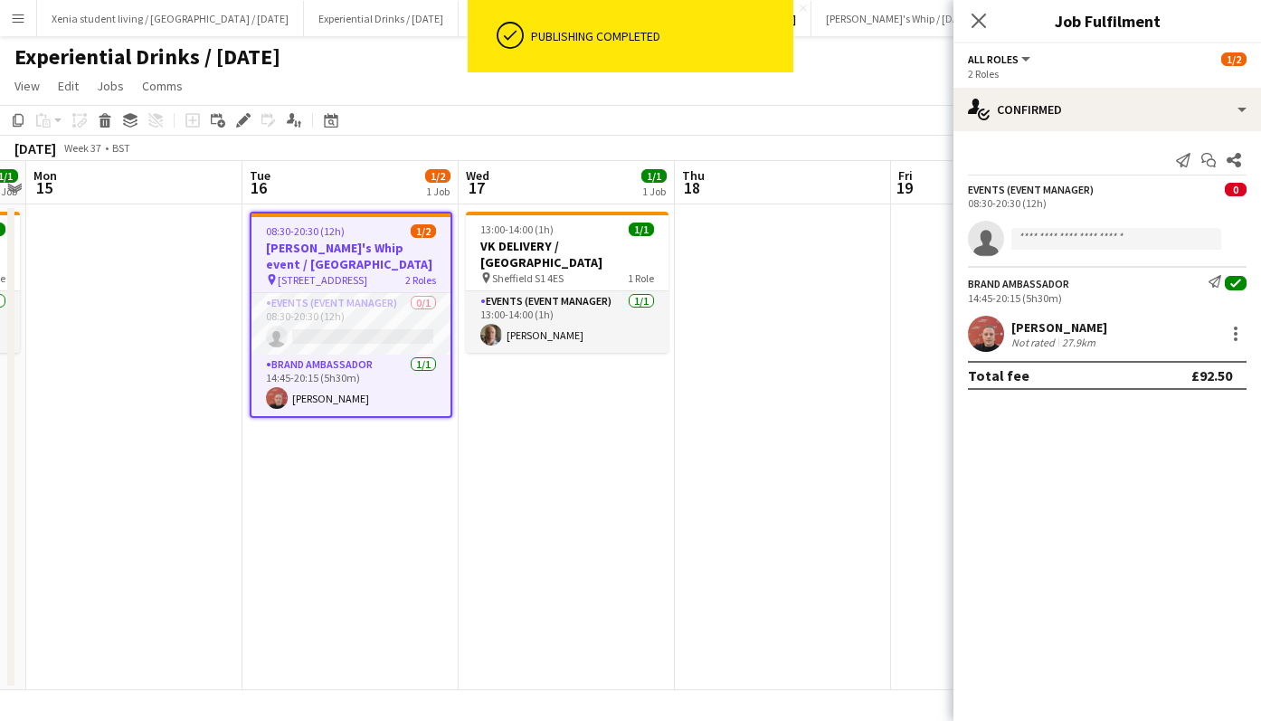
click at [170, 85] on span "Comms" at bounding box center [162, 86] width 41 height 16
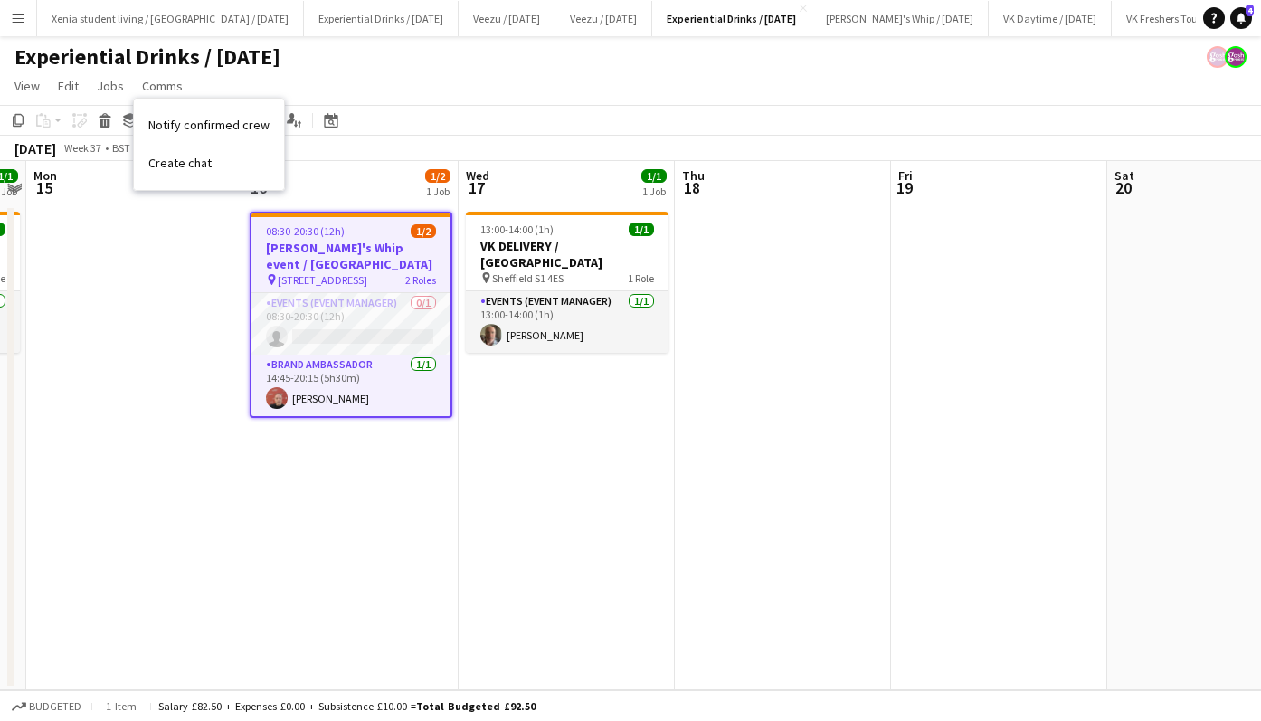
click at [223, 120] on span "Notify confirmed crew" at bounding box center [208, 125] width 121 height 16
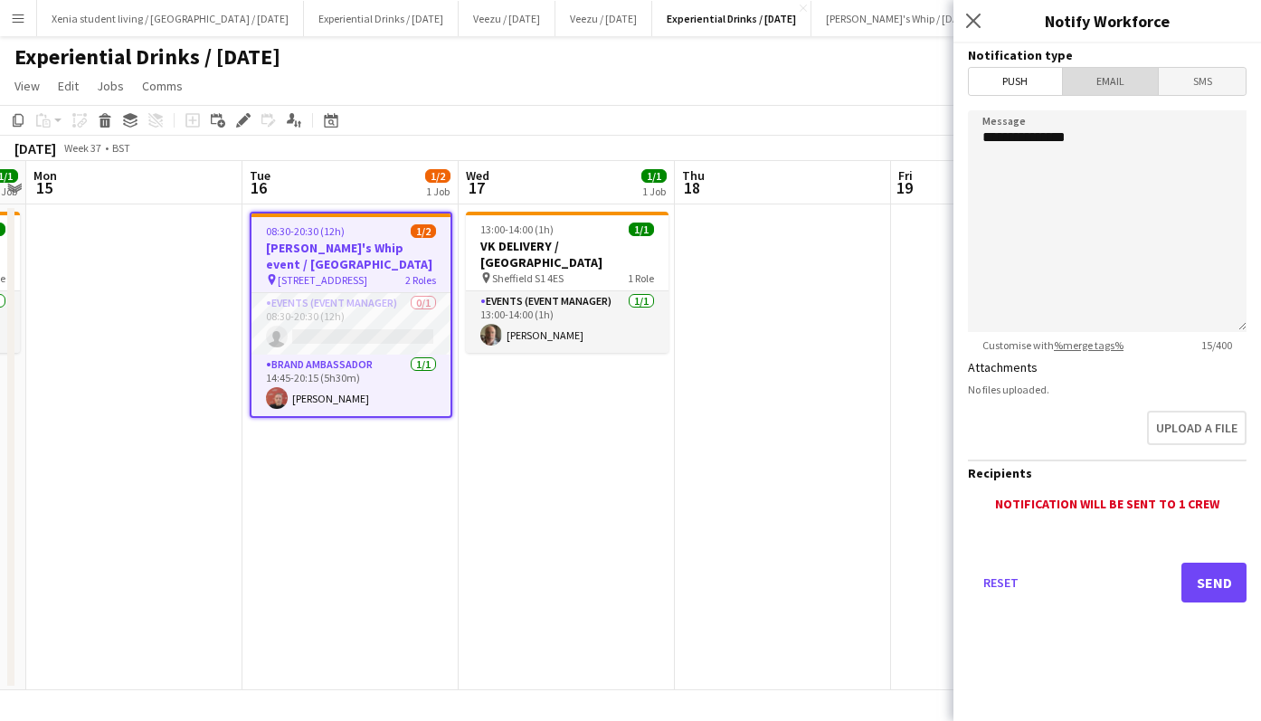
click at [1121, 75] on span "Email" at bounding box center [1111, 81] width 96 height 27
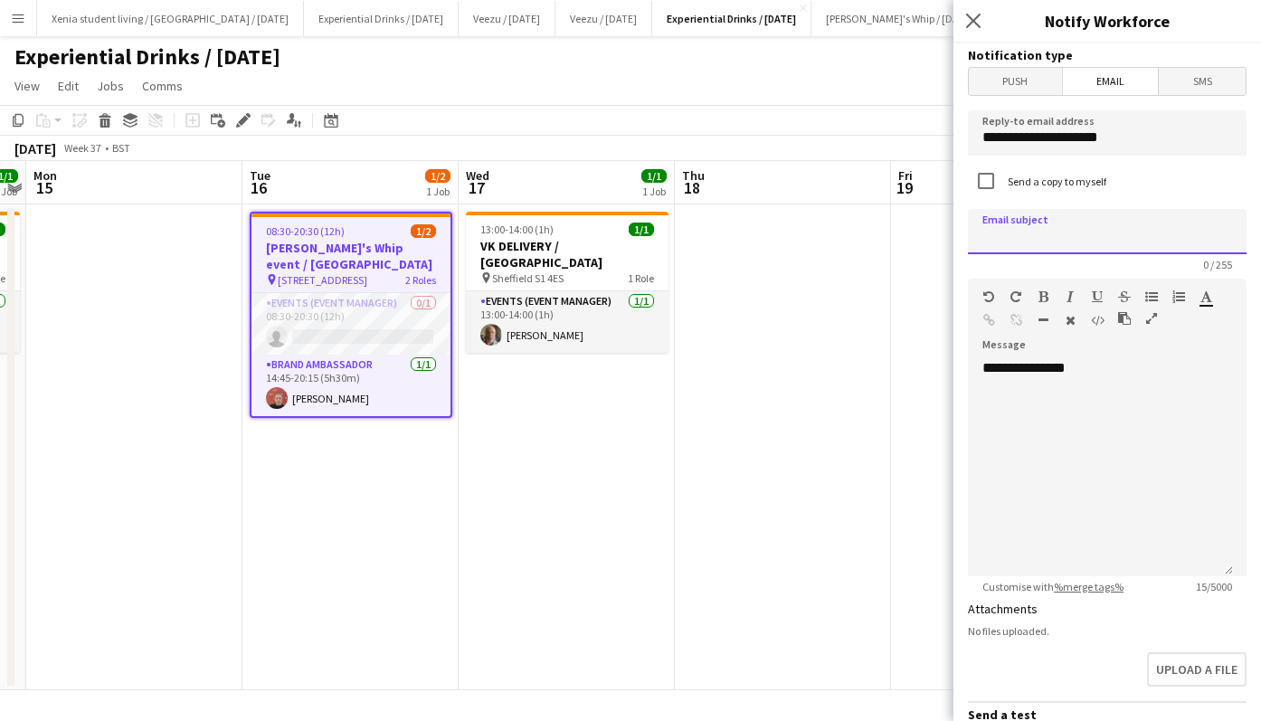
click at [1118, 242] on input at bounding box center [1107, 231] width 279 height 45
type input "**********"
click at [1134, 366] on div "**********" at bounding box center [1100, 467] width 265 height 217
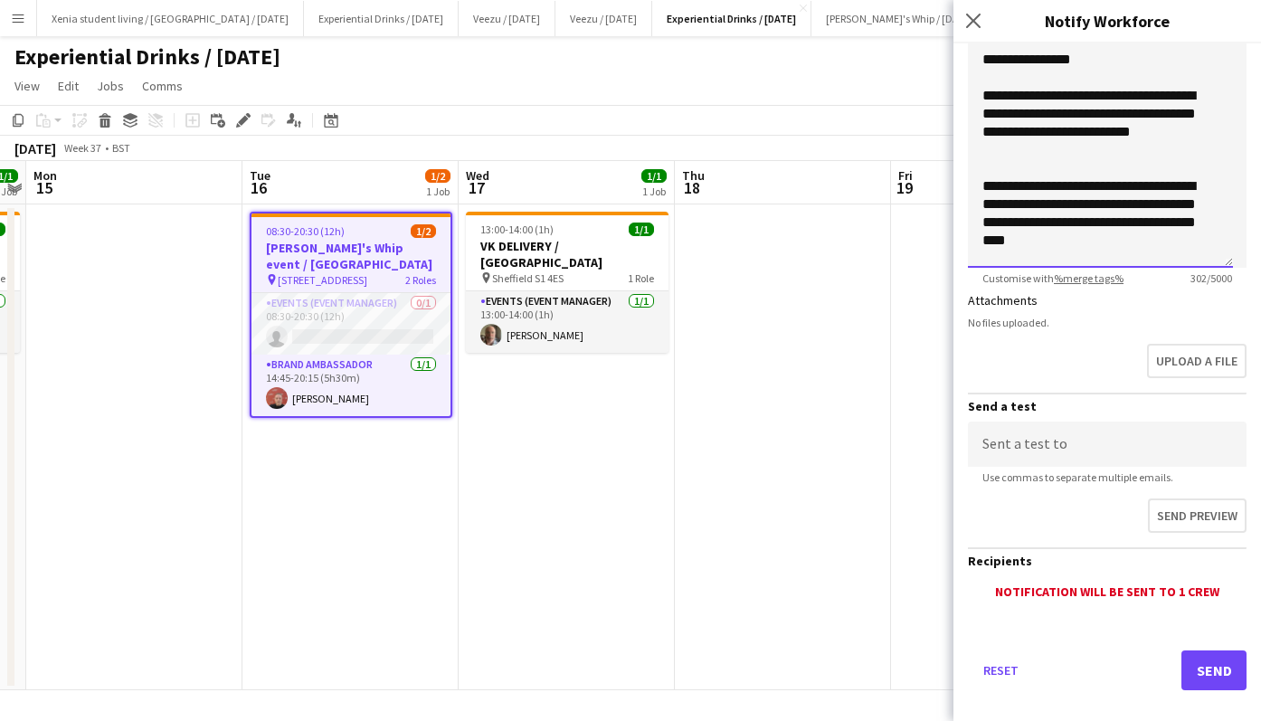
scroll to position [309, 0]
click at [1188, 653] on button "Send" at bounding box center [1214, 670] width 65 height 40
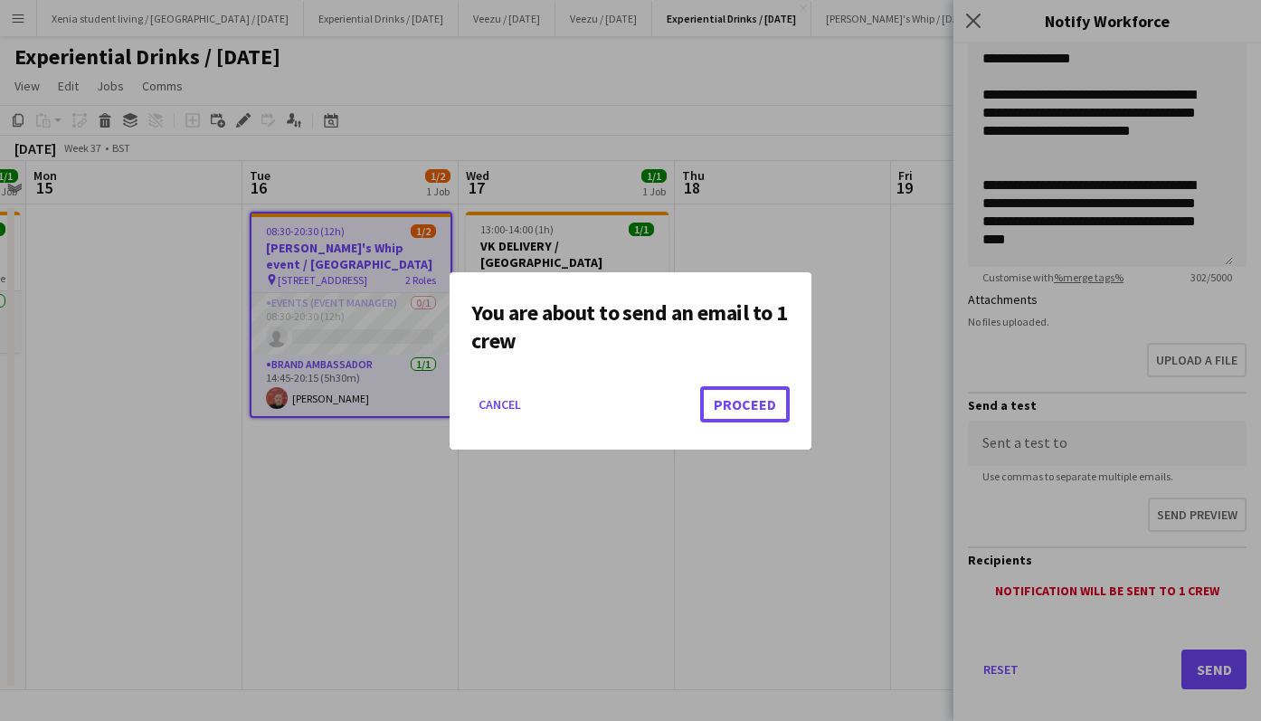
click at [765, 412] on button "Proceed" at bounding box center [745, 404] width 90 height 36
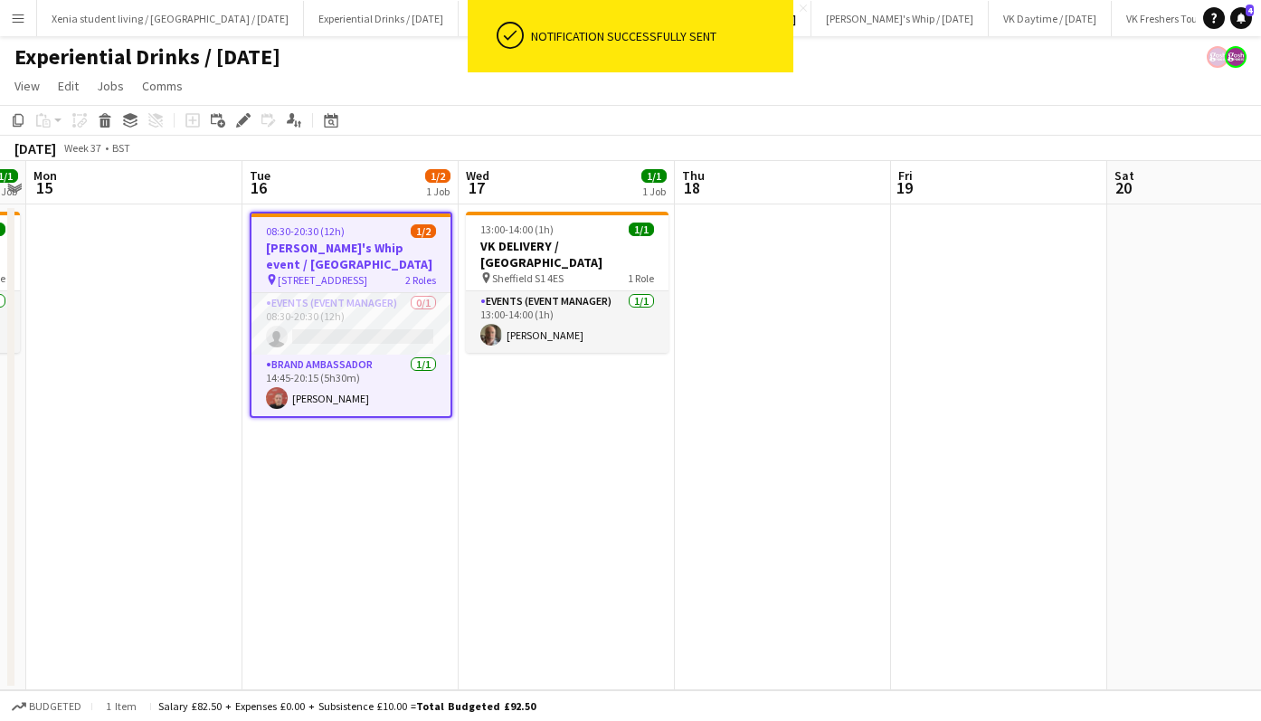
click at [330, 402] on app-card-role "Brand Ambassador 1/1 14:45-20:15 (5h30m) Ricky Aspley" at bounding box center [351, 386] width 199 height 62
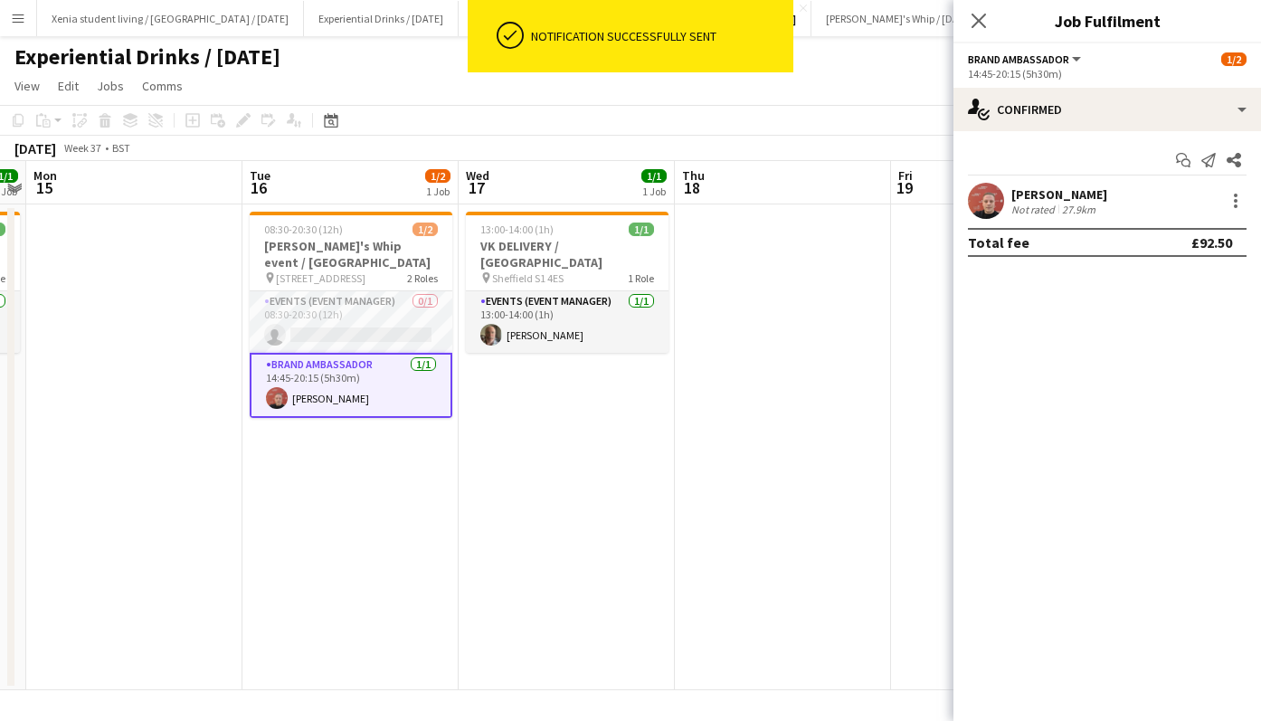
click at [338, 230] on span "08:30-20:30 (12h)" at bounding box center [303, 230] width 79 height 14
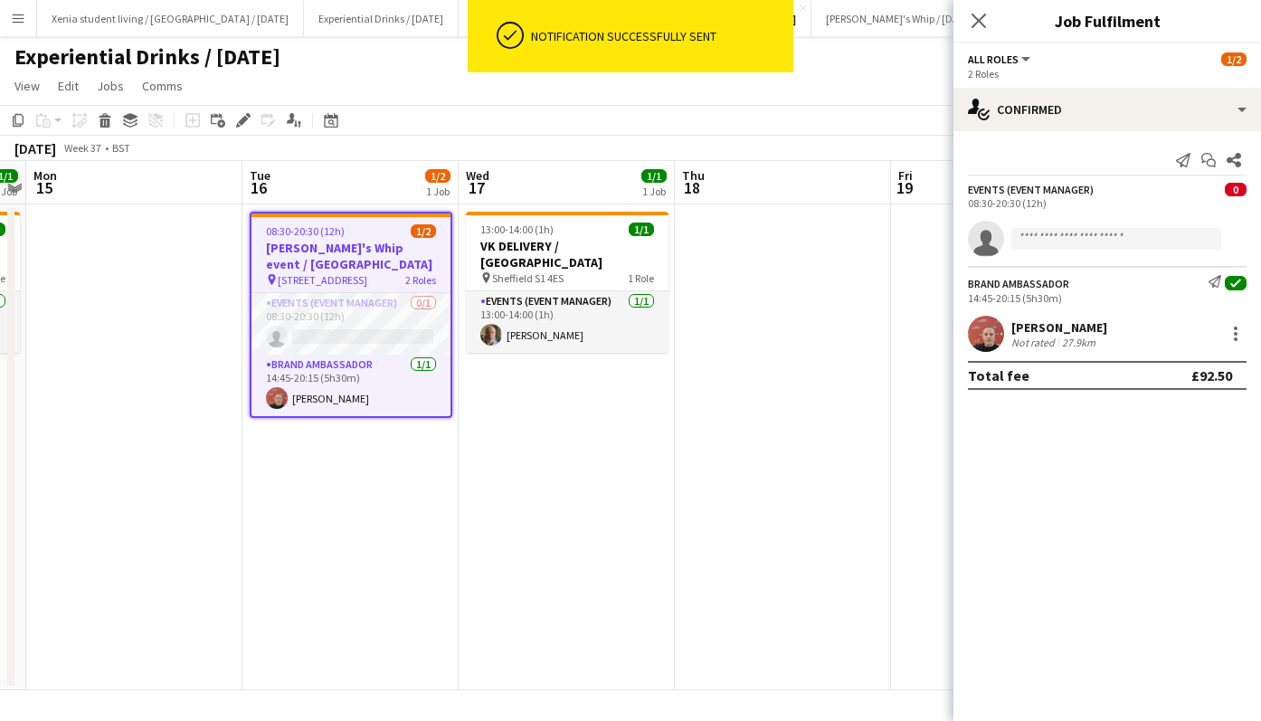
click at [244, 118] on icon at bounding box center [243, 121] width 10 height 10
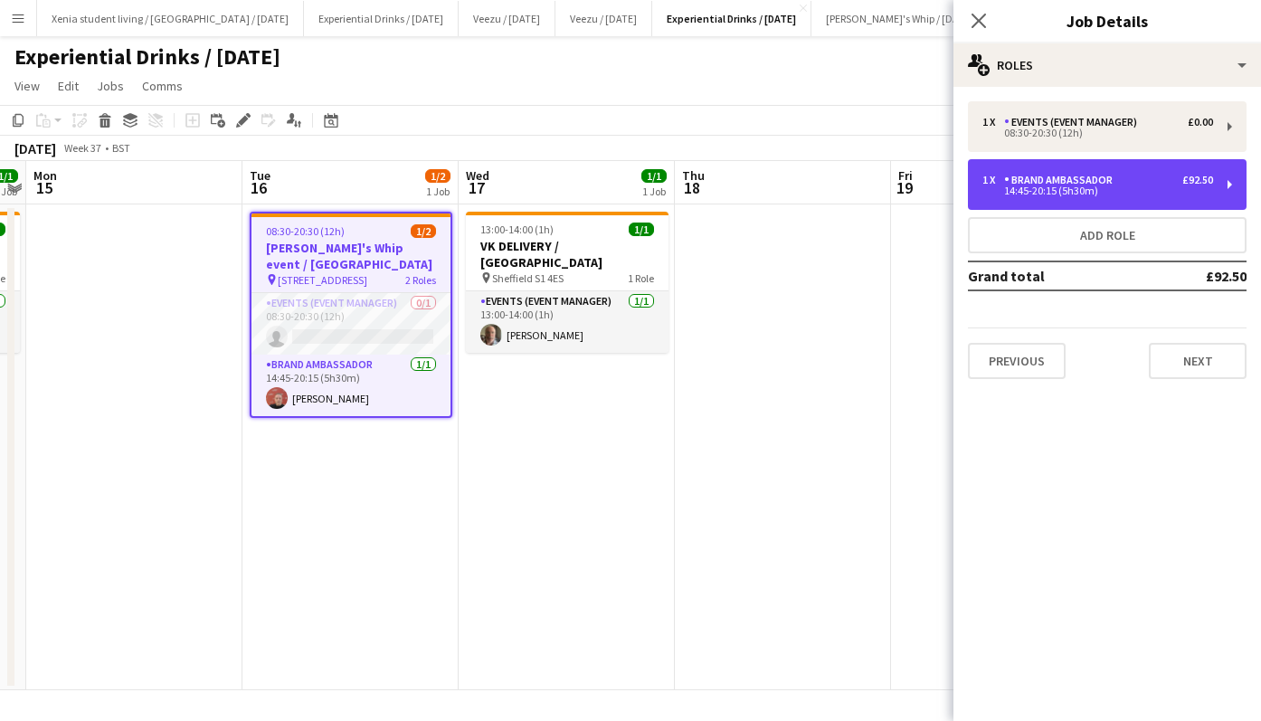
click at [1097, 178] on div "Brand Ambassador" at bounding box center [1062, 180] width 116 height 13
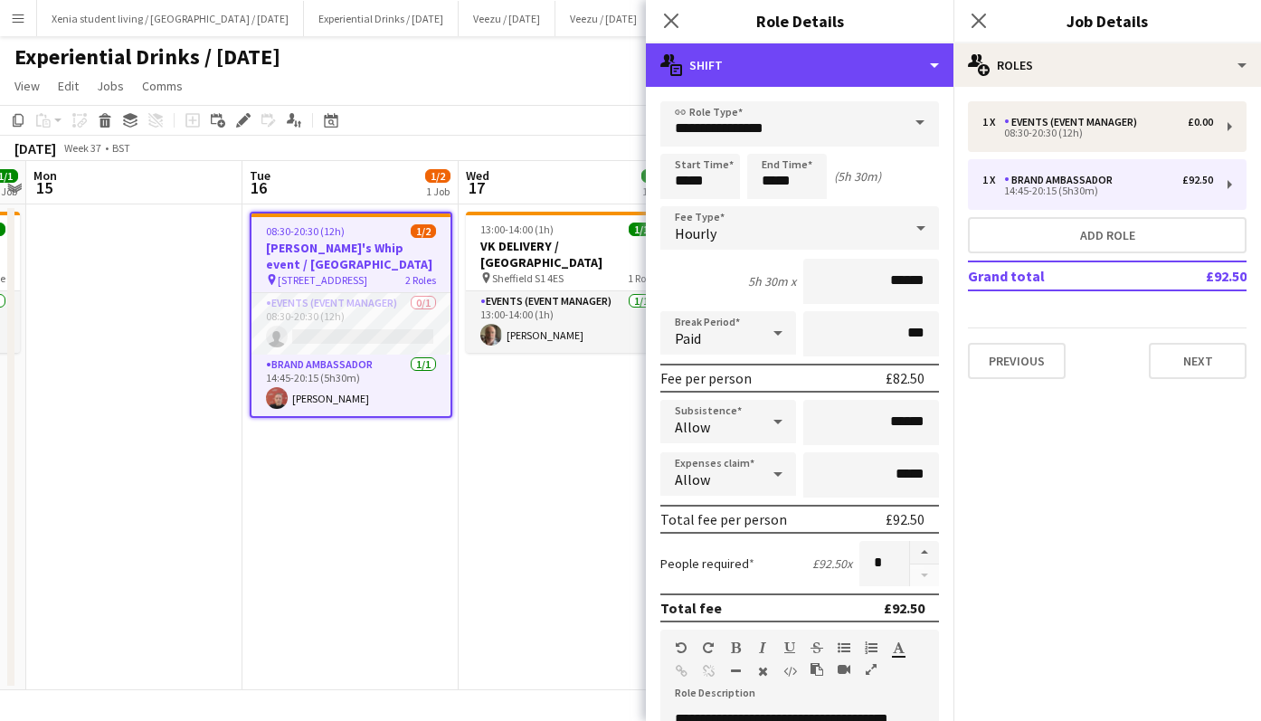
click at [846, 69] on div "multiple-actions-text Shift" at bounding box center [800, 64] width 308 height 43
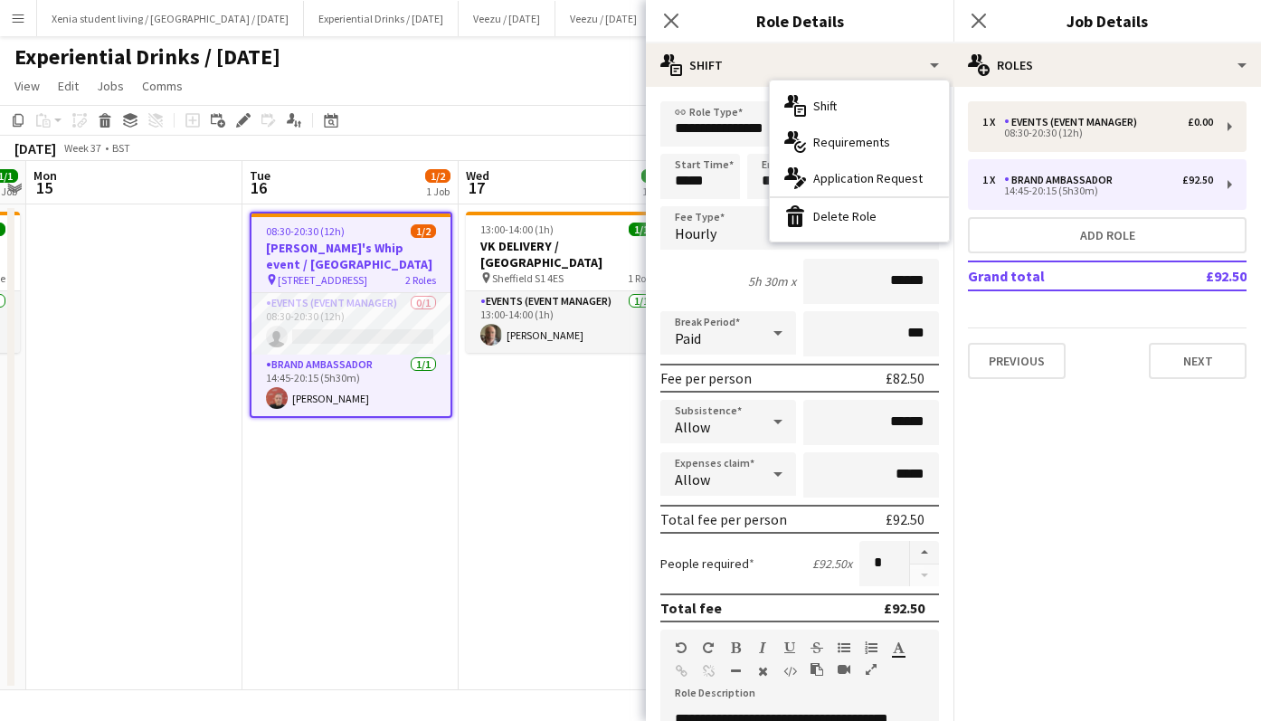
click at [866, 218] on div "bin-2 Delete Role" at bounding box center [859, 216] width 179 height 36
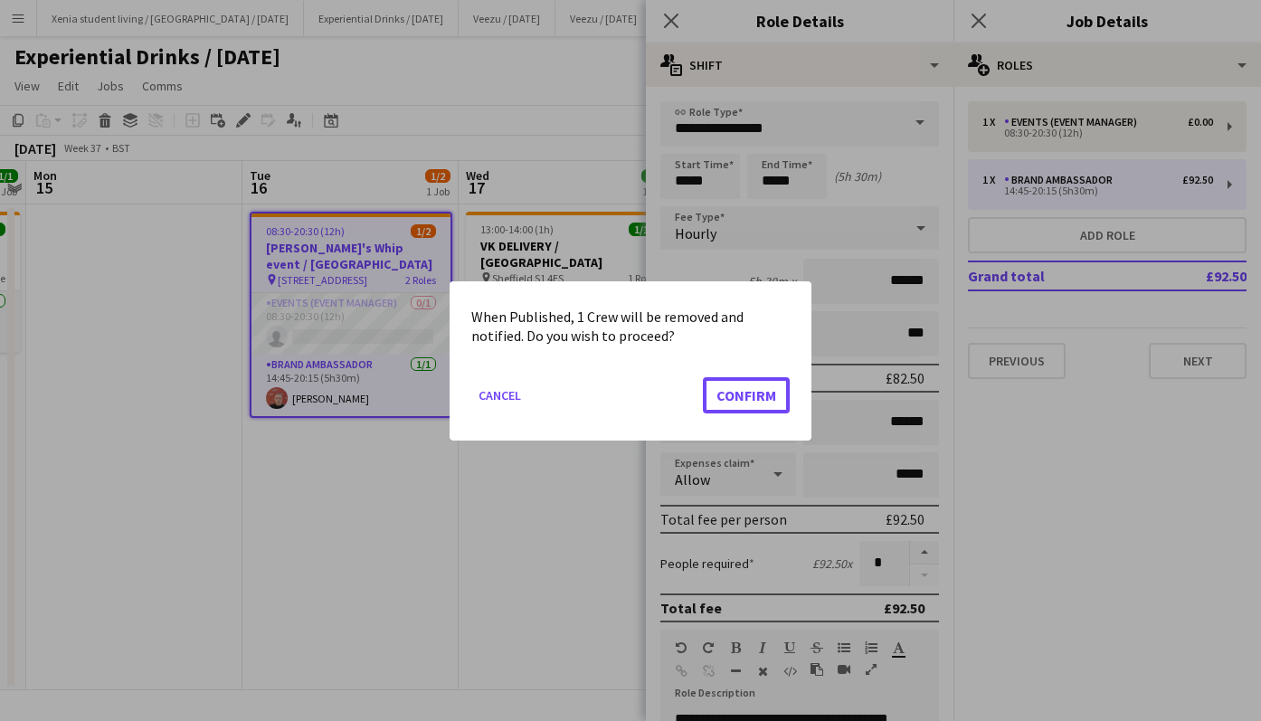
click at [766, 389] on button "Confirm" at bounding box center [746, 394] width 87 height 36
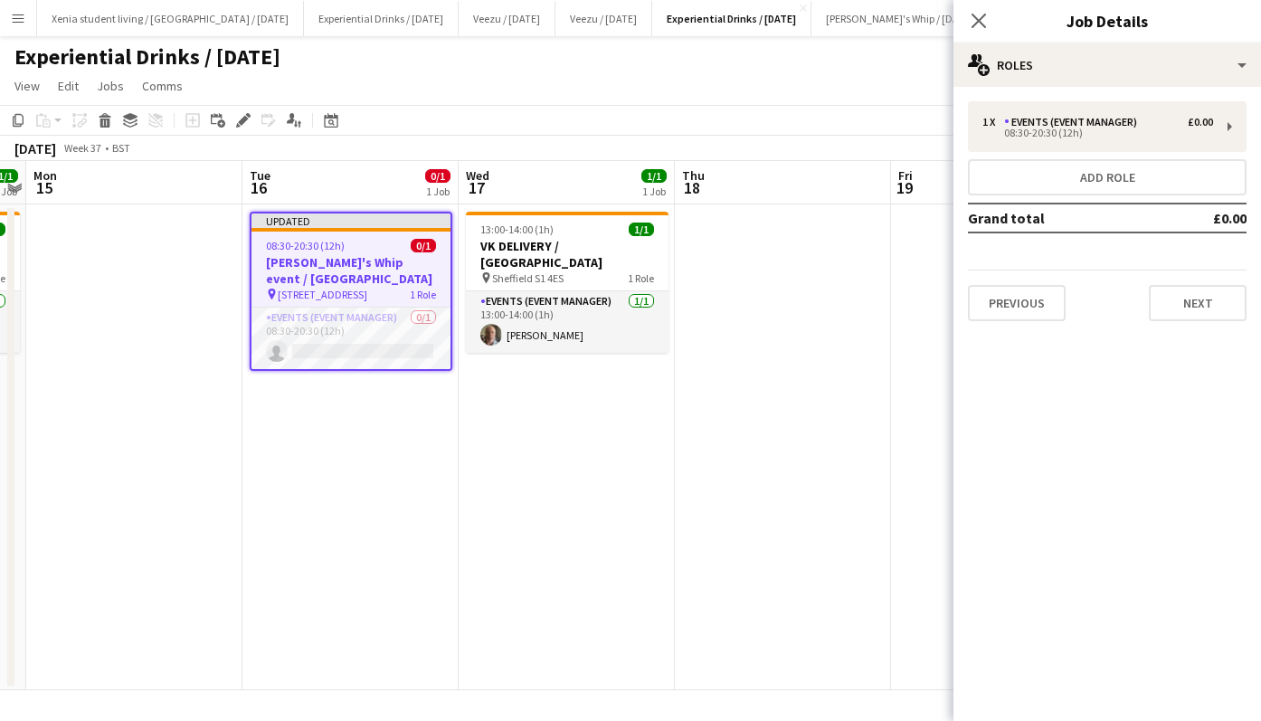
click at [988, 19] on app-icon "Close pop-in" at bounding box center [979, 21] width 22 height 22
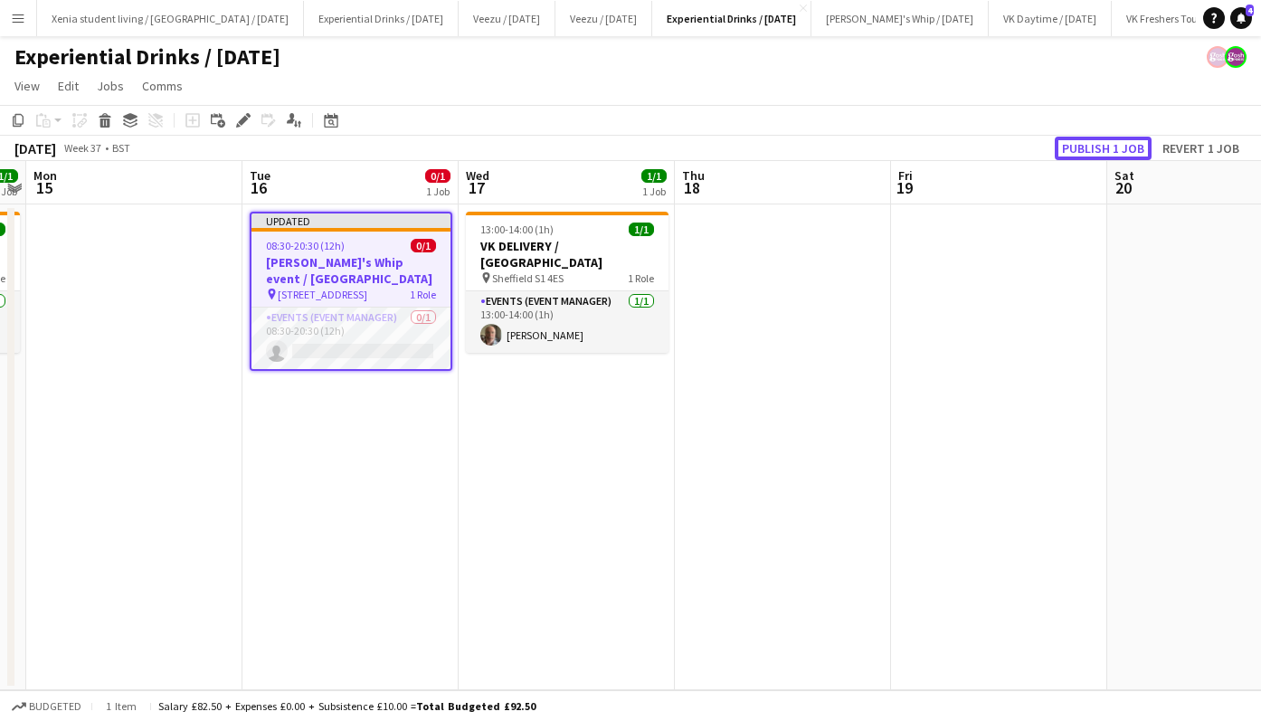
click at [1091, 146] on button "Publish 1 job" at bounding box center [1103, 149] width 97 height 24
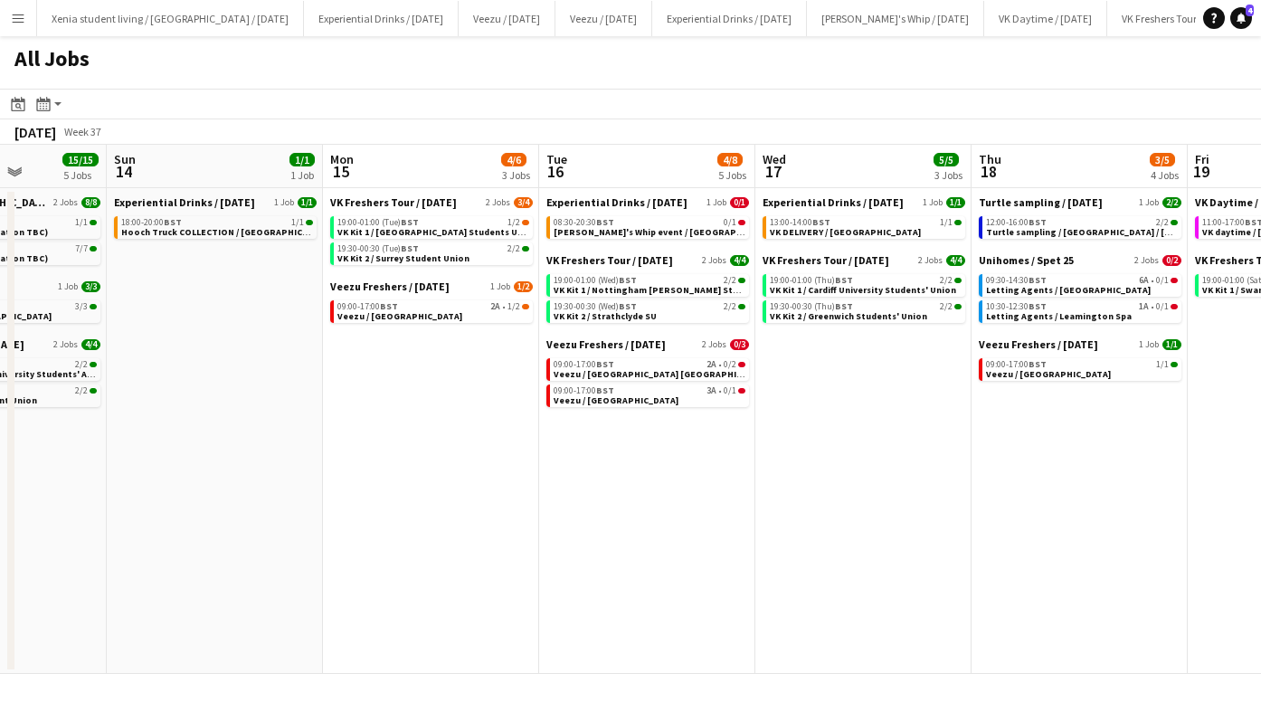
scroll to position [0, 558]
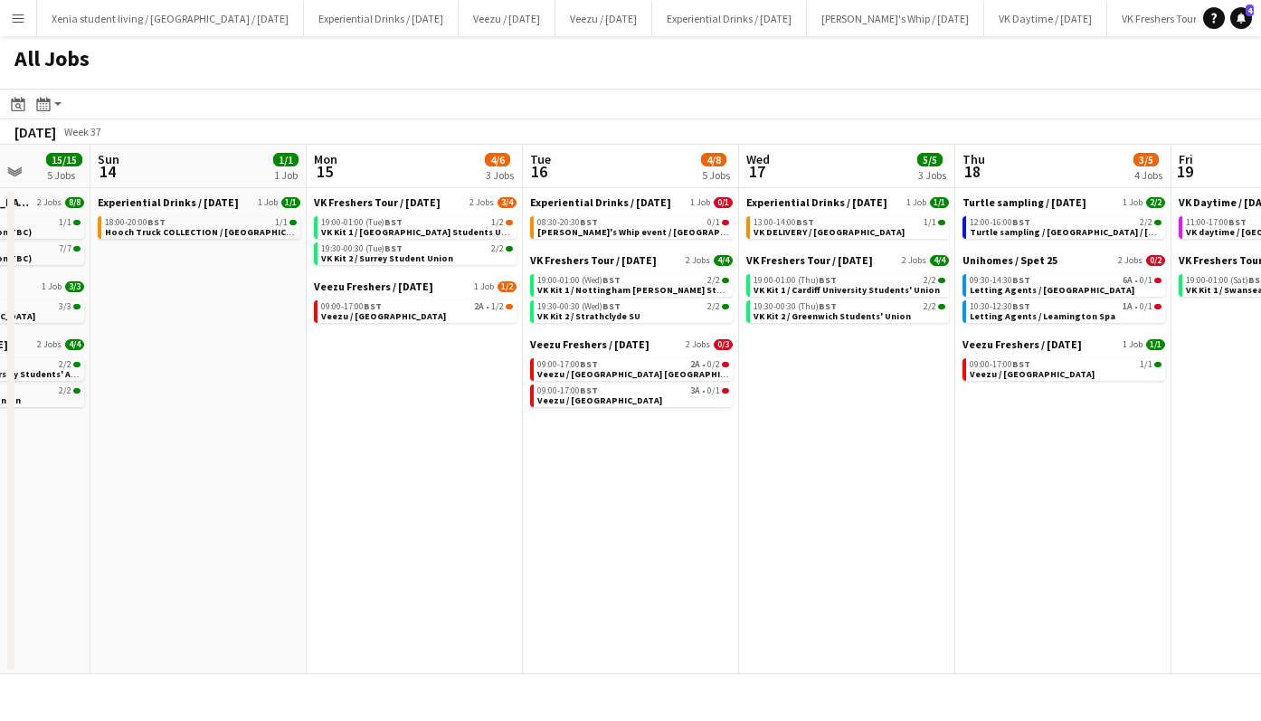
click at [585, 361] on span "BST" at bounding box center [589, 364] width 18 height 12
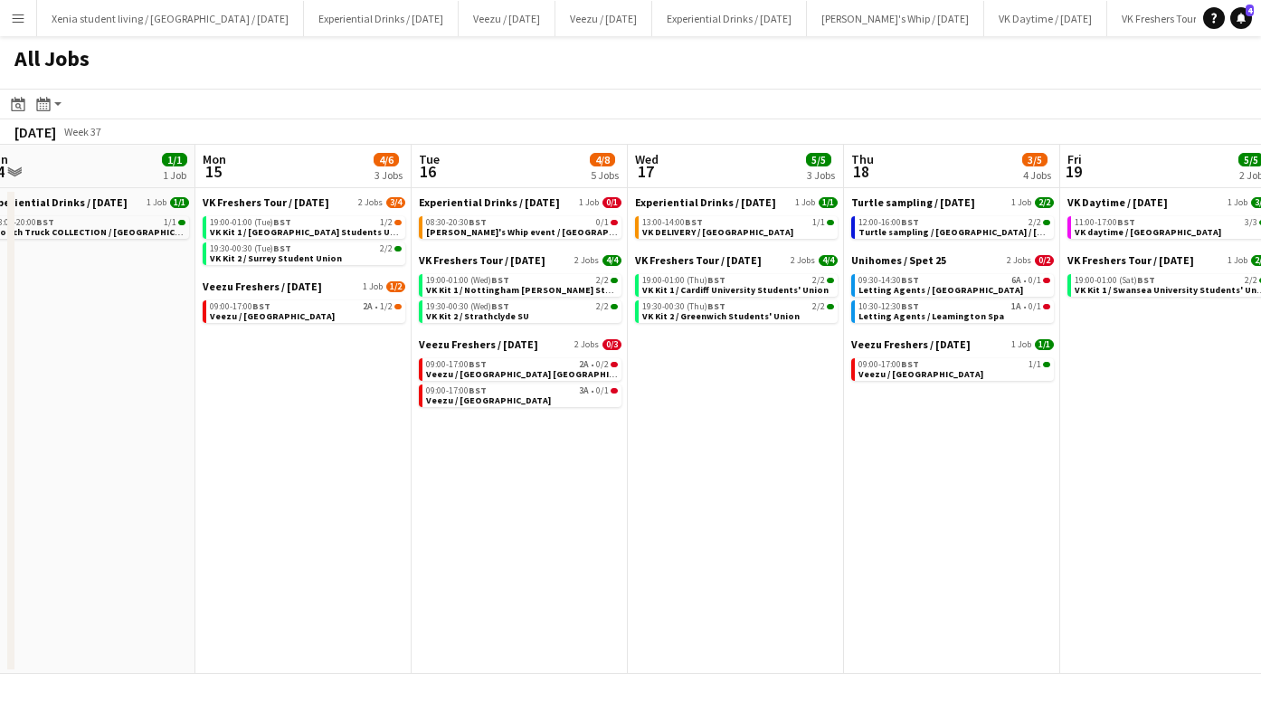
click at [716, 226] on span "VK DELIVERY / [GEOGRAPHIC_DATA]" at bounding box center [717, 232] width 151 height 12
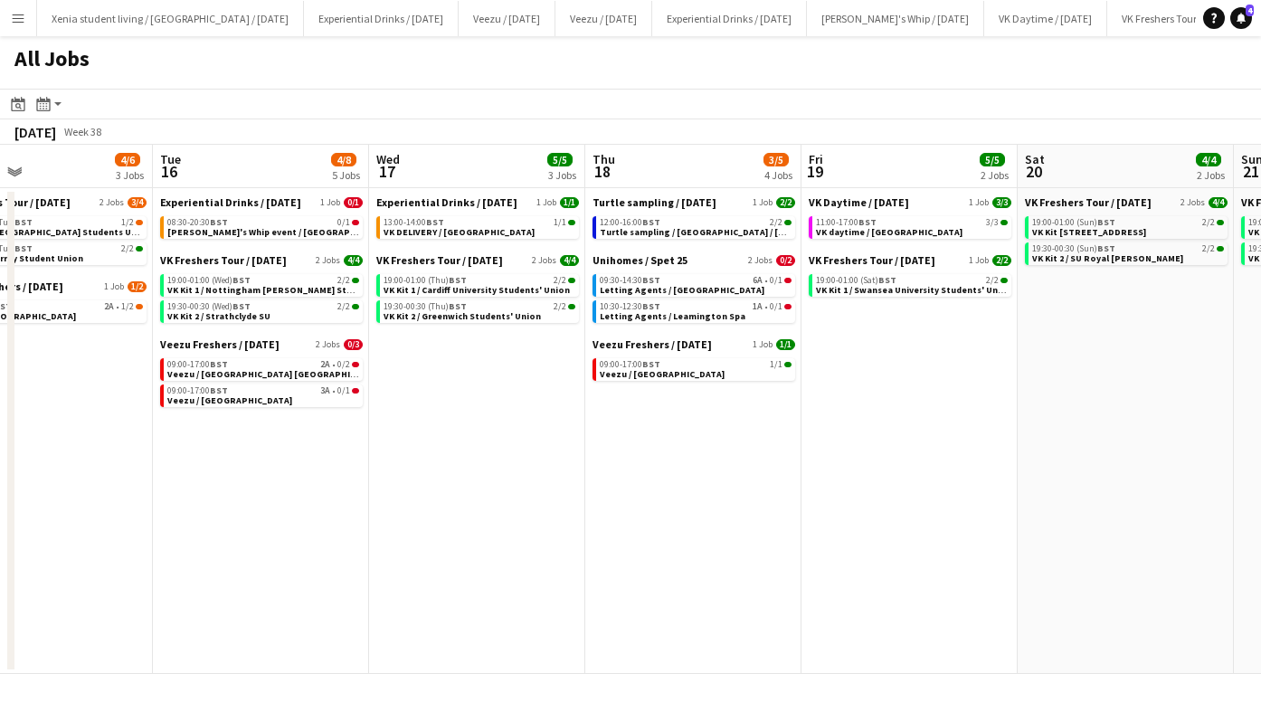
scroll to position [0, 713]
click at [718, 223] on div "12:00-16:00 BST 2/2" at bounding box center [695, 222] width 192 height 9
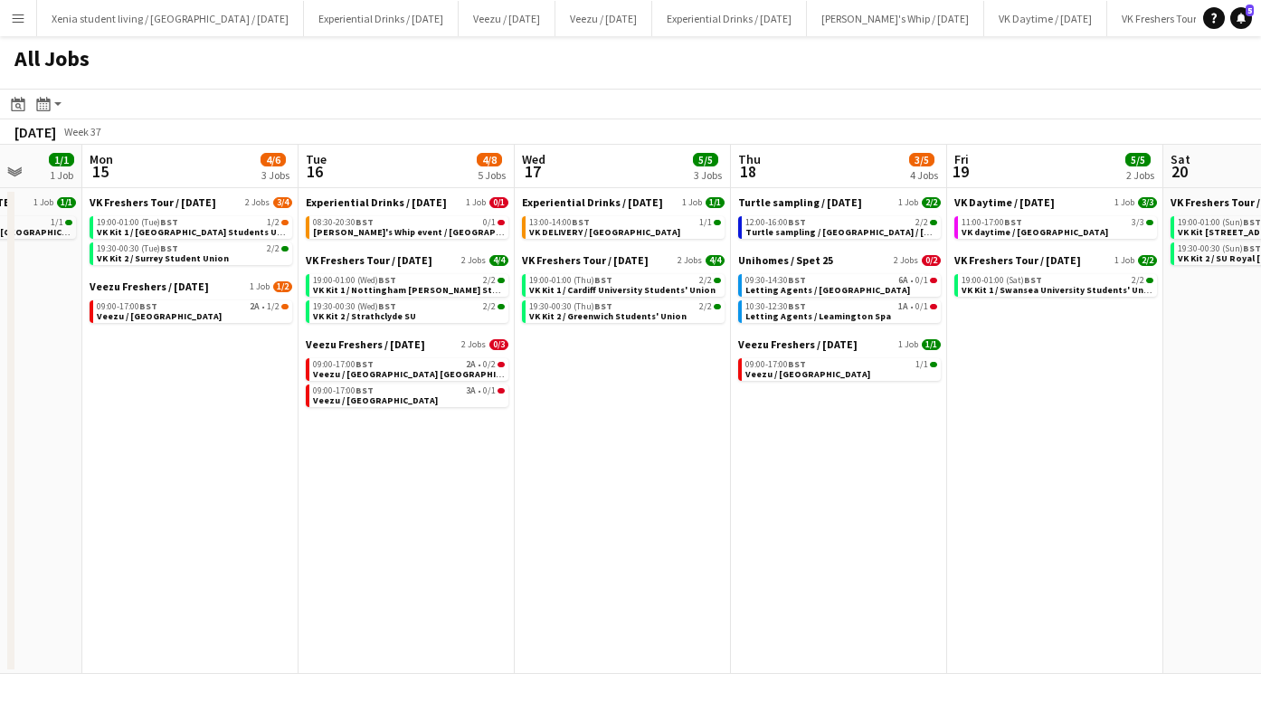
click at [1032, 214] on app-calendar-brief-board "VK Daytime / Sept 2025 1 Job 3/3 11:00-17:00 BST 3/3 VK daytime / Cardiff Uni" at bounding box center [1056, 216] width 203 height 43
click at [1035, 225] on div "11:00-17:00 BST 3/3" at bounding box center [1058, 222] width 192 height 9
click at [570, 221] on span "13:00-14:00 BST" at bounding box center [559, 222] width 61 height 9
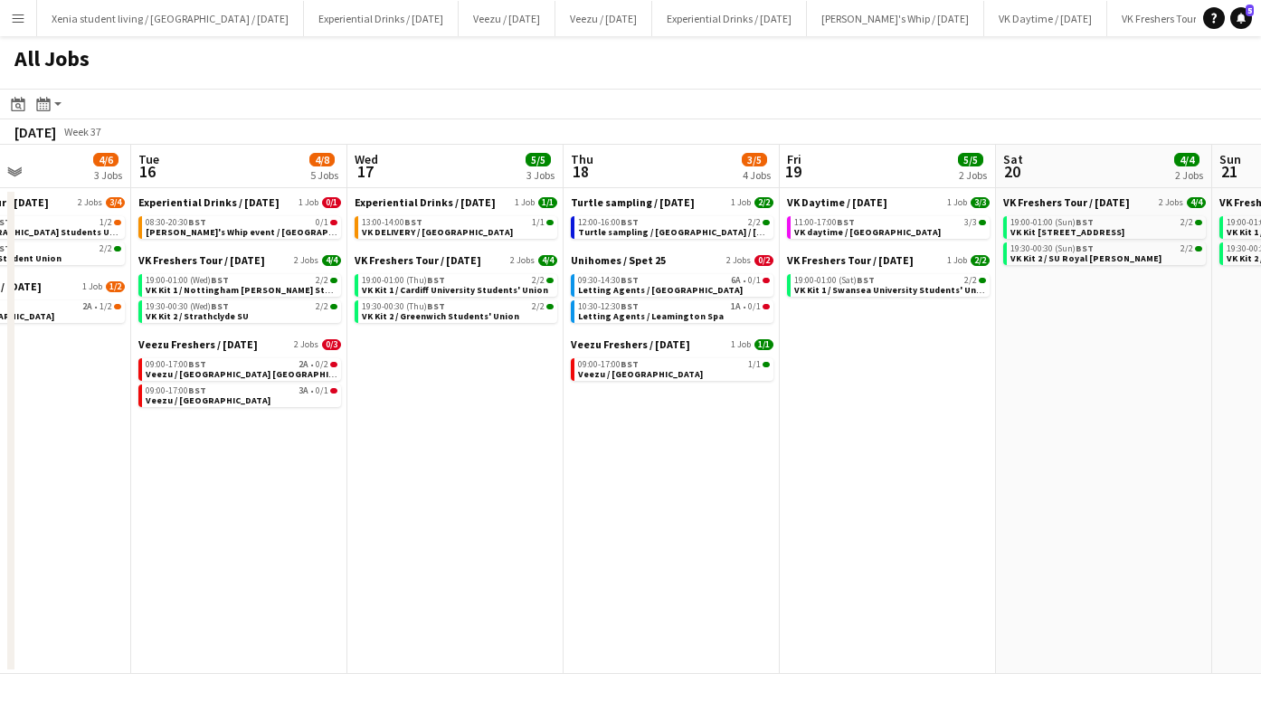
scroll to position [0, 560]
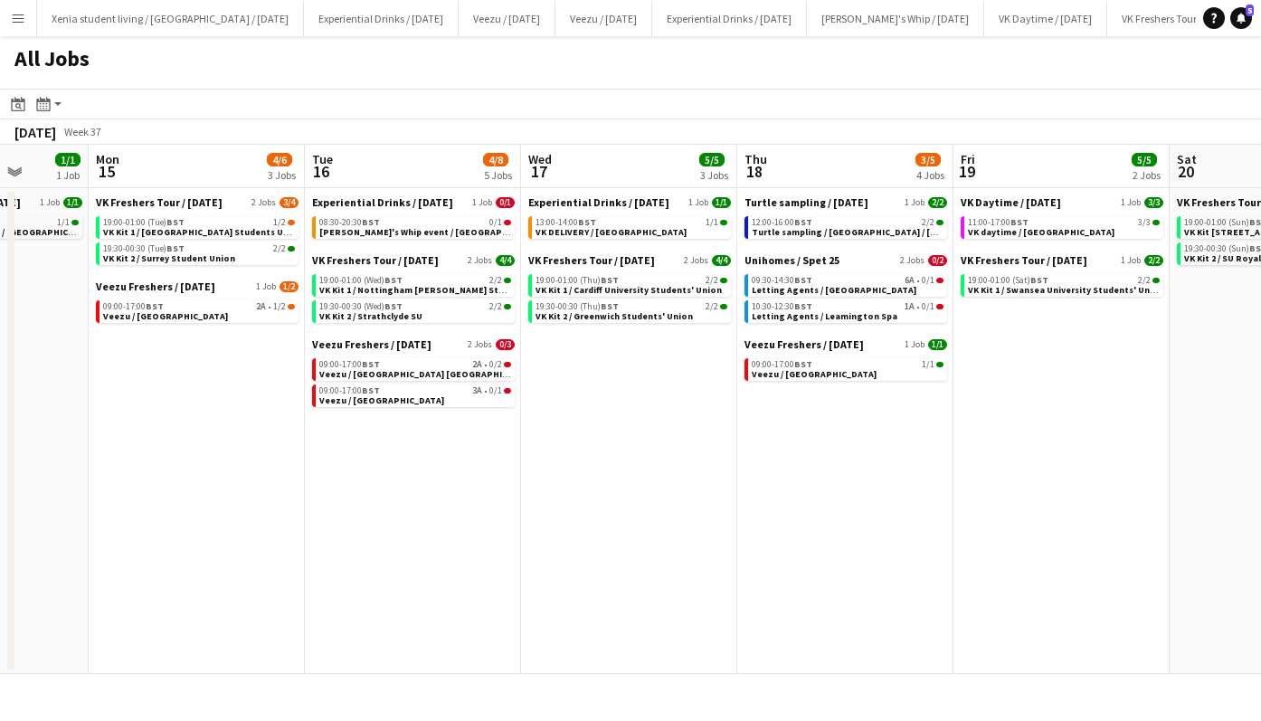
click at [625, 228] on span "VK DELIVERY / Sheffield" at bounding box center [611, 232] width 151 height 12
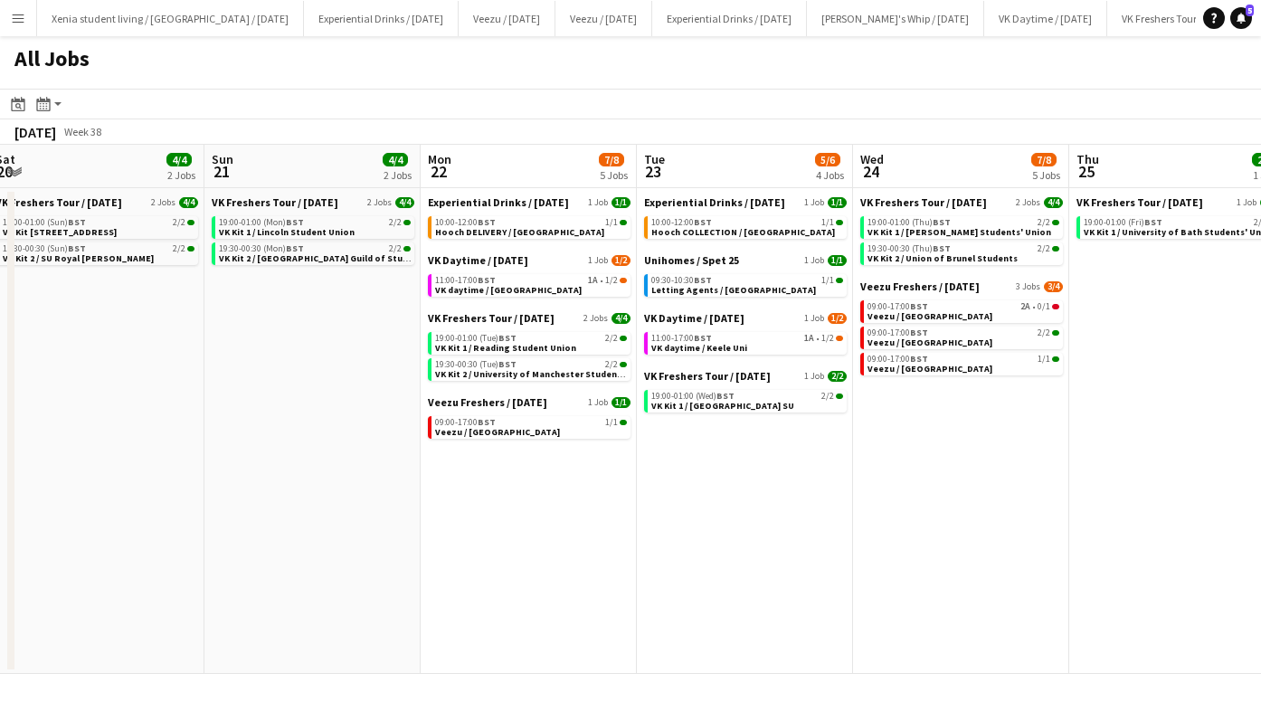
scroll to position [0, 669]
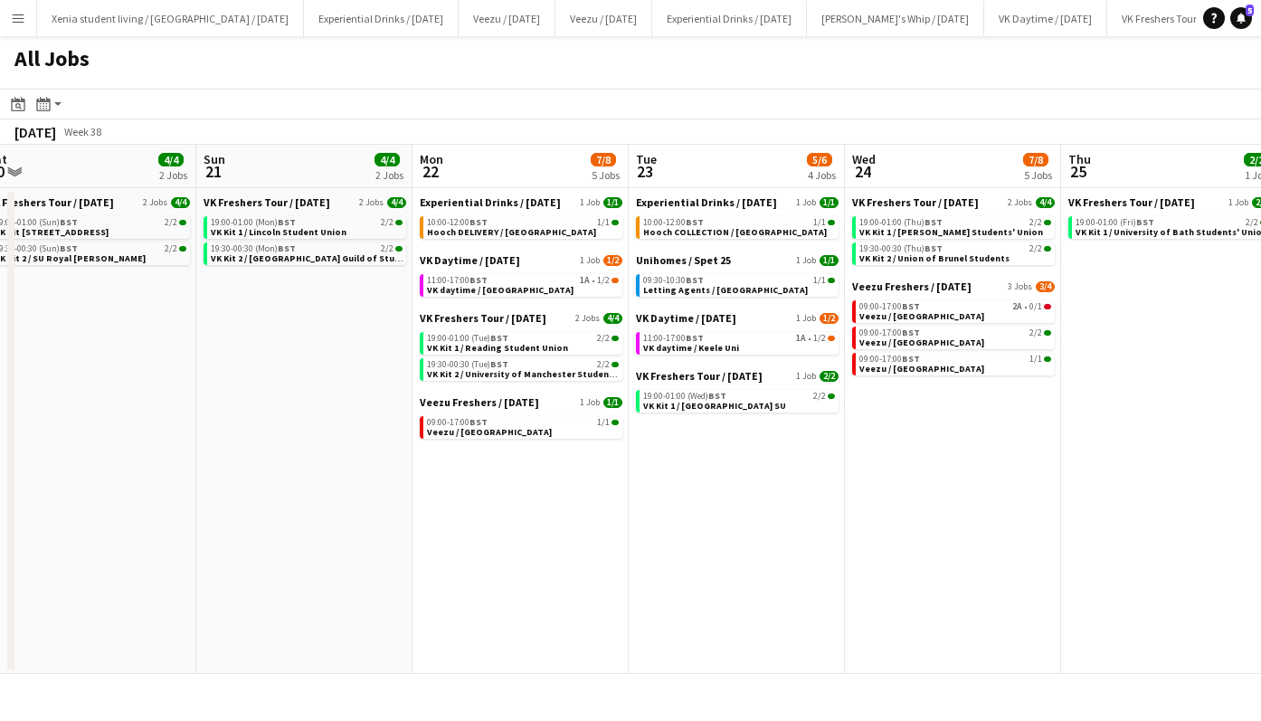
click at [530, 228] on span "Hooch DELIVERY / [GEOGRAPHIC_DATA]" at bounding box center [511, 232] width 169 height 12
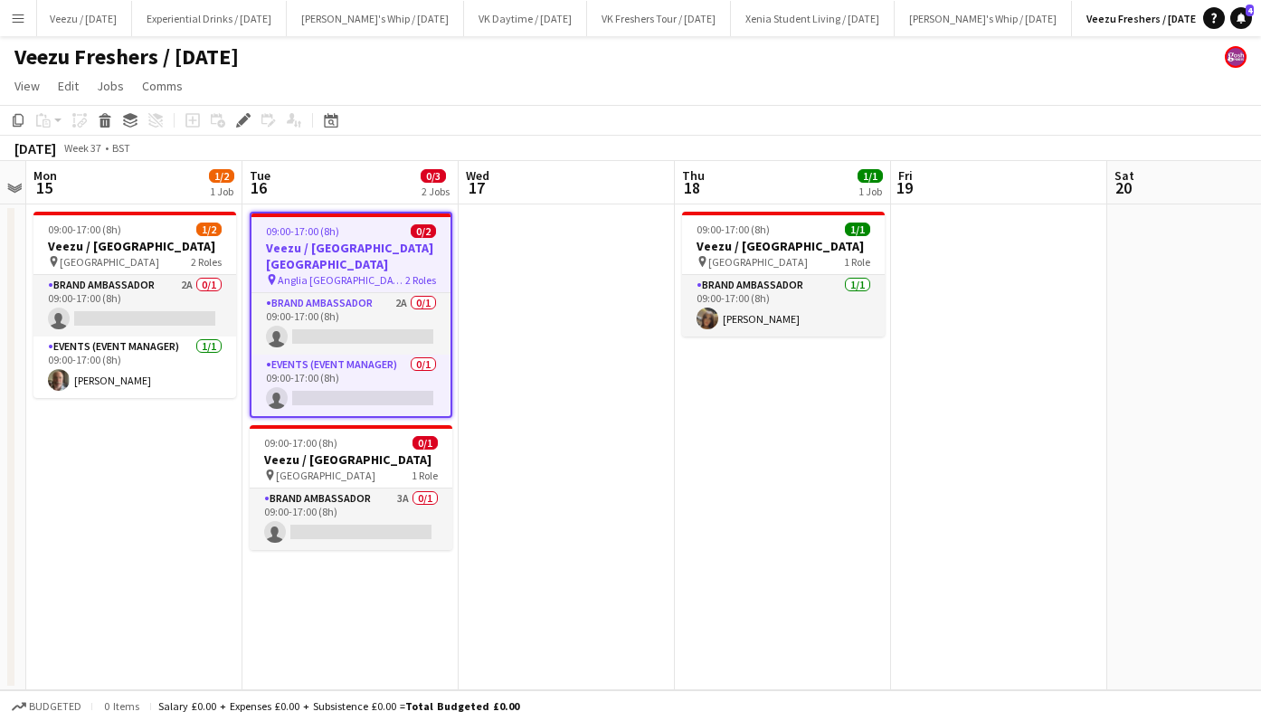
scroll to position [0, 451]
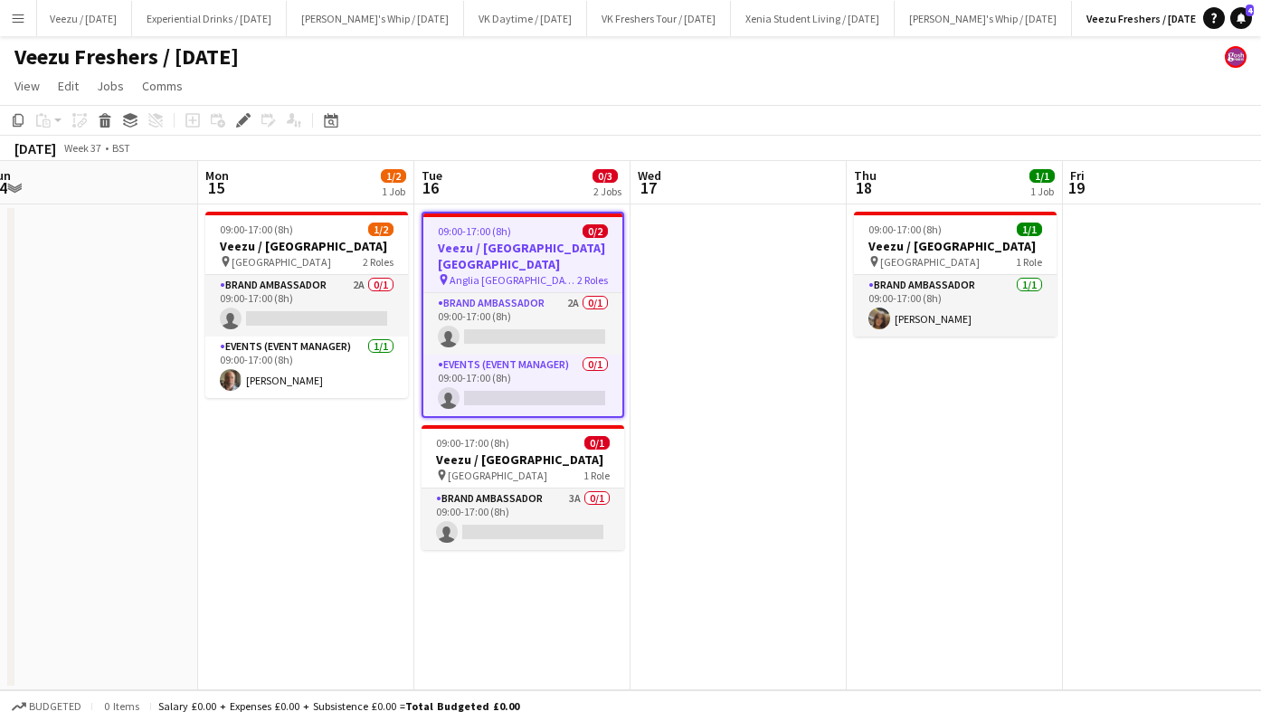
click at [500, 399] on app-card-role "Events (Event Manager) 0/1 09:00-17:00 (8h) single-neutral-actions" at bounding box center [522, 386] width 199 height 62
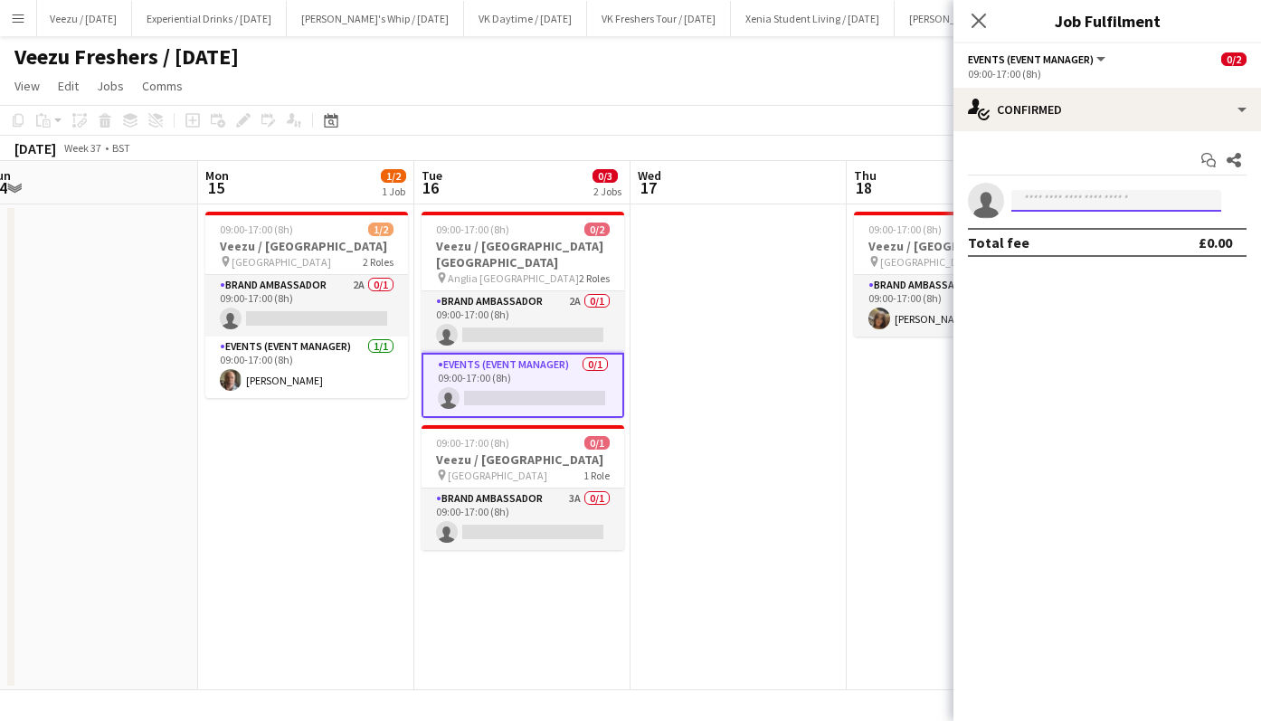
click at [1055, 201] on input at bounding box center [1117, 201] width 210 height 22
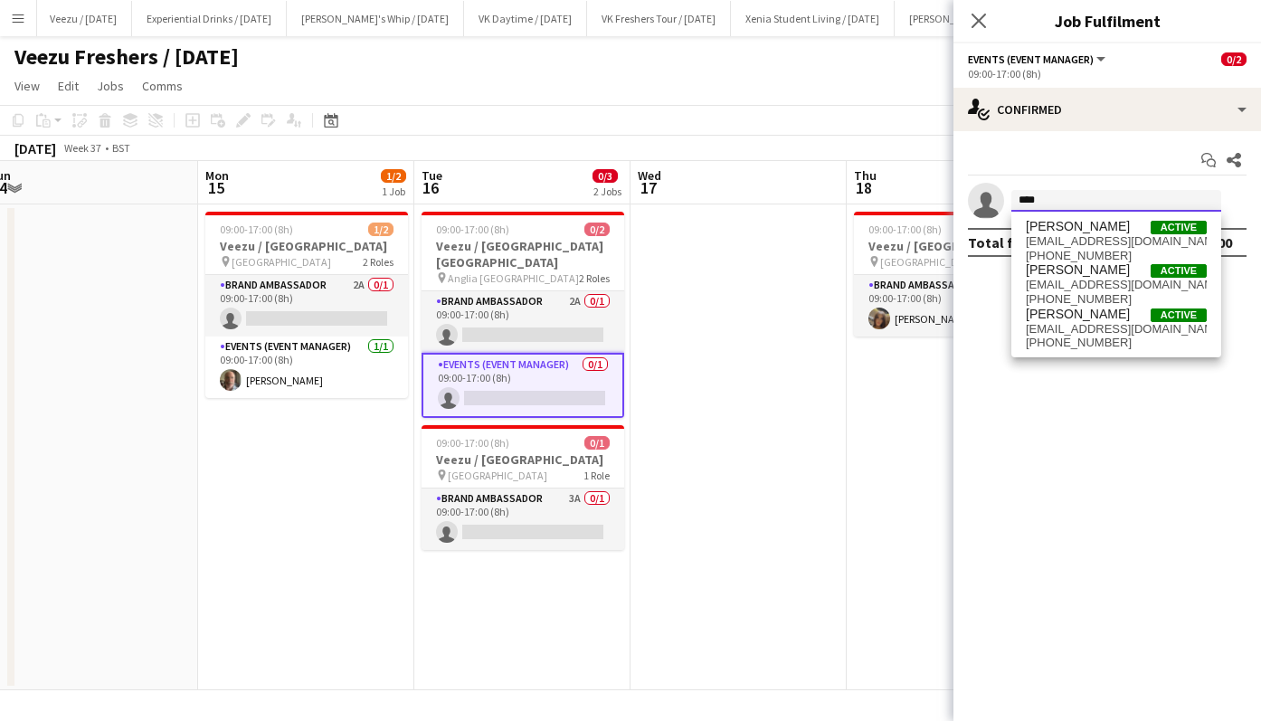
type input "****"
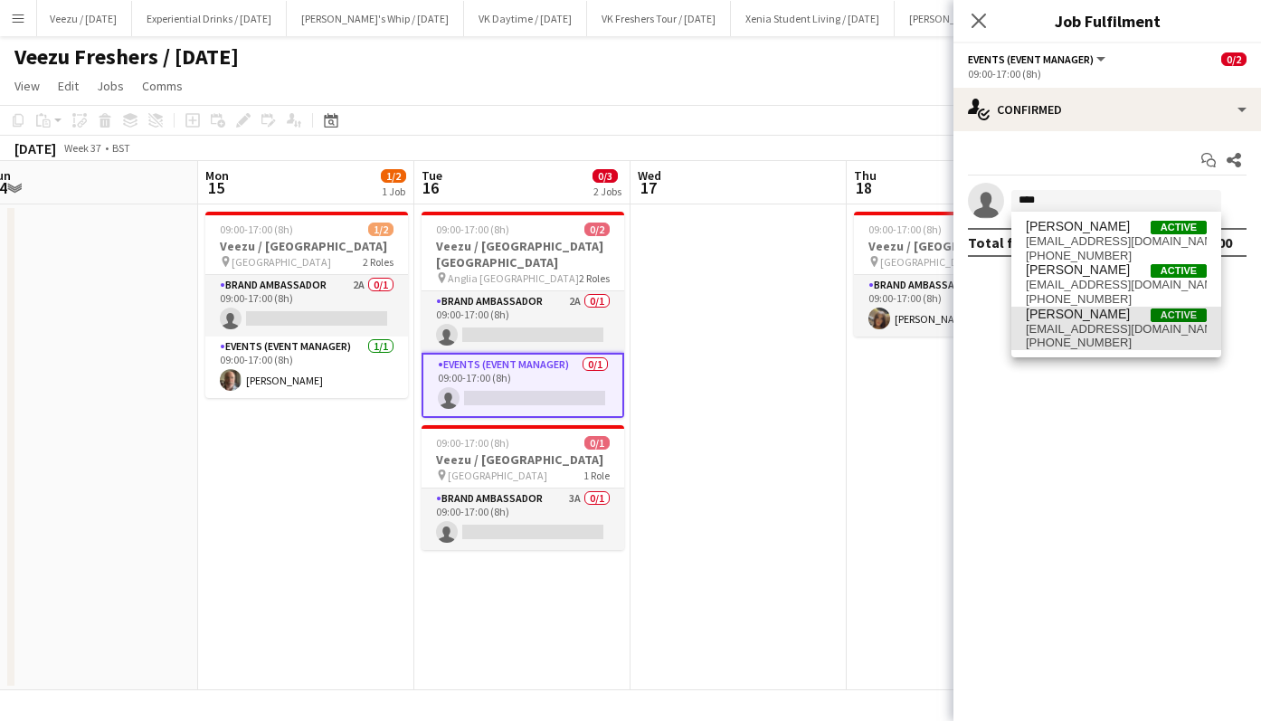
click at [1094, 317] on span "[PERSON_NAME]" at bounding box center [1078, 314] width 104 height 15
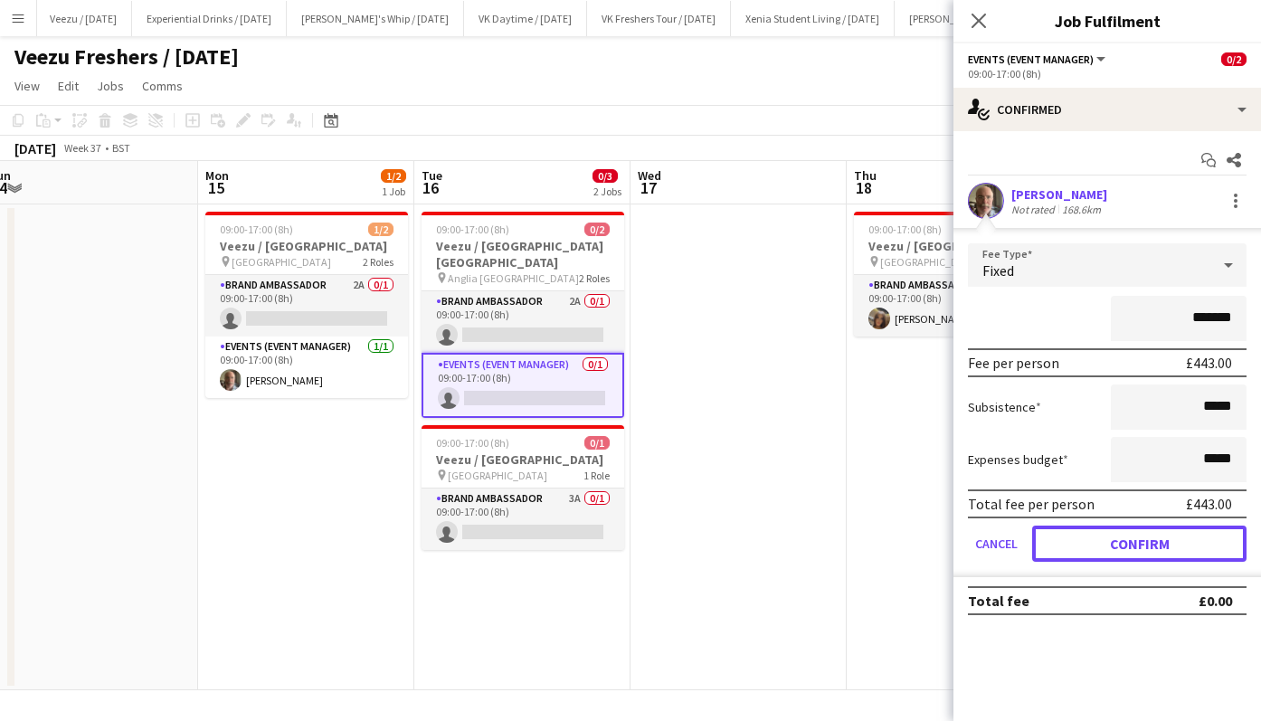
click at [1135, 537] on button "Confirm" at bounding box center [1139, 544] width 214 height 36
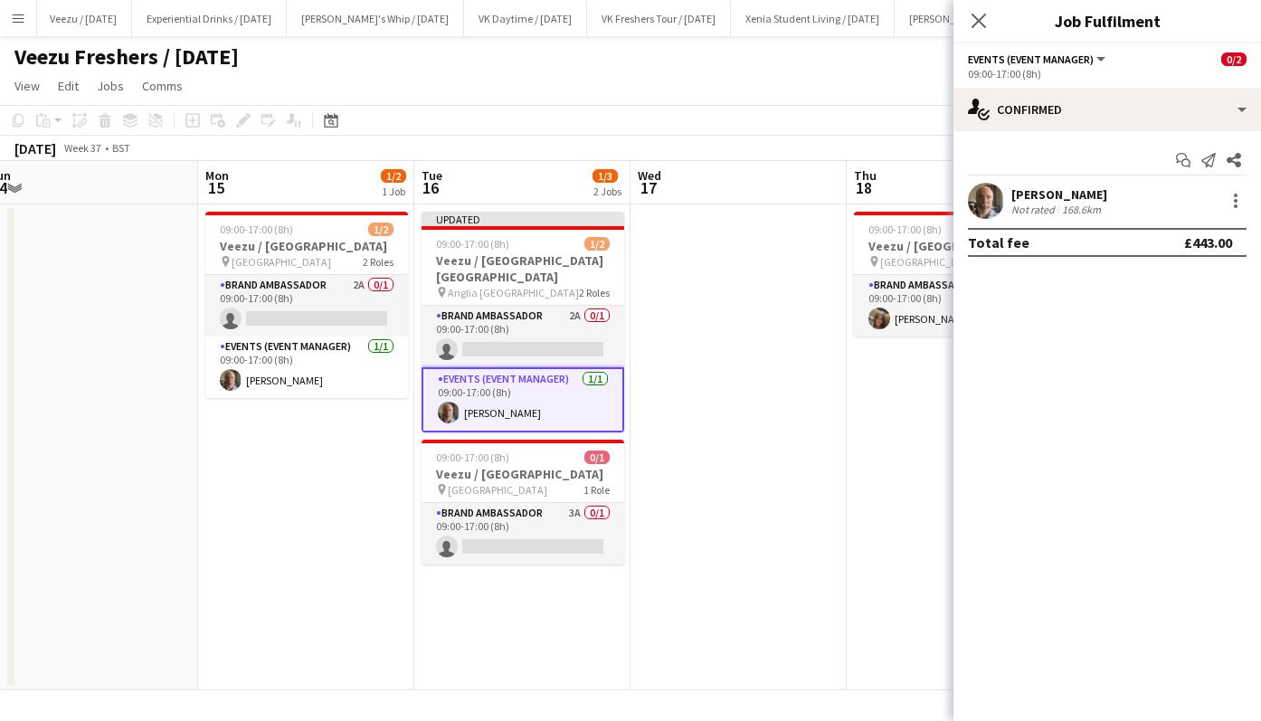
click at [979, 26] on icon "Close pop-in" at bounding box center [979, 21] width 14 height 14
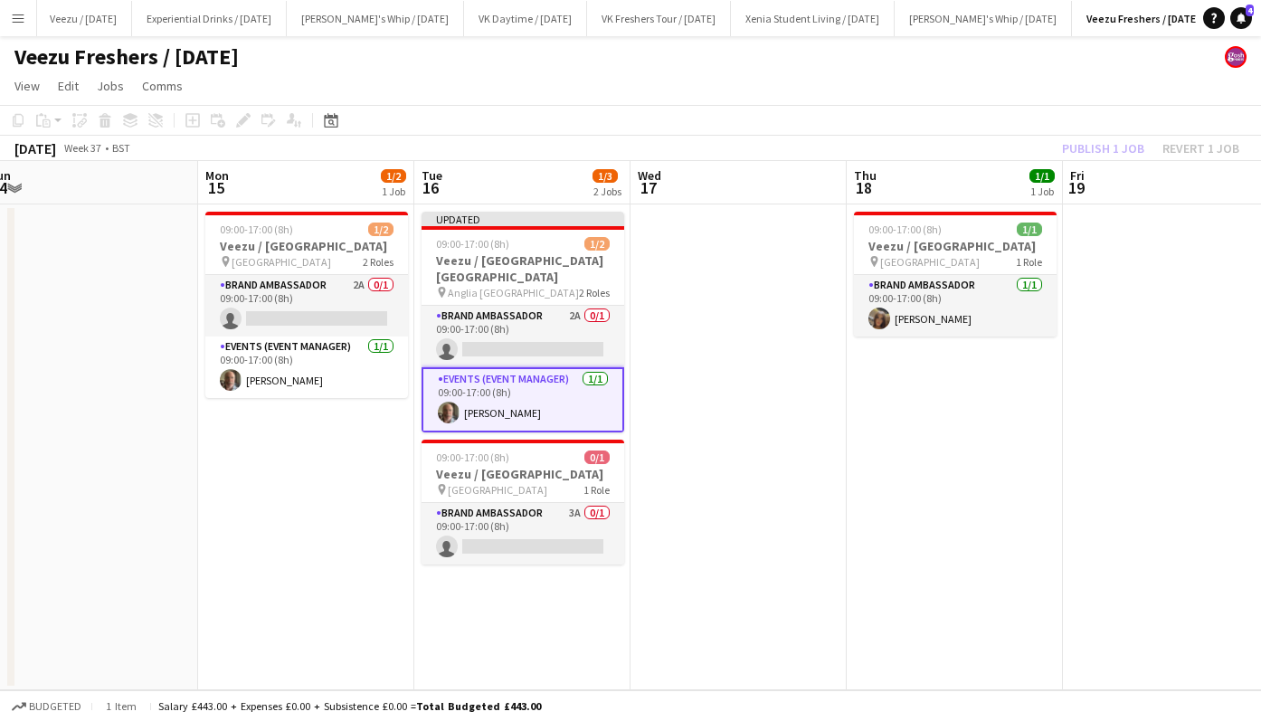
click at [1098, 142] on div "Publish 1 job Revert 1 job" at bounding box center [1151, 149] width 221 height 24
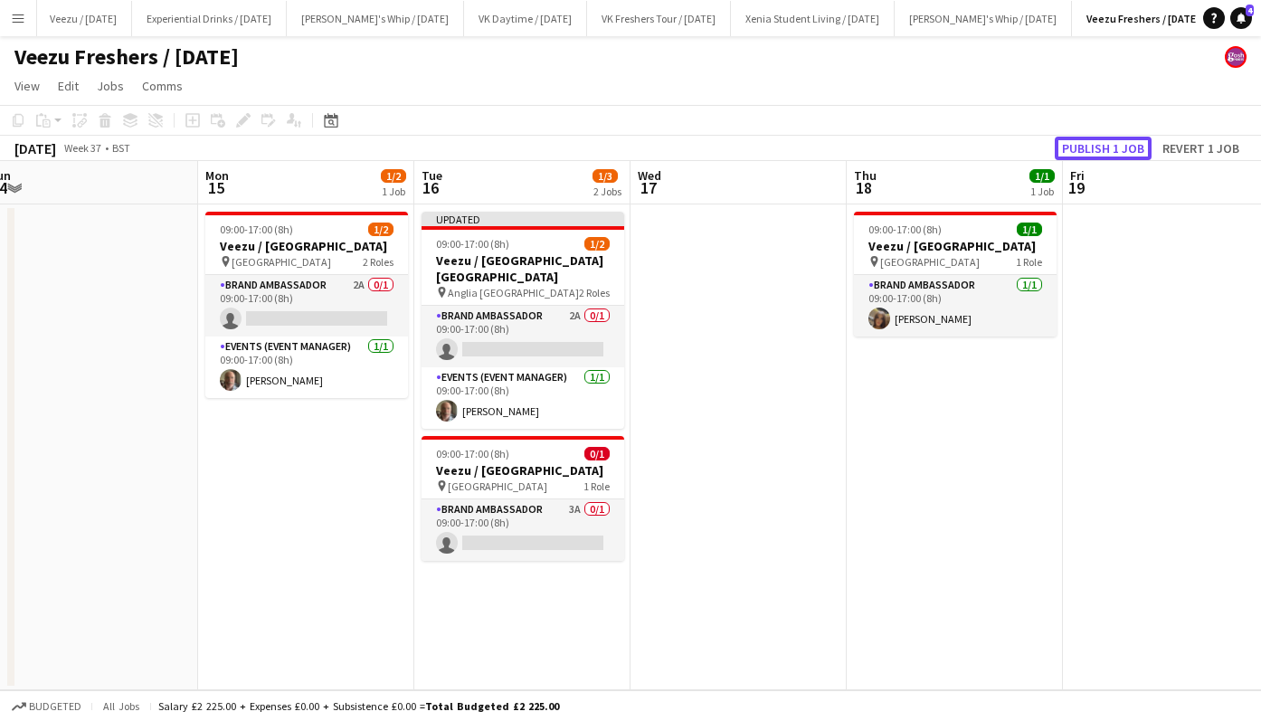
click at [1098, 142] on button "Publish 1 job" at bounding box center [1103, 149] width 97 height 24
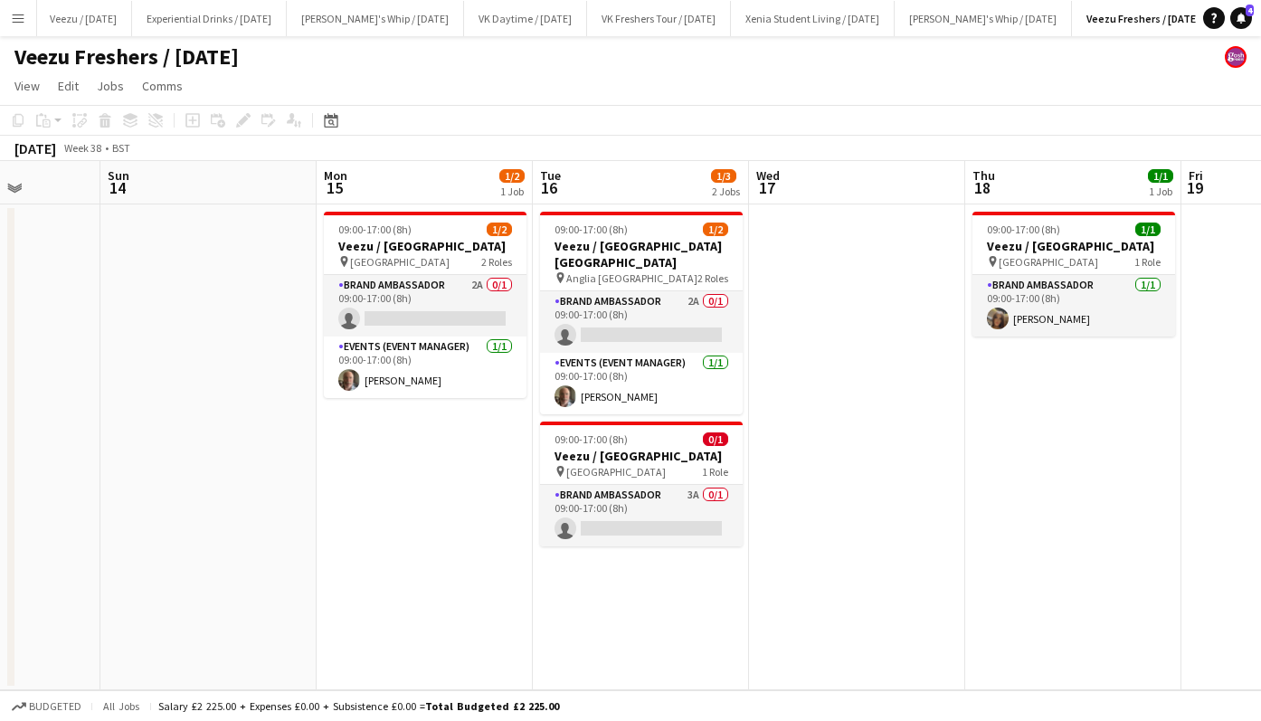
scroll to position [0, 547]
click at [408, 311] on app-card-role "Brand Ambassador 2A 0/1 09:00-17:00 (8h) single-neutral-actions" at bounding box center [426, 306] width 203 height 62
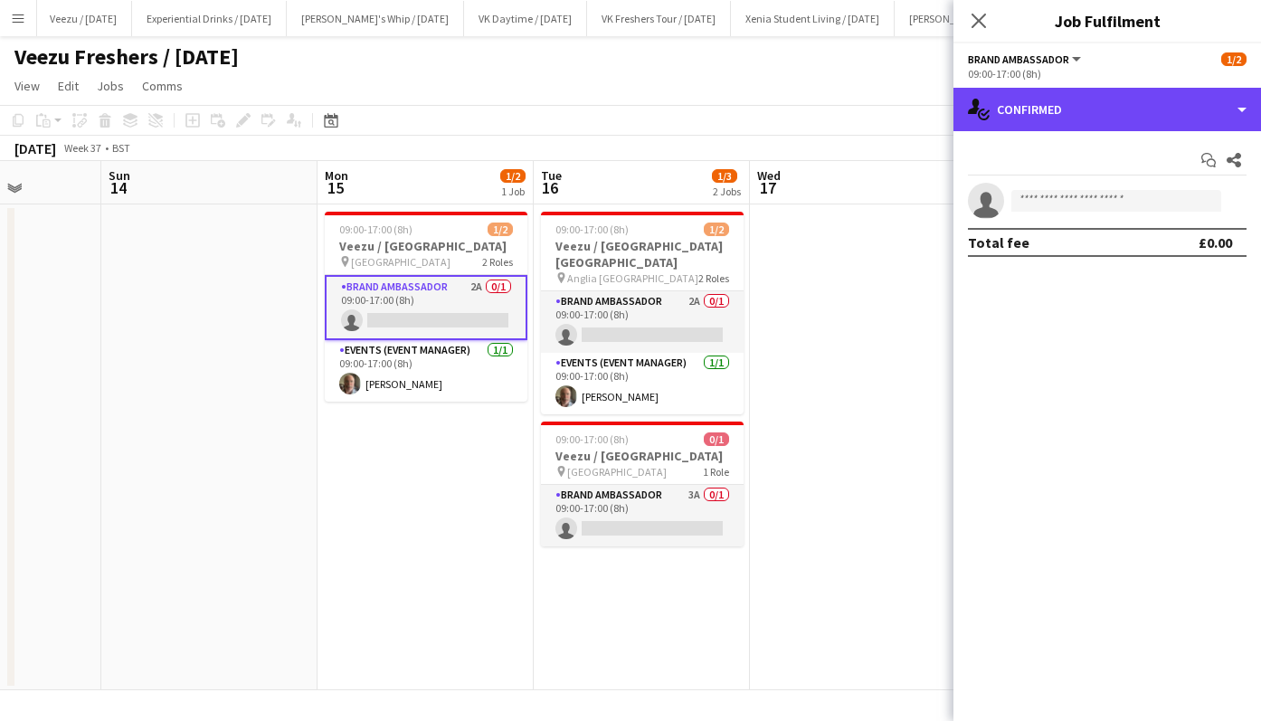
click at [1152, 103] on div "single-neutral-actions-check-2 Confirmed" at bounding box center [1108, 109] width 308 height 43
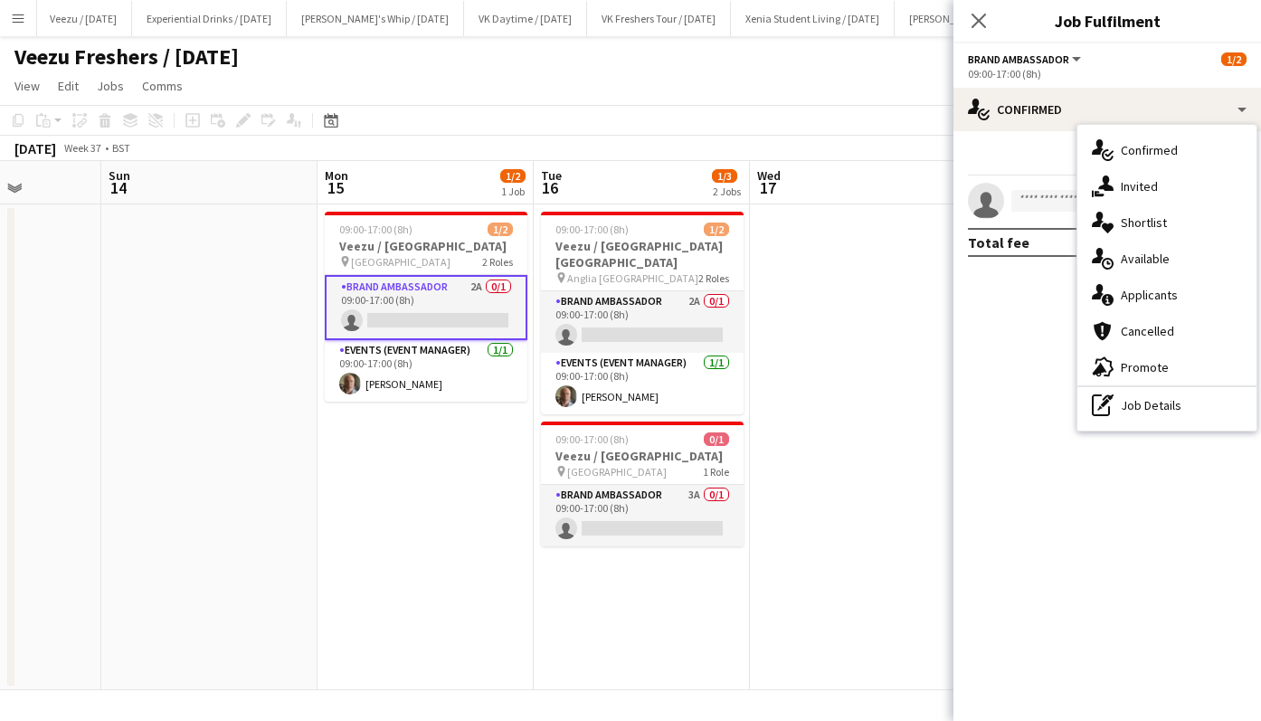
click at [1159, 287] on span "Applicants" at bounding box center [1149, 295] width 57 height 16
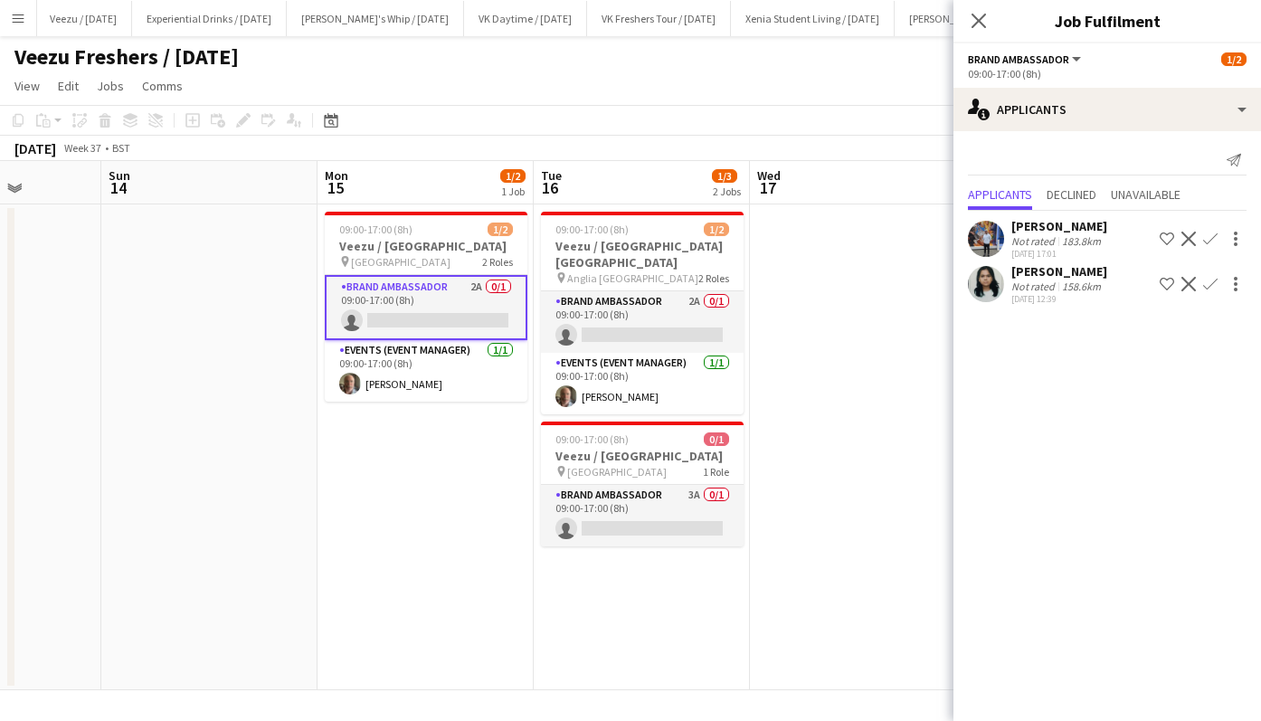
click at [979, 26] on icon "Close pop-in" at bounding box center [979, 21] width 14 height 14
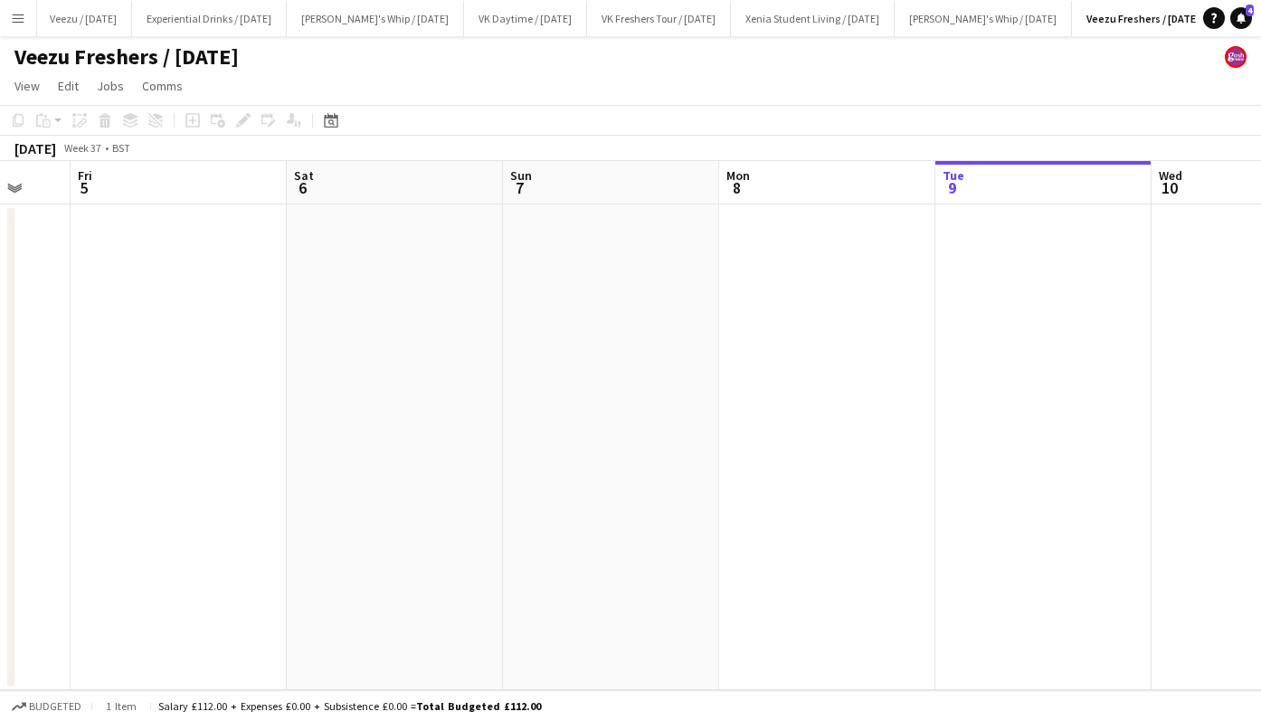
scroll to position [0, 509]
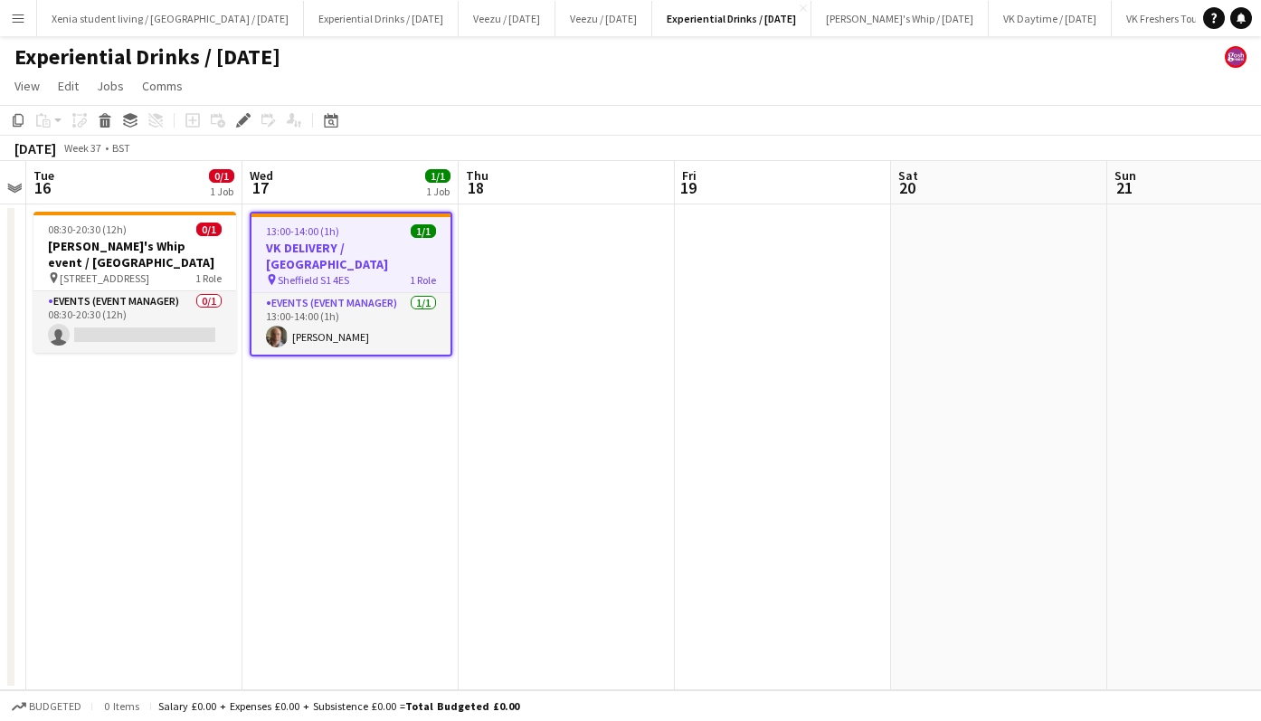
scroll to position [0, 418]
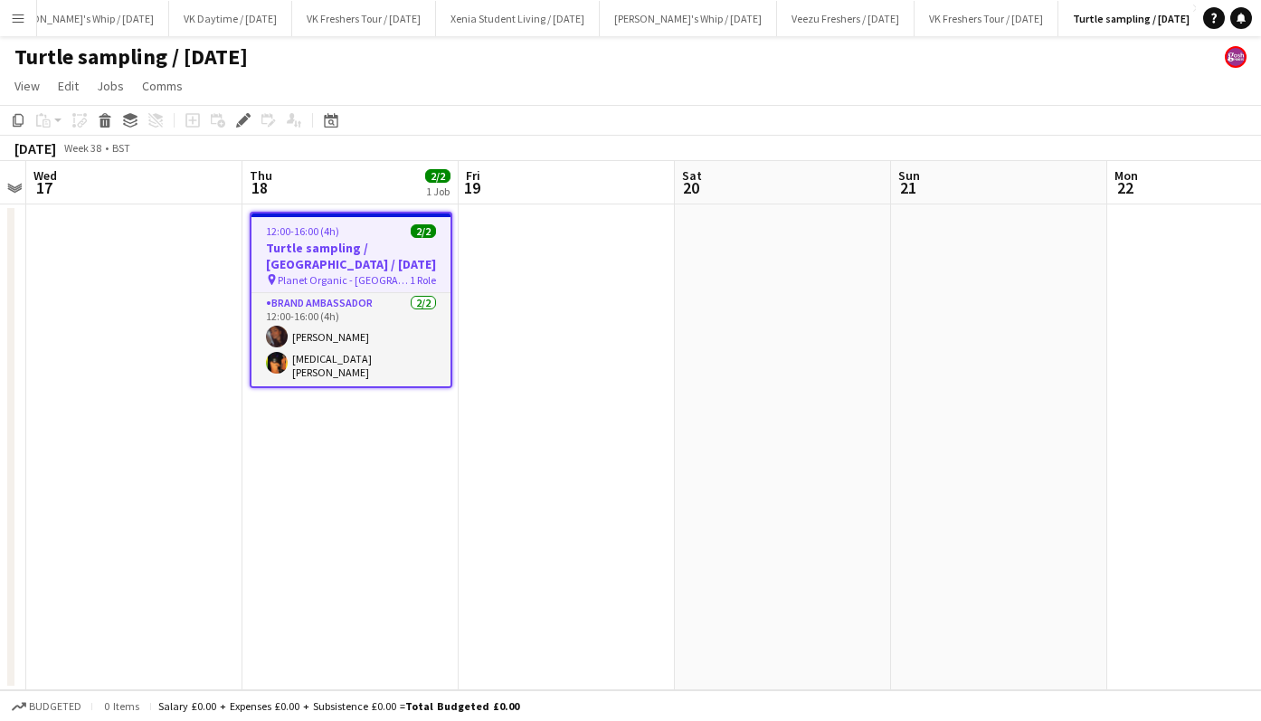
scroll to position [0, 816]
click at [338, 246] on h3 "Turtle sampling / [GEOGRAPHIC_DATA] / [DATE]" at bounding box center [351, 256] width 199 height 33
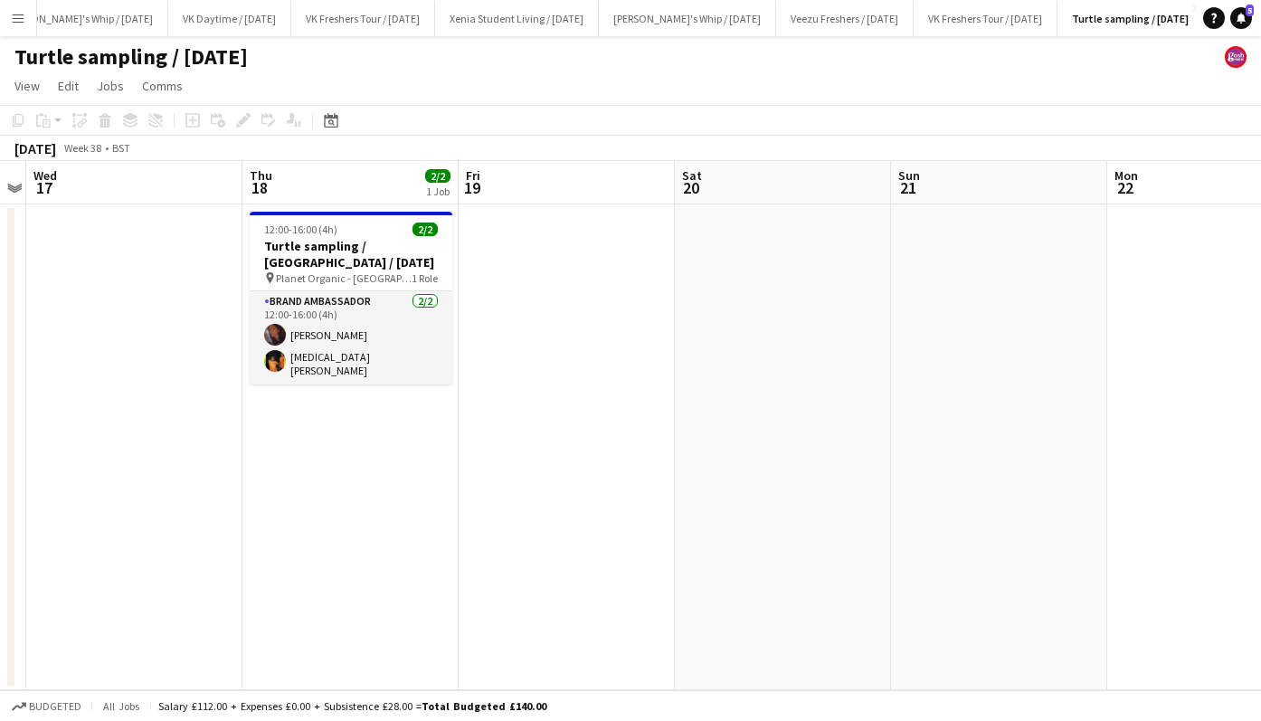
click at [356, 252] on h3 "Turtle sampling / [GEOGRAPHIC_DATA] / [DATE]" at bounding box center [351, 254] width 203 height 33
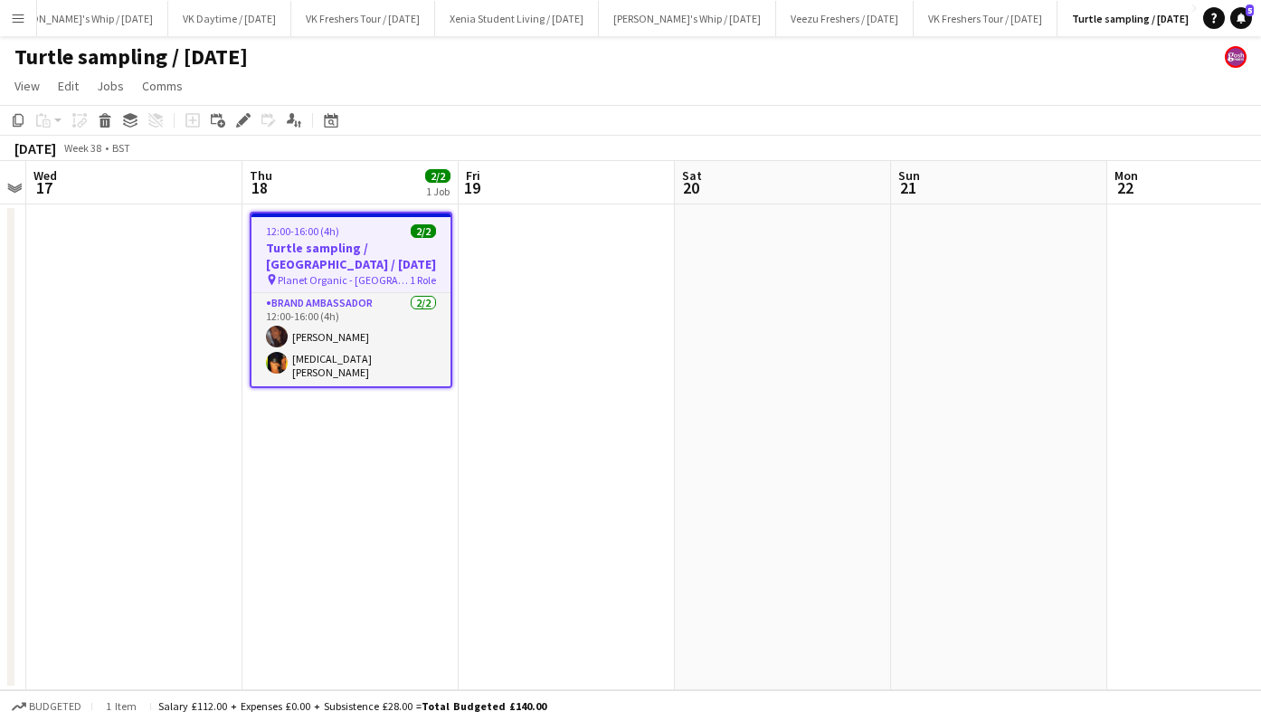
click at [239, 117] on icon "Edit" at bounding box center [243, 120] width 14 height 14
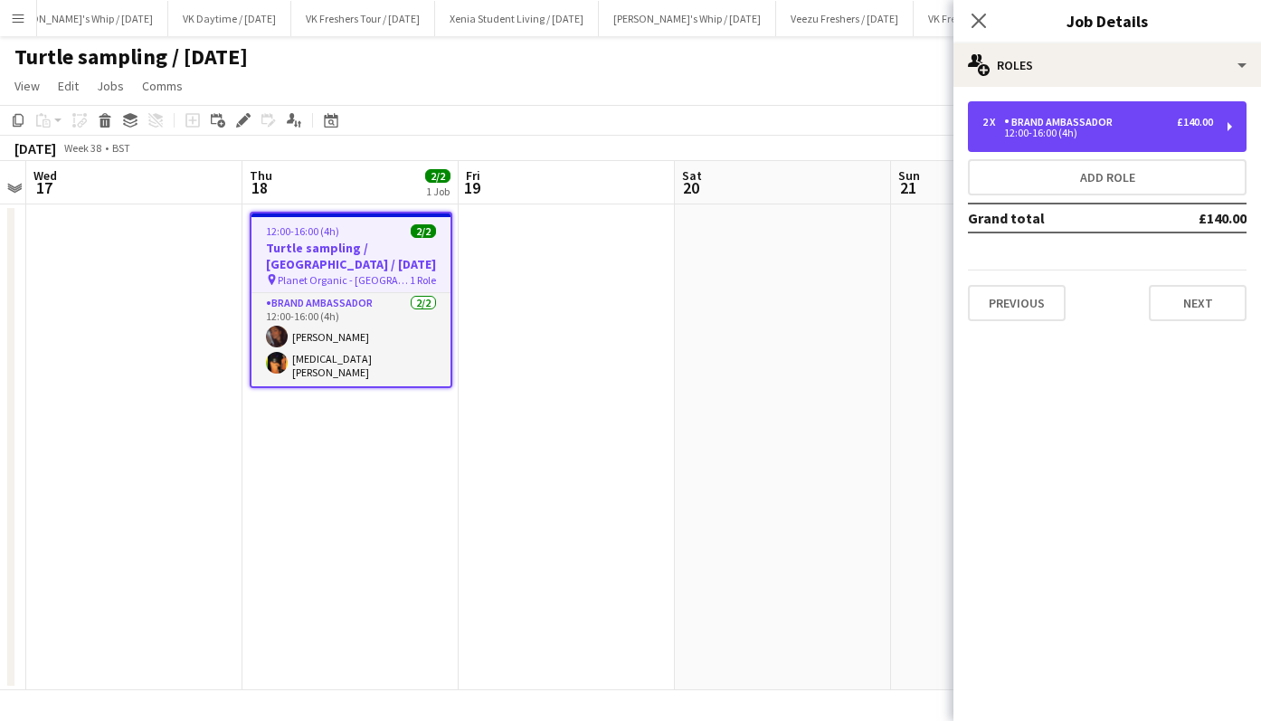
click at [1127, 131] on div "12:00-16:00 (4h)" at bounding box center [1098, 132] width 231 height 9
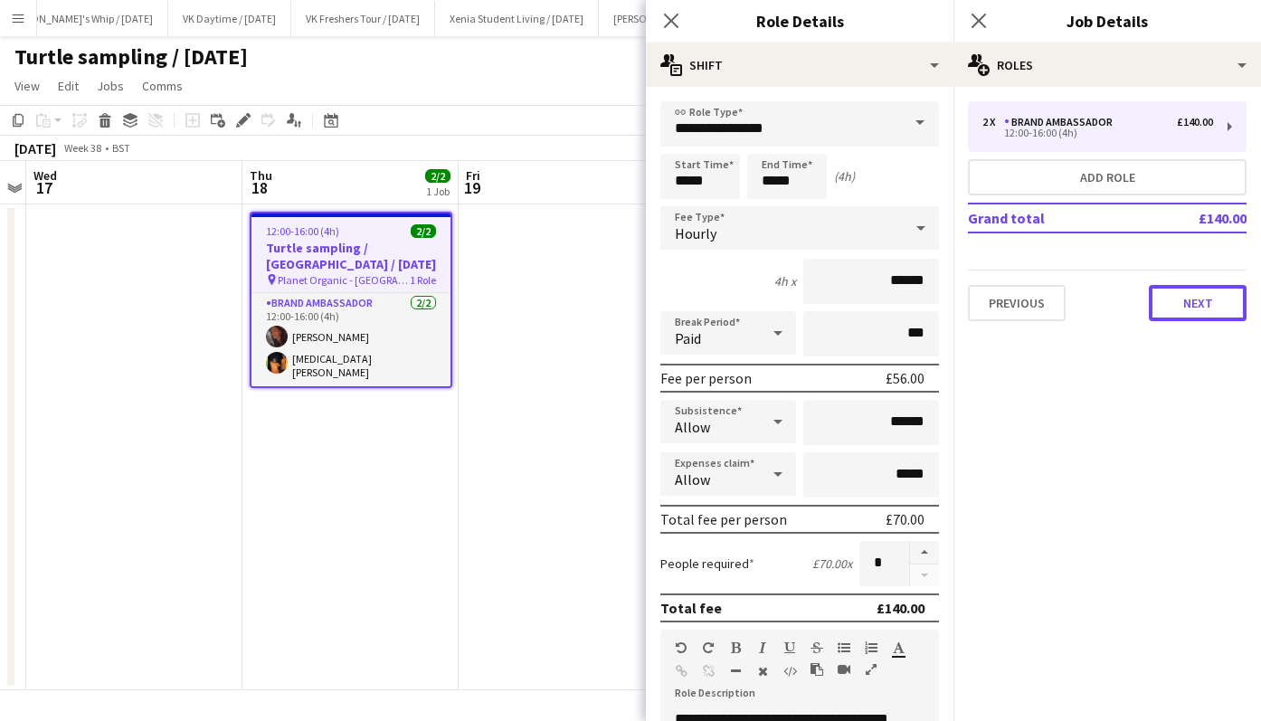
click at [1200, 293] on button "Next" at bounding box center [1198, 303] width 98 height 36
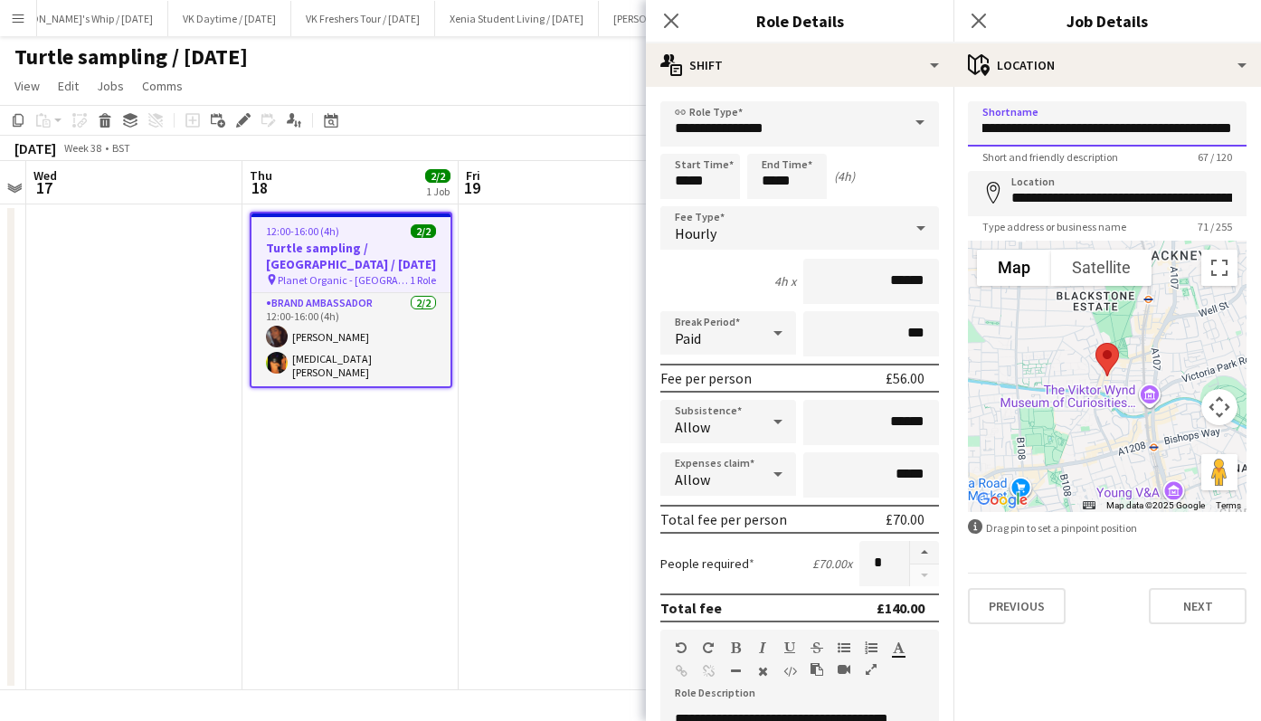
scroll to position [0, 180]
drag, startPoint x: 985, startPoint y: 128, endPoint x: 1245, endPoint y: 123, distance: 259.7
click at [1245, 123] on input "**********" at bounding box center [1107, 123] width 279 height 45
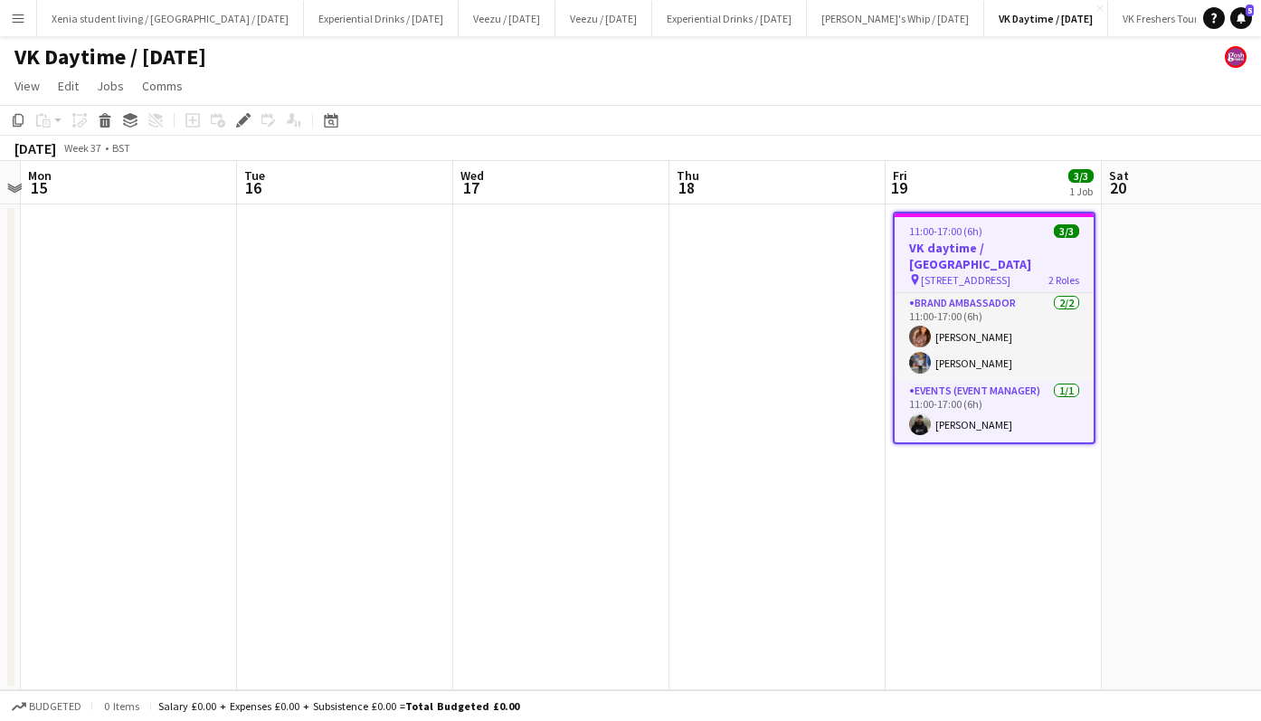
scroll to position [0, 631]
click at [16, 14] on app-icon "Menu" at bounding box center [18, 18] width 14 height 14
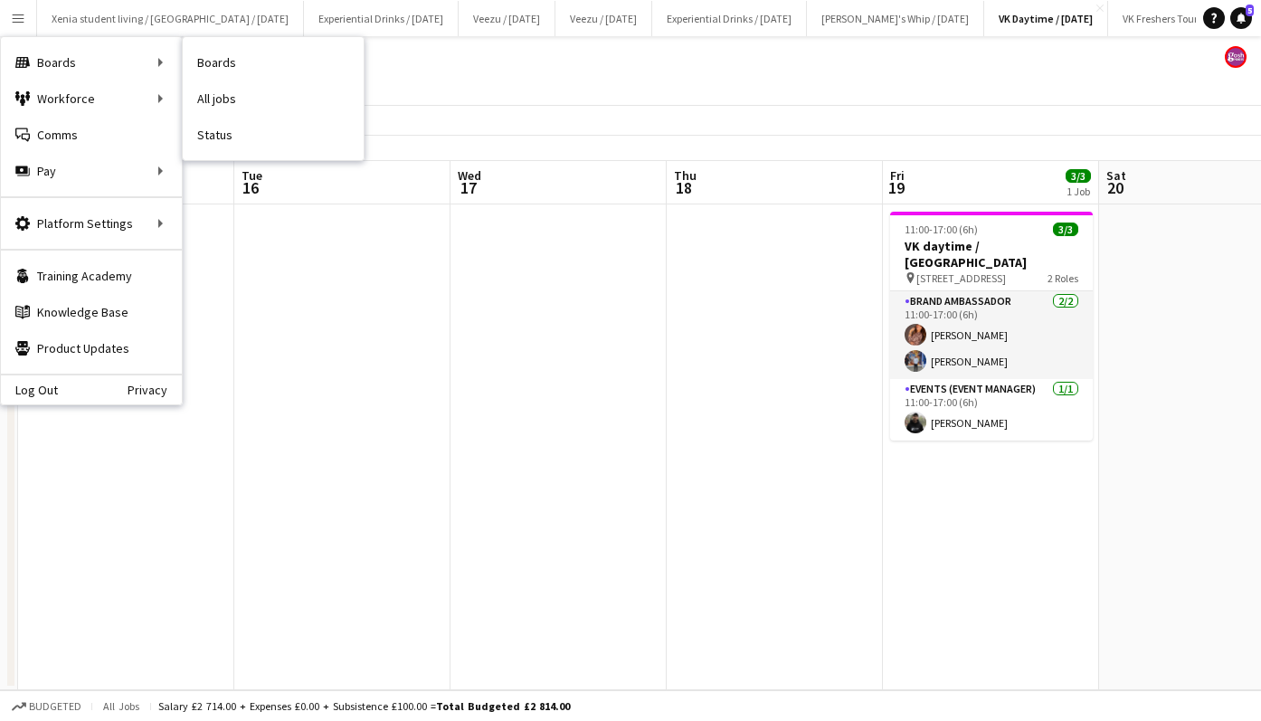
click at [265, 91] on link "All jobs" at bounding box center [273, 99] width 181 height 36
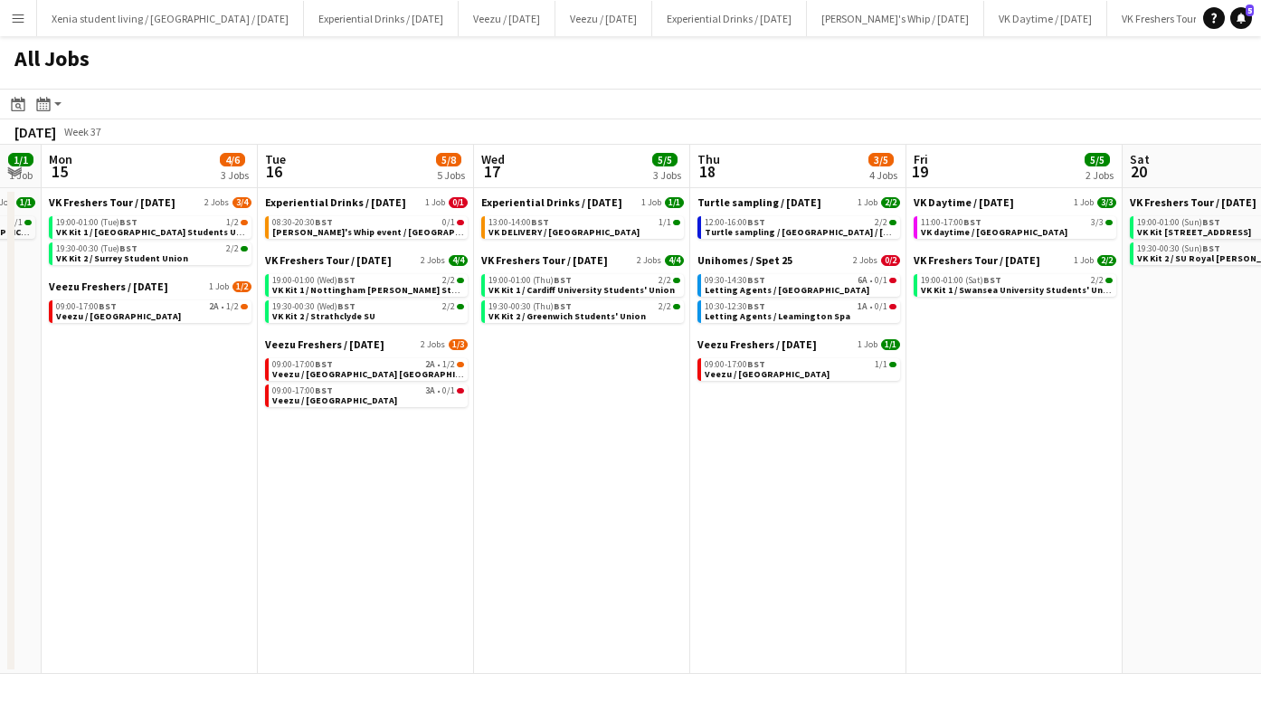
scroll to position [0, 615]
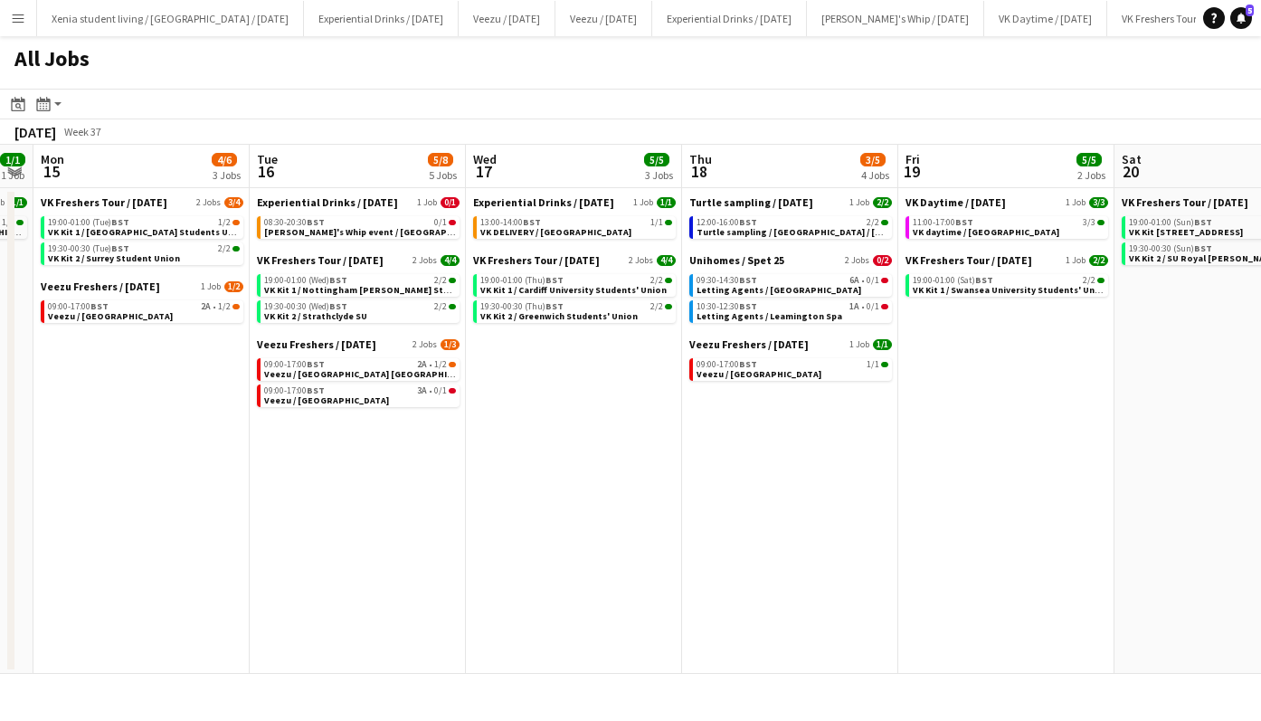
click at [552, 225] on div "13:00-14:00 BST 1/1" at bounding box center [576, 222] width 192 height 9
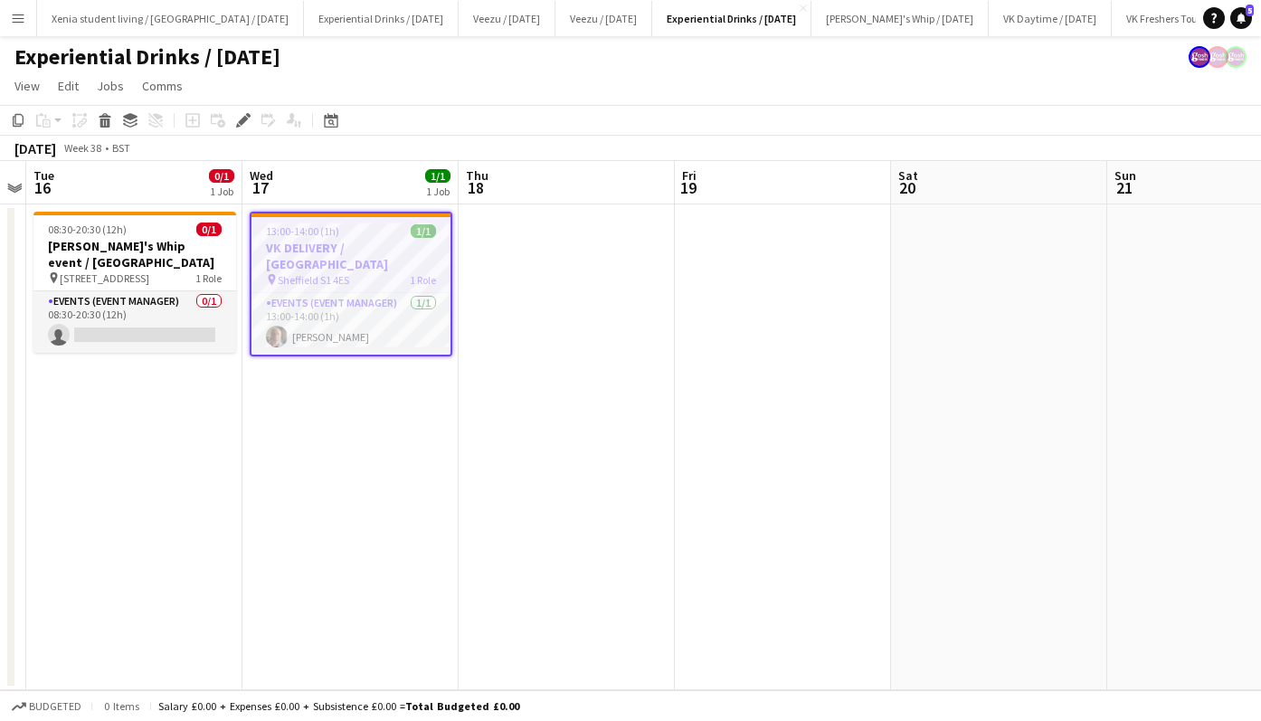
click at [347, 318] on app-card-role "Events (Event Manager) [DATE] 13:00-14:00 (1h) [PERSON_NAME]" at bounding box center [351, 324] width 199 height 62
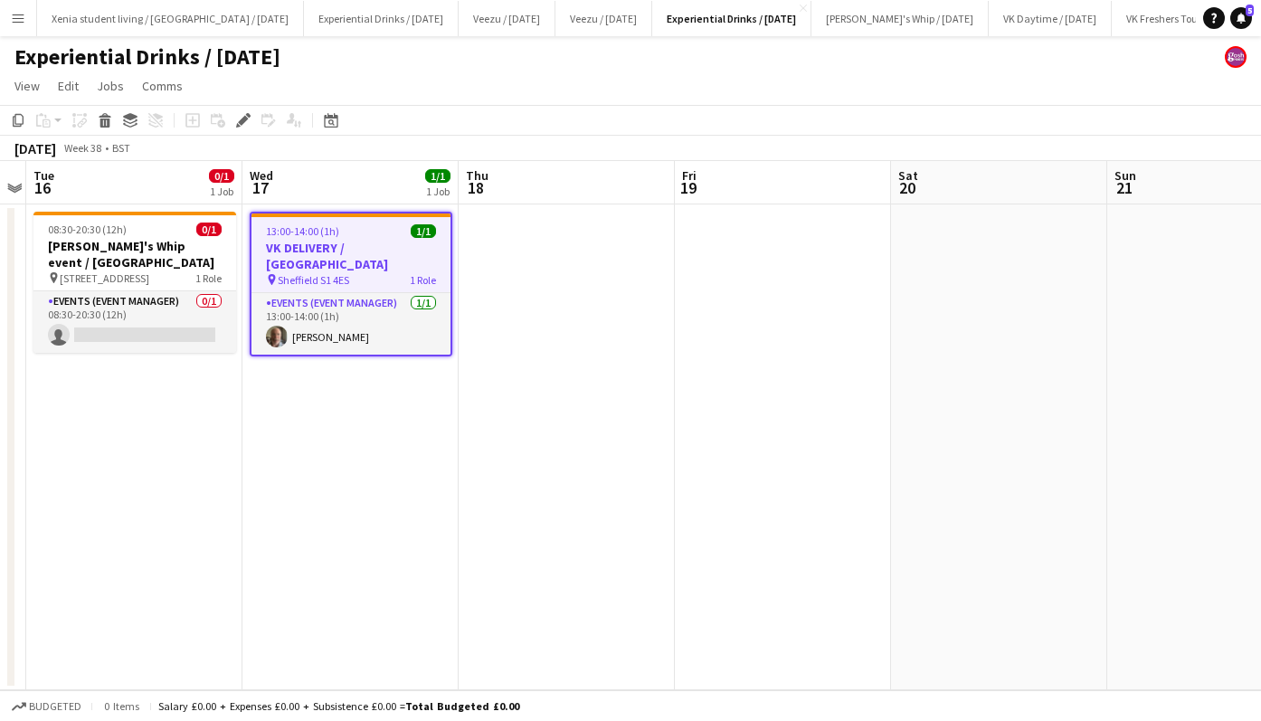
click at [312, 313] on app-card-role "Events (Event Manager) [DATE] 13:00-14:00 (1h) [PERSON_NAME]" at bounding box center [351, 324] width 199 height 62
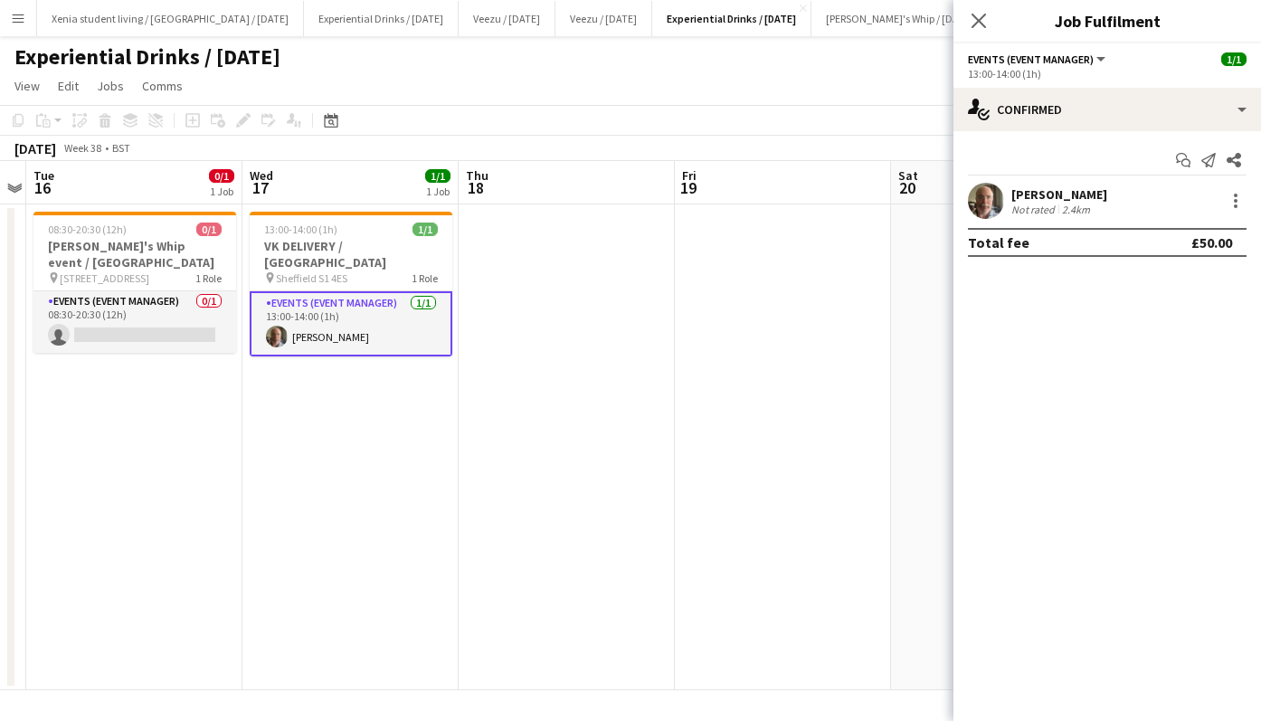
click at [1232, 205] on div at bounding box center [1236, 201] width 22 height 22
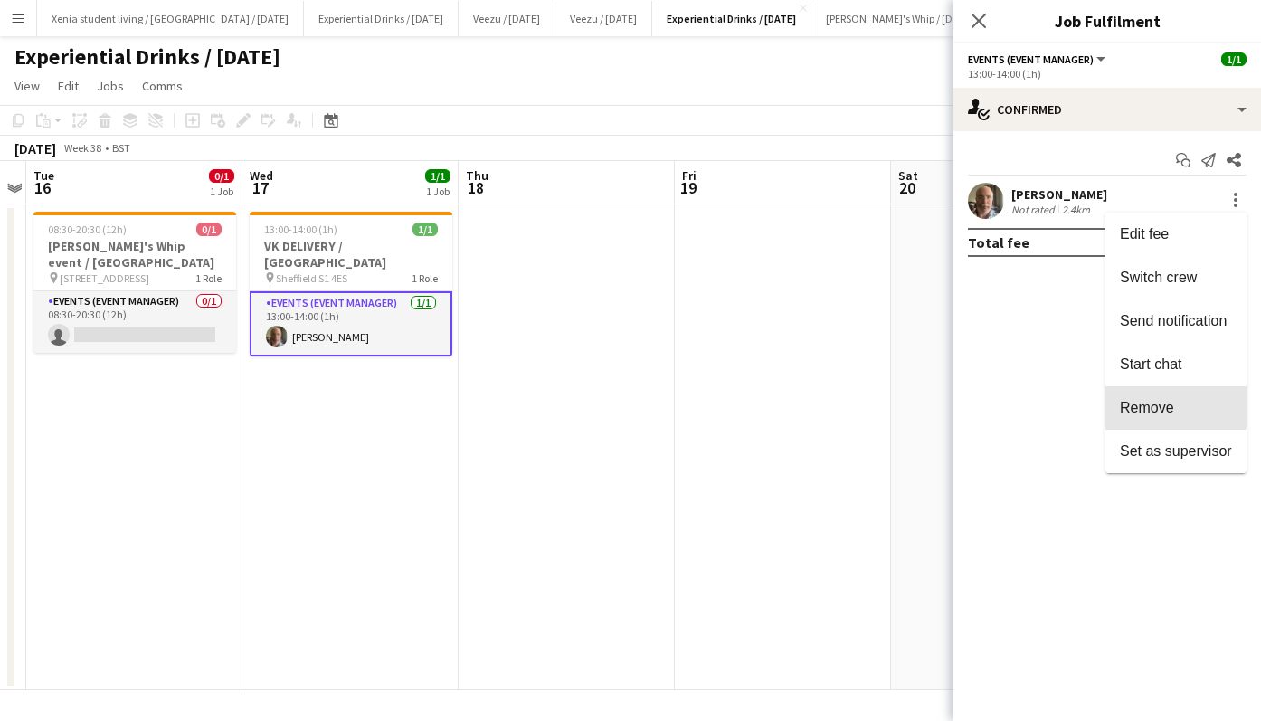
click at [1157, 406] on span "Remove" at bounding box center [1147, 407] width 54 height 15
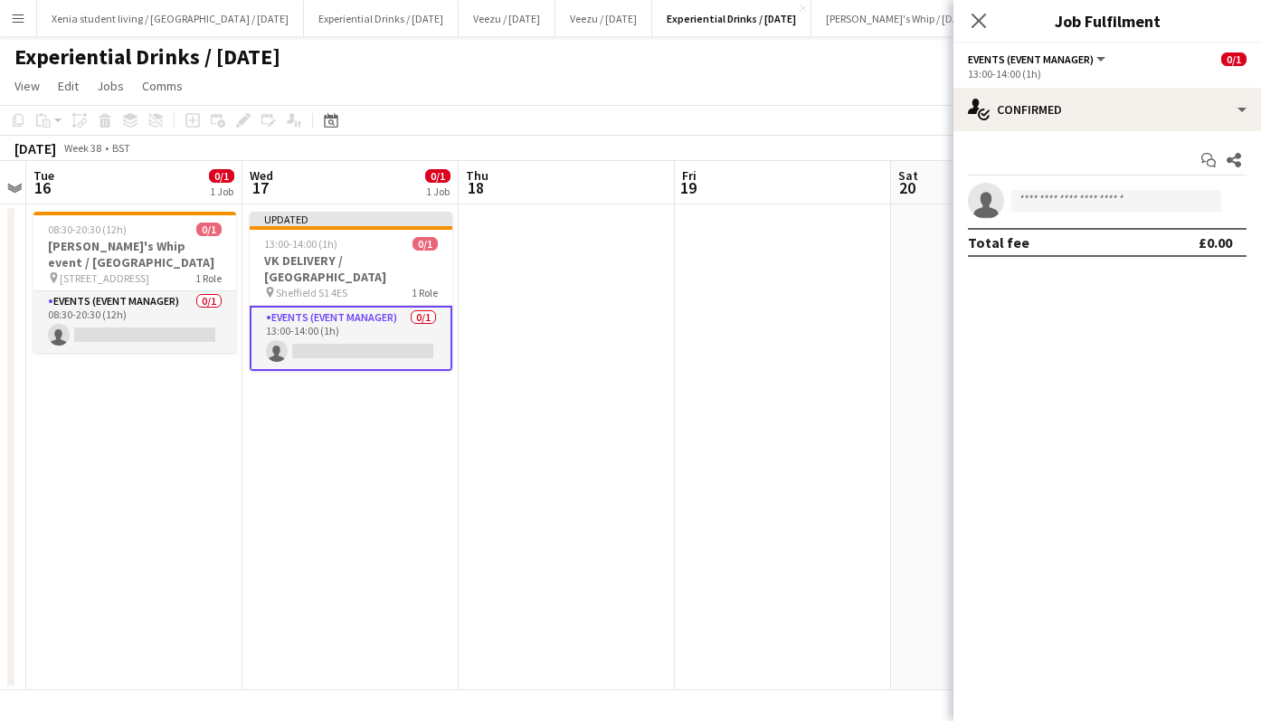
click at [981, 14] on icon "Close pop-in" at bounding box center [979, 21] width 14 height 14
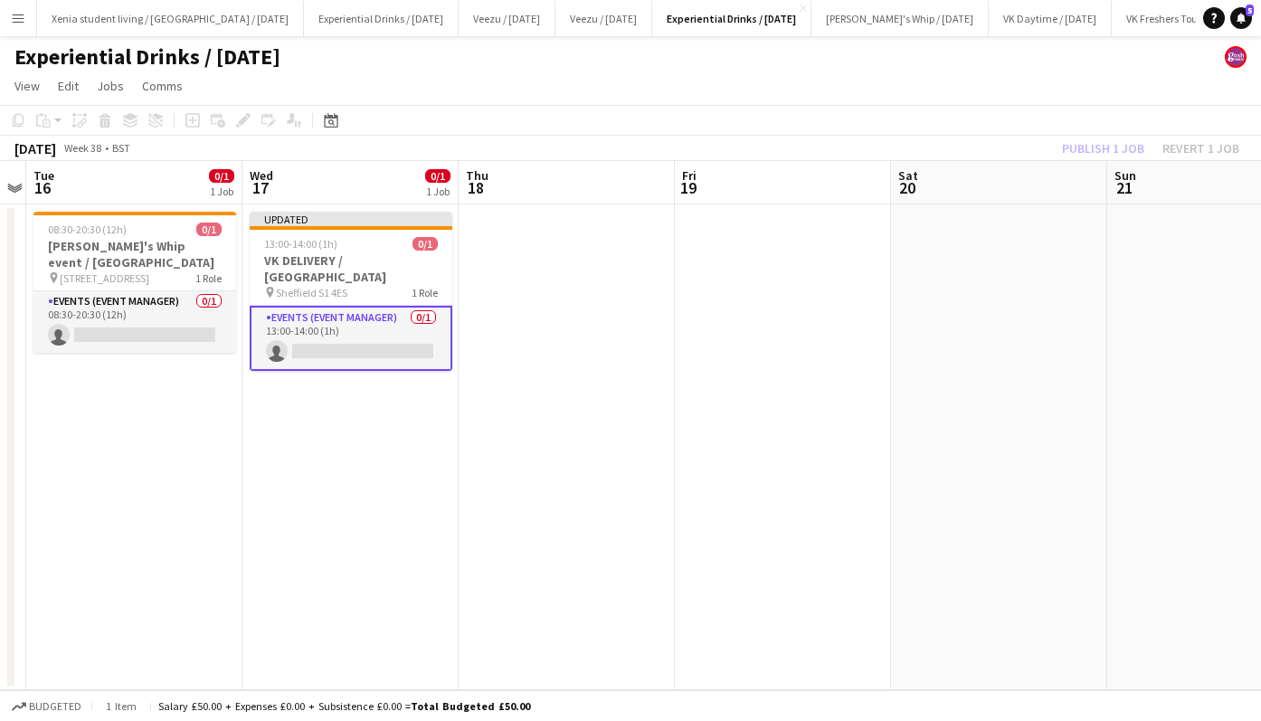
click at [1094, 145] on div "Publish 1 job Revert 1 job" at bounding box center [1151, 149] width 221 height 24
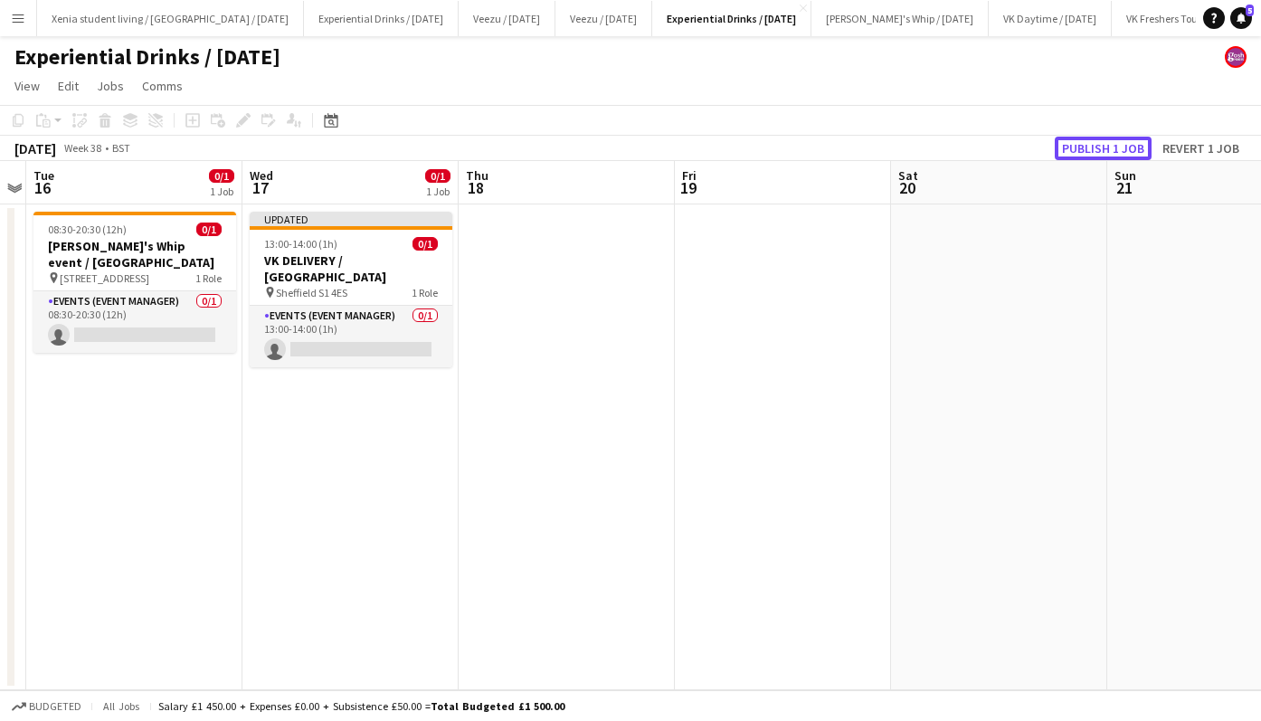
click at [1094, 145] on button "Publish 1 job" at bounding box center [1103, 149] width 97 height 24
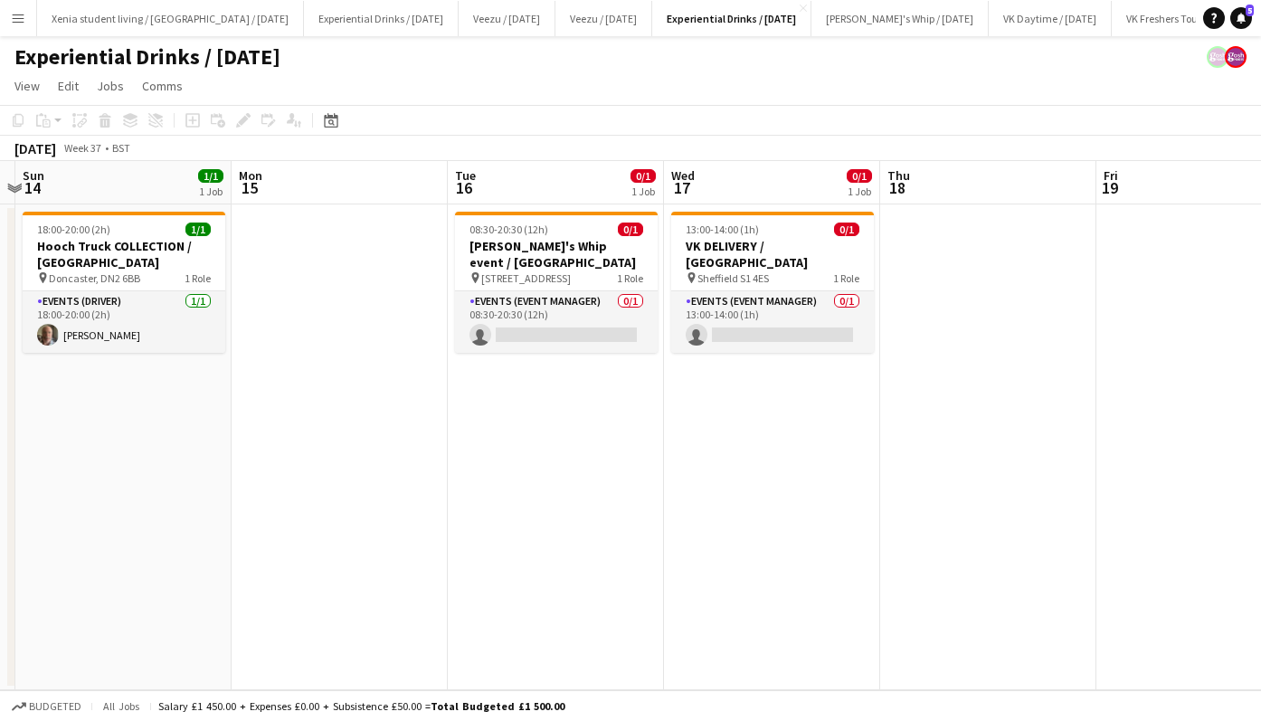
scroll to position [0, 416]
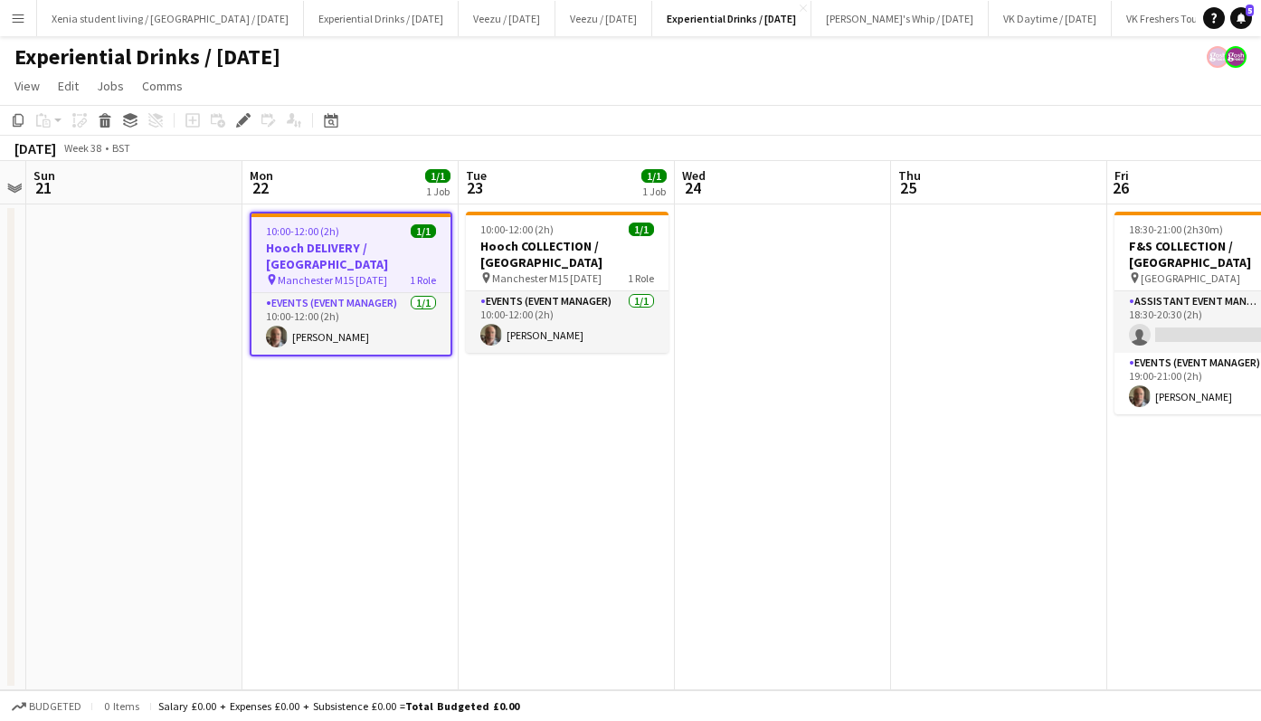
scroll to position [0, 659]
